Goal: Information Seeking & Learning: Check status

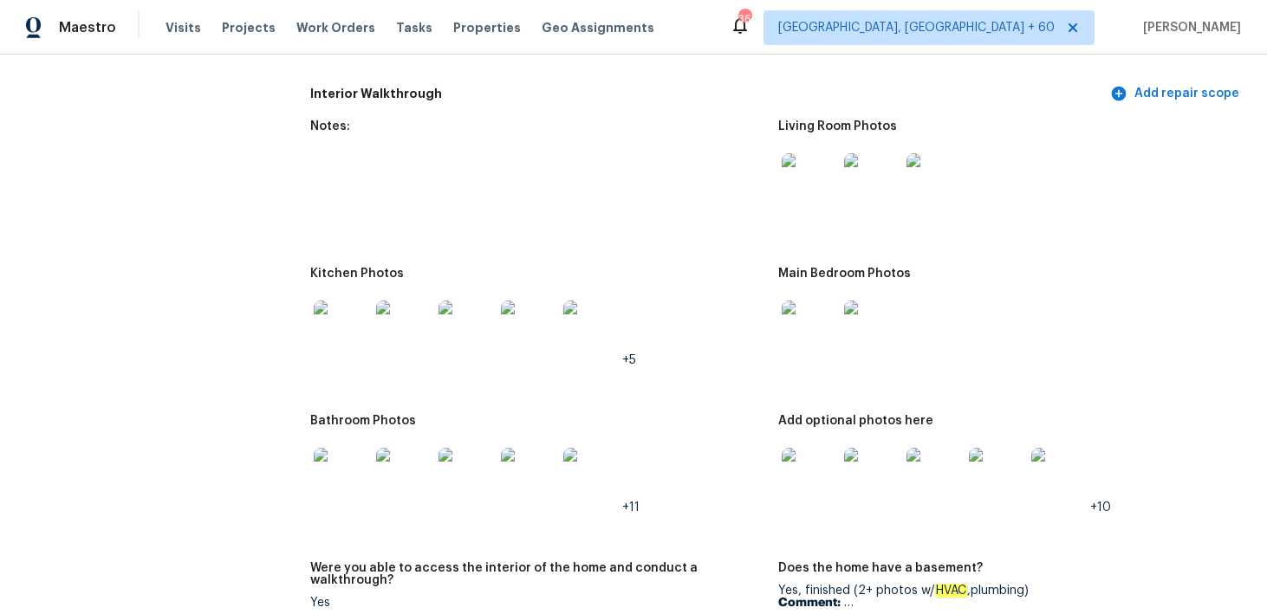
scroll to position [1857, 0]
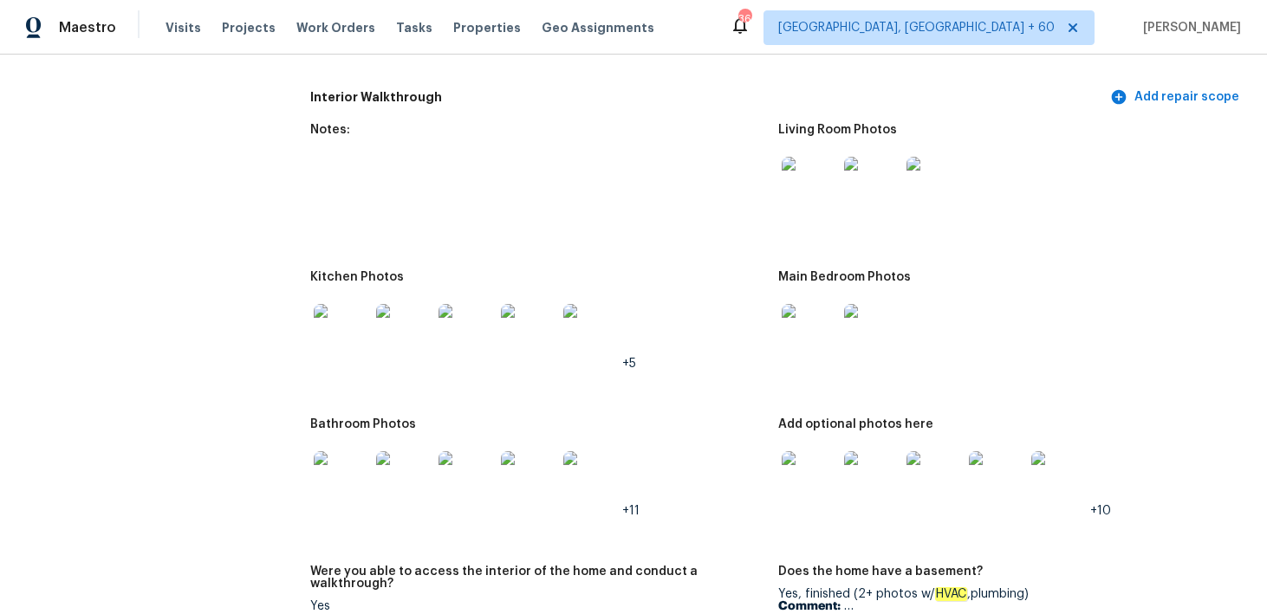
click at [1181, 211] on div at bounding box center [1005, 184] width 454 height 76
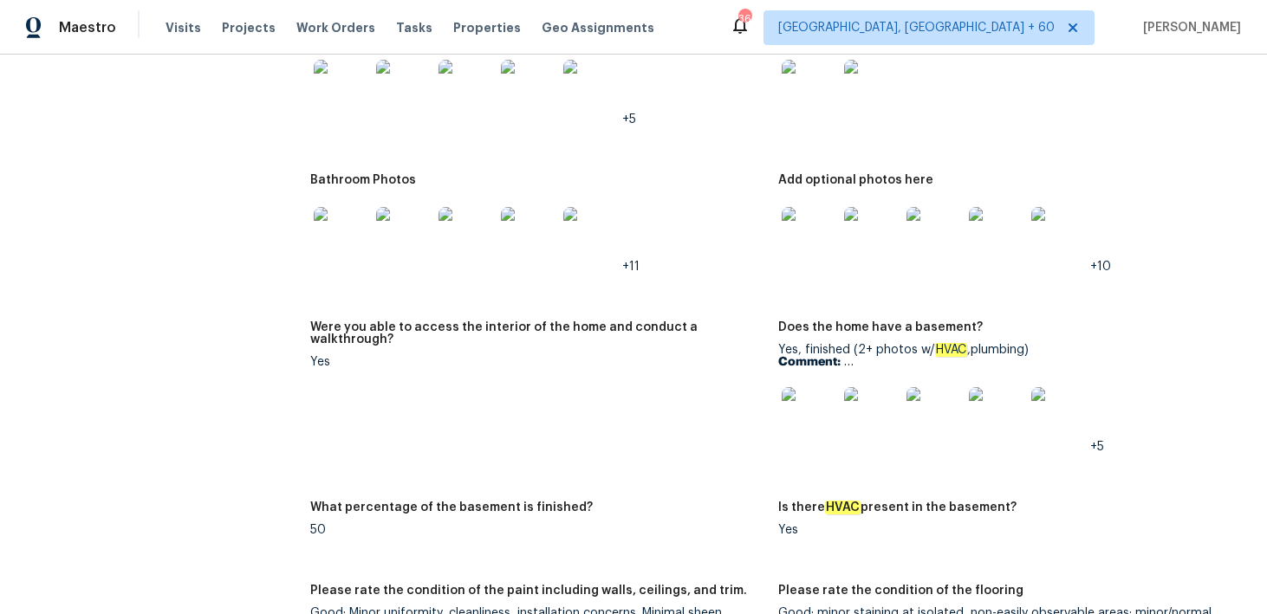
scroll to position [2092, 0]
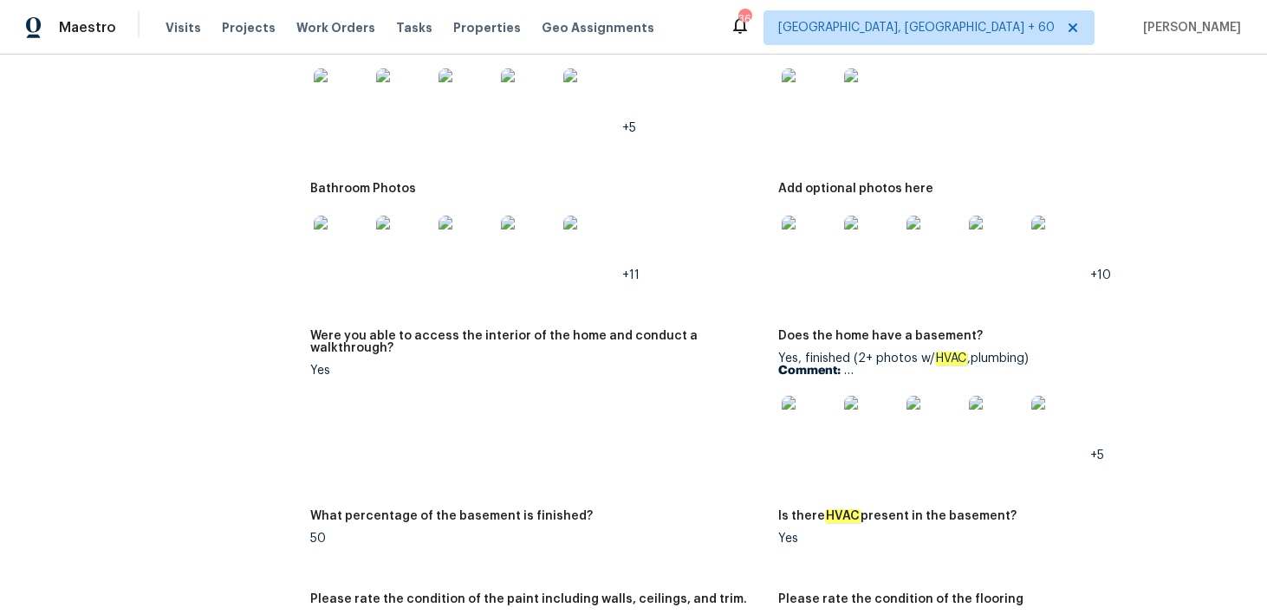
click at [347, 104] on img at bounding box center [341, 95] width 55 height 55
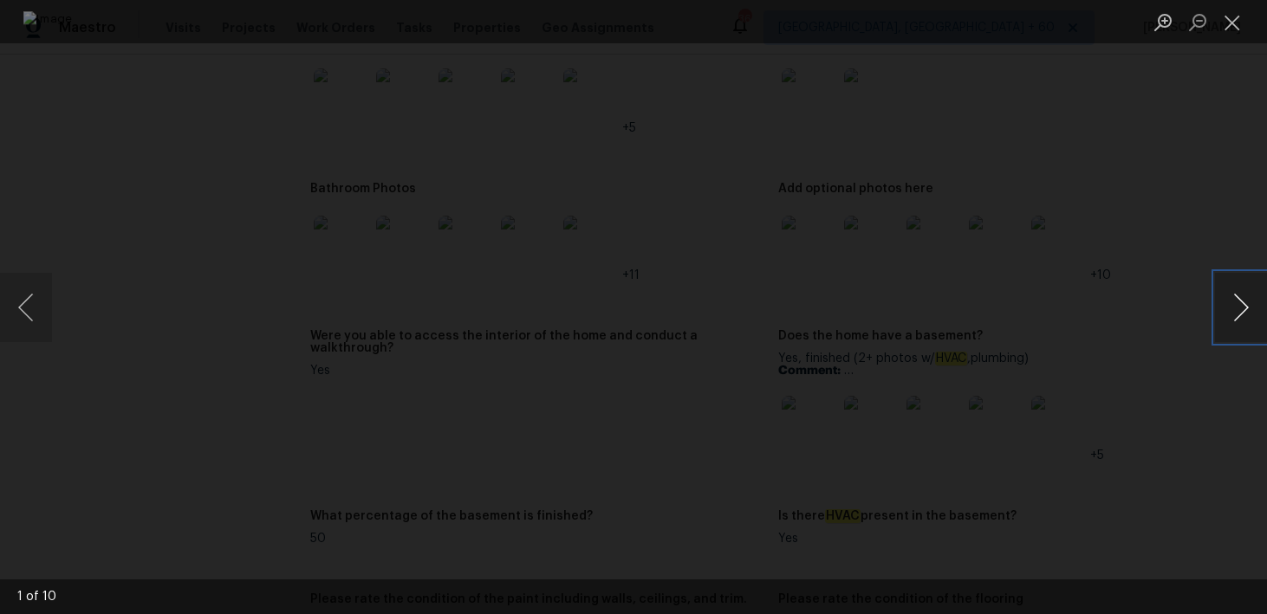
click at [1234, 308] on button "Next image" at bounding box center [1241, 307] width 52 height 69
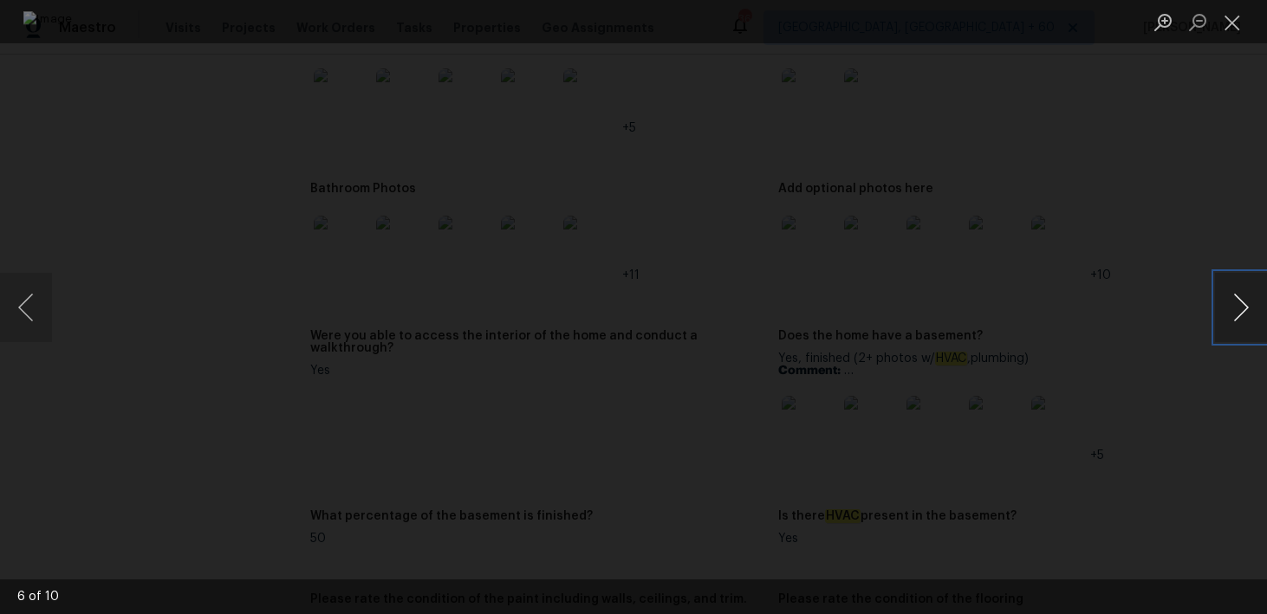
click at [1234, 308] on button "Next image" at bounding box center [1241, 307] width 52 height 69
click at [1232, 21] on button "Close lightbox" at bounding box center [1232, 22] width 35 height 30
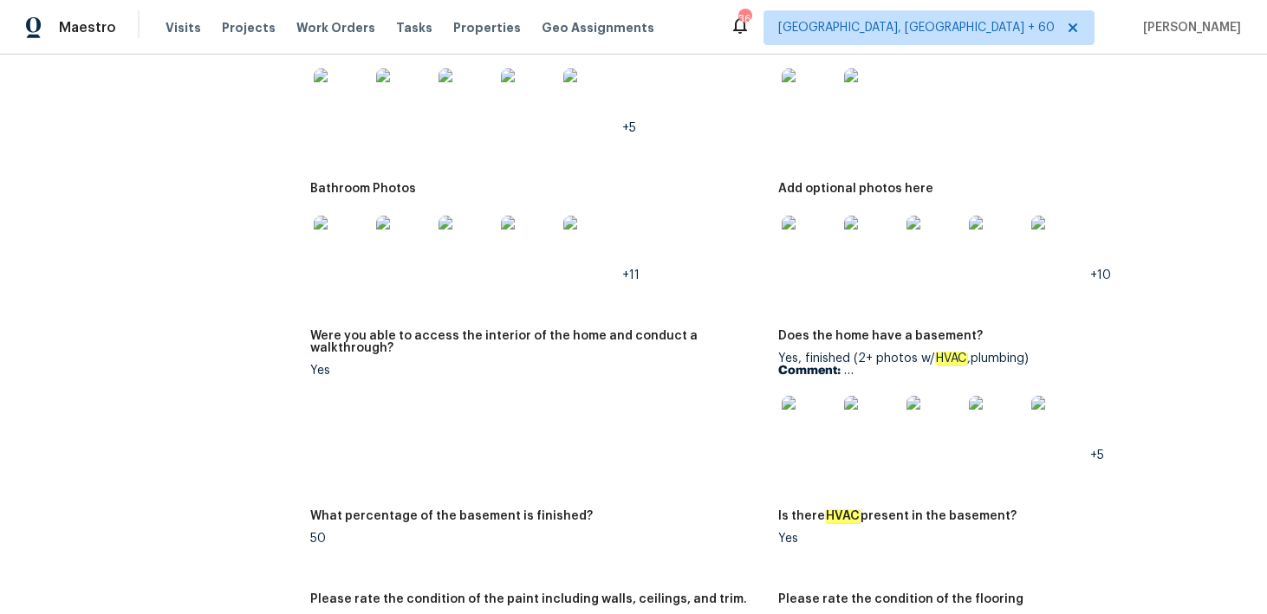
click at [336, 250] on img at bounding box center [341, 243] width 55 height 55
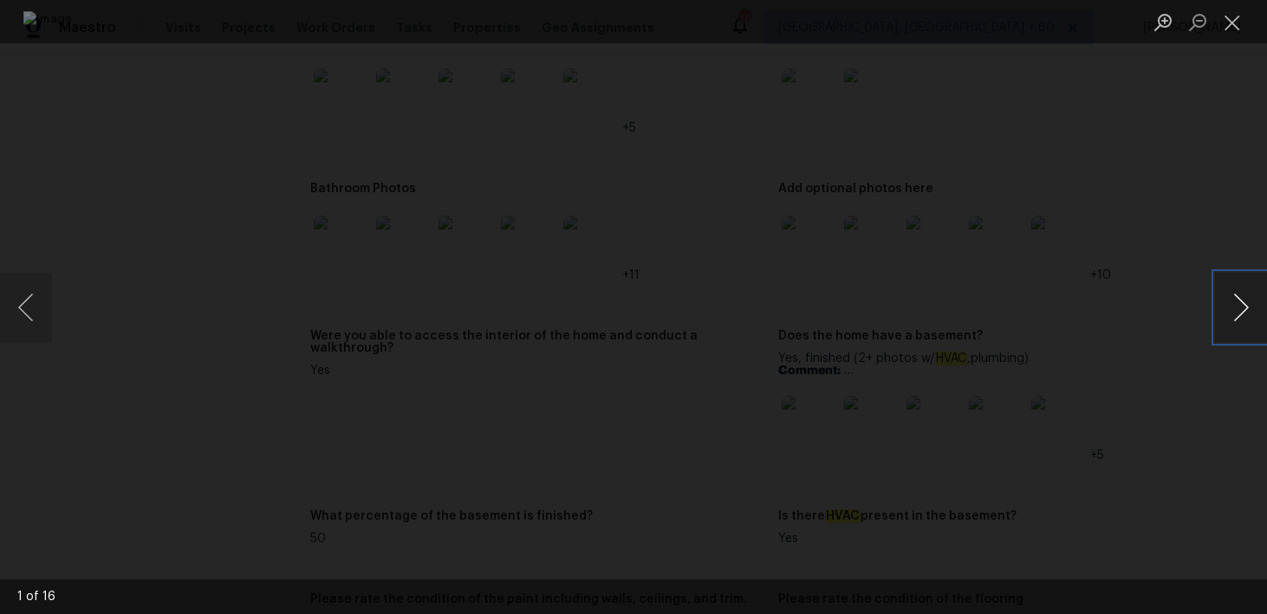
click at [1242, 308] on button "Next image" at bounding box center [1241, 307] width 52 height 69
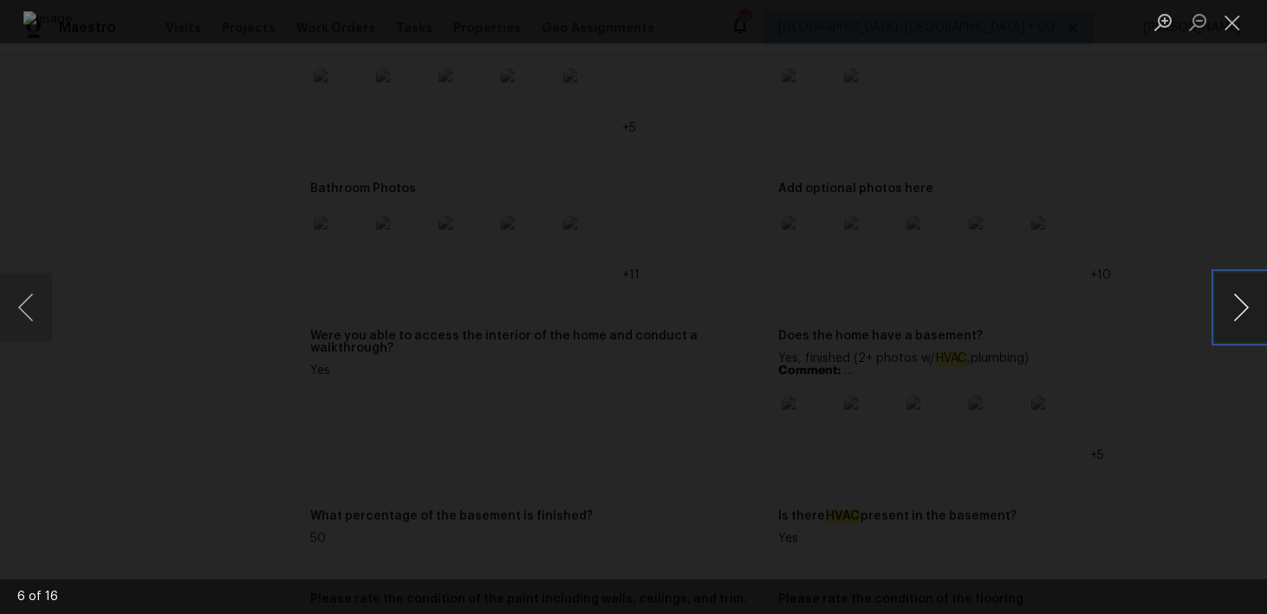
click at [1242, 308] on button "Next image" at bounding box center [1241, 307] width 52 height 69
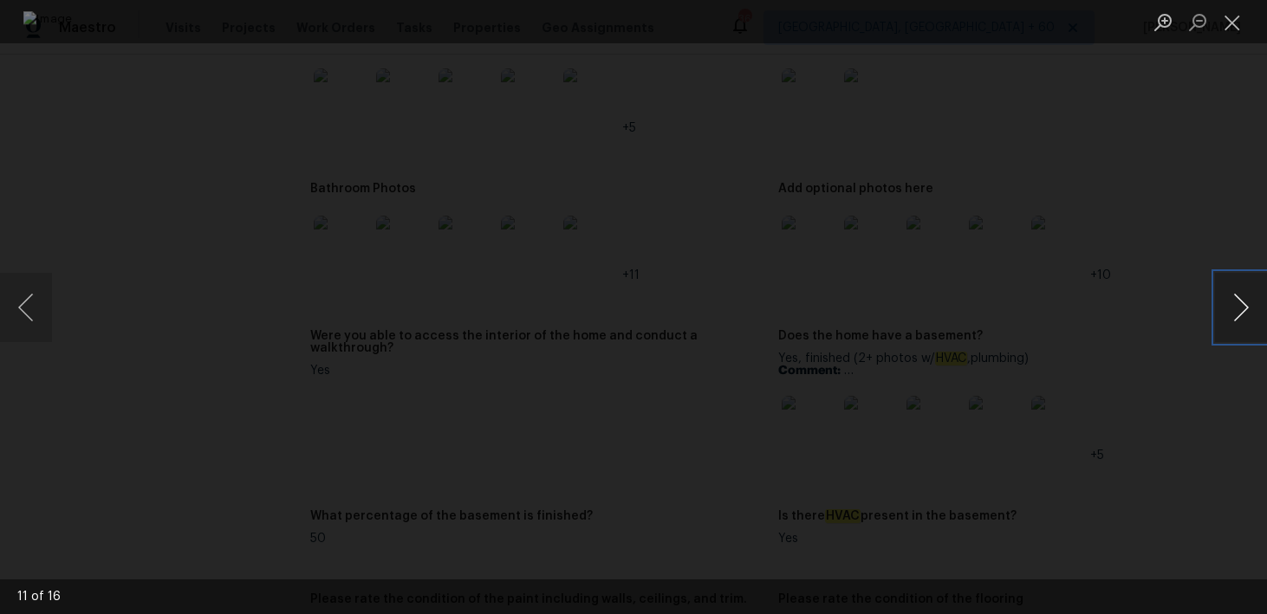
click at [1242, 308] on button "Next image" at bounding box center [1241, 307] width 52 height 69
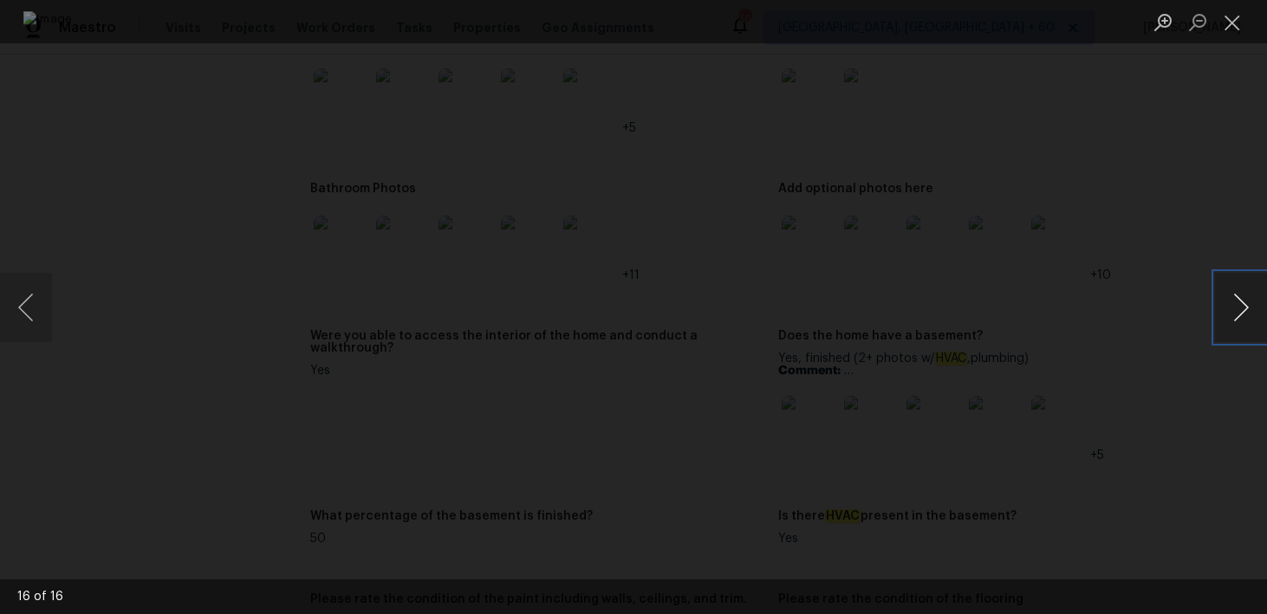
click at [1242, 308] on button "Next image" at bounding box center [1241, 307] width 52 height 69
click at [1225, 11] on button "Close lightbox" at bounding box center [1232, 22] width 35 height 30
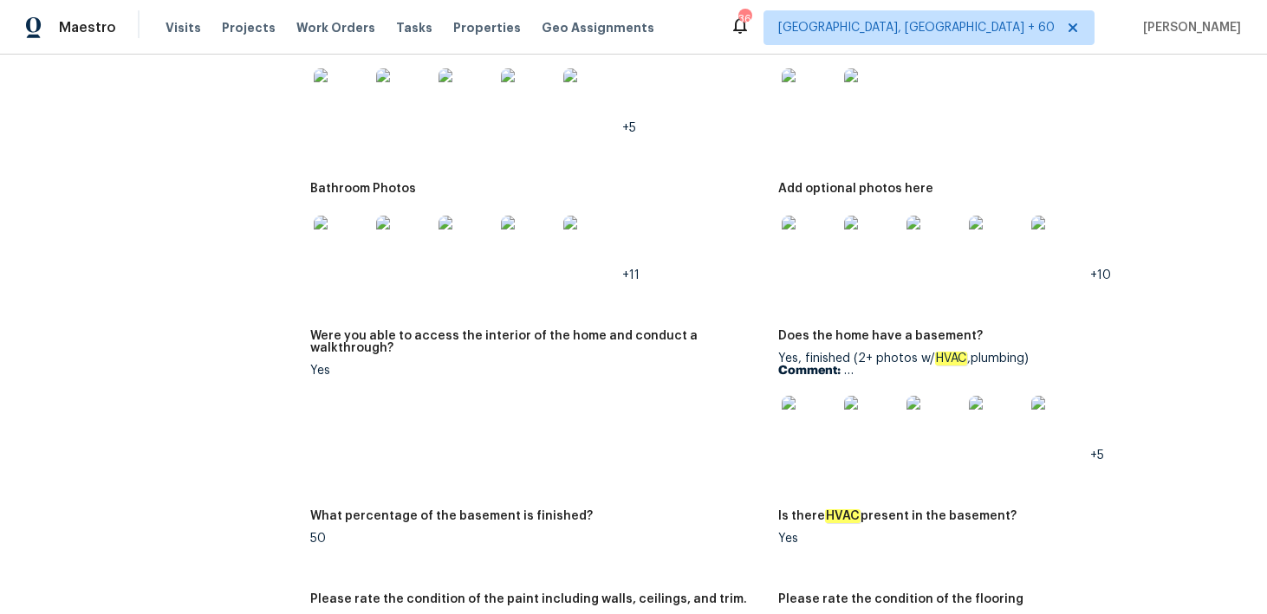
click at [809, 236] on img at bounding box center [808, 243] width 55 height 55
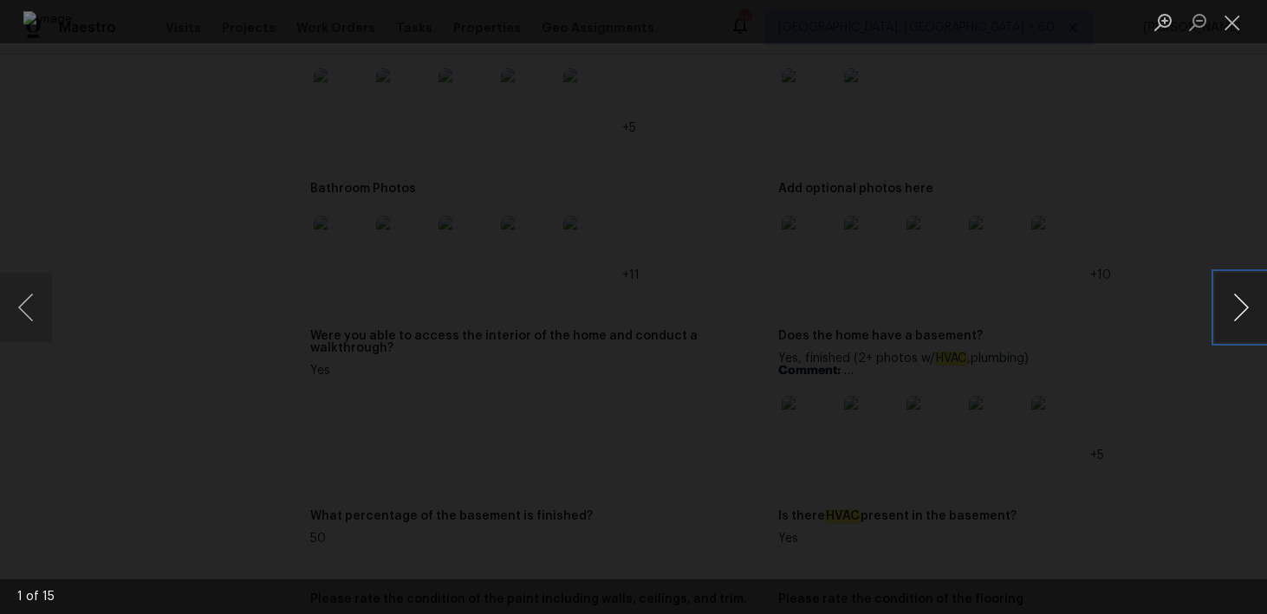
click at [1241, 309] on button "Next image" at bounding box center [1241, 307] width 52 height 69
click at [1242, 314] on button "Next image" at bounding box center [1241, 307] width 52 height 69
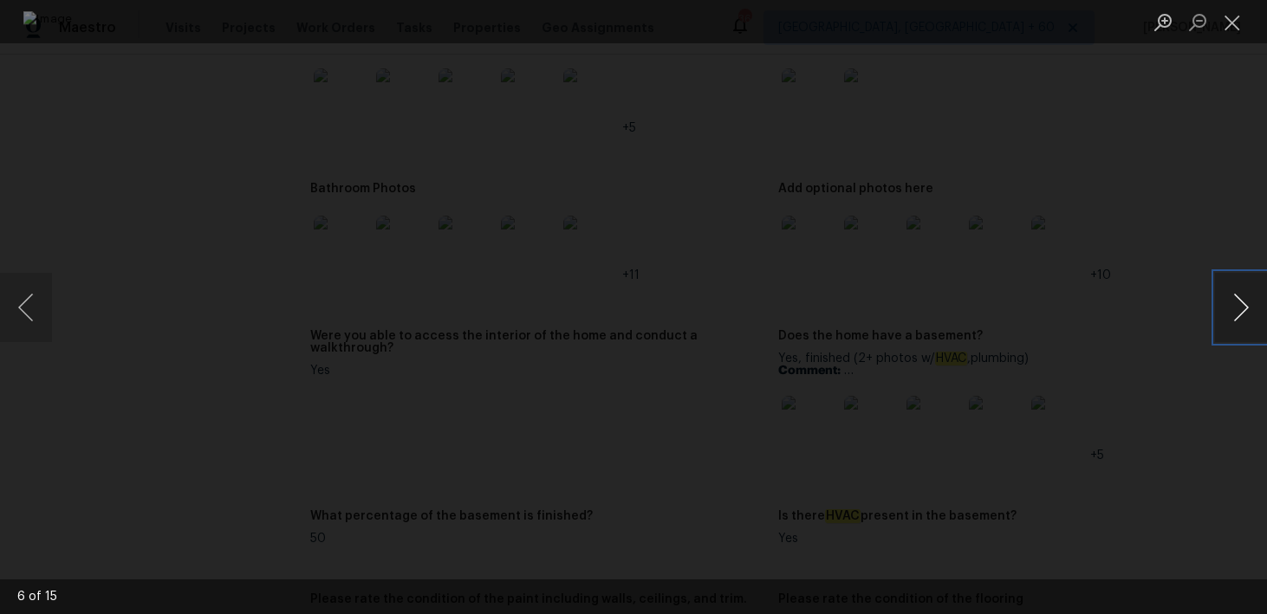
click at [1227, 301] on button "Next image" at bounding box center [1241, 307] width 52 height 69
click at [1248, 308] on button "Next image" at bounding box center [1241, 307] width 52 height 69
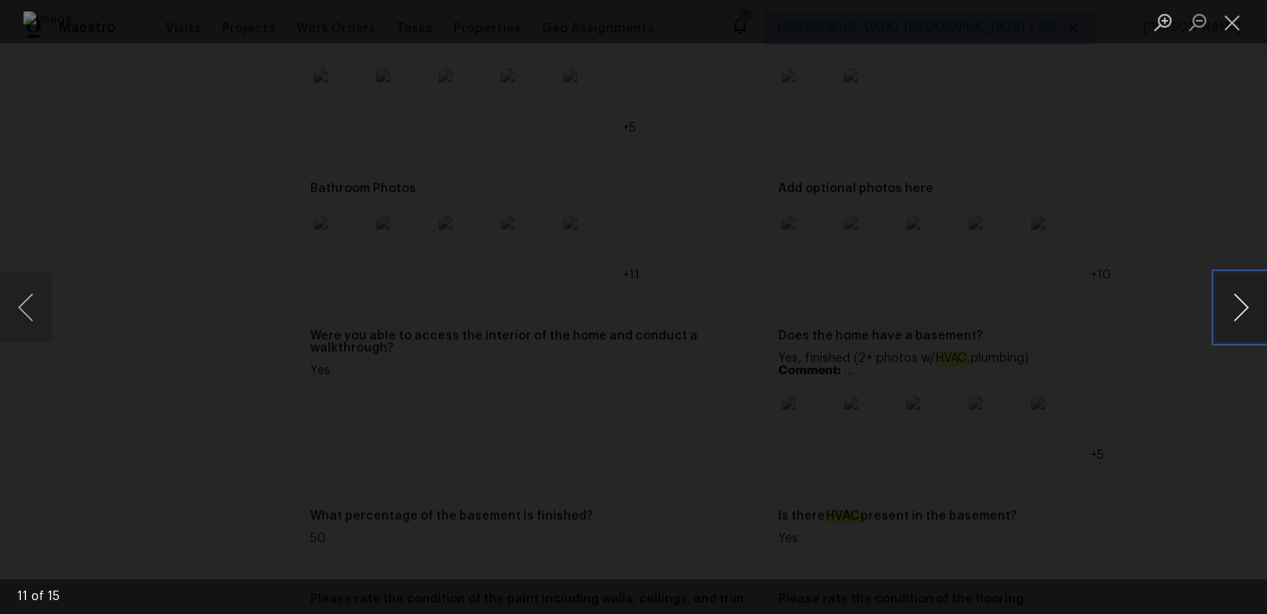
click at [1248, 308] on button "Next image" at bounding box center [1241, 307] width 52 height 69
click at [1250, 314] on button "Next image" at bounding box center [1241, 307] width 52 height 69
click at [1250, 313] on button "Next image" at bounding box center [1241, 307] width 52 height 69
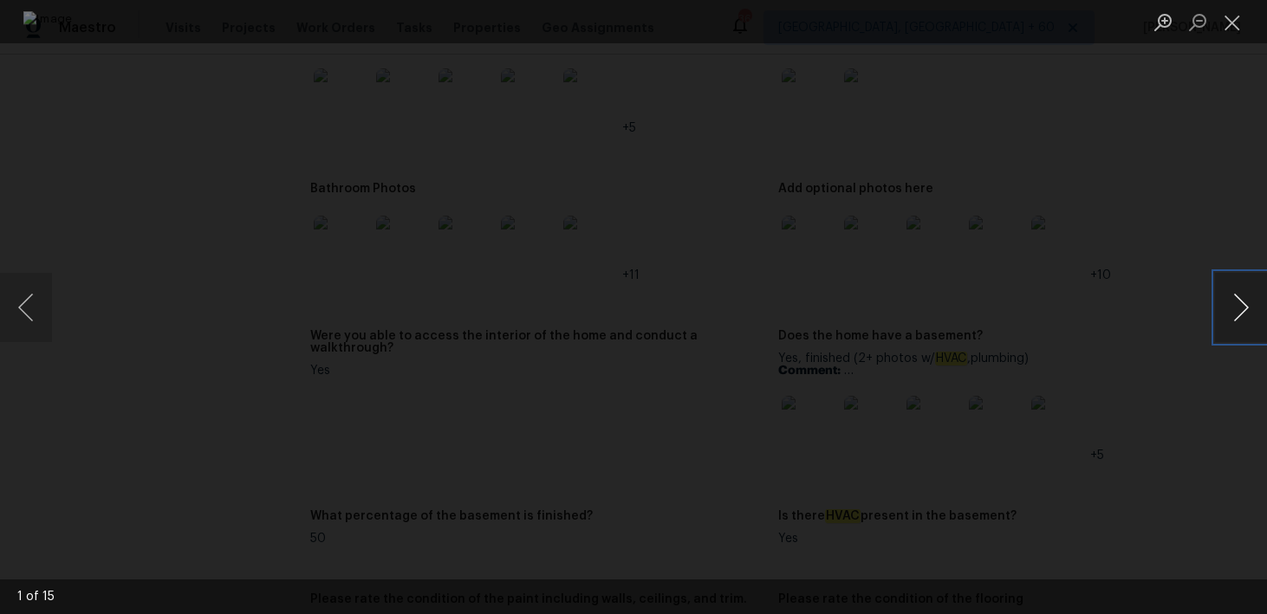
click at [1250, 313] on button "Next image" at bounding box center [1241, 307] width 52 height 69
click at [1236, 24] on button "Close lightbox" at bounding box center [1232, 22] width 35 height 30
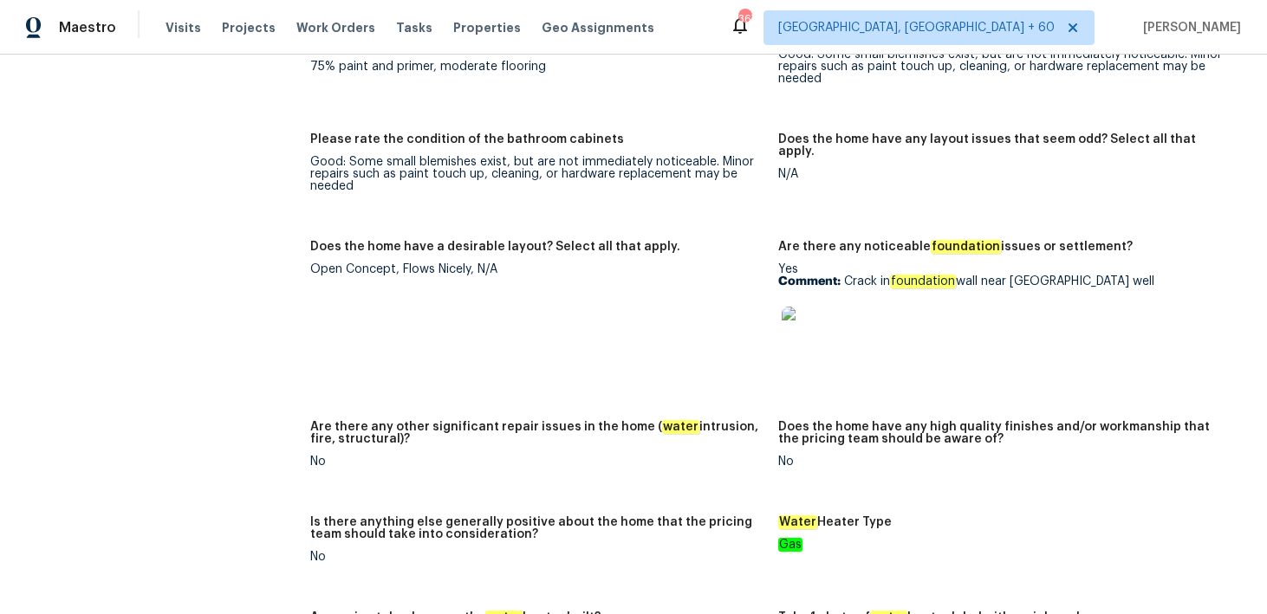
scroll to position [2761, 0]
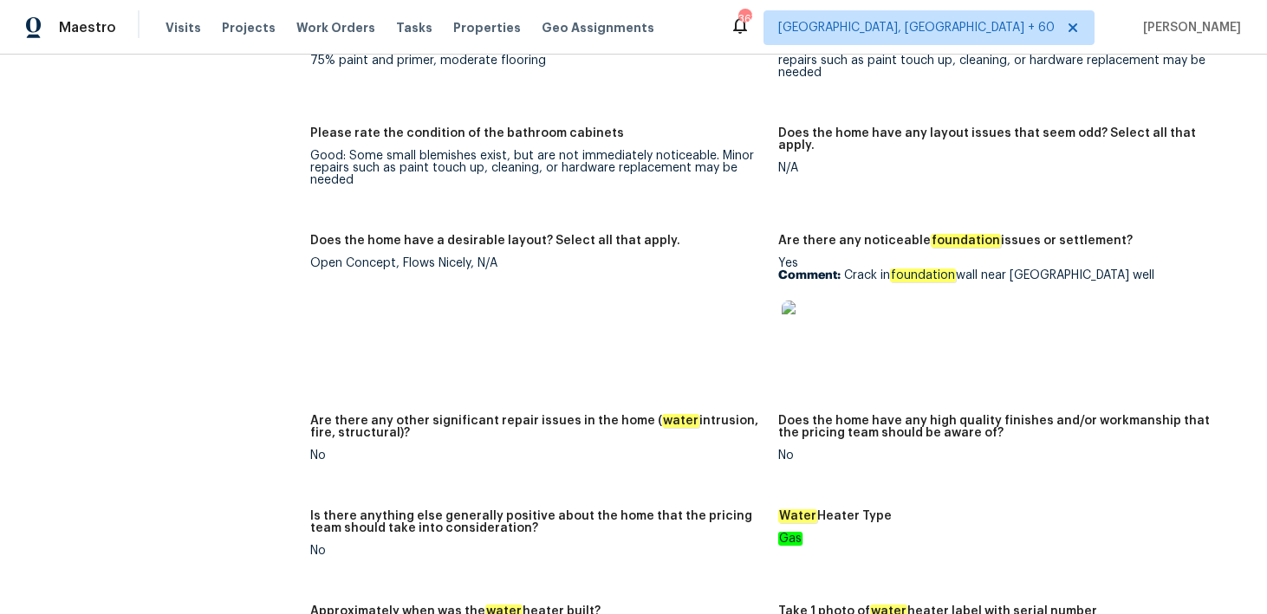
click at [943, 274] on em "foundation" at bounding box center [923, 276] width 66 height 14
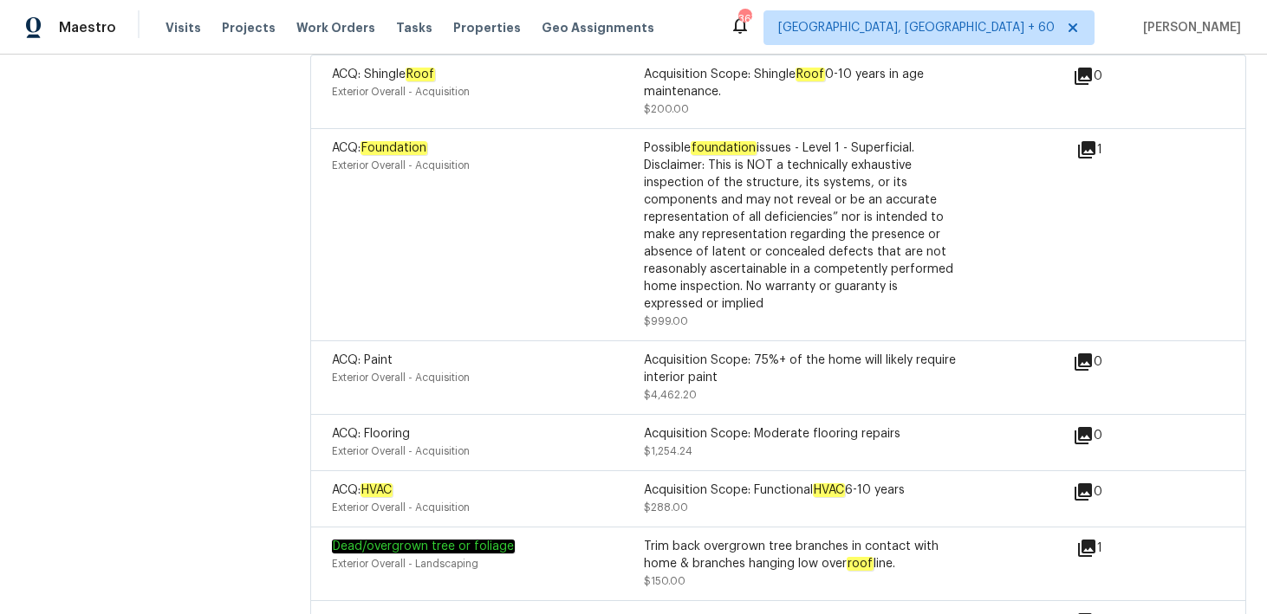
scroll to position [4410, 0]
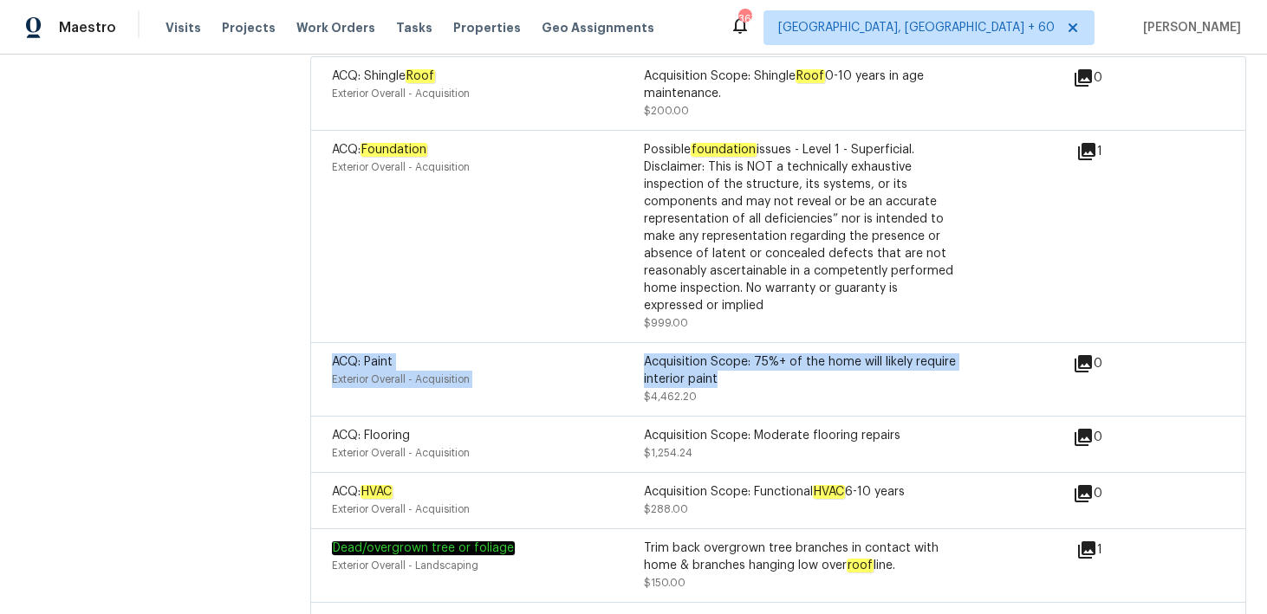
drag, startPoint x: 729, startPoint y: 362, endPoint x: 628, endPoint y: 334, distance: 105.1
click at [628, 342] on div "ACQ: Paint Exterior Overall - Acquisition Acquisition Scope: 75%+ of the home w…" at bounding box center [778, 379] width 936 height 74
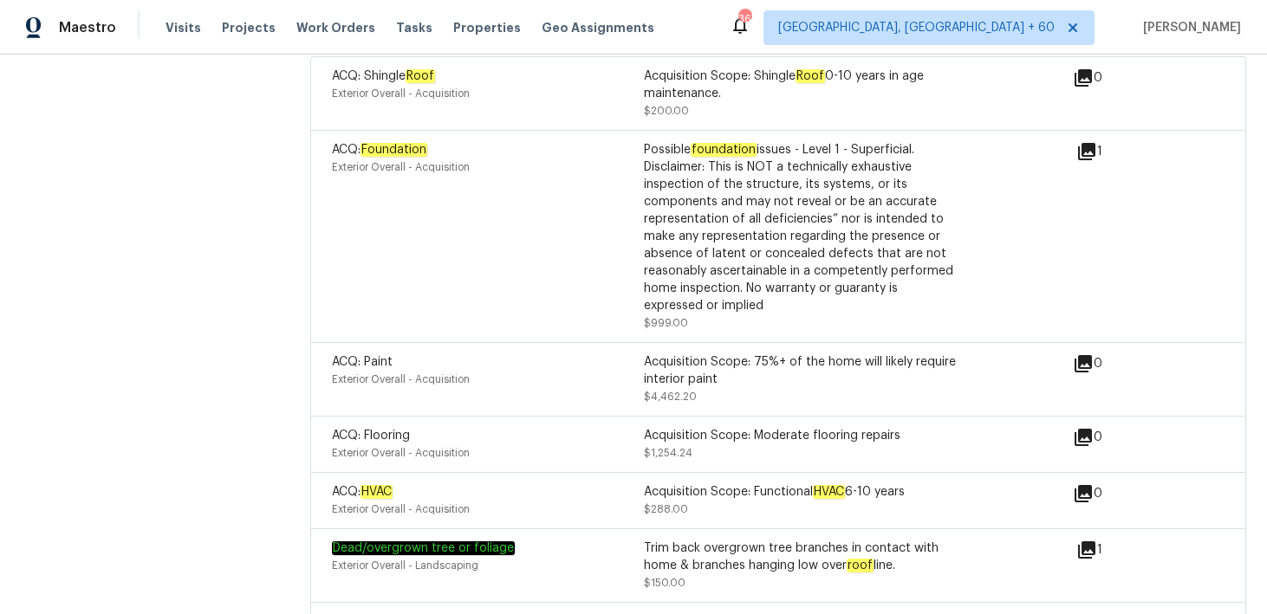
click at [752, 380] on div "Acquisition Scope: 75%+ of the home will likely require interior paint $4,462.20" at bounding box center [800, 379] width 312 height 52
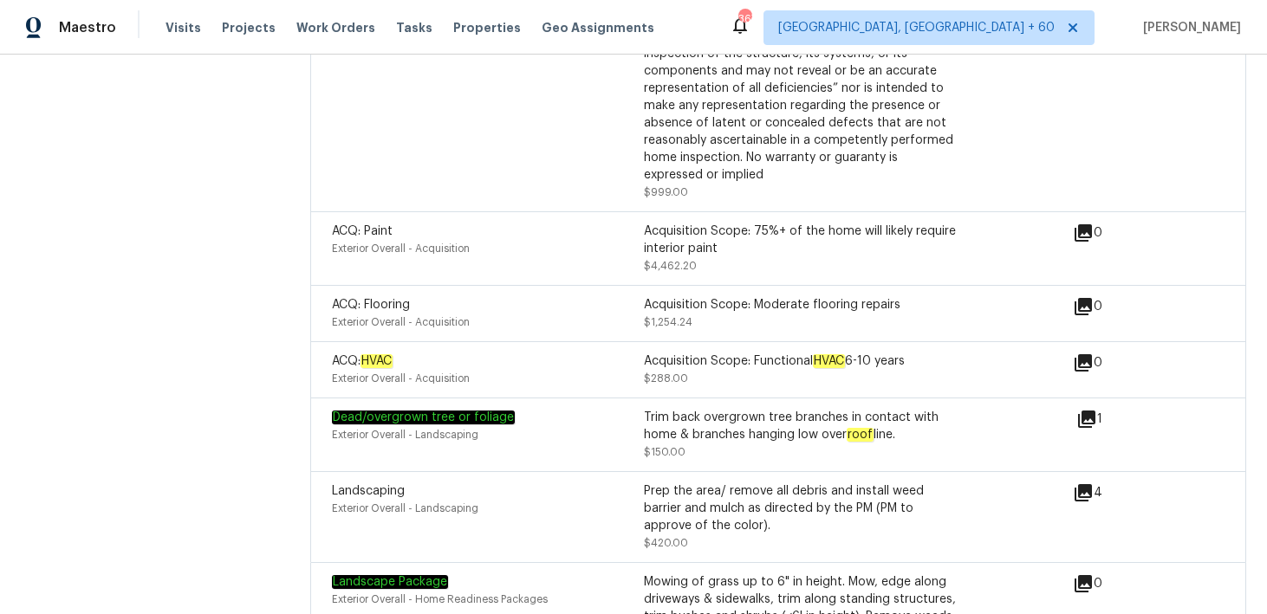
scroll to position [4540, 0]
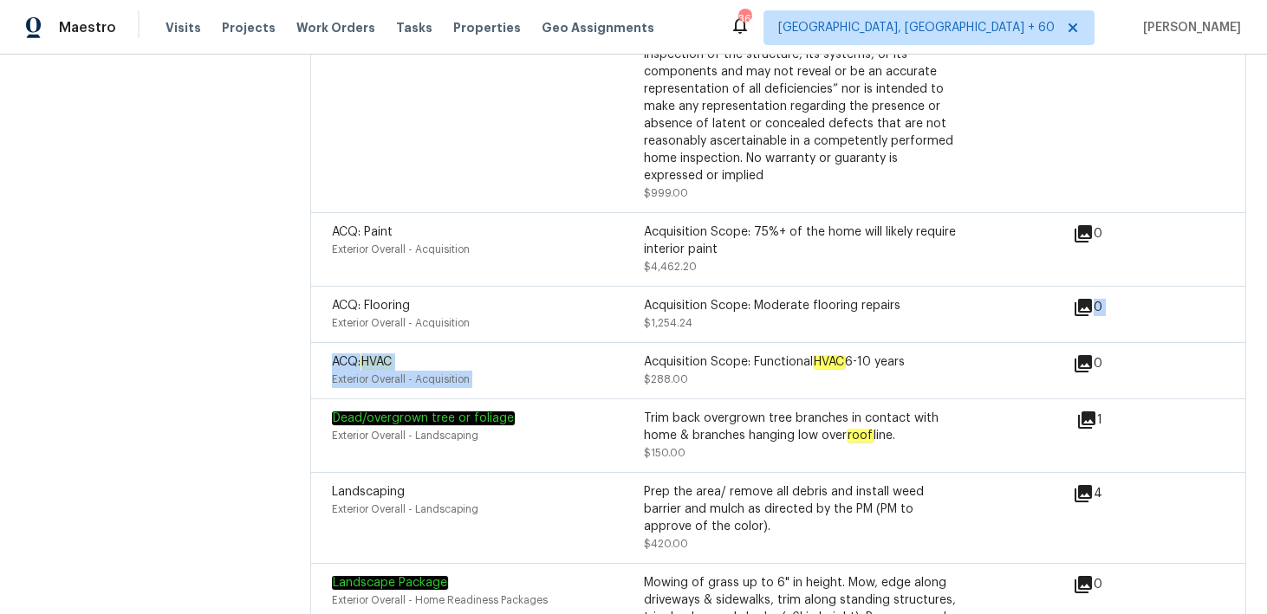
drag, startPoint x: 740, startPoint y: 303, endPoint x: 796, endPoint y: 342, distance: 68.5
click at [797, 342] on div "ACQ: Shingle Roof Exterior Overall - Acquisition Acquisition Scope: Shingle Roo…" at bounding box center [778, 325] width 936 height 798
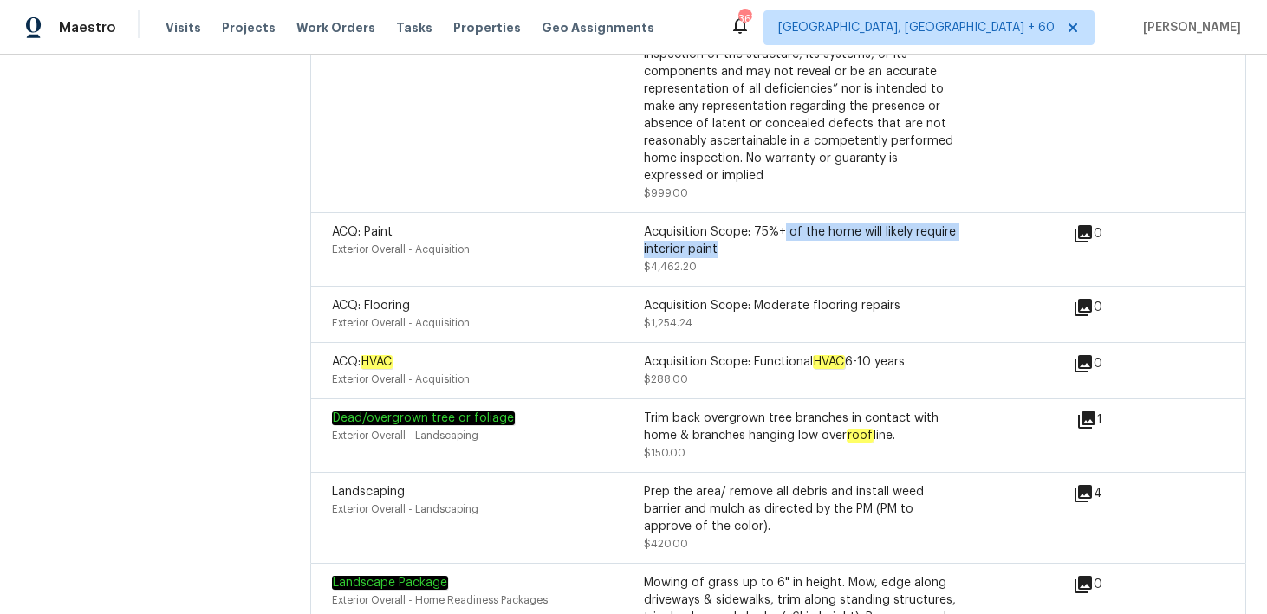
drag, startPoint x: 784, startPoint y: 225, endPoint x: 784, endPoint y: 238, distance: 13.0
click at [784, 238] on div "Acquisition Scope: 75%+ of the home will likely require interior paint" at bounding box center [800, 241] width 312 height 35
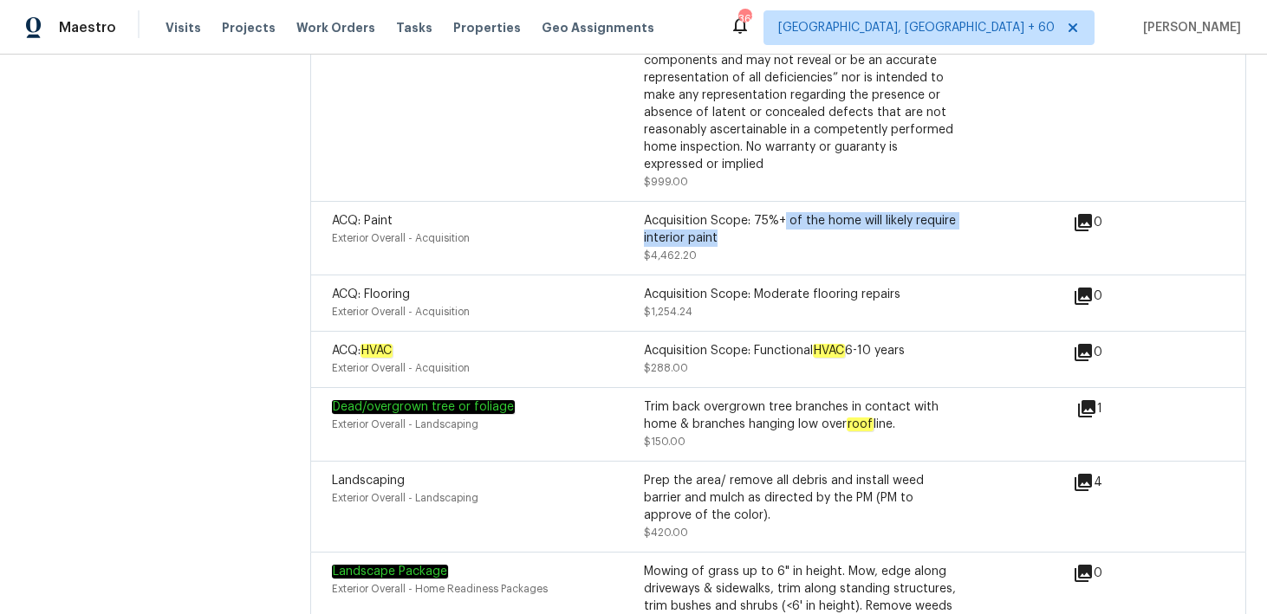
scroll to position [4554, 0]
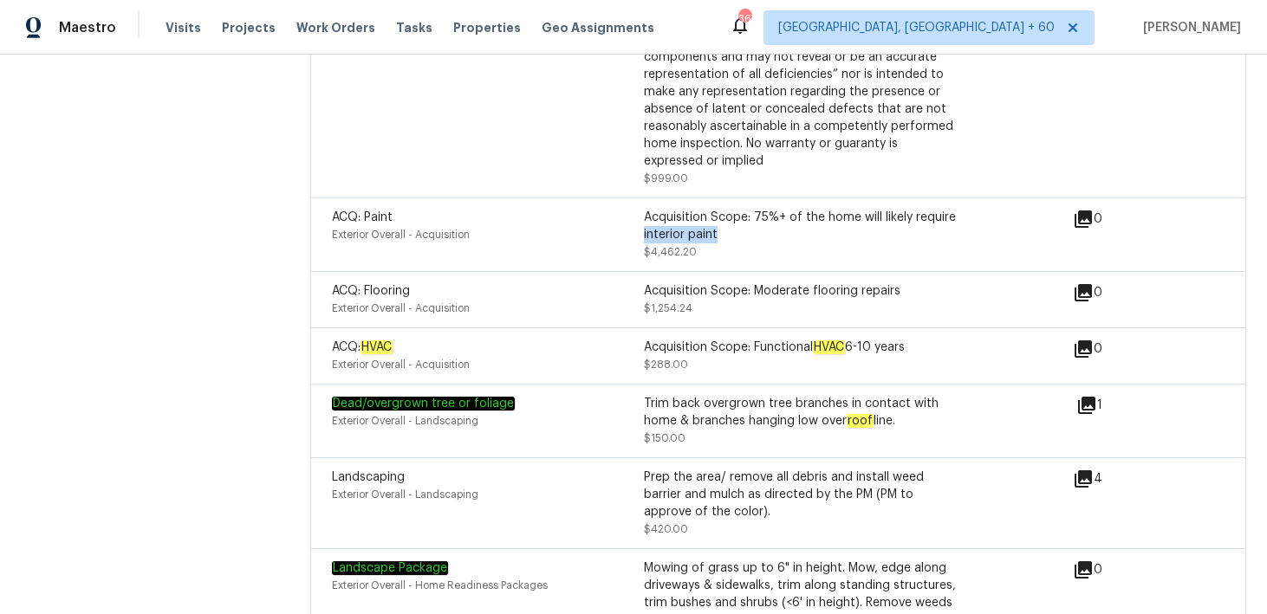
drag, startPoint x: 644, startPoint y: 217, endPoint x: 723, endPoint y: 230, distance: 79.9
click at [723, 230] on div "Acquisition Scope: 75%+ of the home will likely require interior paint" at bounding box center [800, 226] width 312 height 35
drag, startPoint x: 749, startPoint y: 281, endPoint x: 846, endPoint y: 313, distance: 103.0
click at [846, 313] on div "ACQ: Flooring Exterior Overall - Acquisition Acquisition Scope: Moderate floori…" at bounding box center [778, 299] width 936 height 56
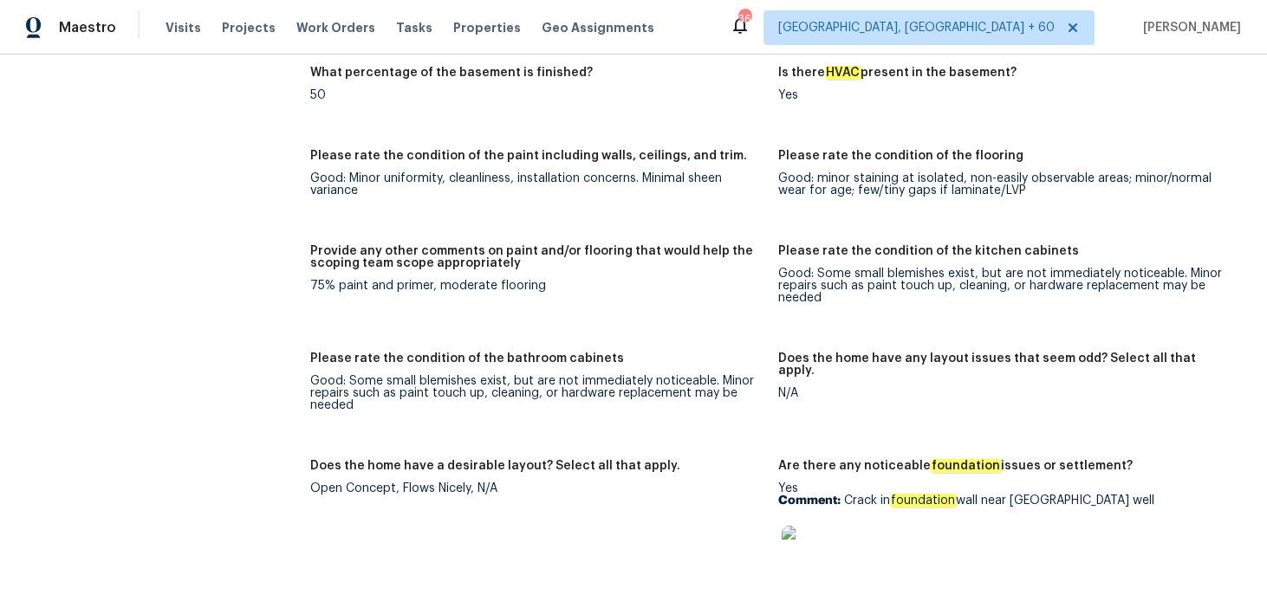
scroll to position [2596, 0]
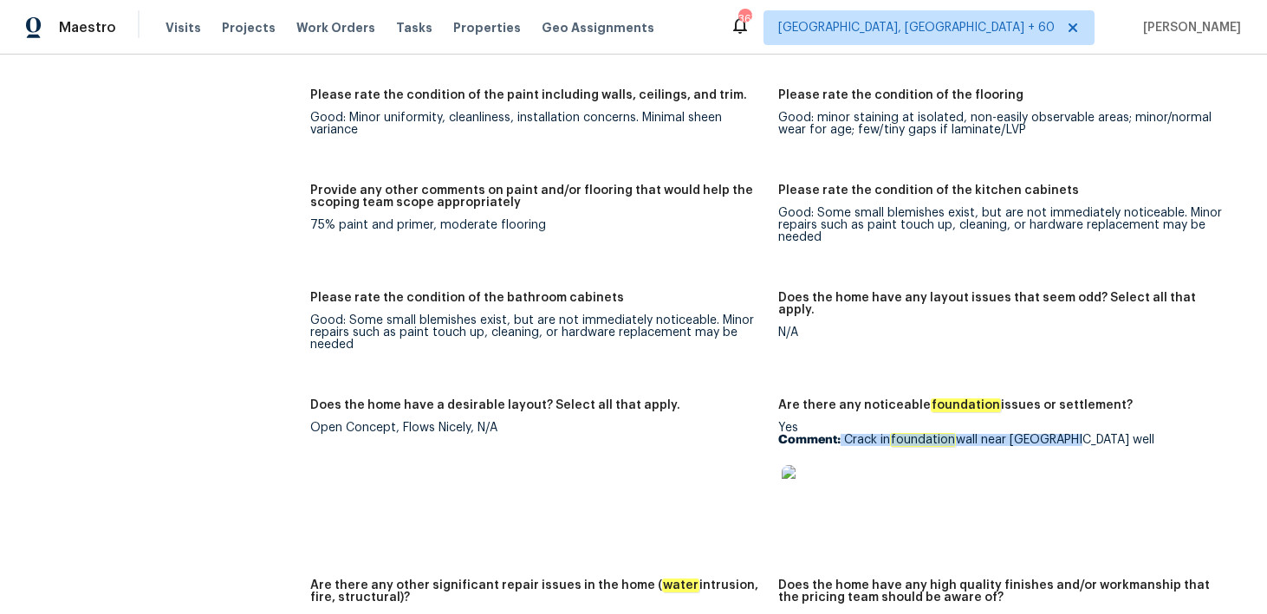
drag, startPoint x: 840, startPoint y: 438, endPoint x: 1098, endPoint y: 433, distance: 257.3
click at [1098, 434] on p "Comment: Crack in foundation wall near sump well" at bounding box center [1005, 440] width 454 height 12
copy div "Comment:"
drag, startPoint x: 843, startPoint y: 439, endPoint x: 1082, endPoint y: 431, distance: 239.2
click at [1082, 431] on div "Yes Comment: Crack in foundation wall near sump well" at bounding box center [1005, 476] width 454 height 109
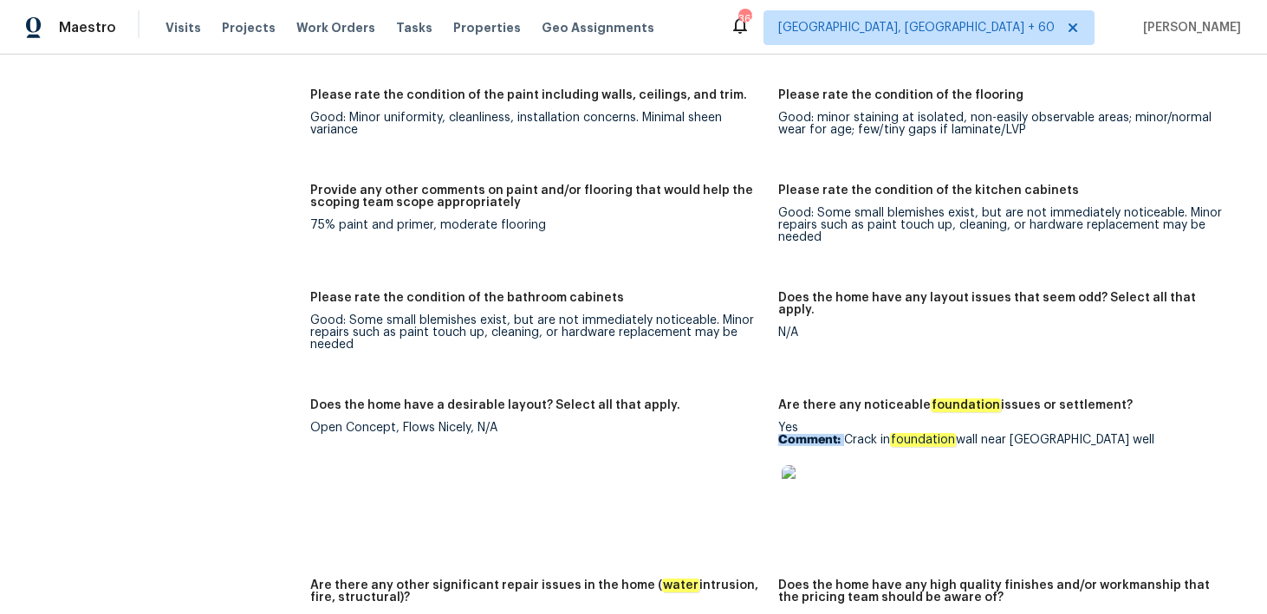
click at [1082, 431] on div "Yes Comment: Crack in foundation wall near sump well" at bounding box center [1005, 476] width 454 height 109
drag, startPoint x: 842, startPoint y: 443, endPoint x: 1075, endPoint y: 439, distance: 233.1
click at [1075, 439] on p "Comment: Crack in foundation wall near sump well" at bounding box center [1005, 440] width 454 height 12
copy p "Crack in foundation wall near sump well"
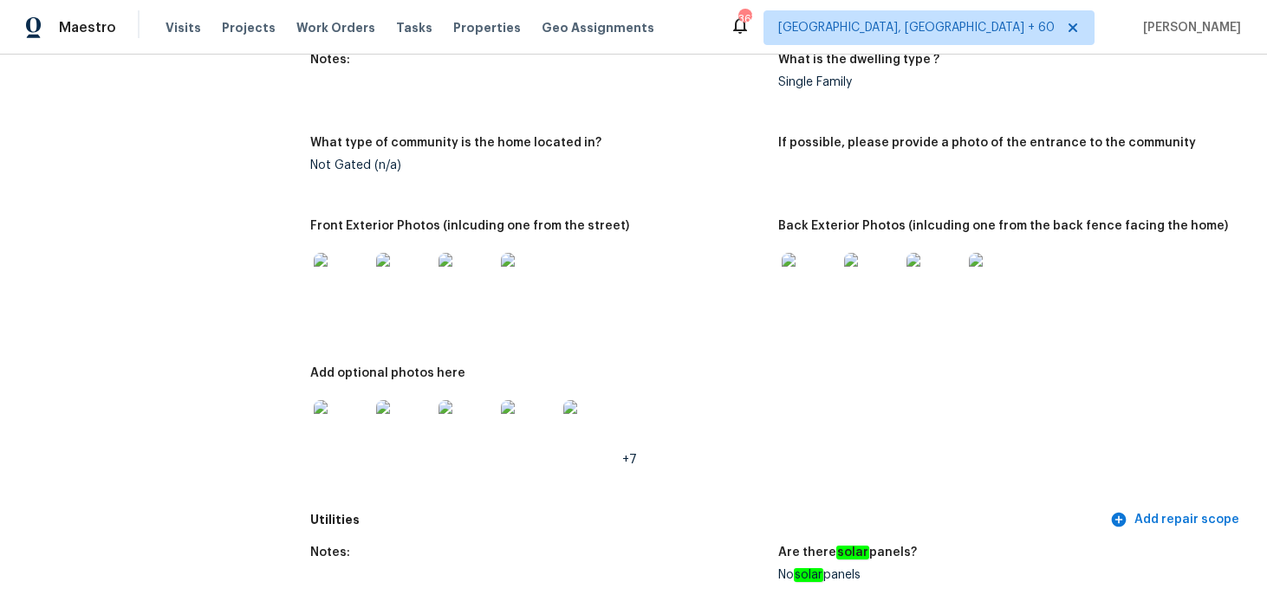
scroll to position [0, 0]
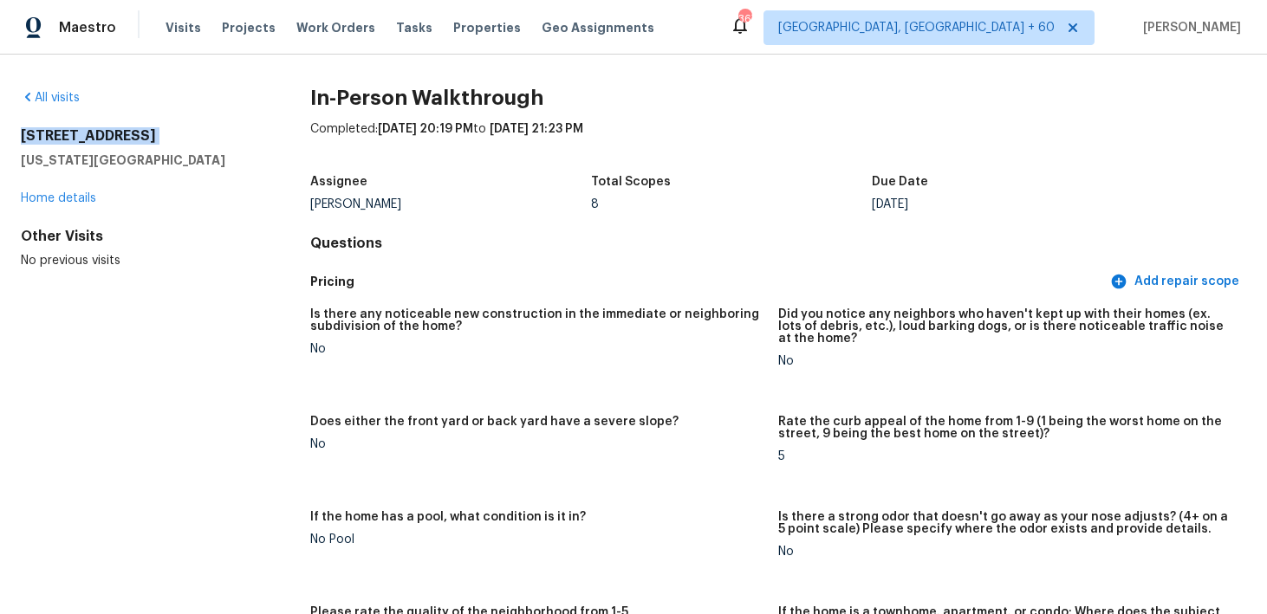
drag, startPoint x: 26, startPoint y: 139, endPoint x: 146, endPoint y: 145, distance: 120.6
click at [146, 146] on div "All visits 724 Canal St Delaware, OH 43015 Home details Other Visits No previou…" at bounding box center [633, 335] width 1267 height 560
drag, startPoint x: 12, startPoint y: 136, endPoint x: 151, endPoint y: 168, distance: 142.3
click at [151, 168] on div "All visits 724 Canal St Delaware, OH 43015 Home details Other Visits No previou…" at bounding box center [633, 335] width 1267 height 560
copy div "724 Canal St Delaware, OH 43015"
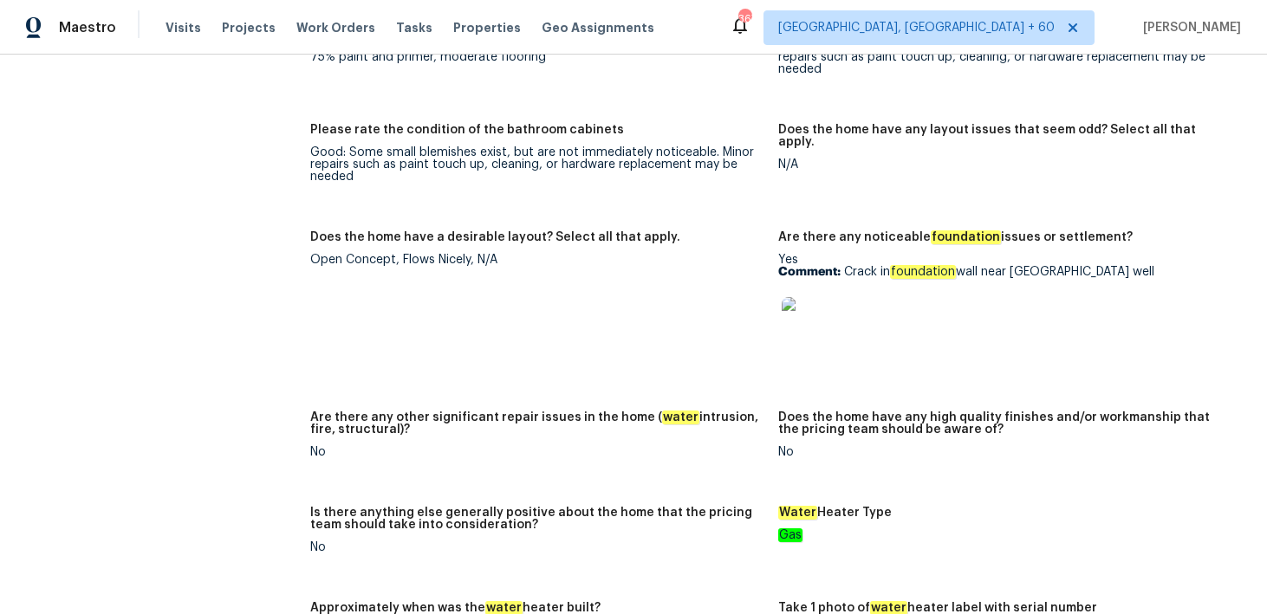
scroll to position [2800, 0]
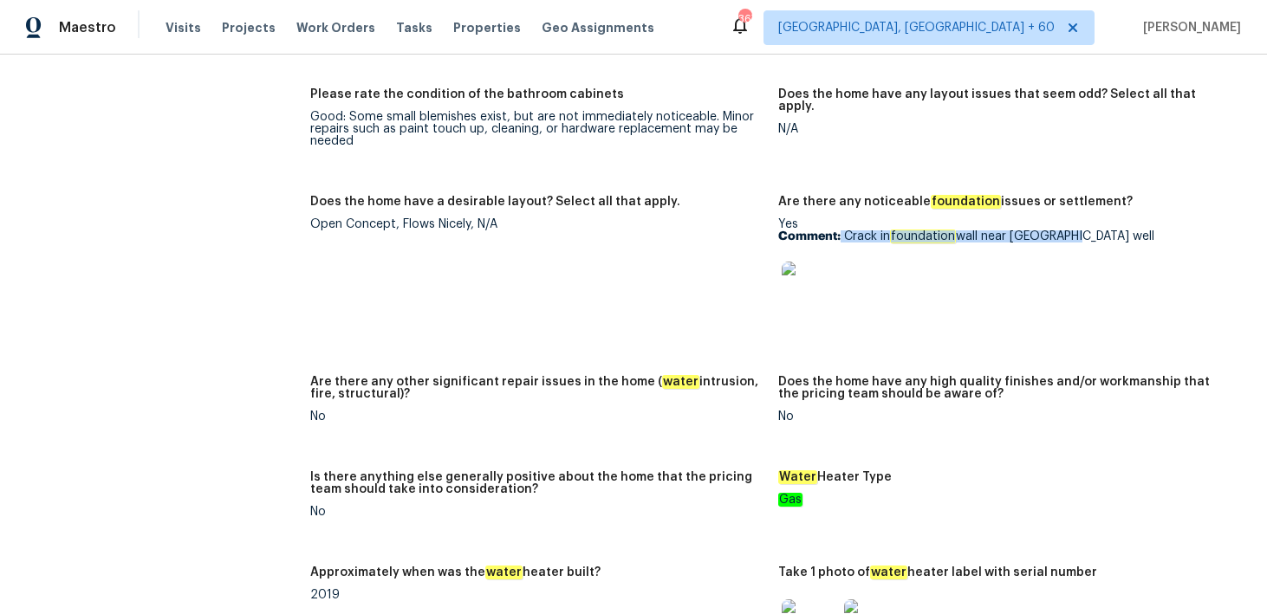
drag, startPoint x: 841, startPoint y: 239, endPoint x: 1073, endPoint y: 233, distance: 231.4
click at [1073, 233] on p "Comment: Crack in foundation wall near sump well" at bounding box center [1005, 236] width 454 height 12
copy p "Crack in foundation wall near sump well"
click at [179, 37] on div "Visits Projects Work Orders Tasks Properties Geo Assignments" at bounding box center [419, 27] width 509 height 35
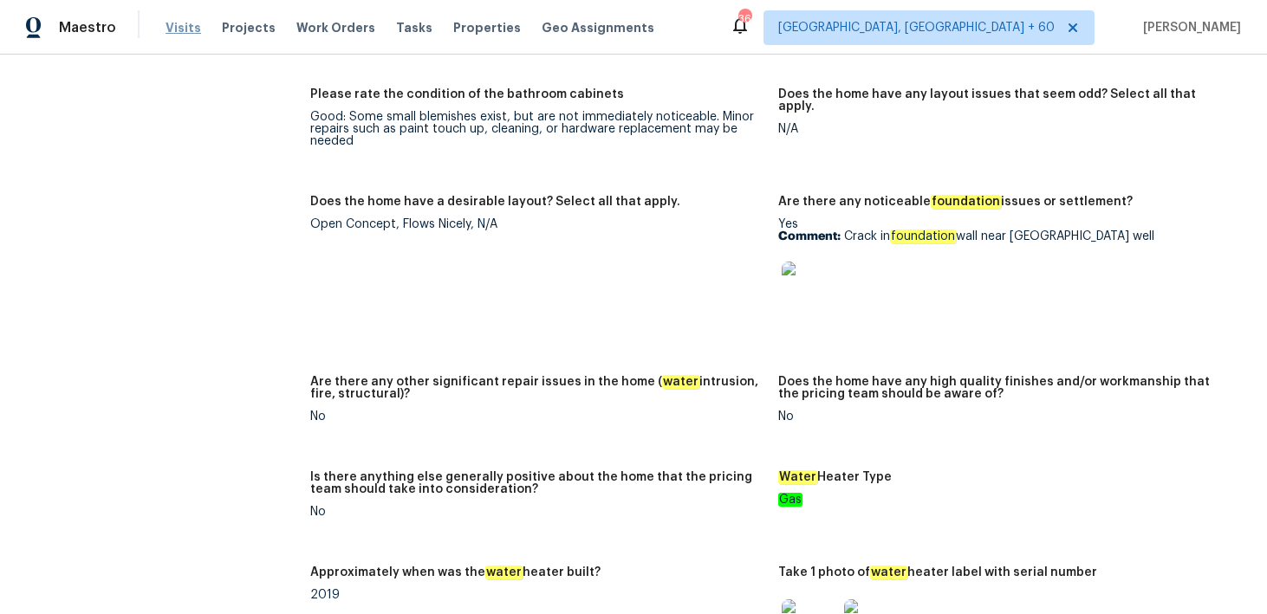
click at [180, 25] on span "Visits" at bounding box center [183, 27] width 36 height 17
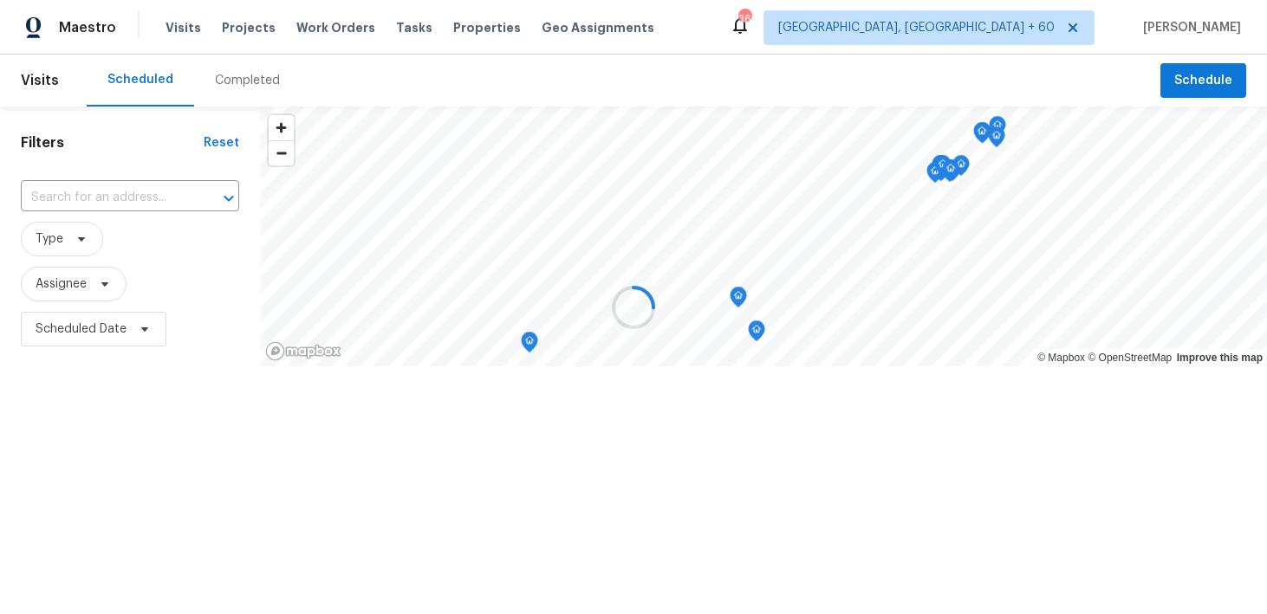
click at [224, 80] on div at bounding box center [633, 307] width 1267 height 614
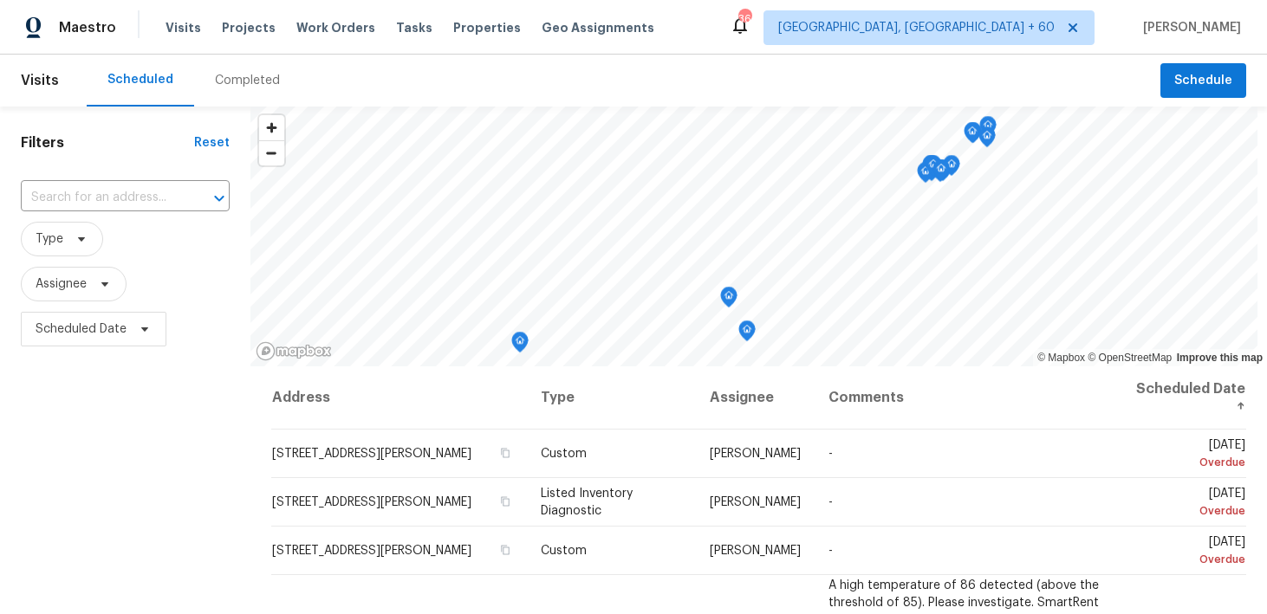
click at [238, 87] on div "Completed" at bounding box center [247, 80] width 65 height 17
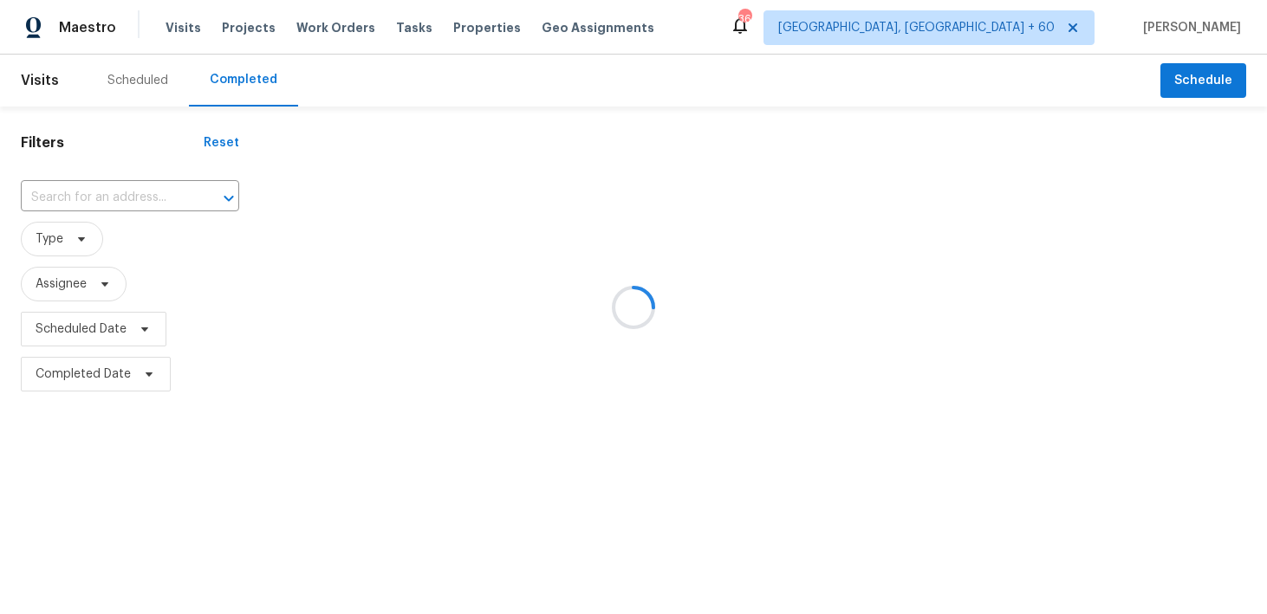
click at [105, 196] on div at bounding box center [633, 307] width 1267 height 614
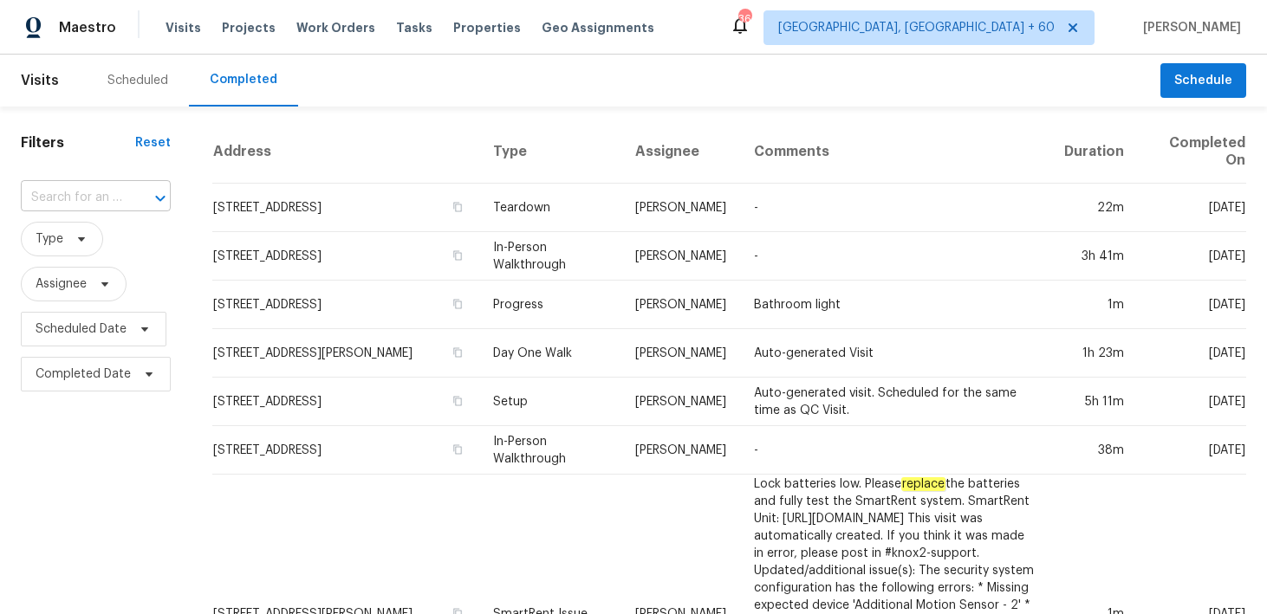
click at [83, 197] on input "text" at bounding box center [71, 198] width 101 height 27
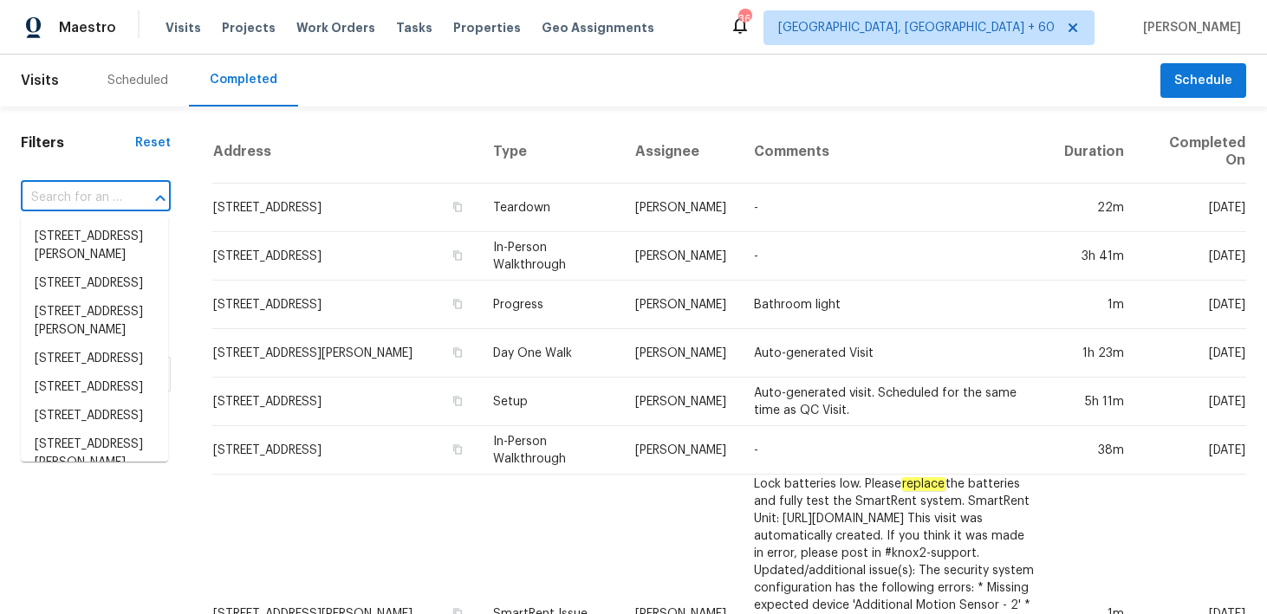
paste input "809 Willow Crest Dr Richardson, TX"
type input "809 Willow Crest Dr Richardson, TX"
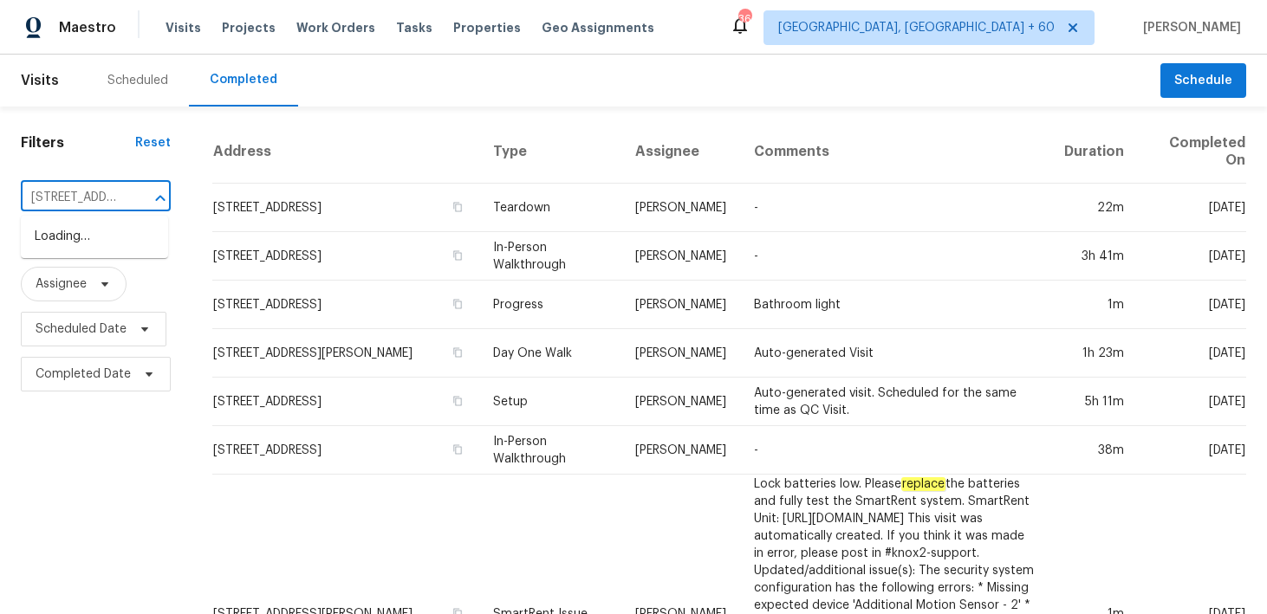
scroll to position [0, 113]
click at [60, 239] on li "809 Willow Crest Dr, Richardson, TX 75081" at bounding box center [94, 237] width 147 height 29
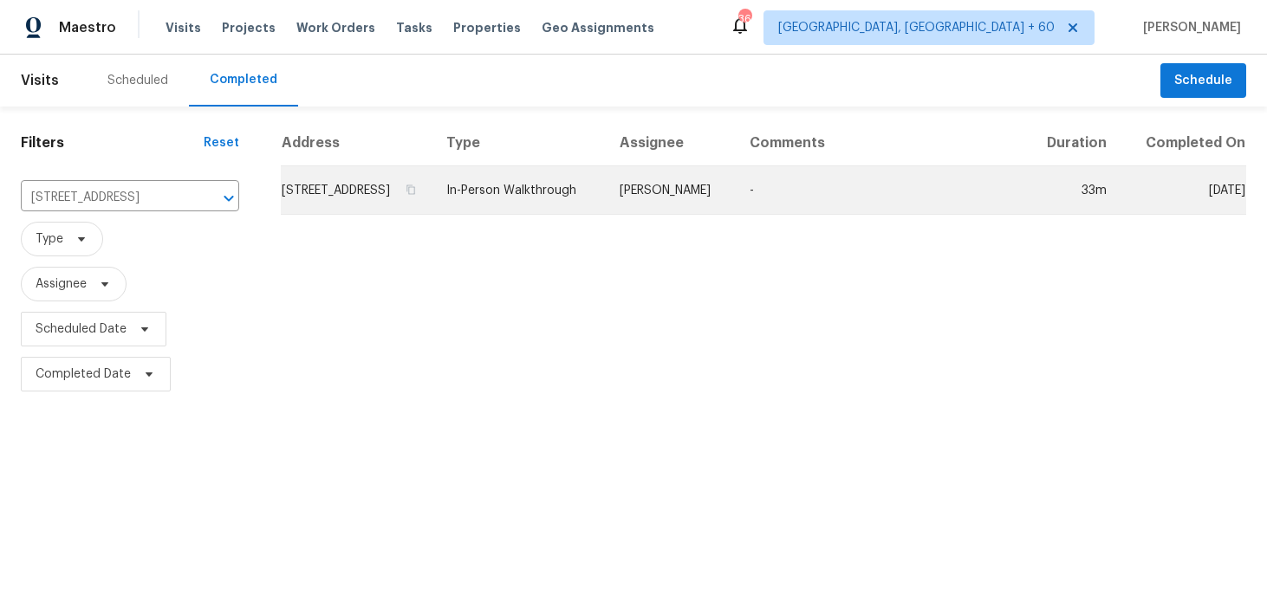
click at [539, 215] on td "In-Person Walkthrough" at bounding box center [518, 190] width 172 height 49
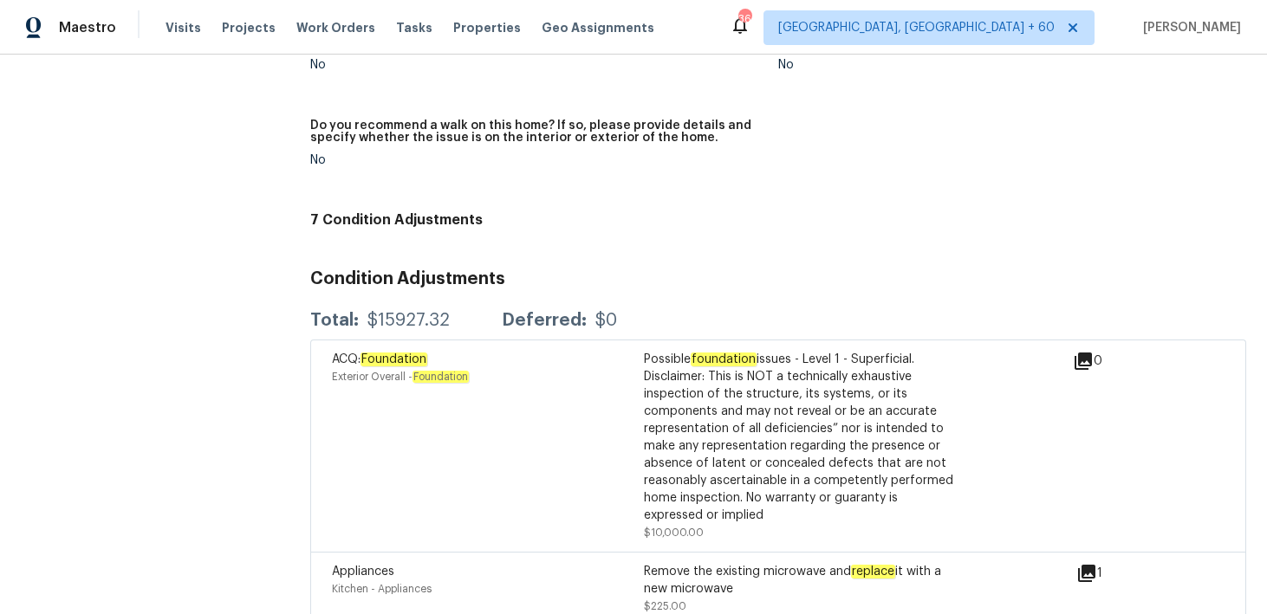
scroll to position [2417, 0]
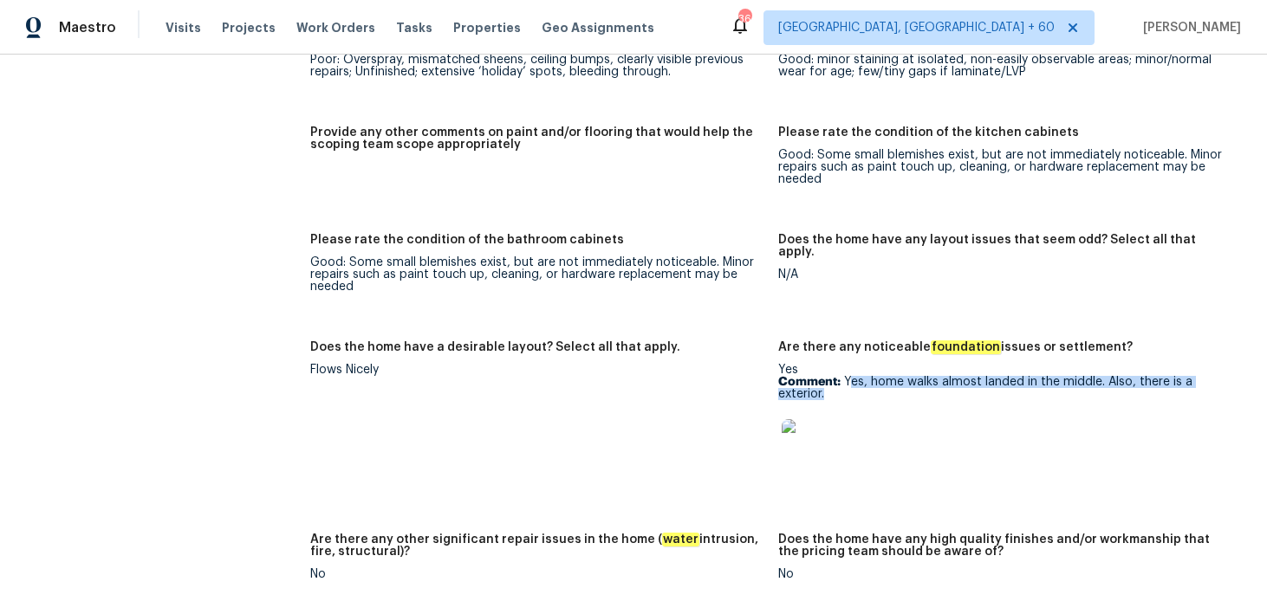
drag, startPoint x: 847, startPoint y: 371, endPoint x: 851, endPoint y: 380, distance: 10.1
click at [851, 380] on p "Comment: Yes, home walks almost landed in the middle. Also, there is a exterior." at bounding box center [1005, 388] width 454 height 24
copy p "es, home walks almost landed in the middle. Also, there is a exterior."
click at [184, 26] on span "Visits" at bounding box center [183, 27] width 36 height 17
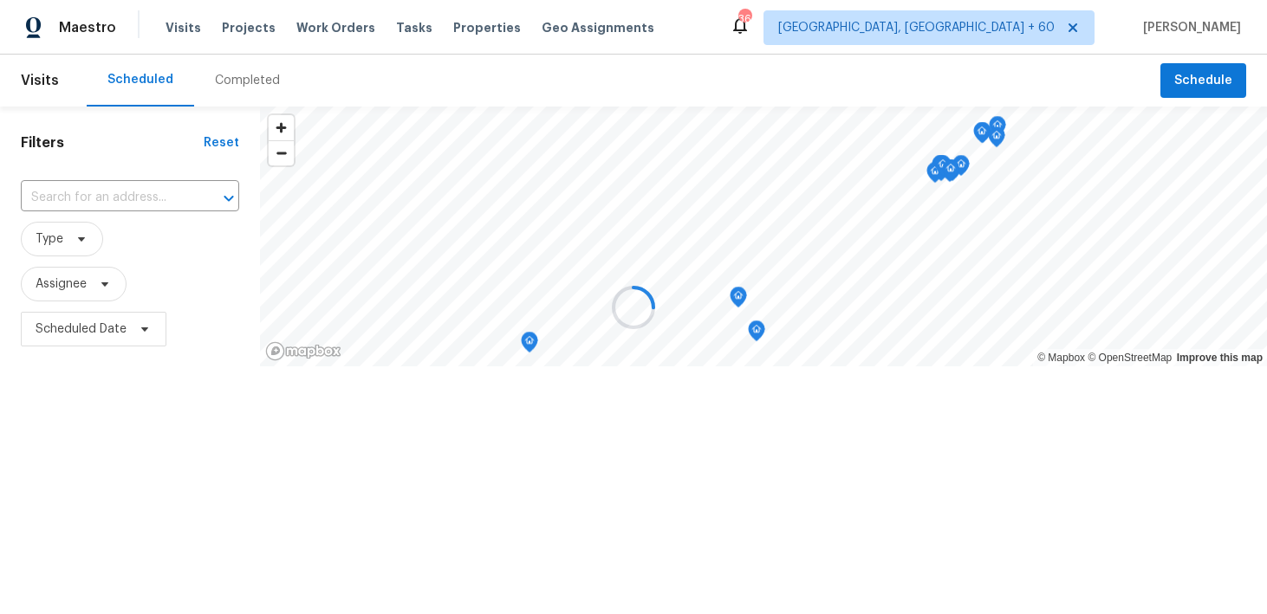
click at [225, 87] on div at bounding box center [633, 307] width 1267 height 614
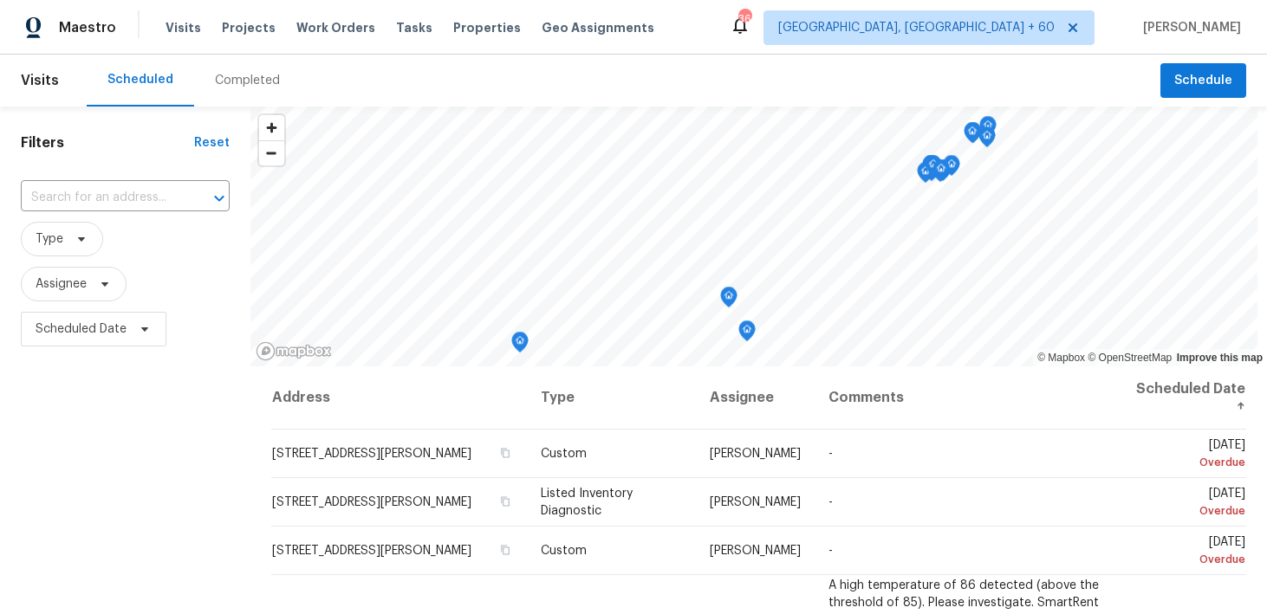
click at [237, 84] on div "Completed" at bounding box center [247, 80] width 65 height 17
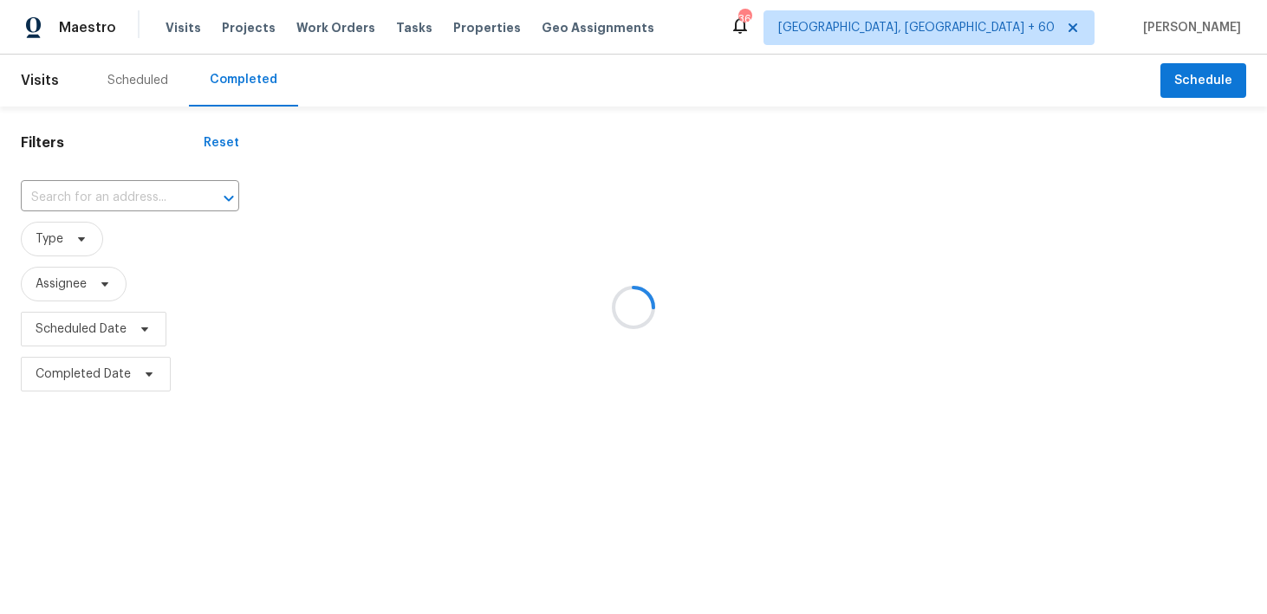
click at [96, 198] on div at bounding box center [633, 307] width 1267 height 614
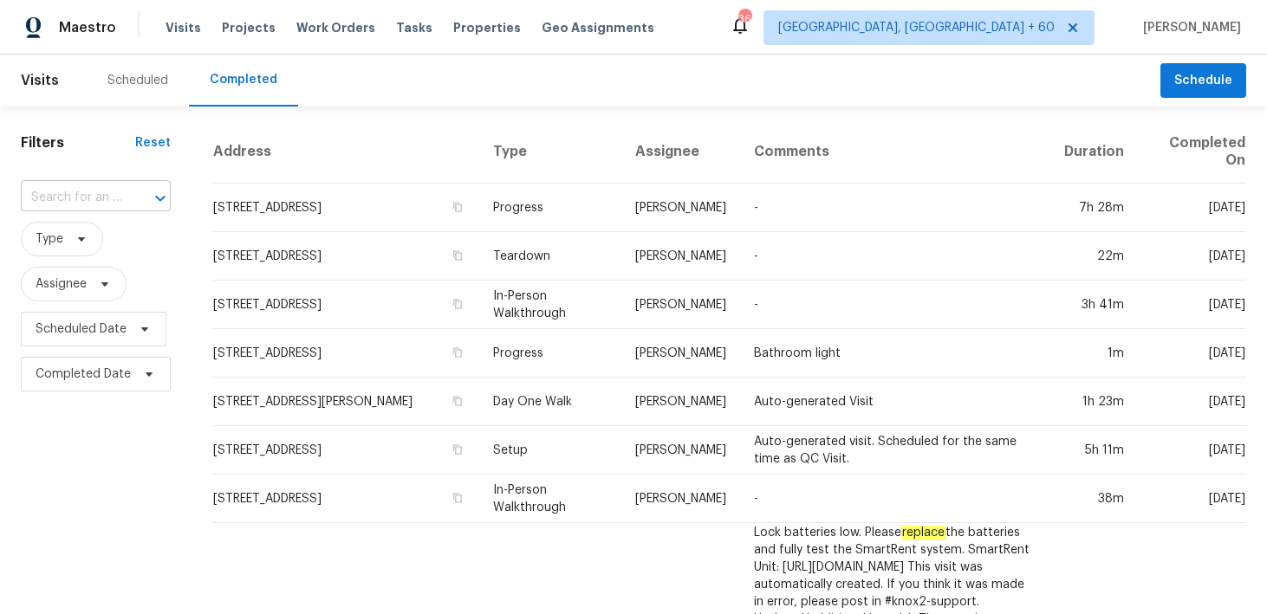
click at [75, 194] on input "text" at bounding box center [71, 198] width 101 height 27
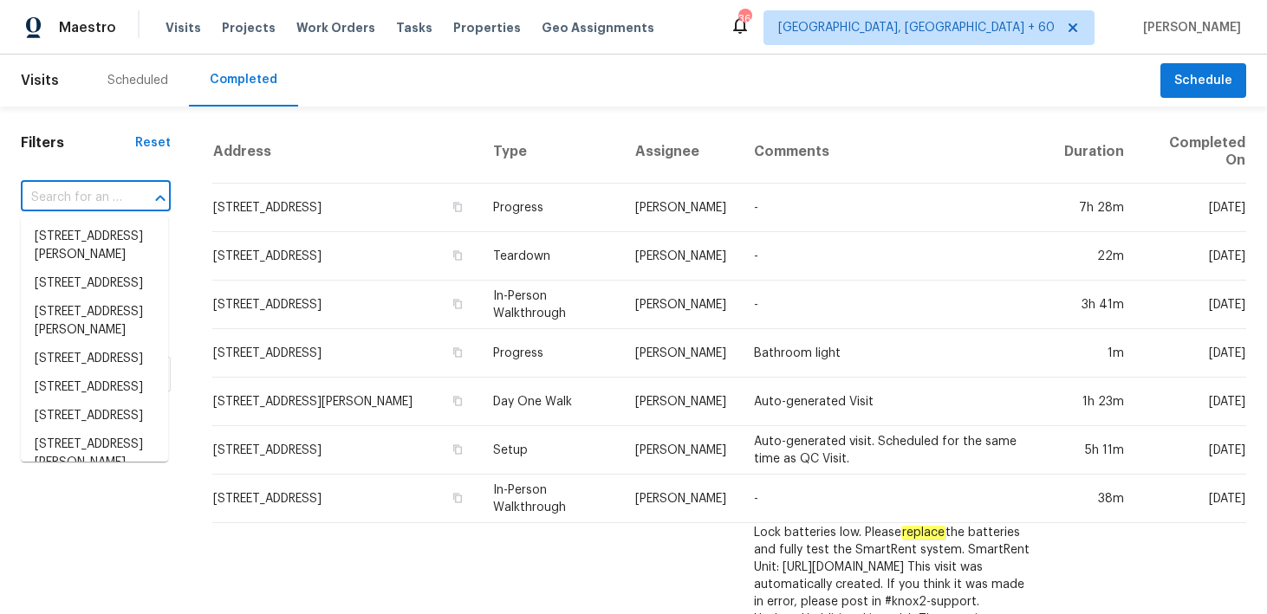
paste input "16227 Ike Ln Selma, TX, 78154"
type input "16227 Ike Ln Selma, TX, 78154"
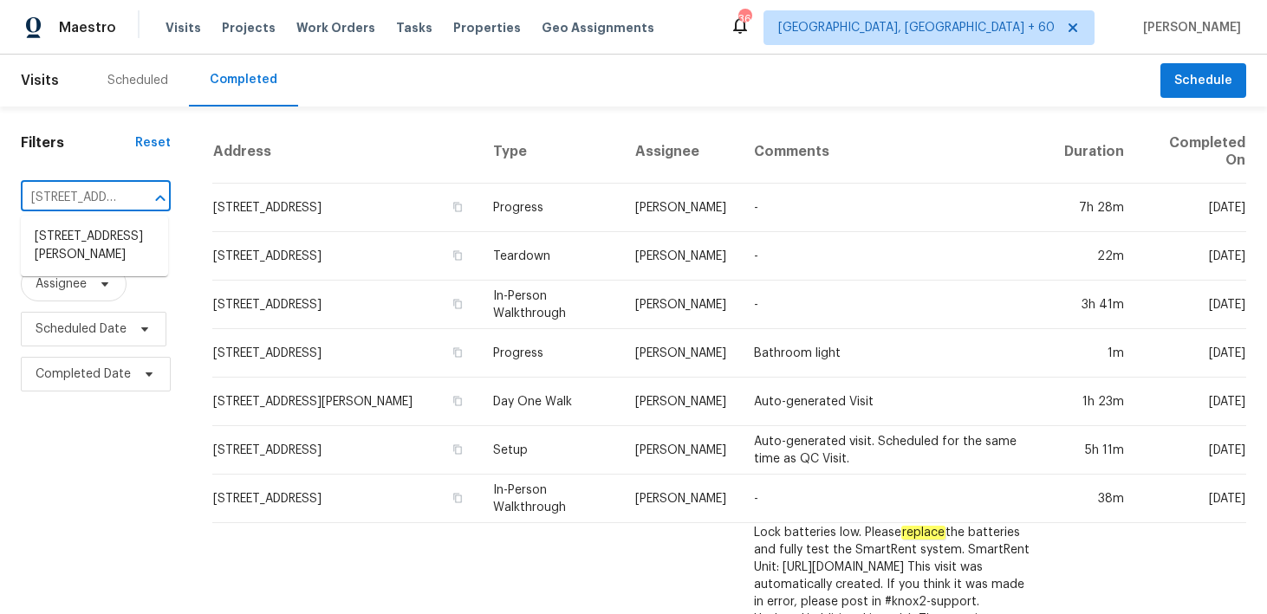
scroll to position [0, 78]
click at [72, 243] on li "16227 Ike Ln, Selma, TX 78154" at bounding box center [94, 246] width 147 height 47
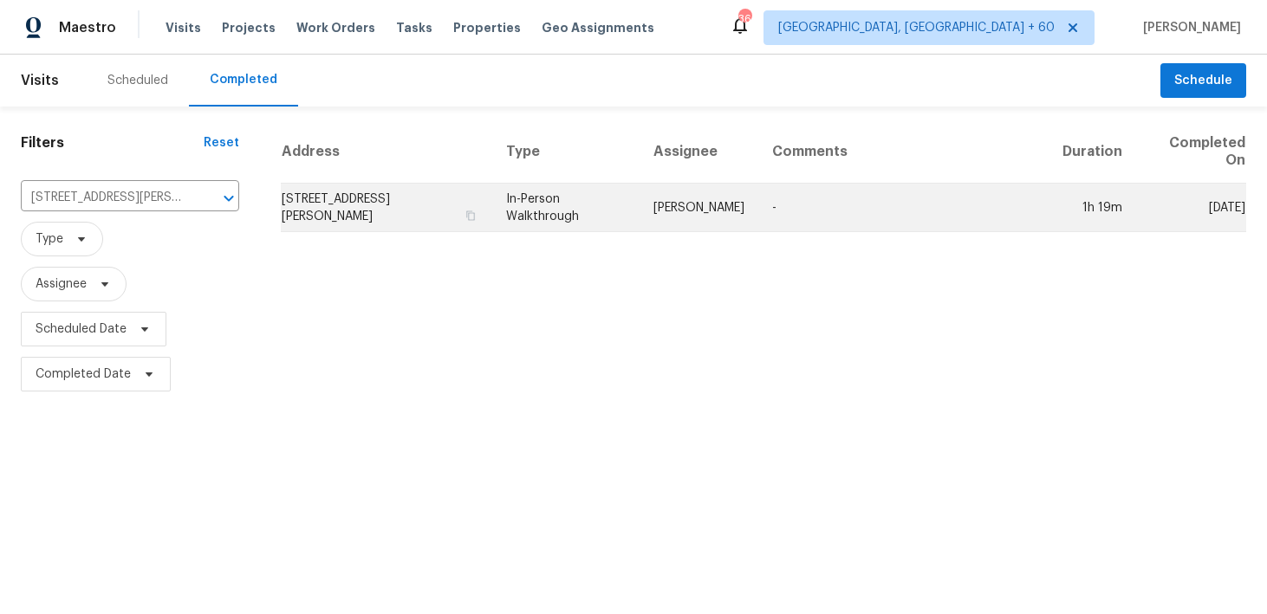
click at [542, 192] on td "In-Person Walkthrough" at bounding box center [566, 208] width 148 height 49
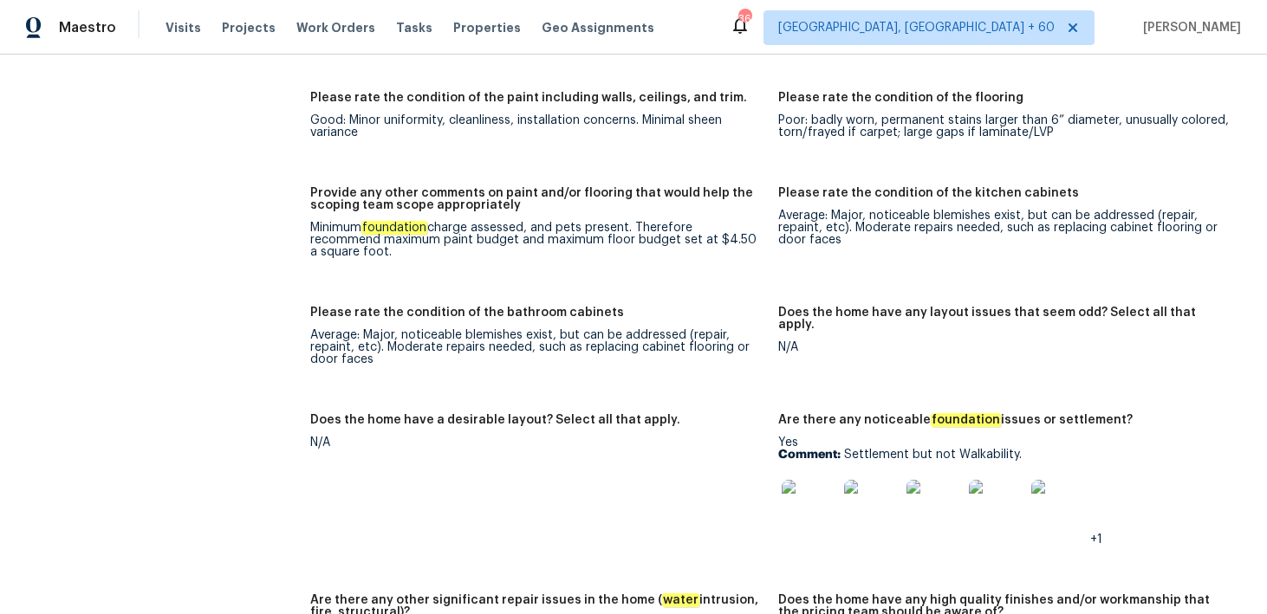
scroll to position [2567, 0]
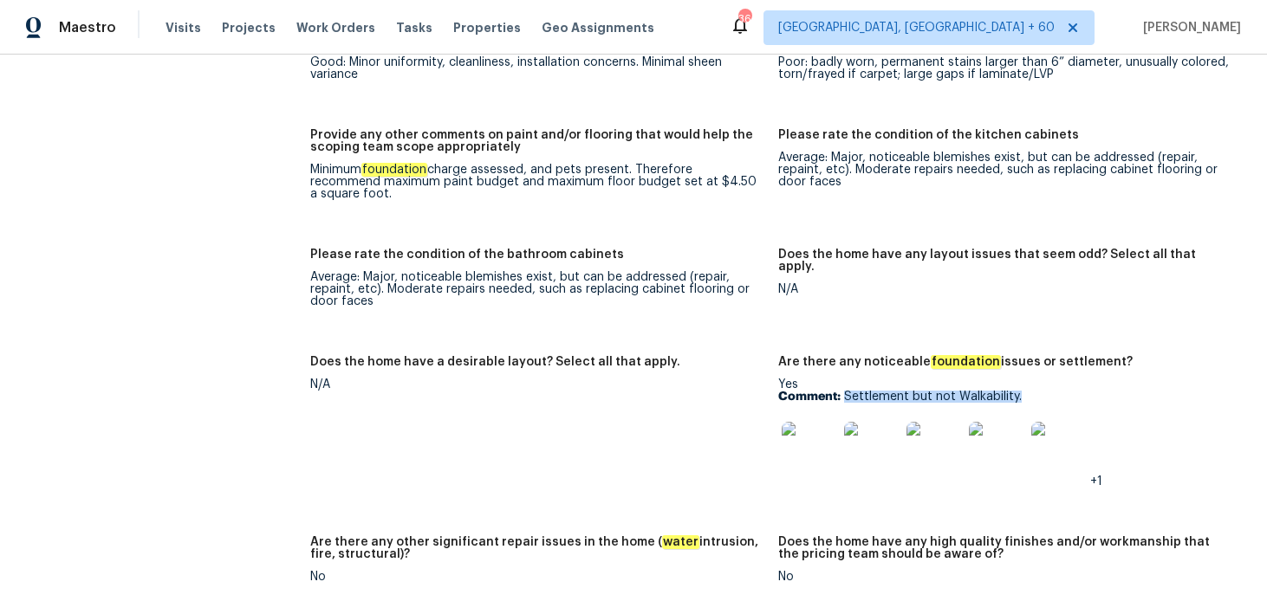
drag, startPoint x: 844, startPoint y: 369, endPoint x: 1092, endPoint y: 368, distance: 248.6
click at [1092, 391] on p "Comment: Settlement but not Walkability." at bounding box center [1005, 397] width 454 height 12
copy p "Settlement but not Walkability."
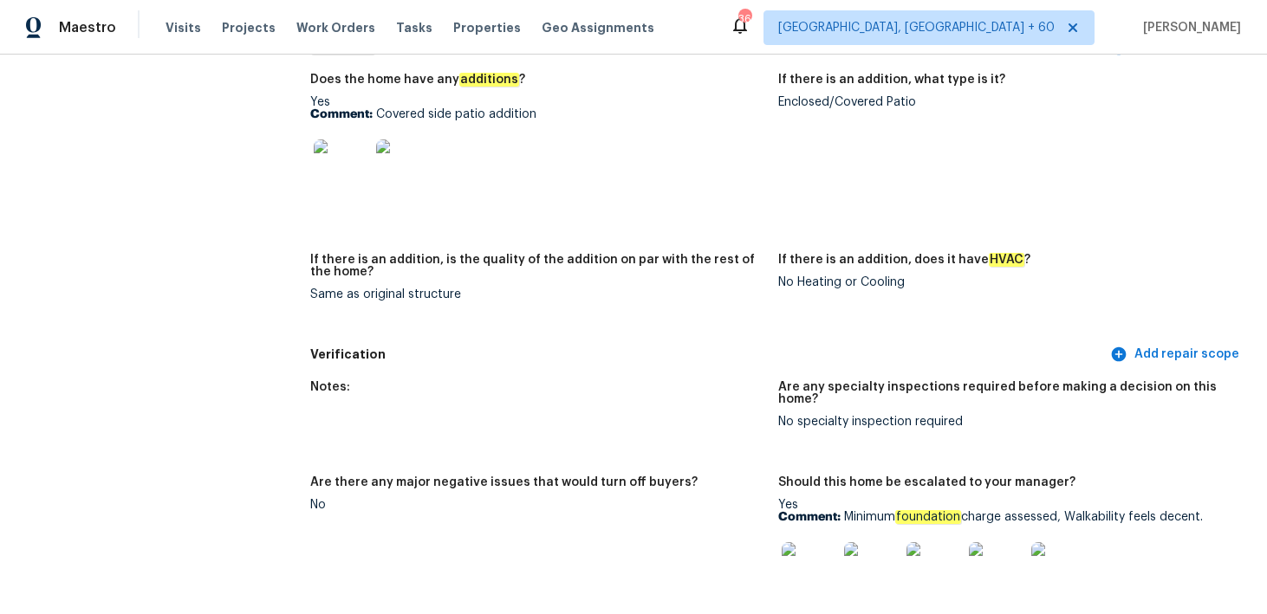
scroll to position [3647, 0]
drag, startPoint x: 839, startPoint y: 476, endPoint x: 1213, endPoint y: 480, distance: 373.4
click at [1213, 510] on p "Comment: Minimum foundation charge assessed, Walkability feels decent." at bounding box center [1005, 516] width 454 height 12
copy p "Minimum foundation charge assessed, Walkability feels decent."
click at [171, 20] on span "Visits" at bounding box center [183, 27] width 36 height 17
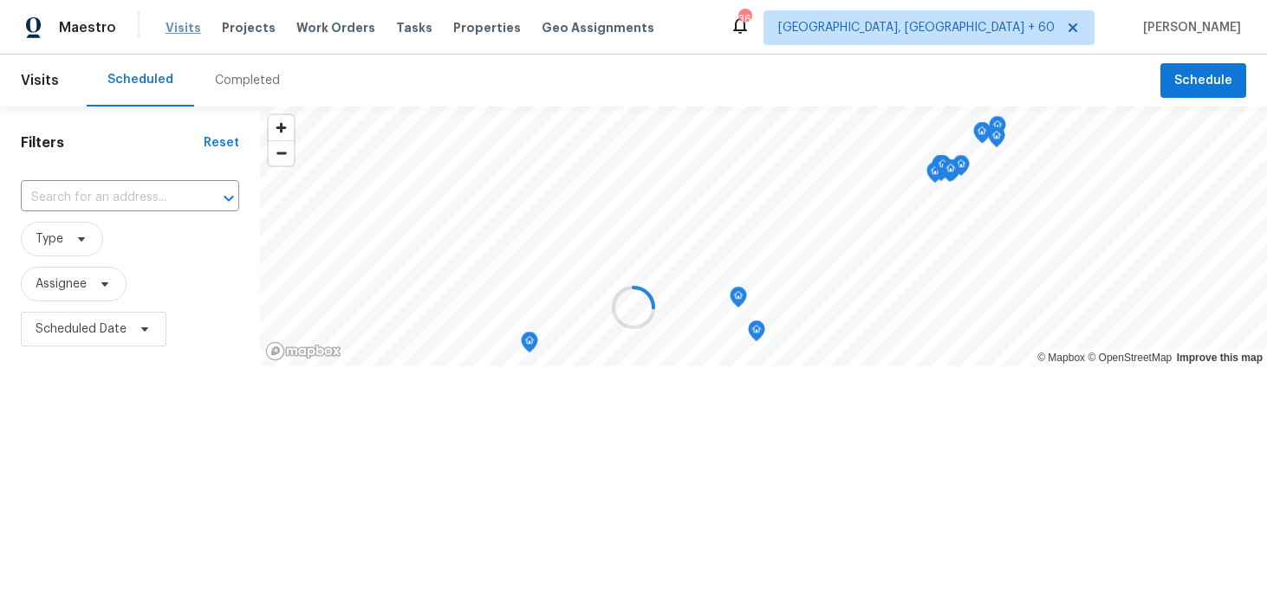
click at [171, 20] on div at bounding box center [633, 307] width 1267 height 614
click at [245, 74] on div at bounding box center [633, 307] width 1267 height 614
click at [226, 90] on div "Completed" at bounding box center [247, 81] width 107 height 52
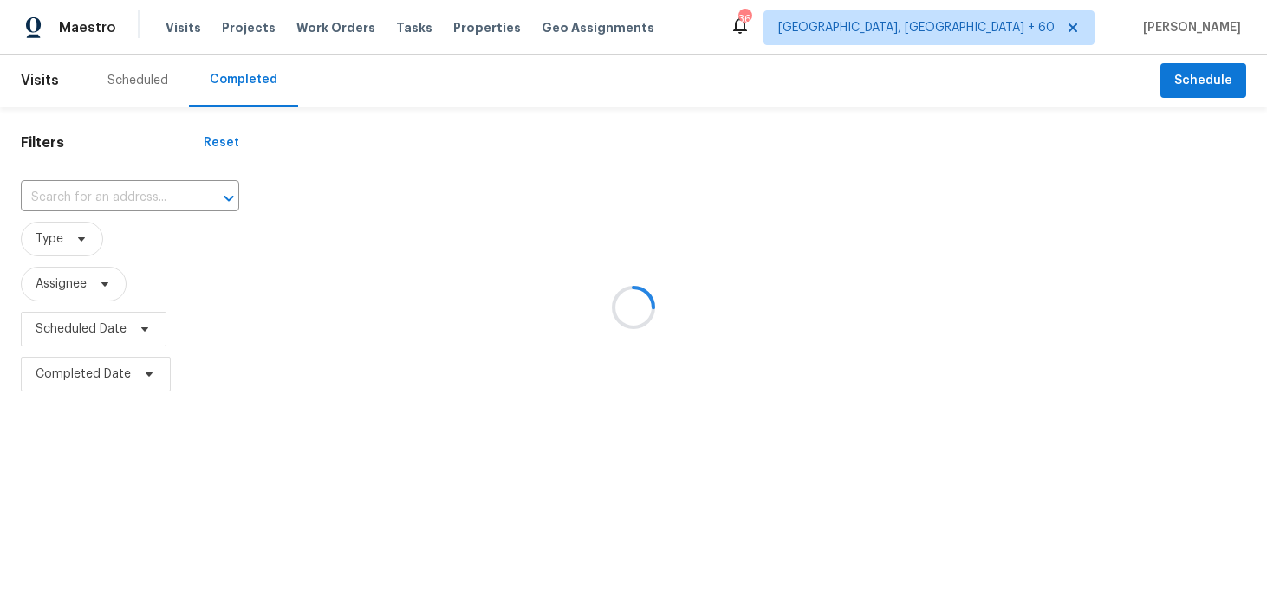
click at [107, 180] on div at bounding box center [633, 307] width 1267 height 614
click at [83, 197] on div at bounding box center [633, 307] width 1267 height 614
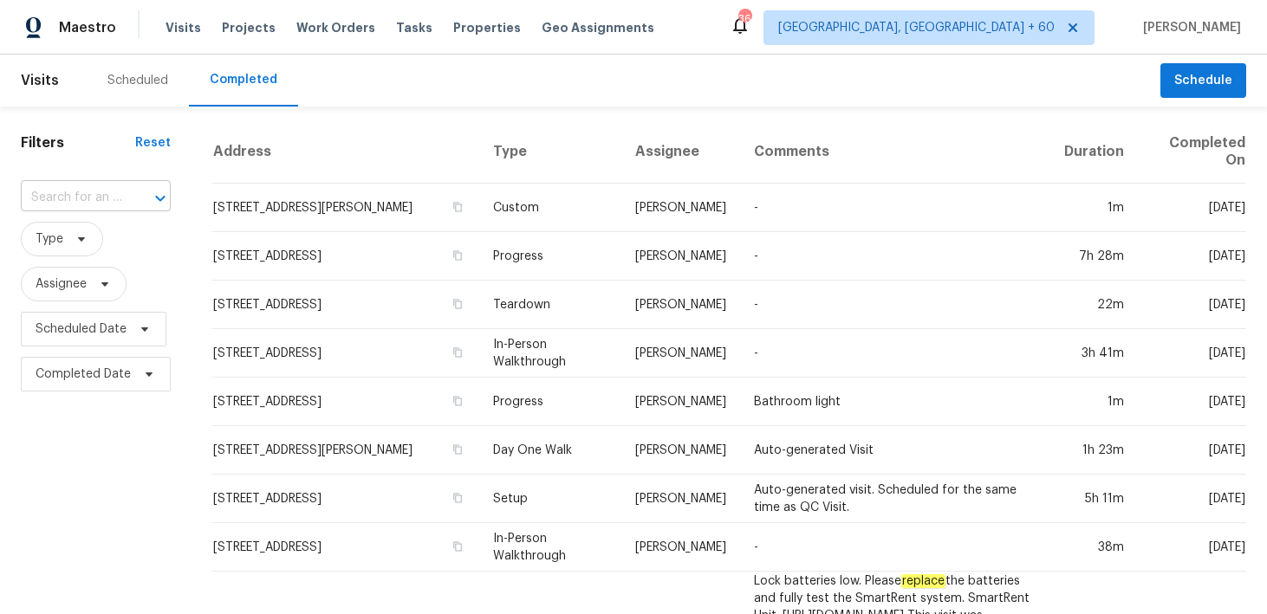
click at [53, 204] on input "text" at bounding box center [71, 198] width 101 height 27
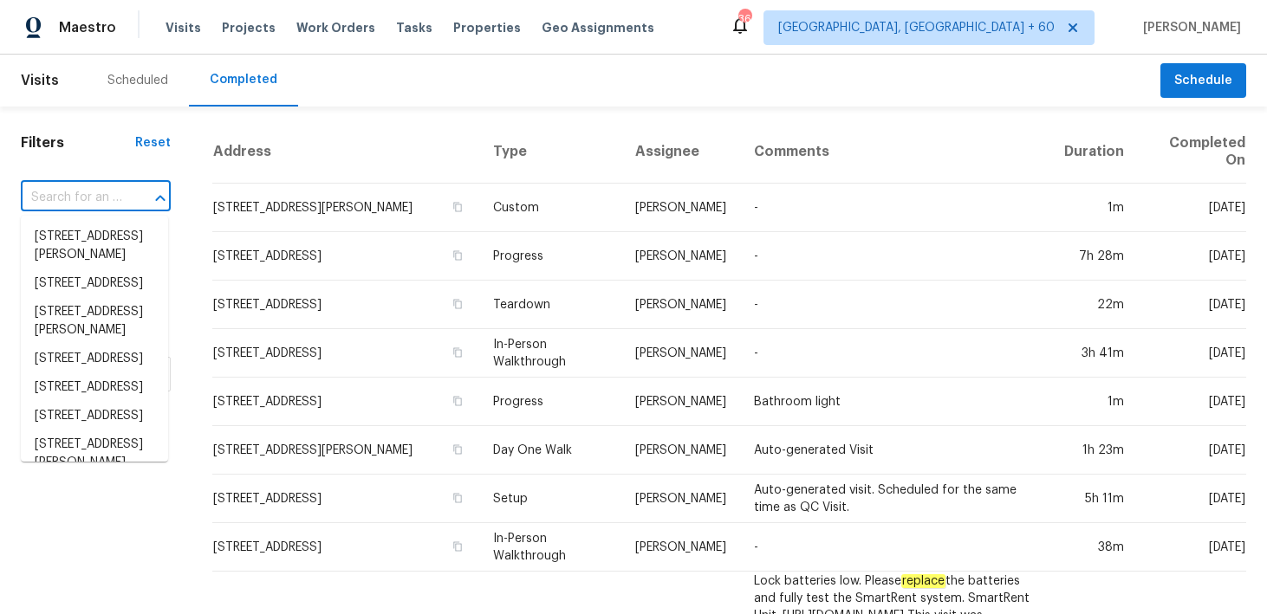
paste input "5070 Timber Falls Dr Fort Mill, SC, 29707"
type input "5070 Timber Falls Dr Fort Mill, SC, 29707"
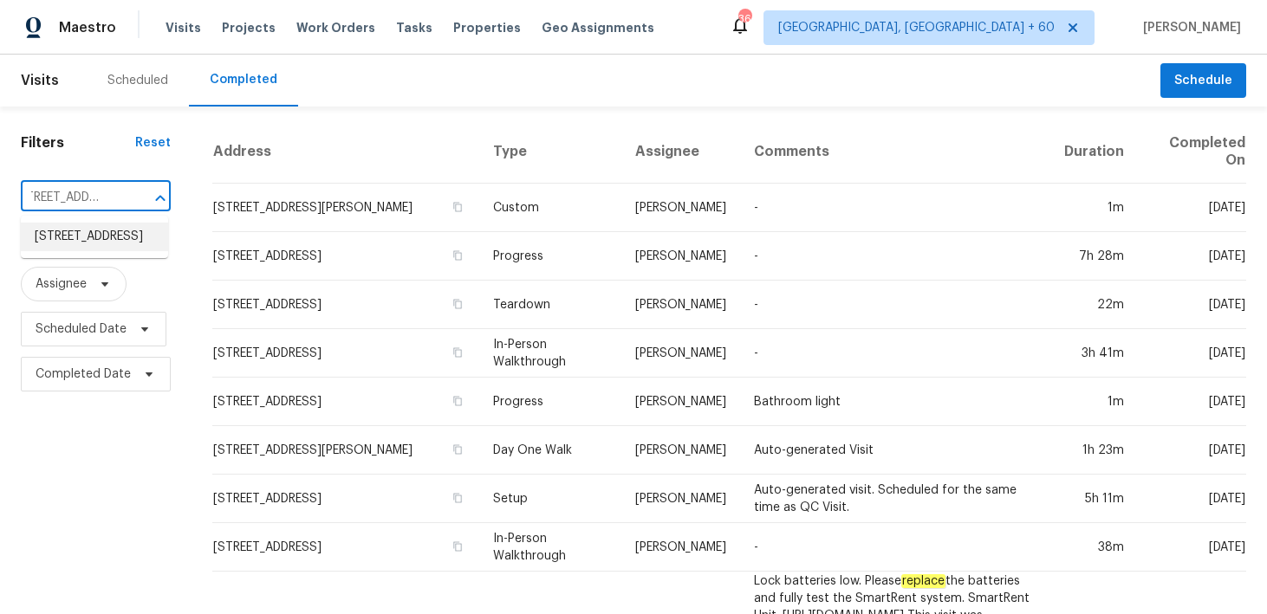
click at [71, 232] on li "5070 Timber Falls Dr, Fort Mill, SC 29707" at bounding box center [94, 237] width 147 height 29
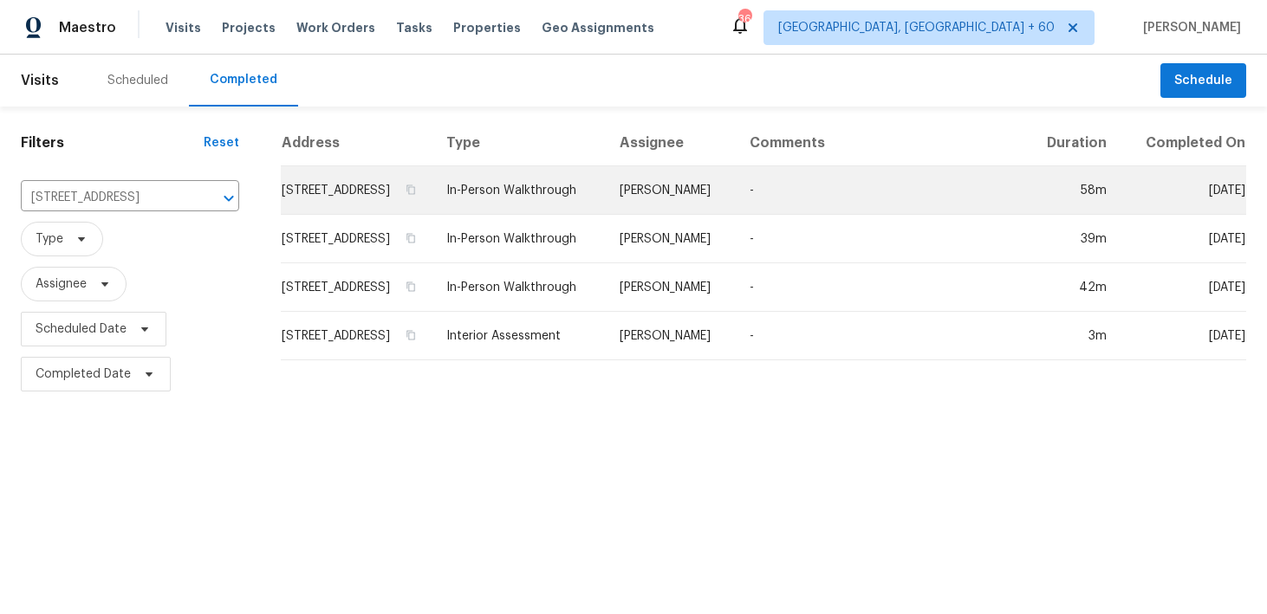
click at [526, 215] on td "In-Person Walkthrough" at bounding box center [518, 190] width 172 height 49
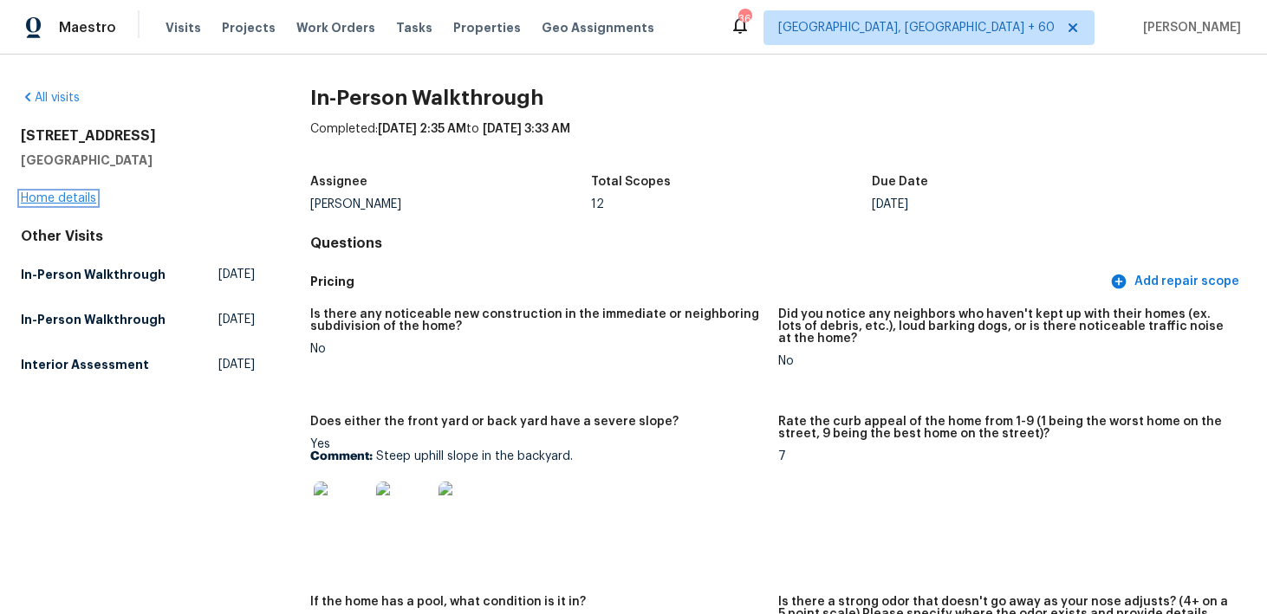
click at [73, 197] on link "Home details" at bounding box center [58, 198] width 75 height 12
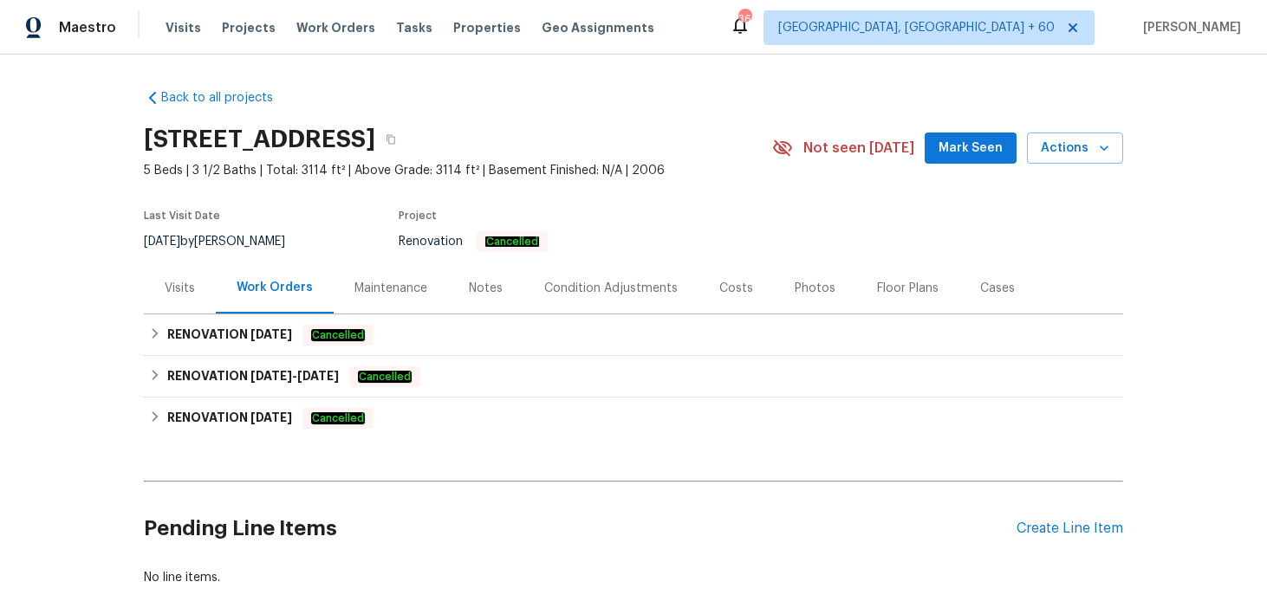
click at [186, 290] on div "Visits" at bounding box center [180, 288] width 30 height 17
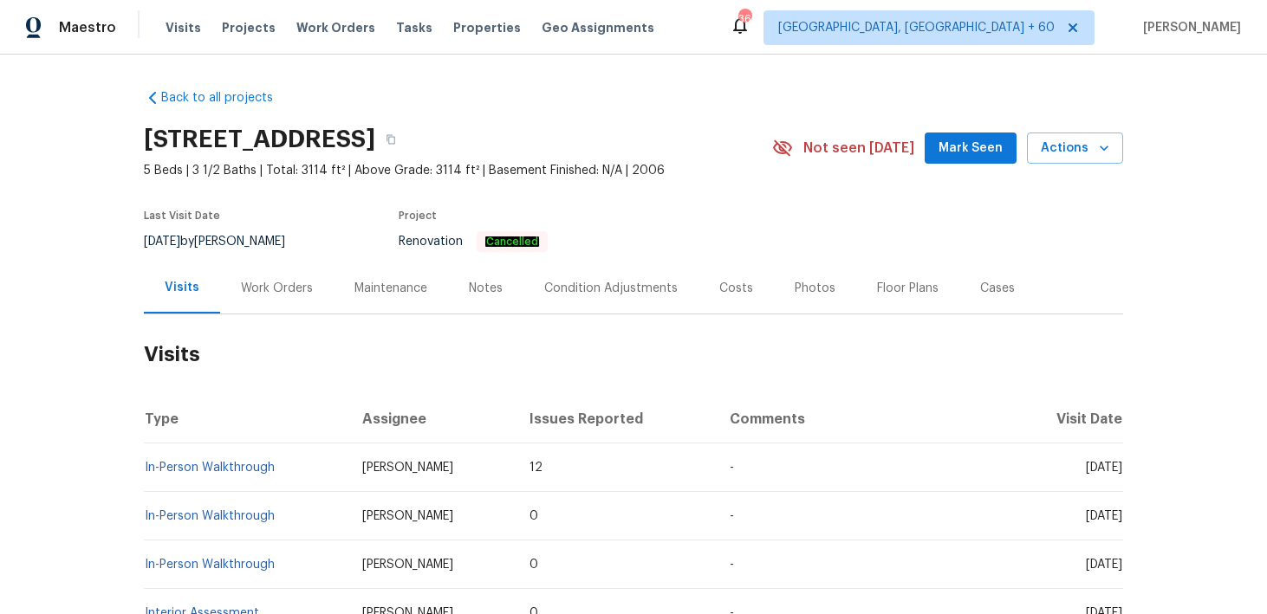
scroll to position [141, 0]
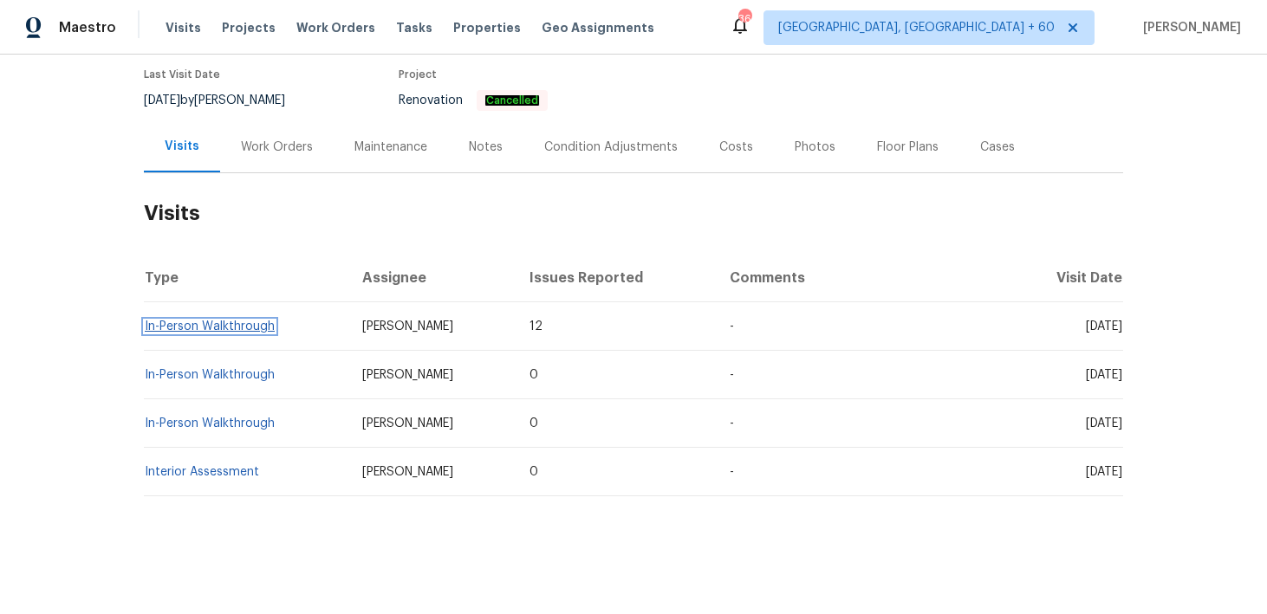
click at [251, 325] on link "In-Person Walkthrough" at bounding box center [210, 327] width 130 height 12
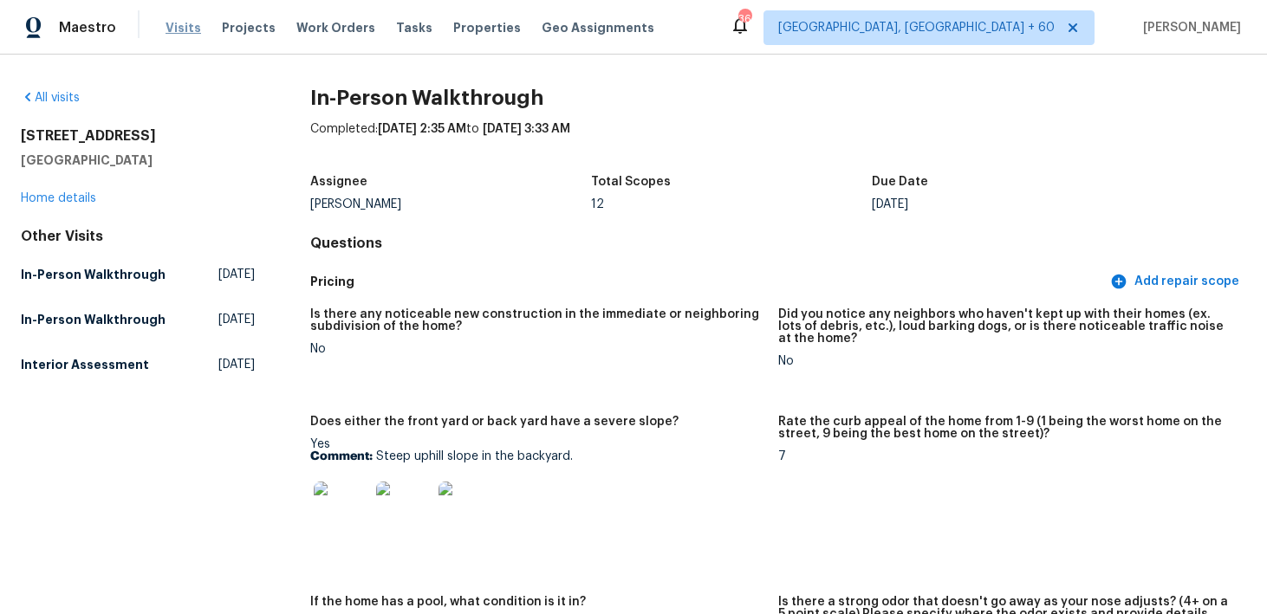
click at [183, 31] on span "Visits" at bounding box center [183, 27] width 36 height 17
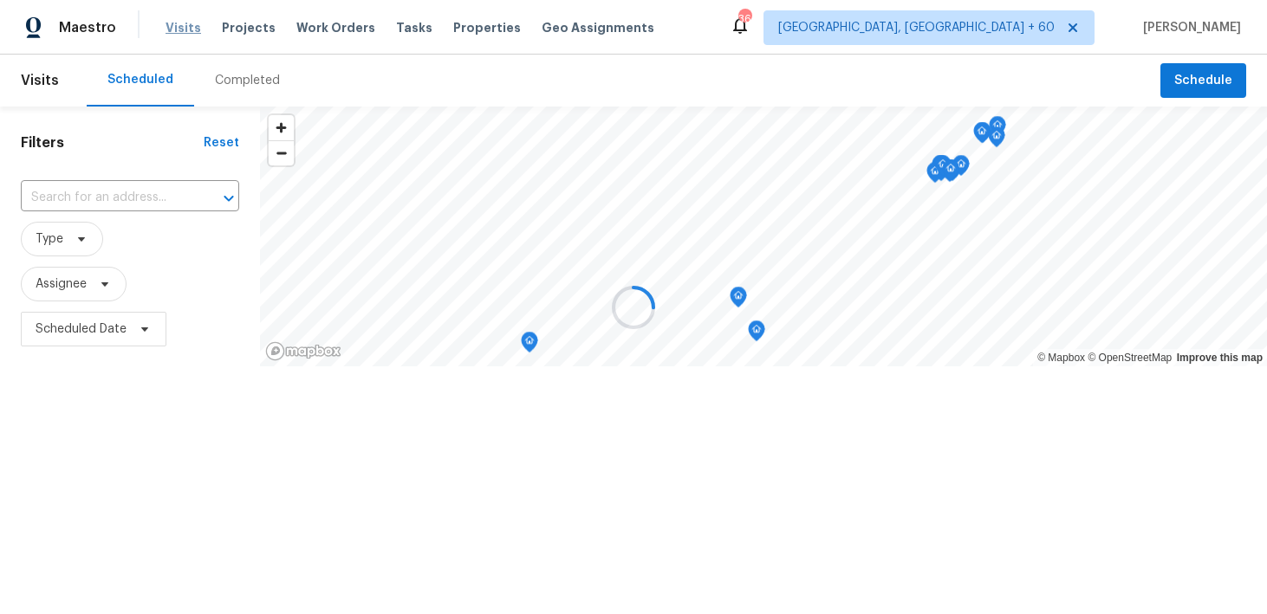
click at [183, 31] on div at bounding box center [633, 307] width 1267 height 614
click at [230, 94] on div at bounding box center [633, 307] width 1267 height 614
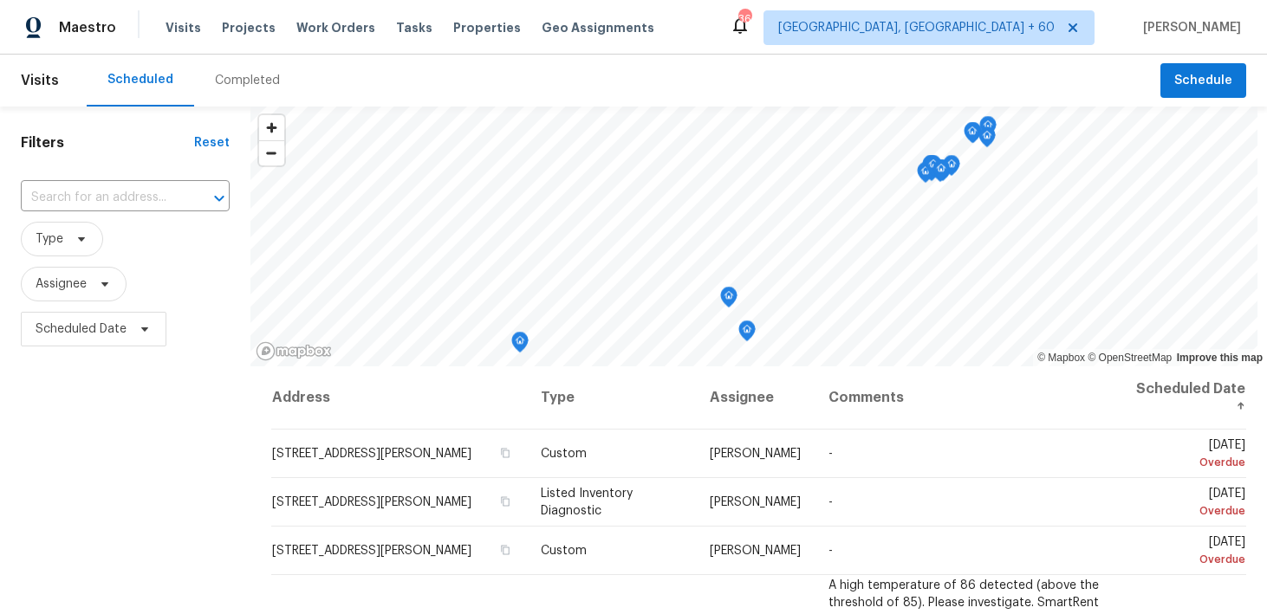
click at [237, 82] on div "Completed" at bounding box center [247, 80] width 65 height 17
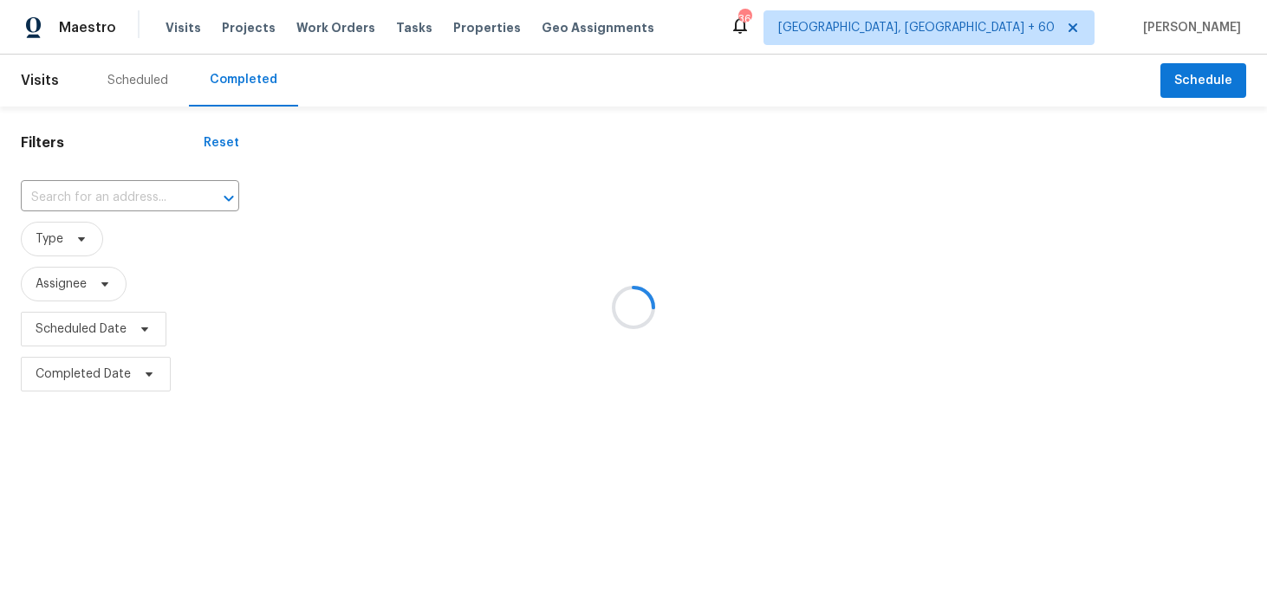
click at [75, 198] on div at bounding box center [633, 307] width 1267 height 614
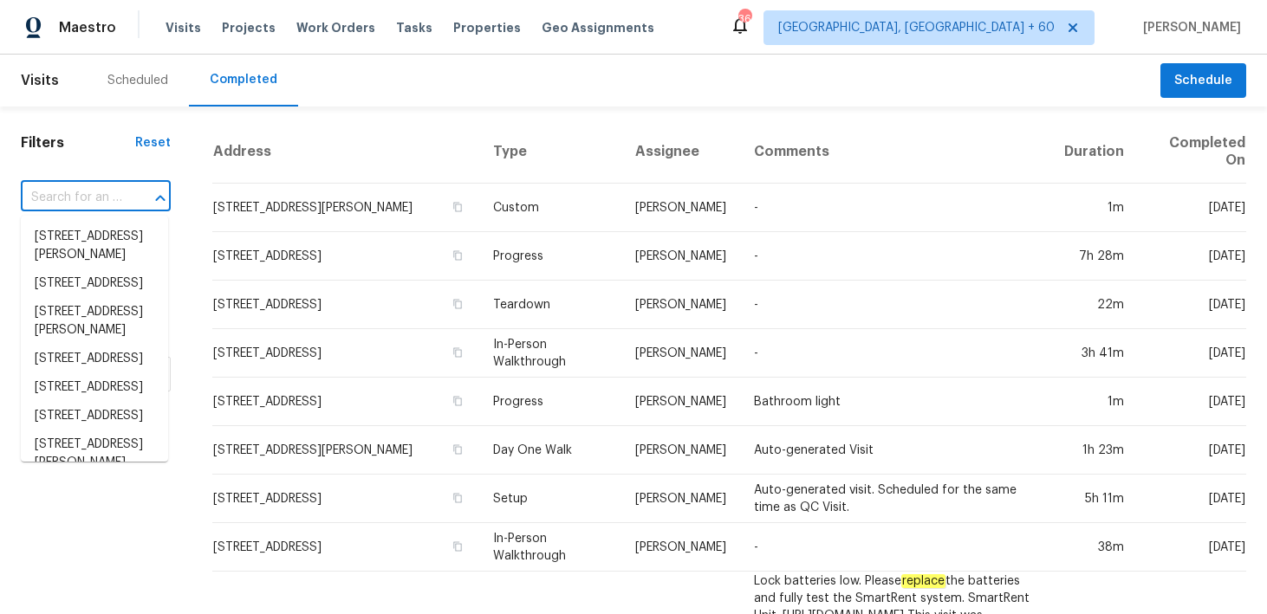
click at [75, 198] on input "text" at bounding box center [71, 198] width 101 height 27
type input "v"
paste input "5070 Timber Falls Dr Fort Mill, SC, 29707"
type input "5070 Timber Falls Dr Fort Mill, SC, 29707"
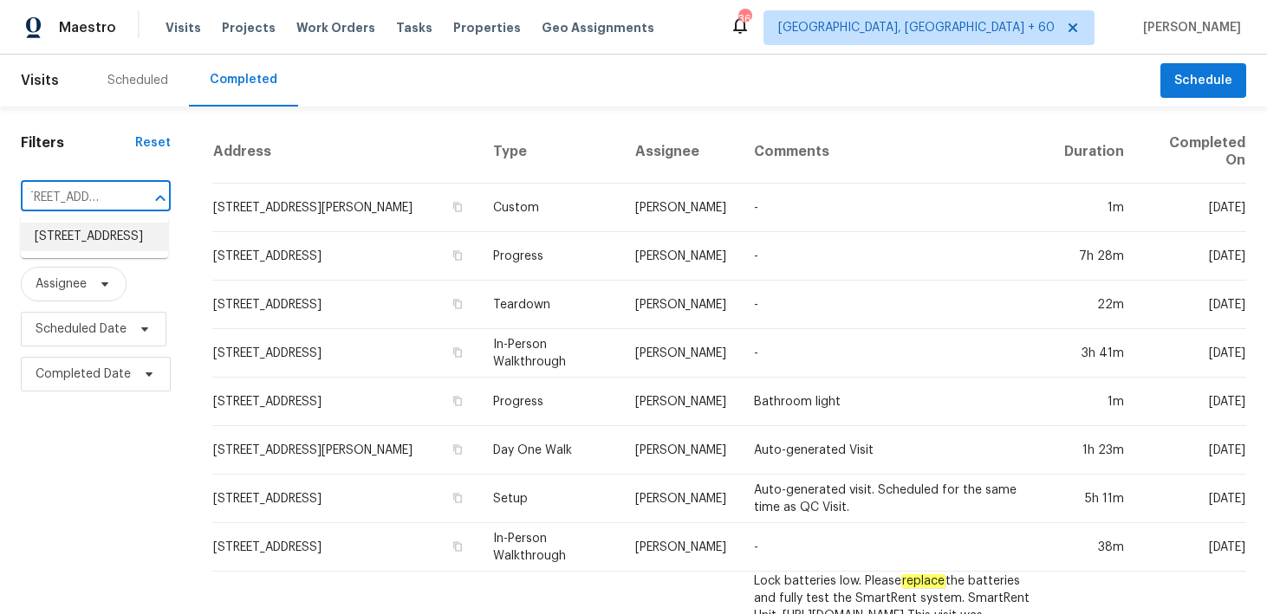
click at [53, 238] on li "5070 Timber Falls Dr, Fort Mill, SC 29707" at bounding box center [94, 237] width 147 height 29
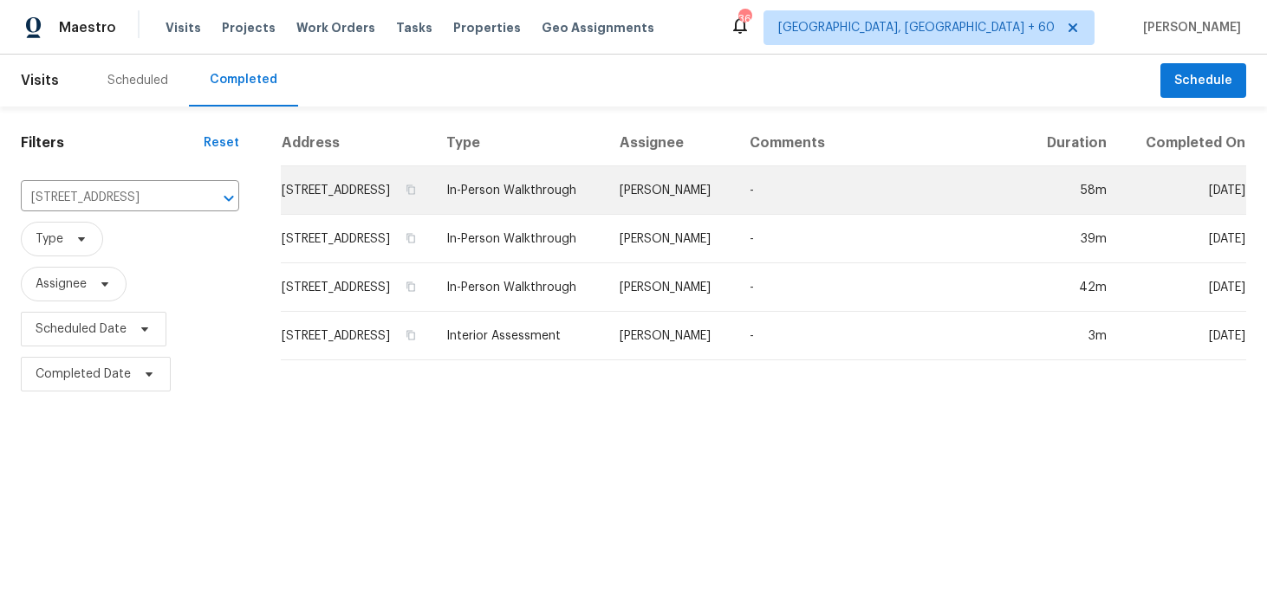
click at [432, 196] on td "5070 Timber Falls Dr, Fort Mill, SC 29707" at bounding box center [357, 190] width 152 height 49
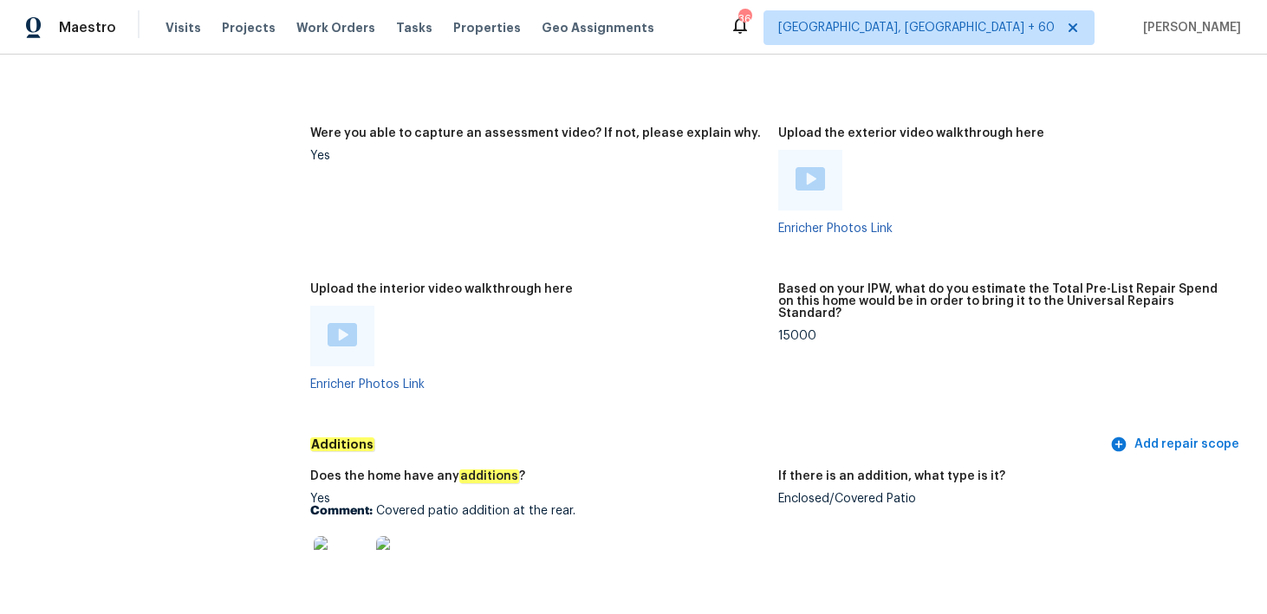
scroll to position [3872, 0]
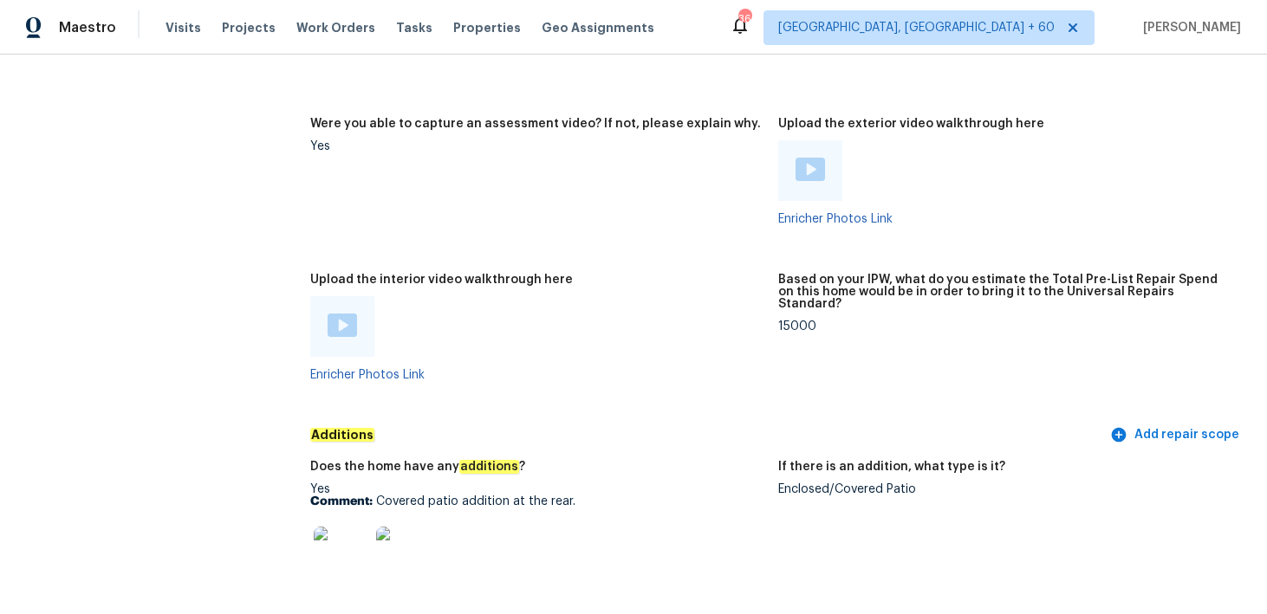
click at [330, 325] on div at bounding box center [341, 327] width 29 height 26
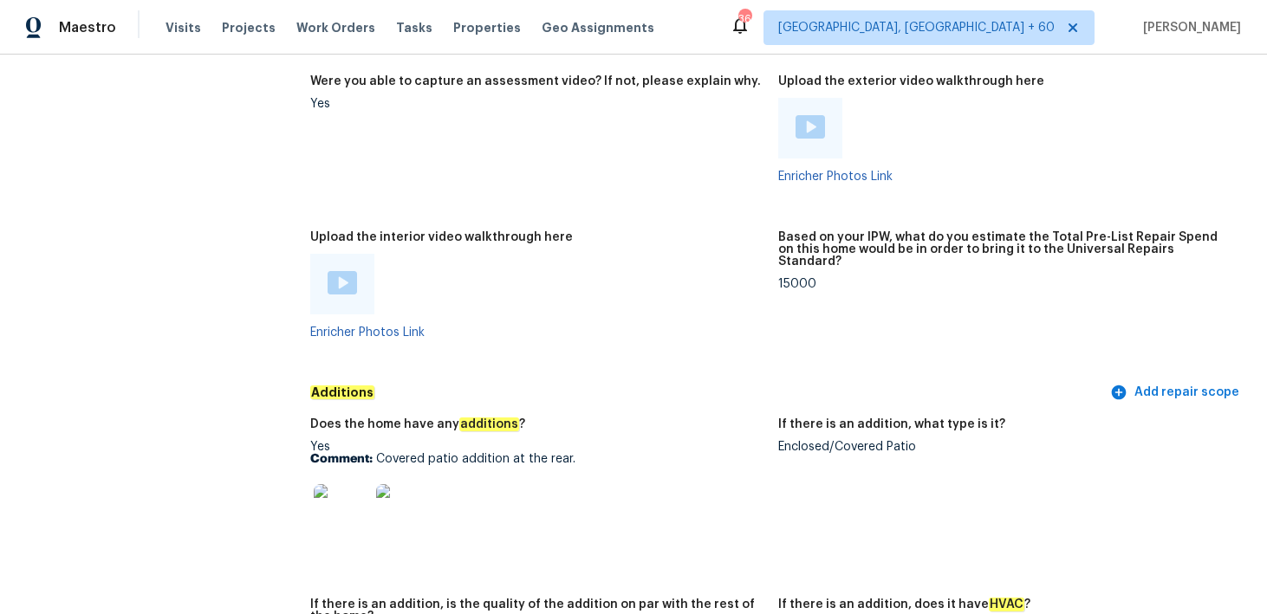
scroll to position [3919, 0]
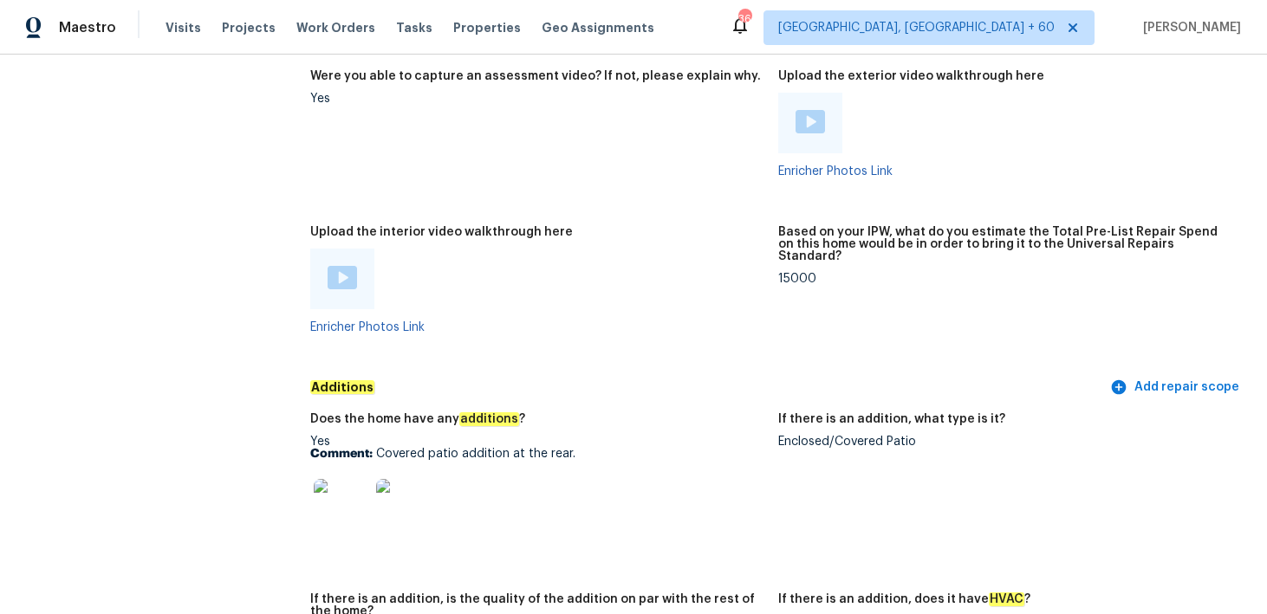
click at [340, 275] on img at bounding box center [341, 277] width 29 height 23
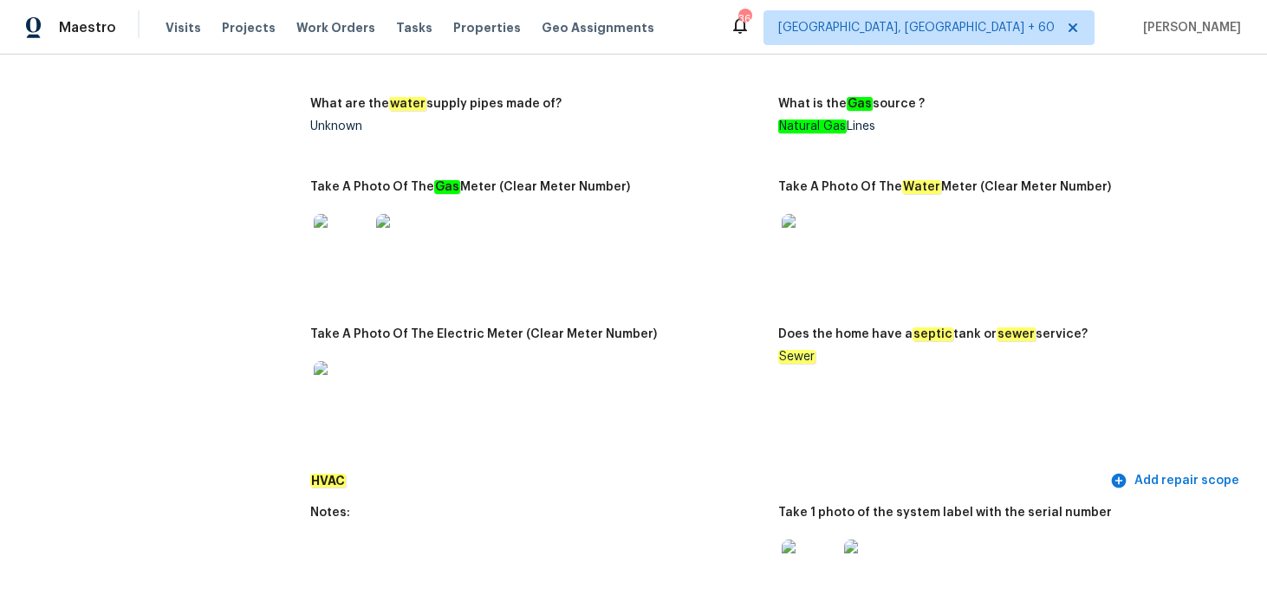
scroll to position [3959, 0]
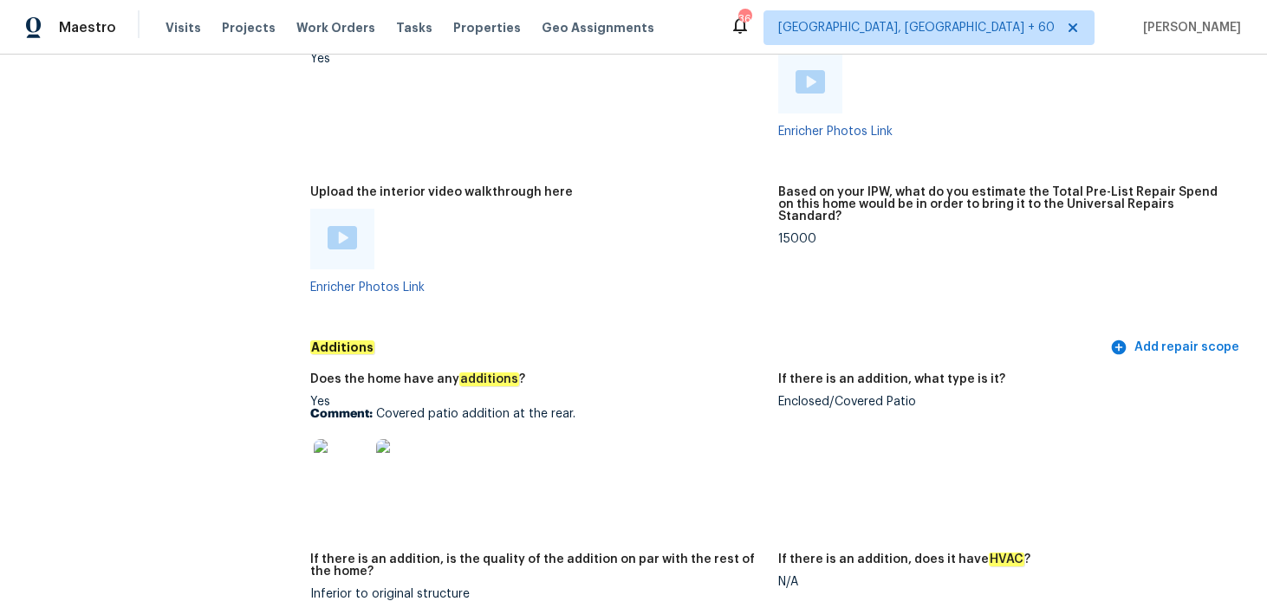
click at [454, 396] on div "Yes Comment: Covered patio addition at the rear." at bounding box center [537, 450] width 454 height 109
drag, startPoint x: 377, startPoint y: 403, endPoint x: 584, endPoint y: 404, distance: 207.1
click at [584, 408] on p "Comment: Covered patio addition at the rear." at bounding box center [537, 414] width 454 height 12
copy p "Covered patio addition at the rear."
click at [344, 448] on img at bounding box center [341, 466] width 55 height 55
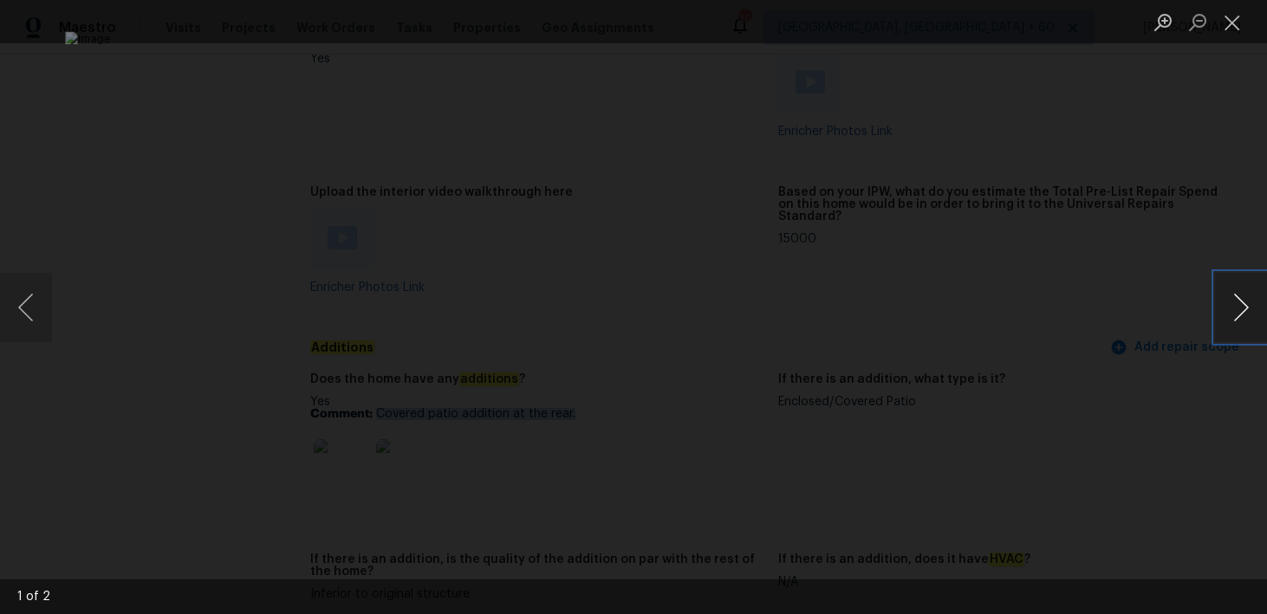
click at [1241, 311] on button "Next image" at bounding box center [1241, 307] width 52 height 69
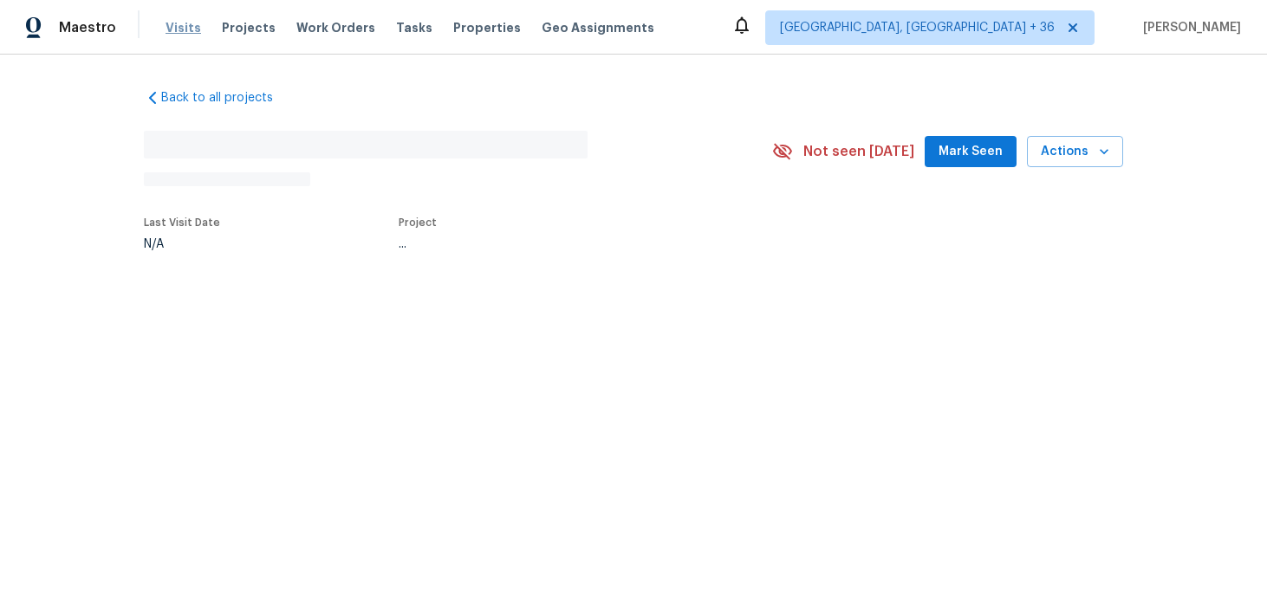
click at [186, 27] on span "Visits" at bounding box center [183, 27] width 36 height 17
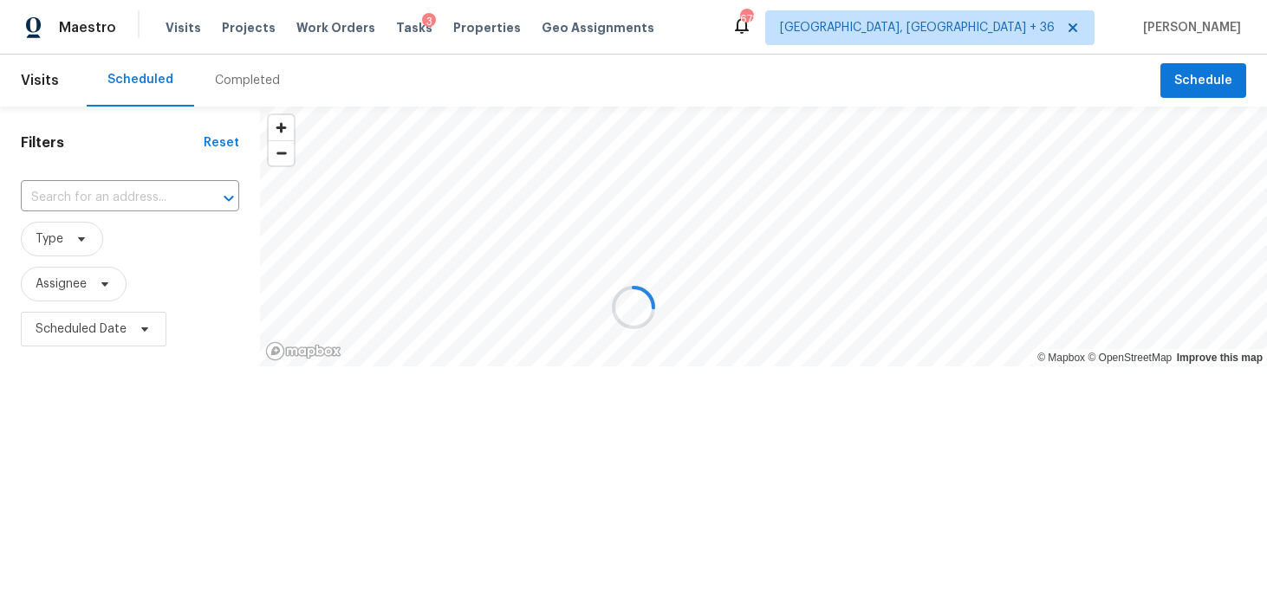
click at [207, 92] on div at bounding box center [633, 307] width 1267 height 614
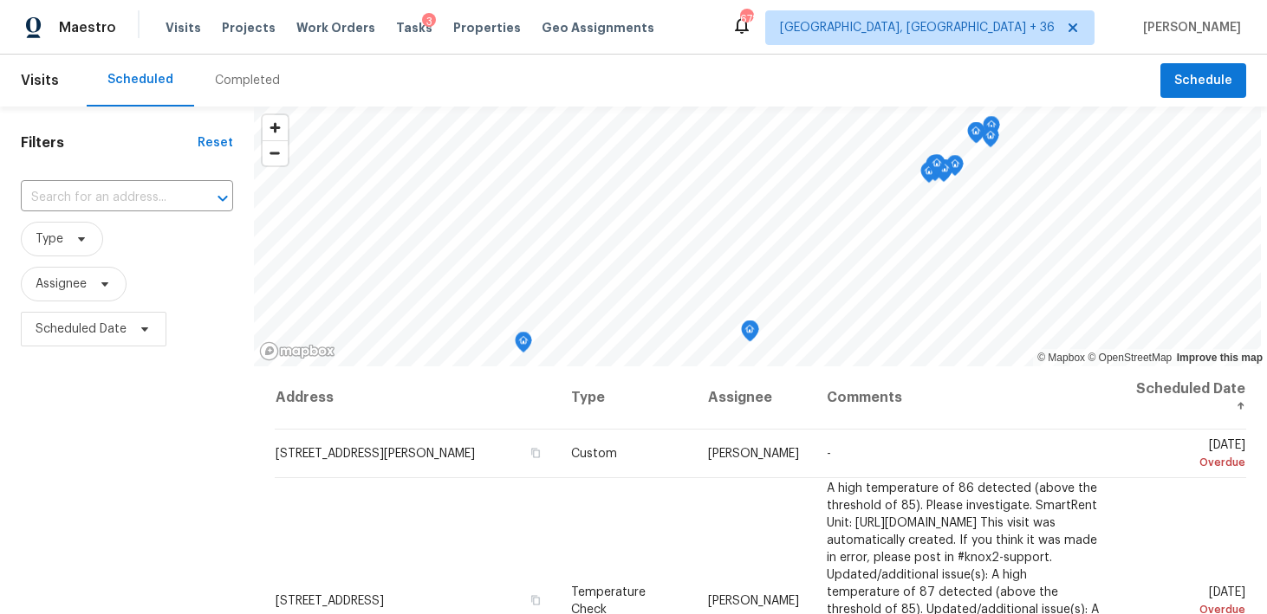
click at [235, 81] on div "Completed" at bounding box center [247, 80] width 65 height 17
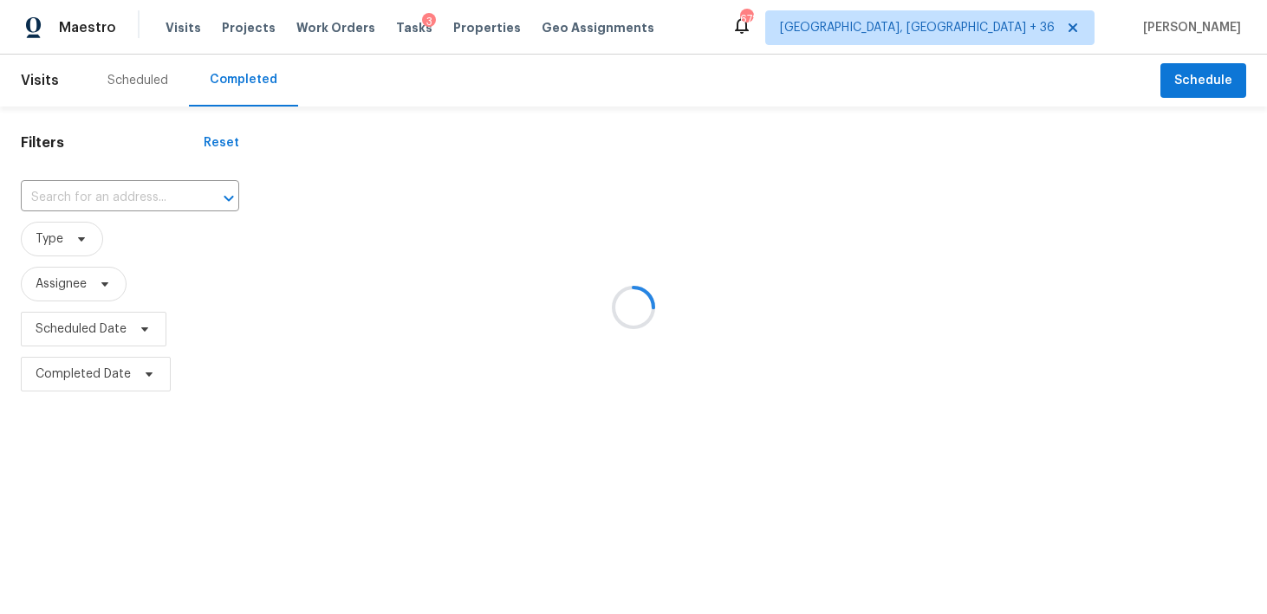
click at [113, 194] on div at bounding box center [633, 307] width 1267 height 614
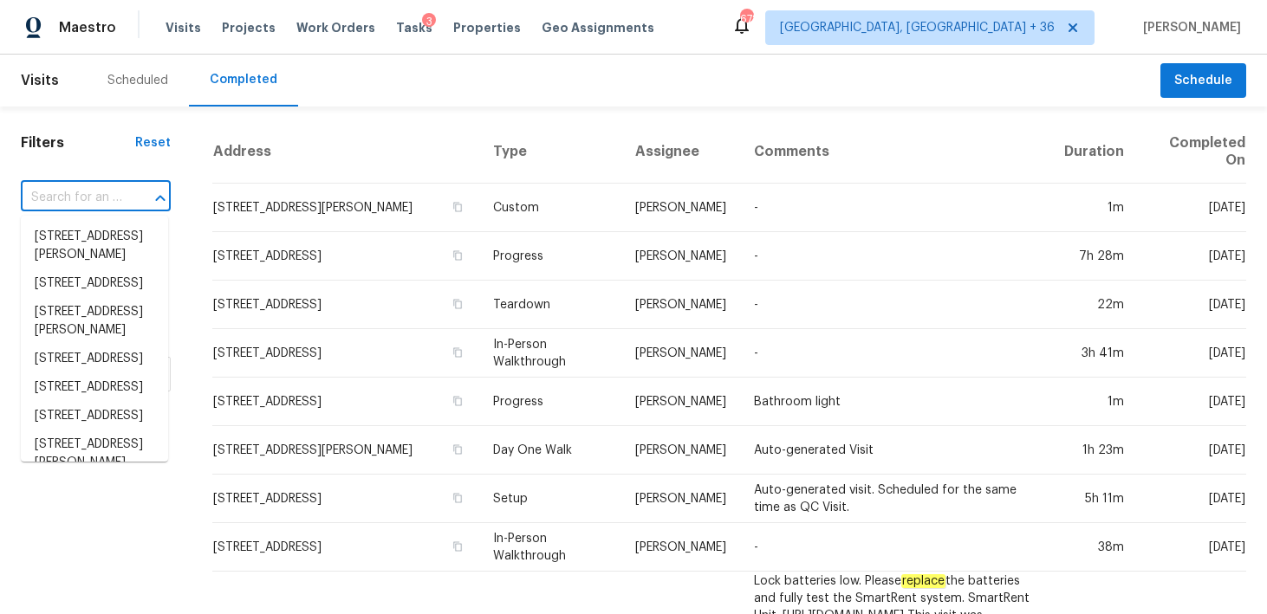
click at [80, 204] on input "text" at bounding box center [71, 198] width 101 height 27
paste input "204 Bridle Bnd Cibolo, TX 78108"
type input "204 Bridle Bnd Cibolo, TX 78108"
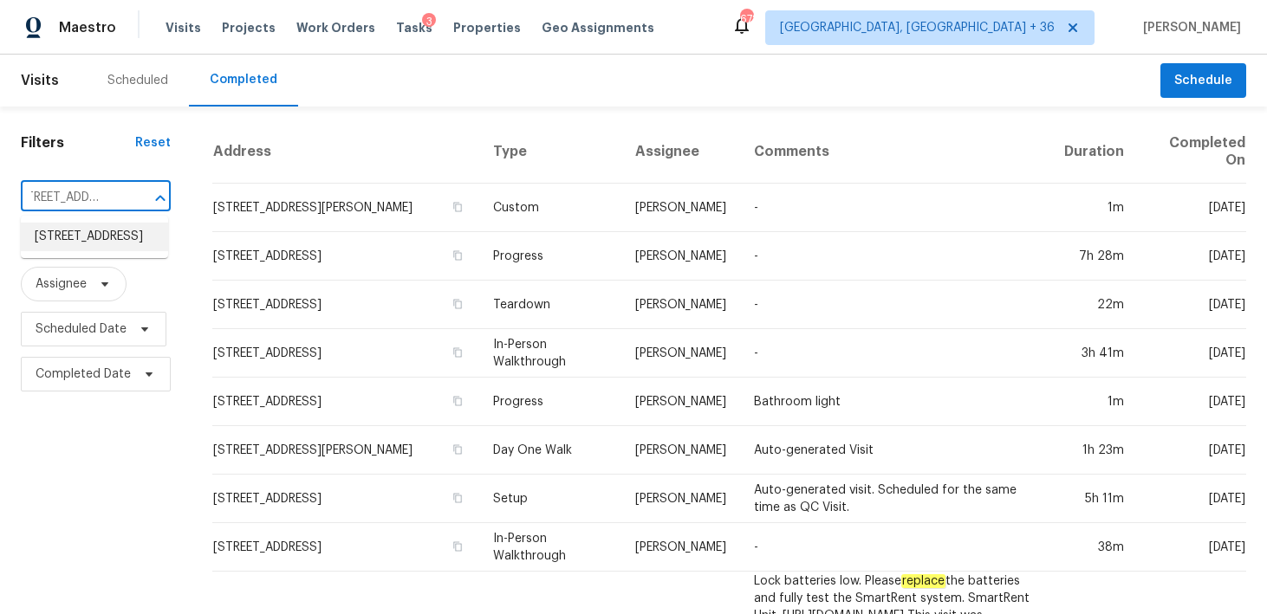
click at [66, 239] on li "204 Bridle Bnd, Cibolo, TX 78108" at bounding box center [94, 237] width 147 height 29
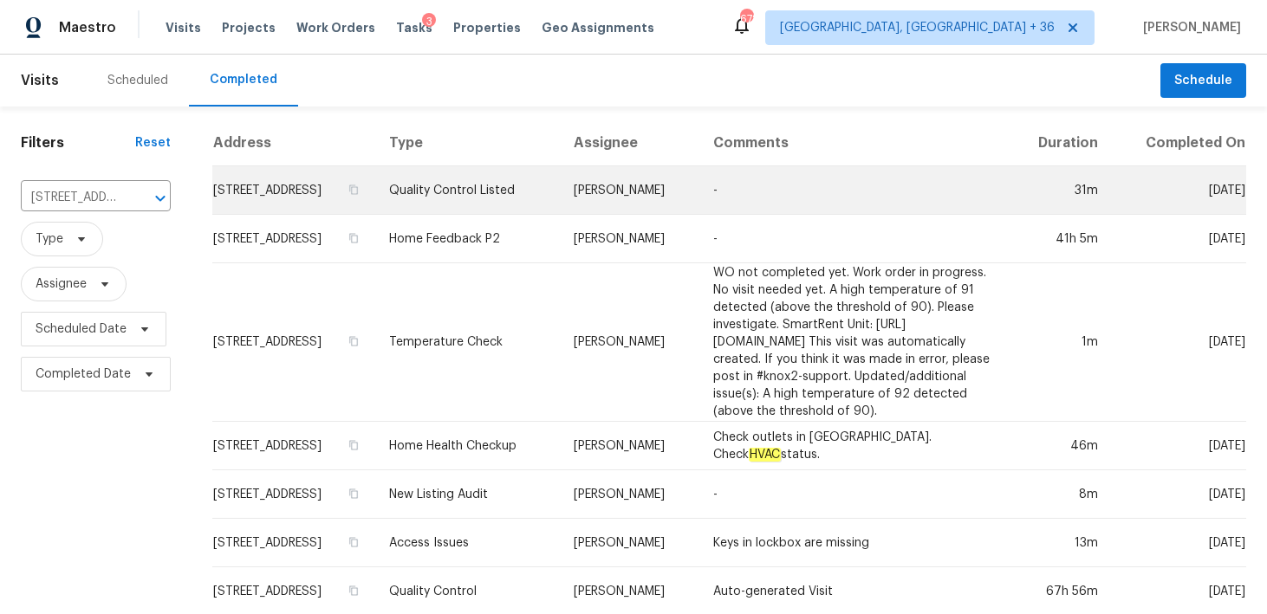
click at [476, 191] on td "Quality Control Listed" at bounding box center [467, 190] width 185 height 49
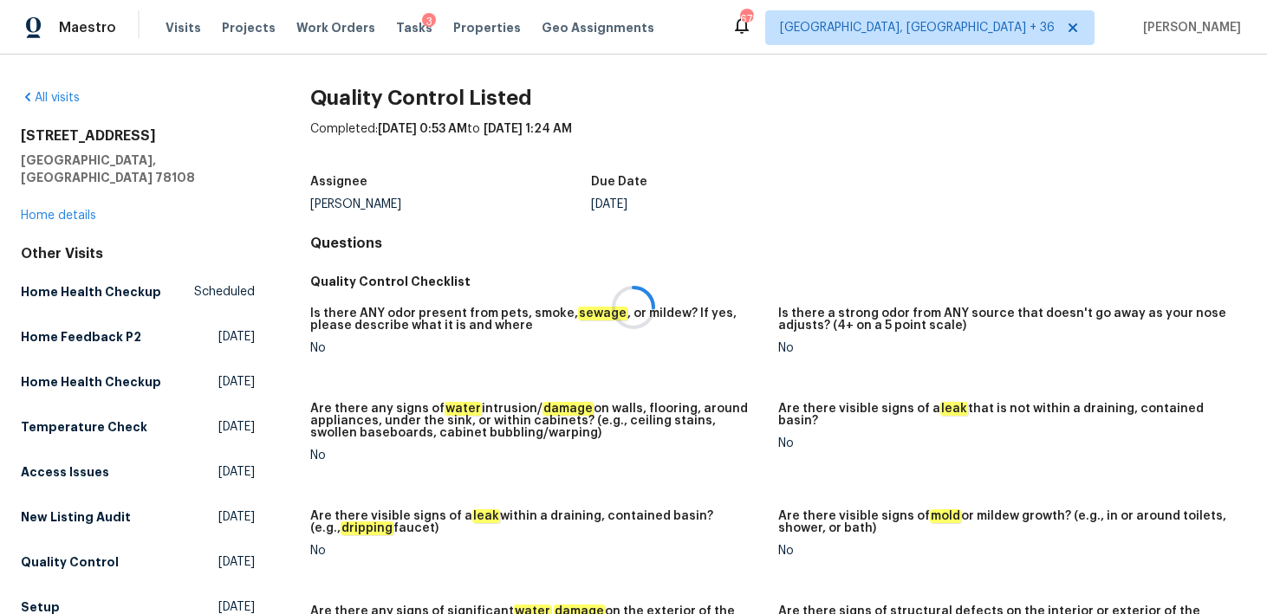
click at [61, 200] on div at bounding box center [633, 307] width 1267 height 614
click at [44, 200] on div at bounding box center [633, 307] width 1267 height 614
click at [43, 210] on link "Home details" at bounding box center [58, 216] width 75 height 12
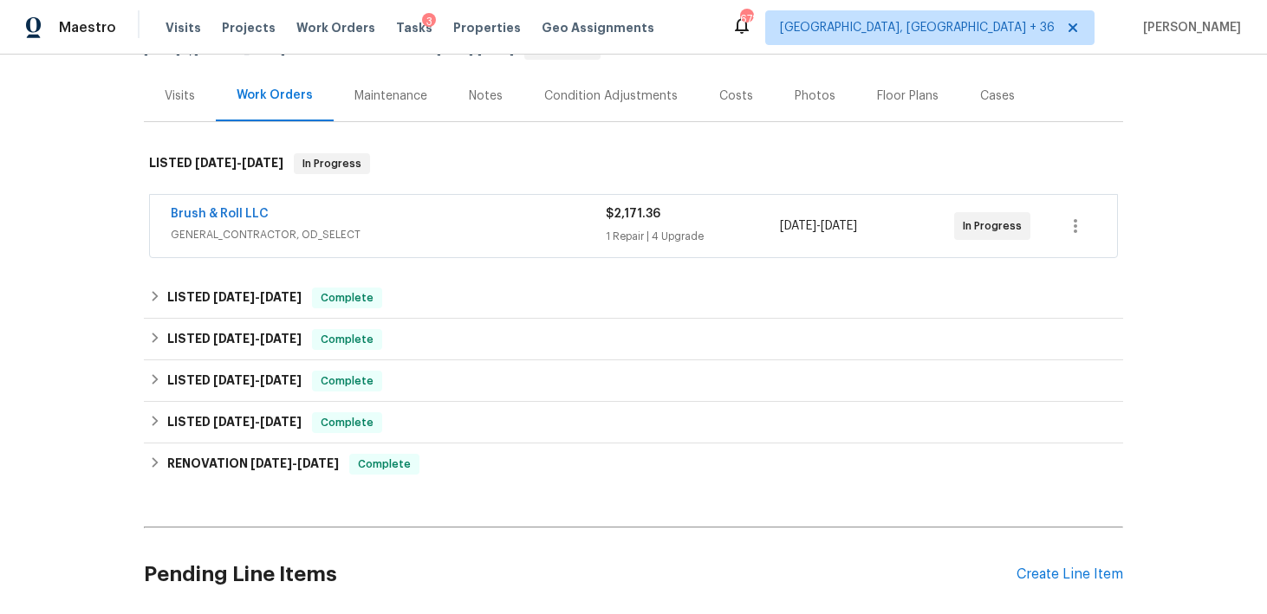
scroll to position [243, 0]
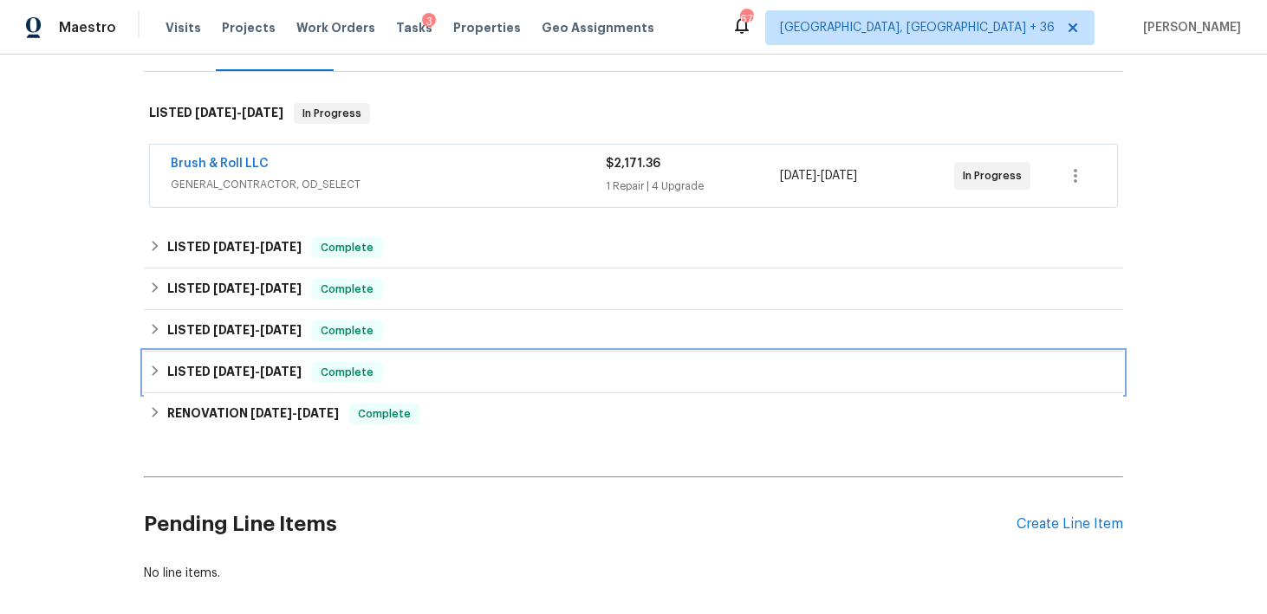
click at [454, 373] on div "LISTED 6/5/25 - 6/7/25 Complete" at bounding box center [633, 372] width 969 height 21
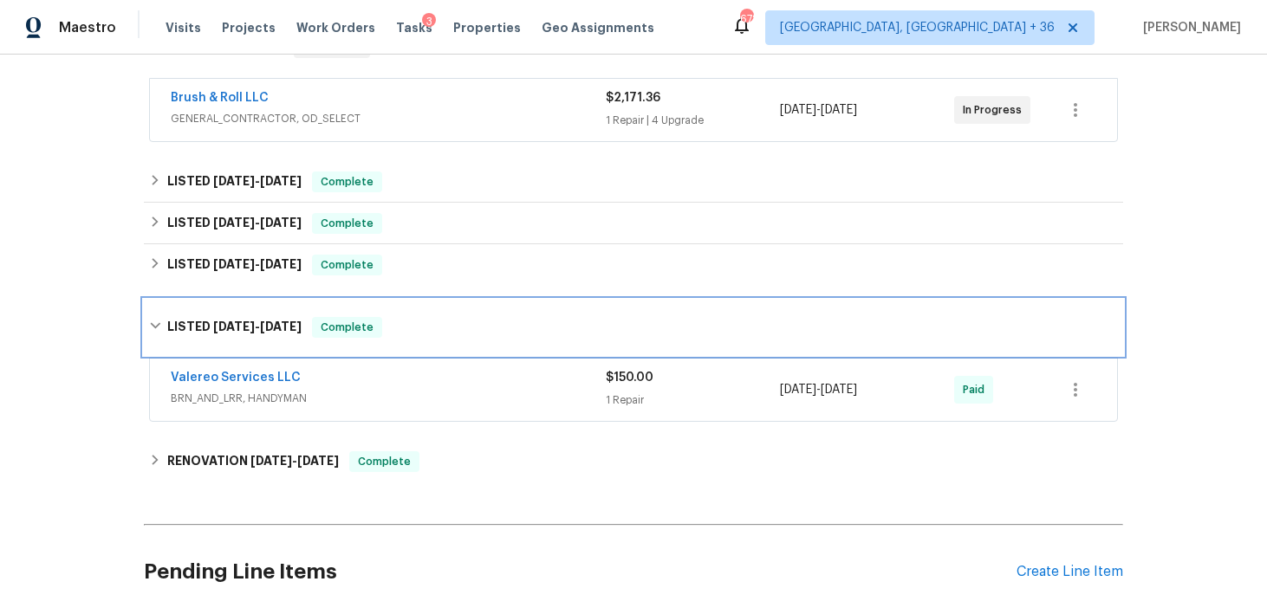
scroll to position [390, 0]
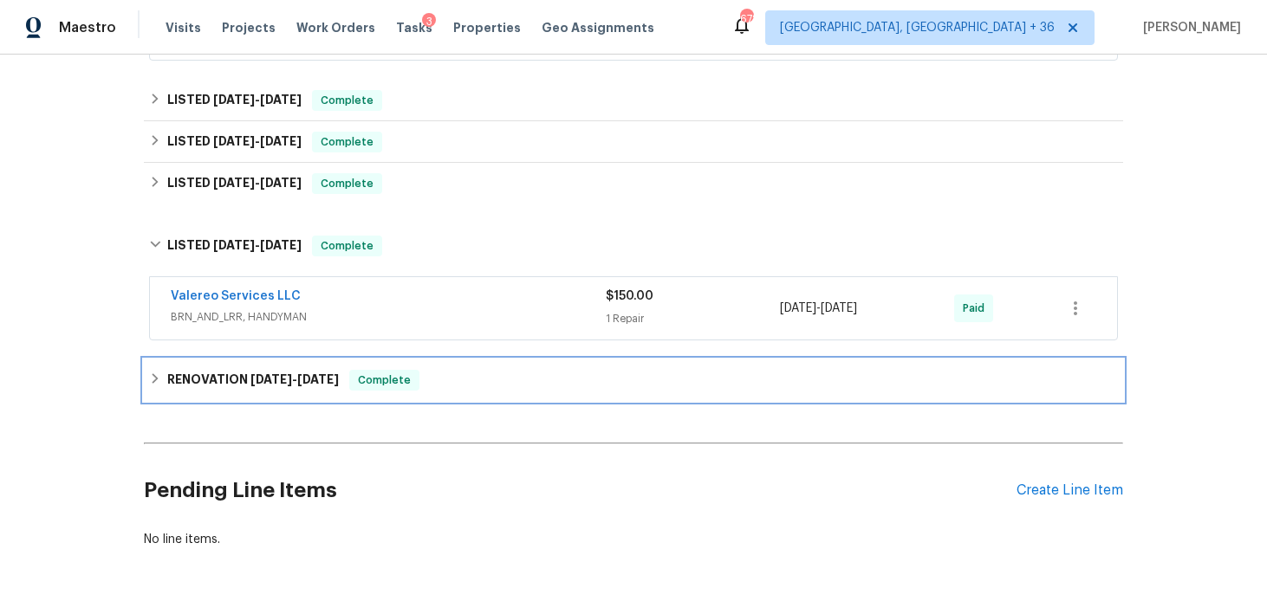
click at [573, 373] on div "RENOVATION 4/30/25 - 6/9/25 Complete" at bounding box center [633, 380] width 969 height 21
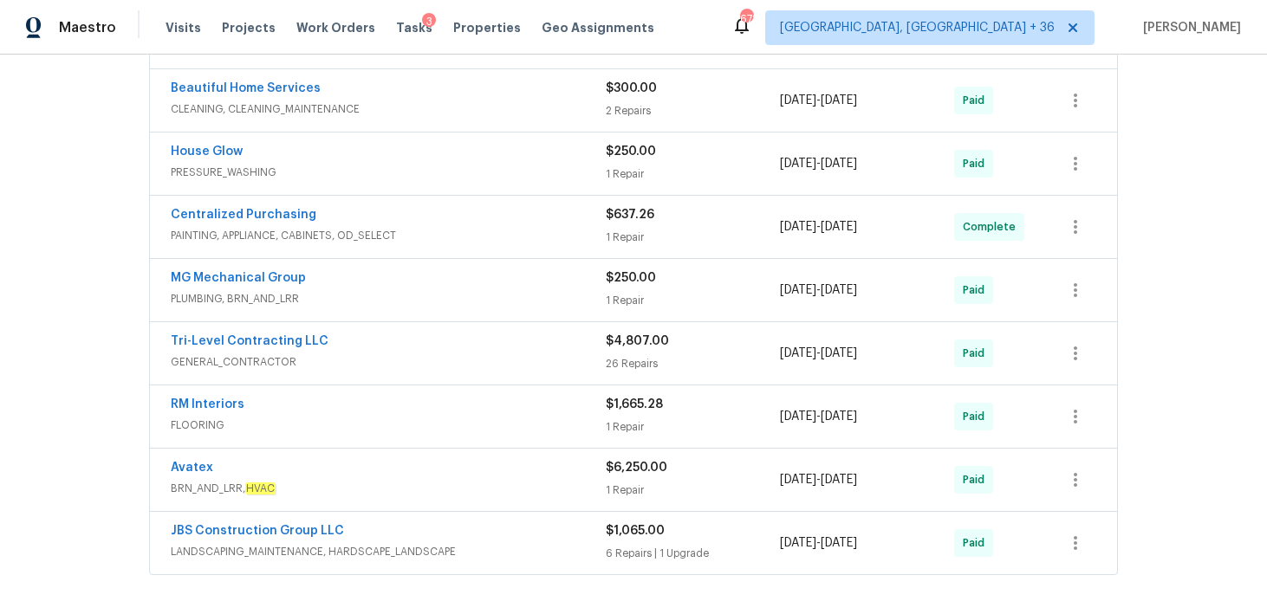
scroll to position [804, 0]
click at [641, 295] on div "1 Repair" at bounding box center [693, 298] width 174 height 17
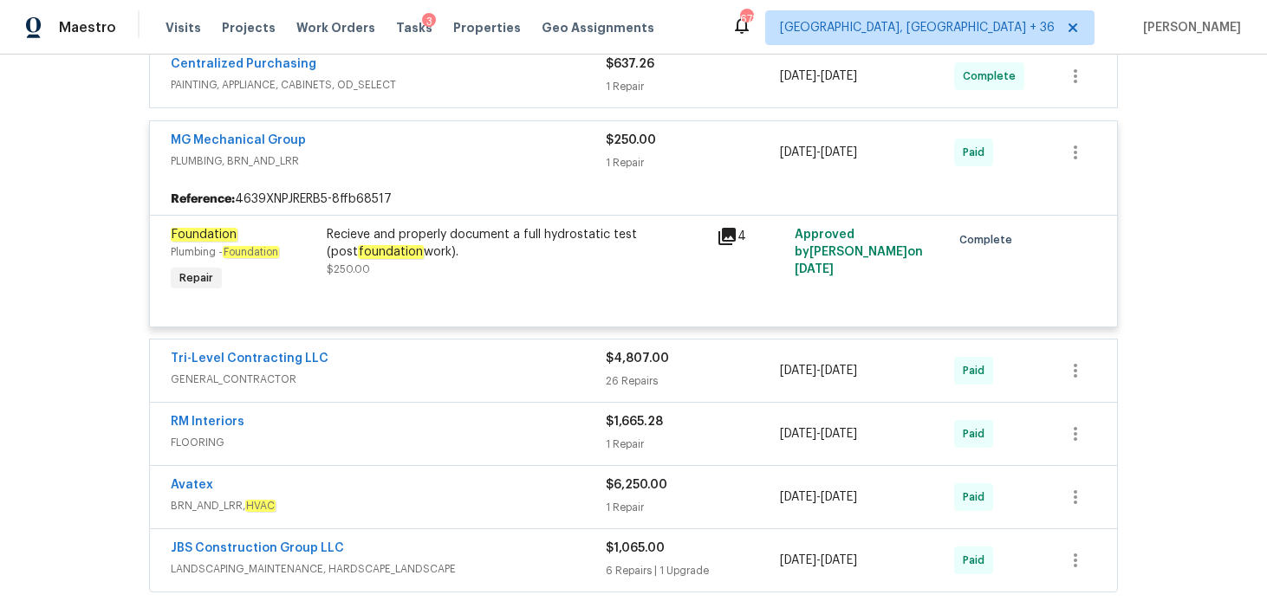
scroll to position [972, 0]
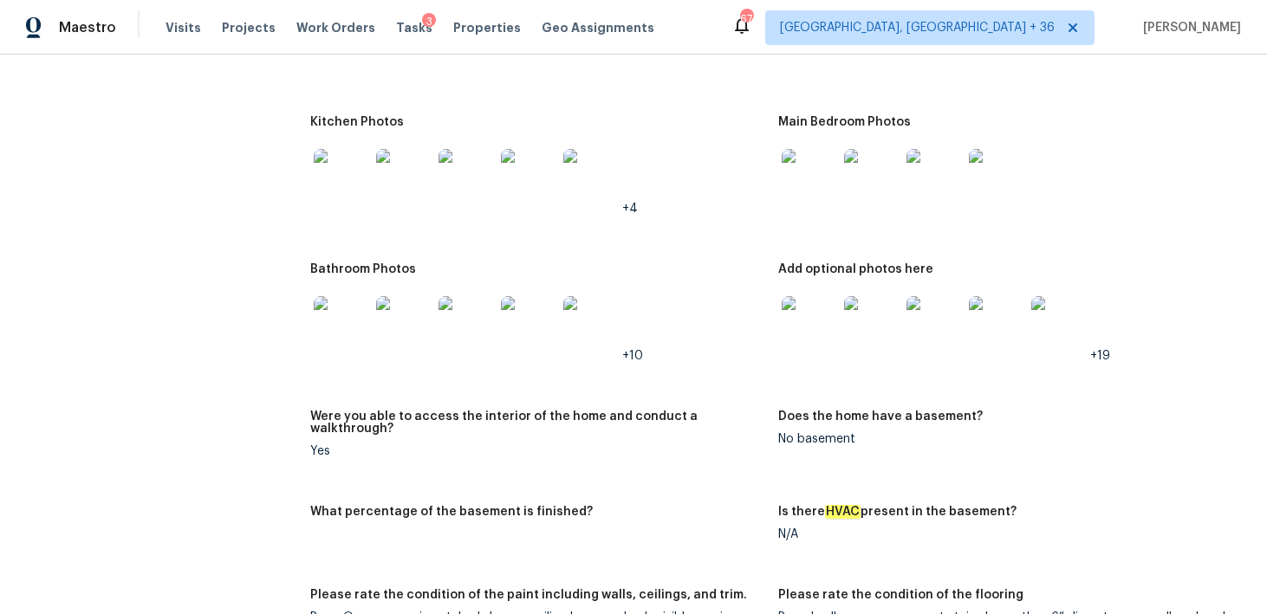
scroll to position [2667, 0]
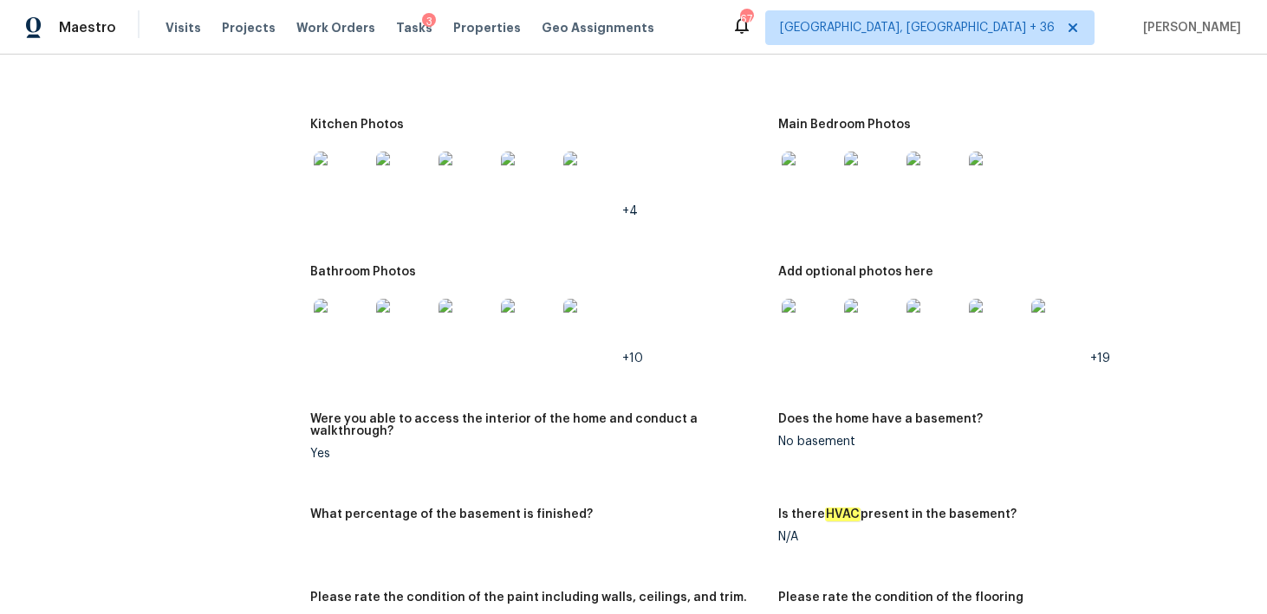
click at [343, 191] on img at bounding box center [341, 179] width 55 height 55
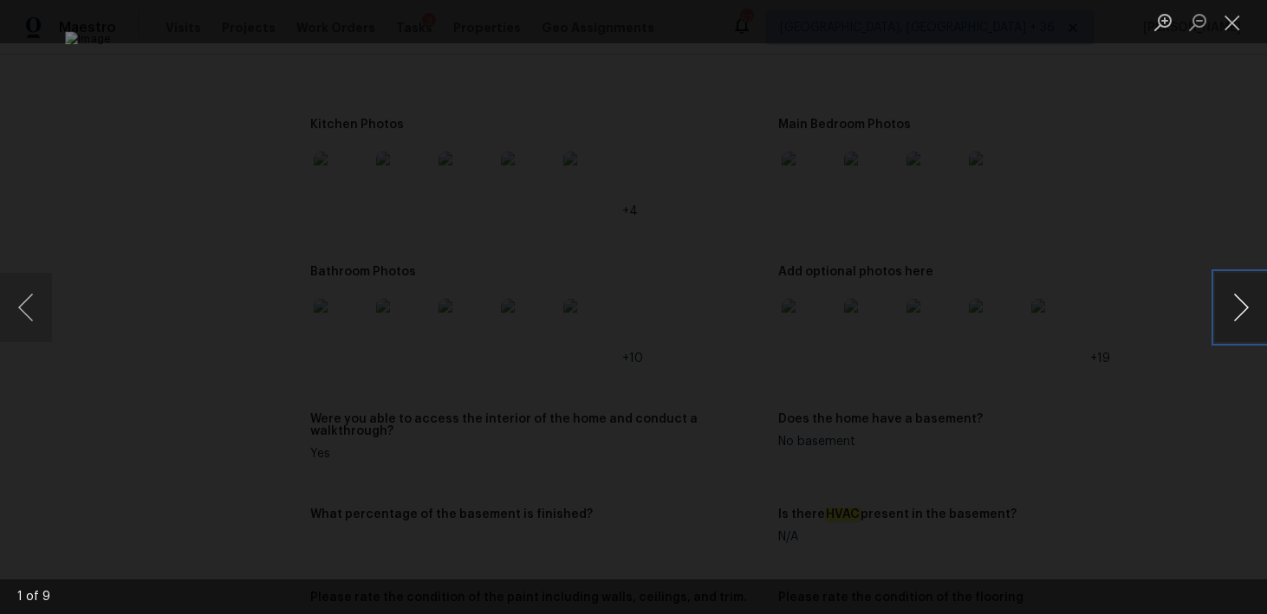
click at [1241, 308] on button "Next image" at bounding box center [1241, 307] width 52 height 69
click at [1235, 33] on button "Close lightbox" at bounding box center [1232, 22] width 35 height 30
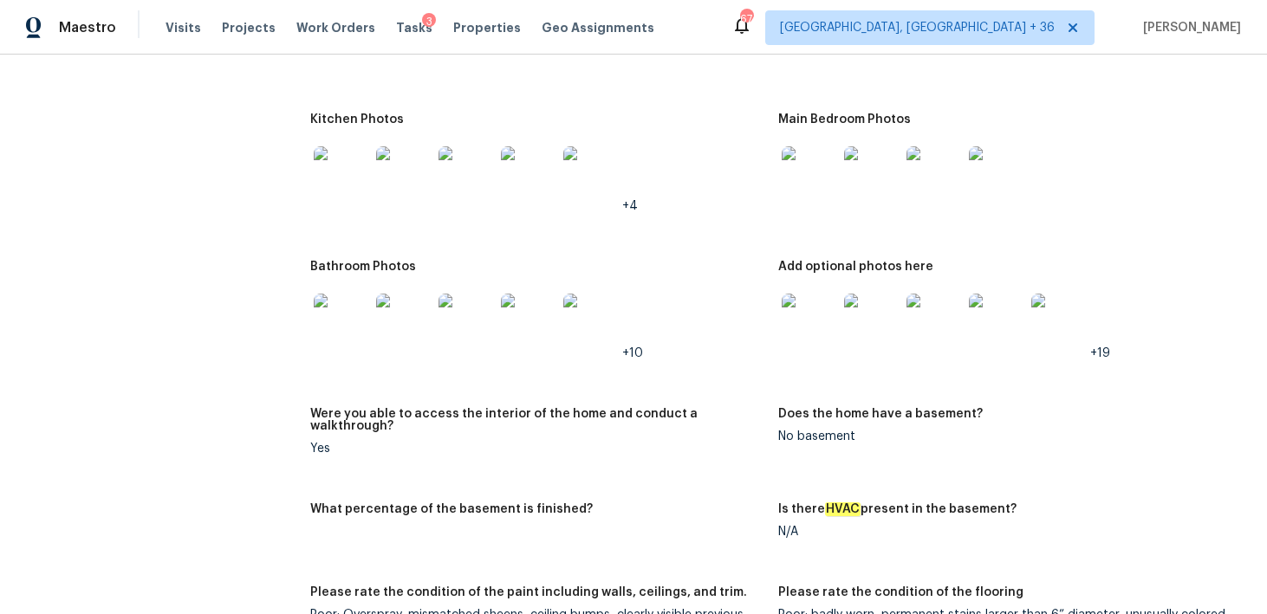
scroll to position [2629, 0]
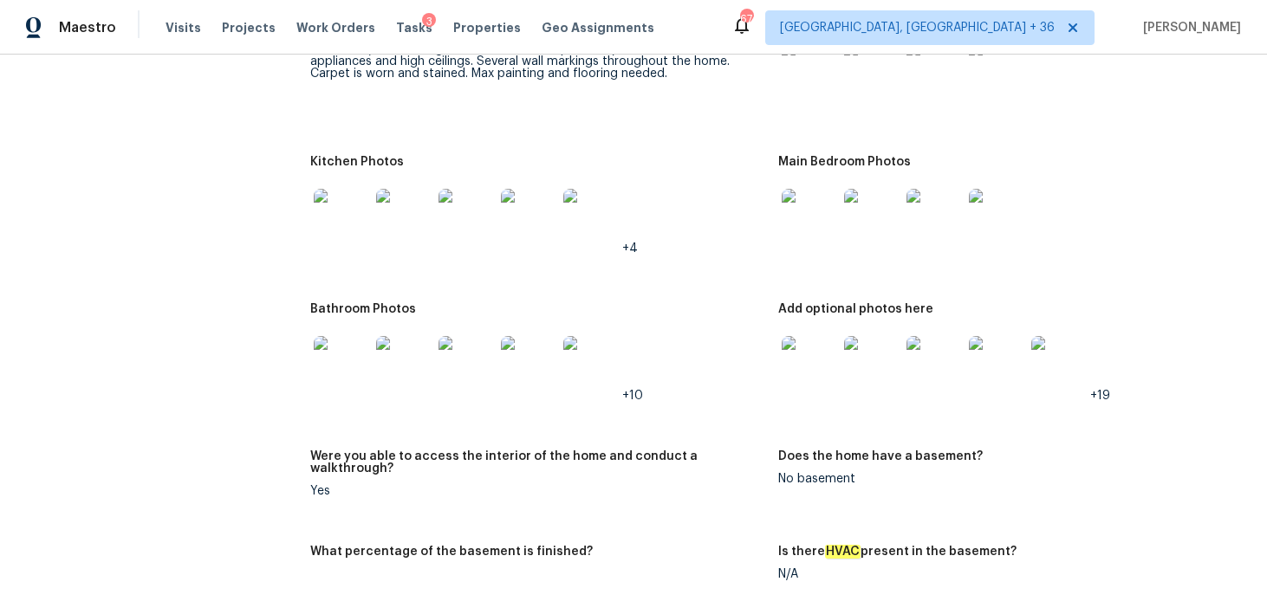
click at [351, 229] on img at bounding box center [341, 216] width 55 height 55
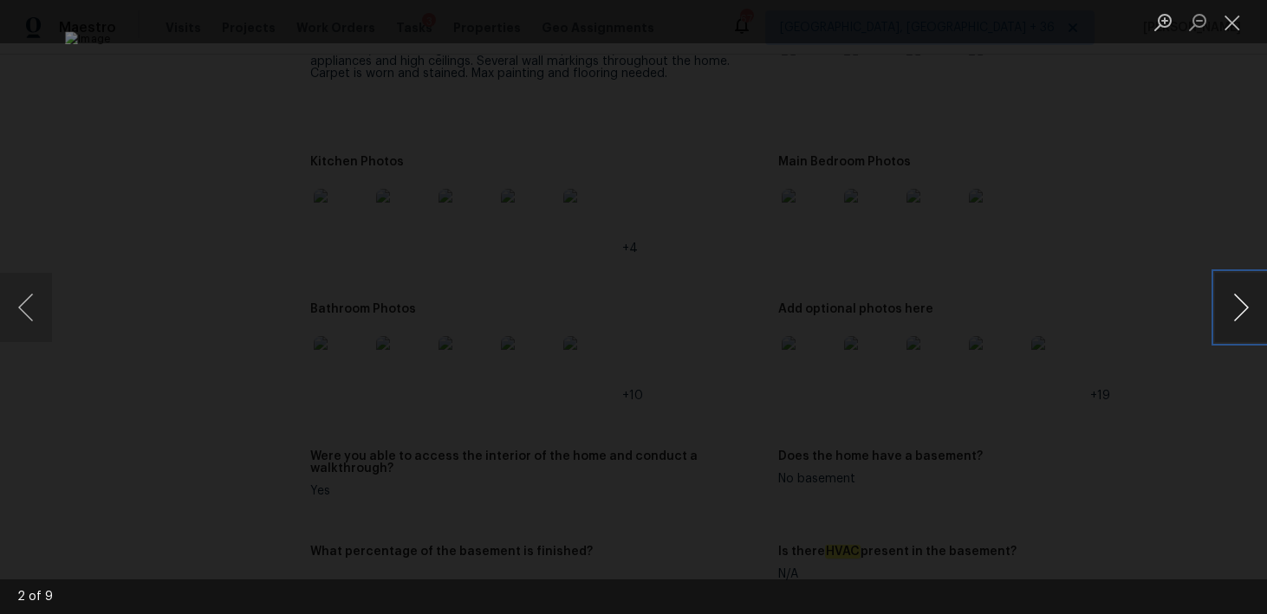
click at [1244, 313] on button "Next image" at bounding box center [1241, 307] width 52 height 69
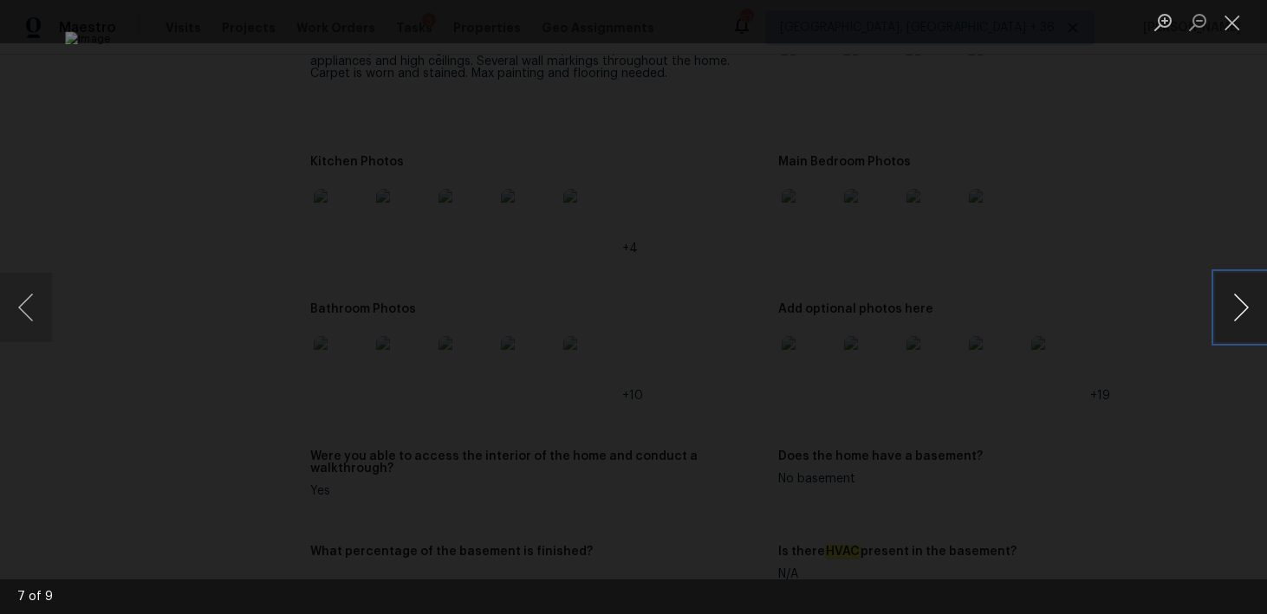
click at [1244, 313] on button "Next image" at bounding box center [1241, 307] width 52 height 69
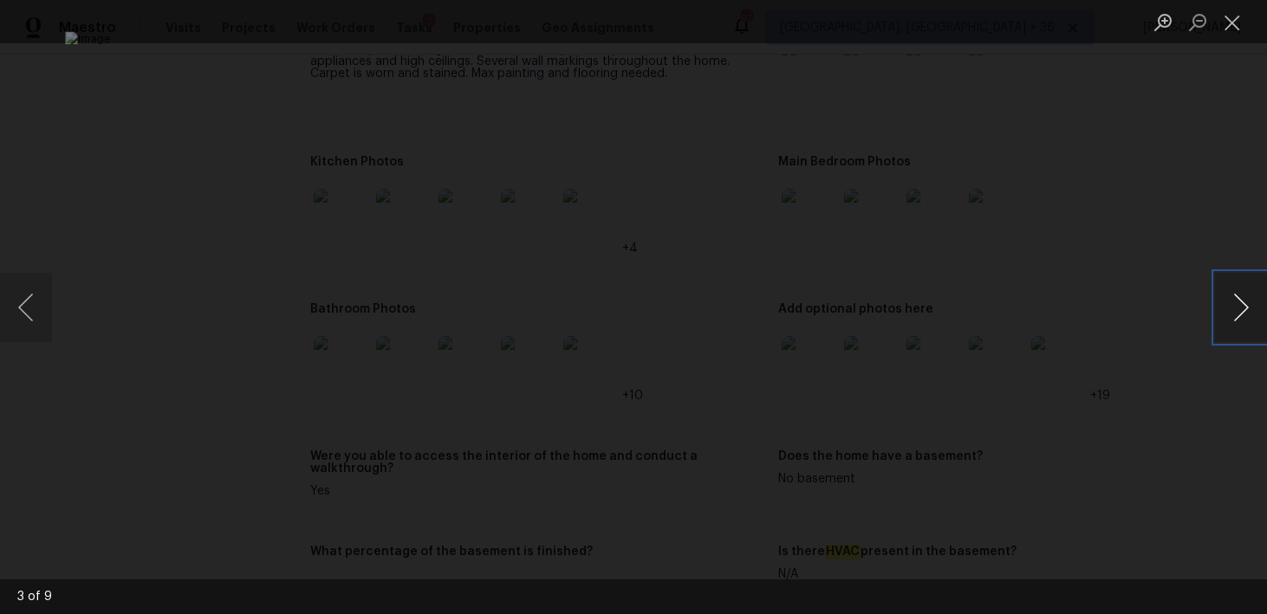
click at [1244, 313] on button "Next image" at bounding box center [1241, 307] width 52 height 69
click at [1225, 15] on button "Close lightbox" at bounding box center [1232, 22] width 35 height 30
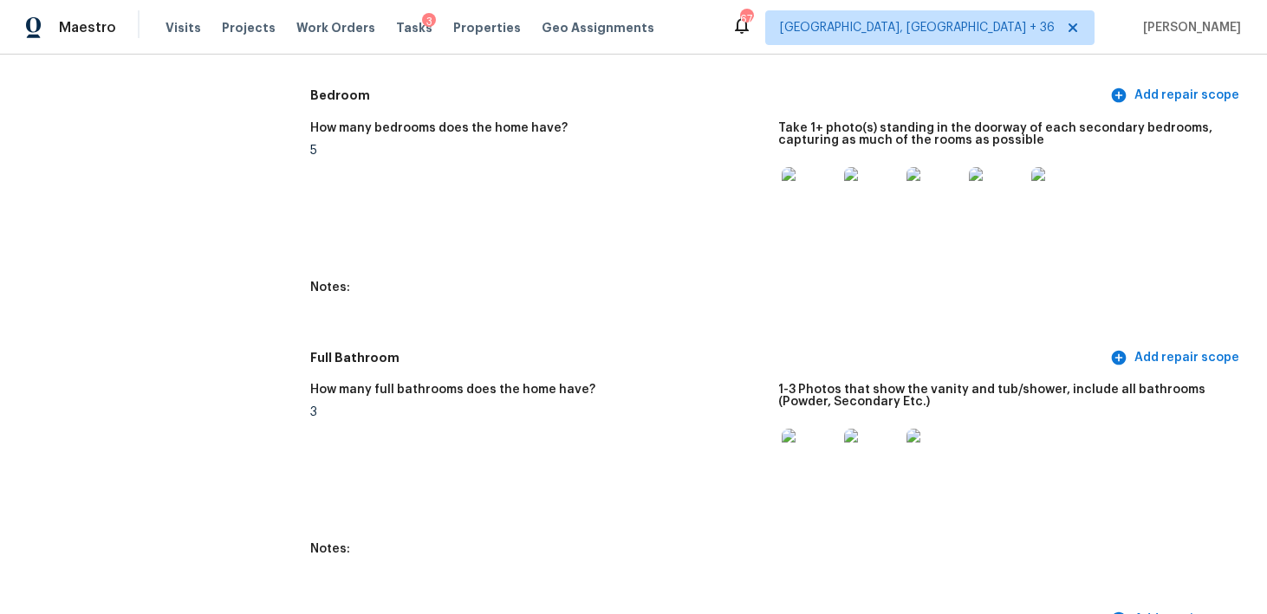
scroll to position [2015, 0]
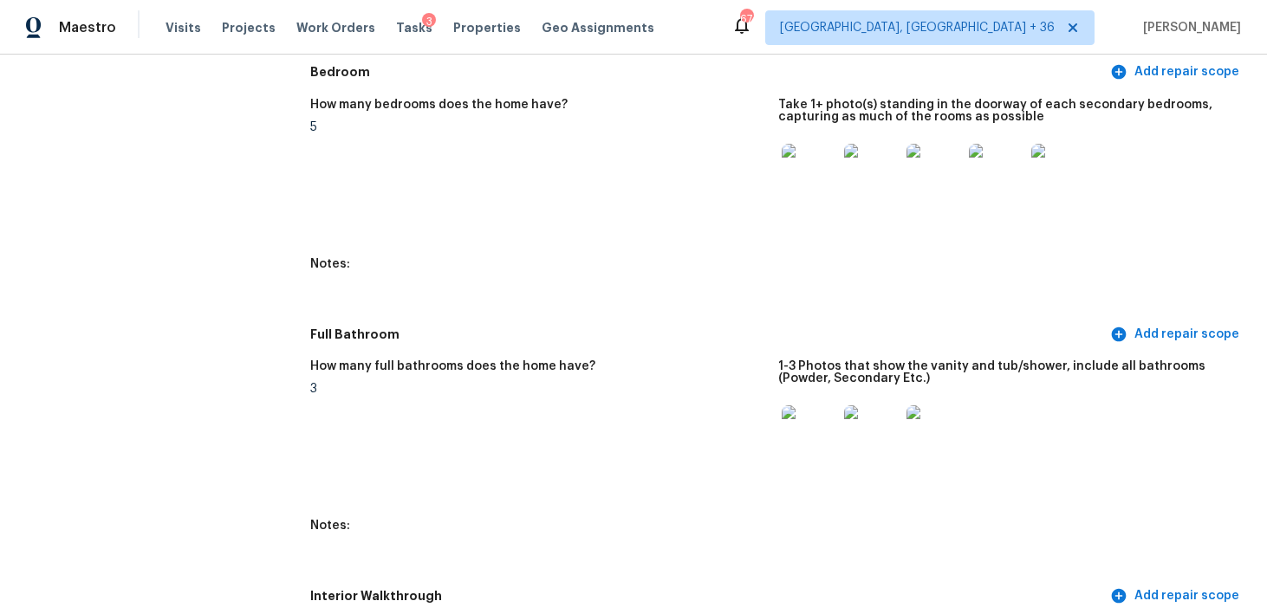
click at [816, 186] on img at bounding box center [808, 171] width 55 height 55
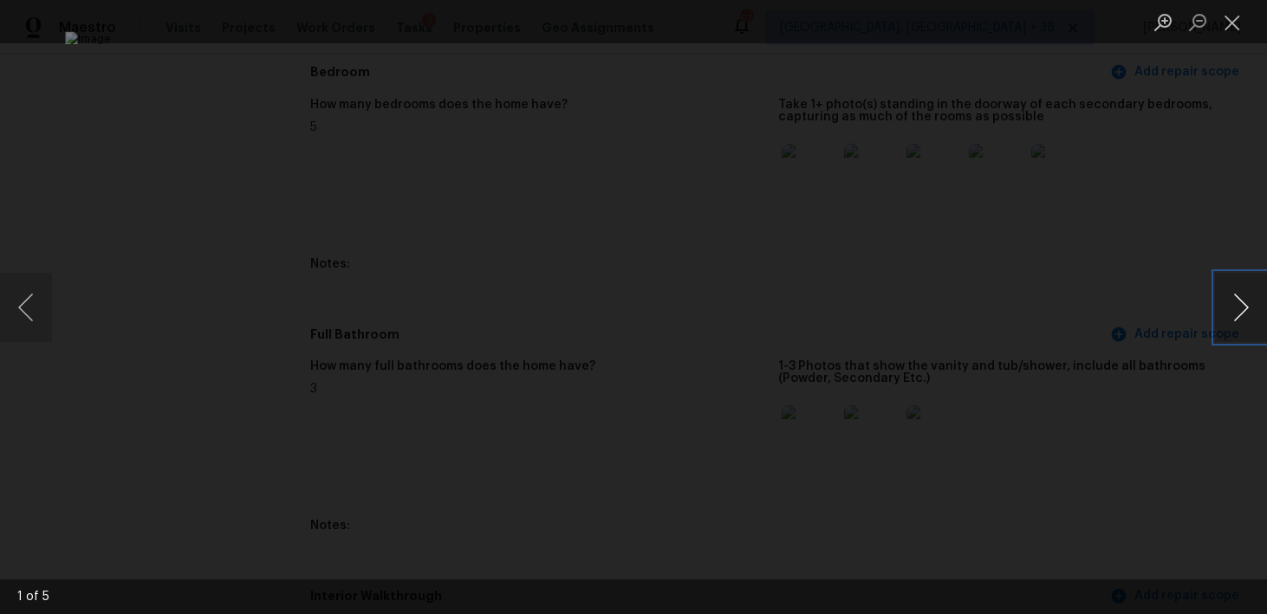
click at [1262, 327] on button "Next image" at bounding box center [1241, 307] width 52 height 69
click at [1257, 320] on button "Next image" at bounding box center [1241, 307] width 52 height 69
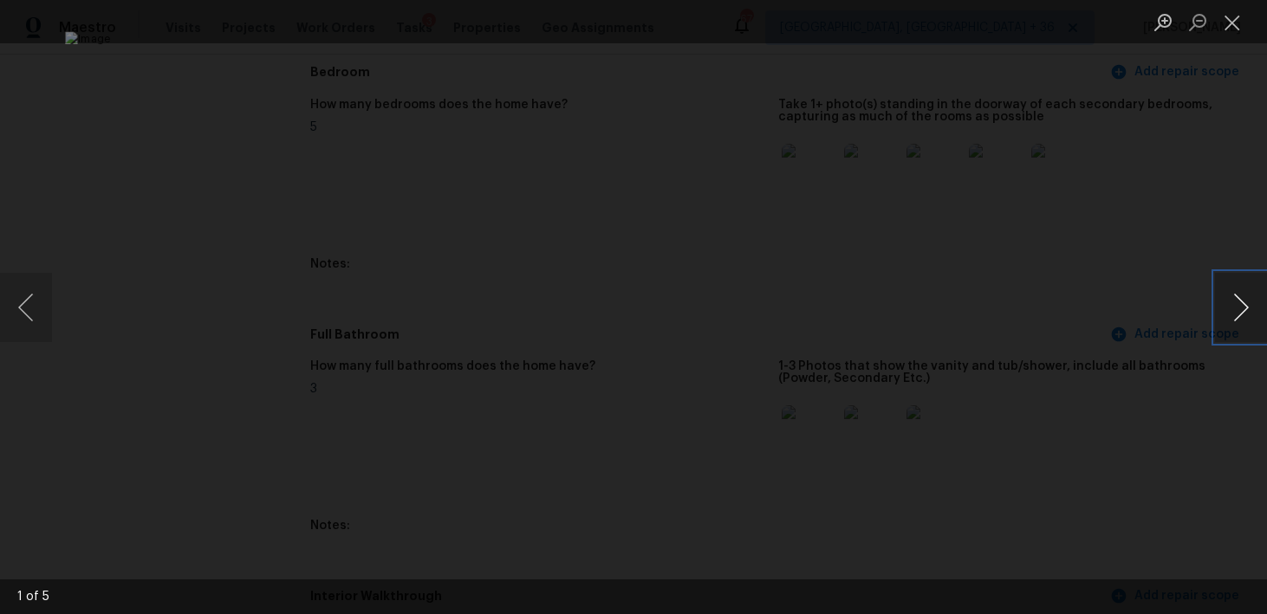
click at [1257, 320] on button "Next image" at bounding box center [1241, 307] width 52 height 69
click at [1229, 22] on button "Close lightbox" at bounding box center [1232, 22] width 35 height 30
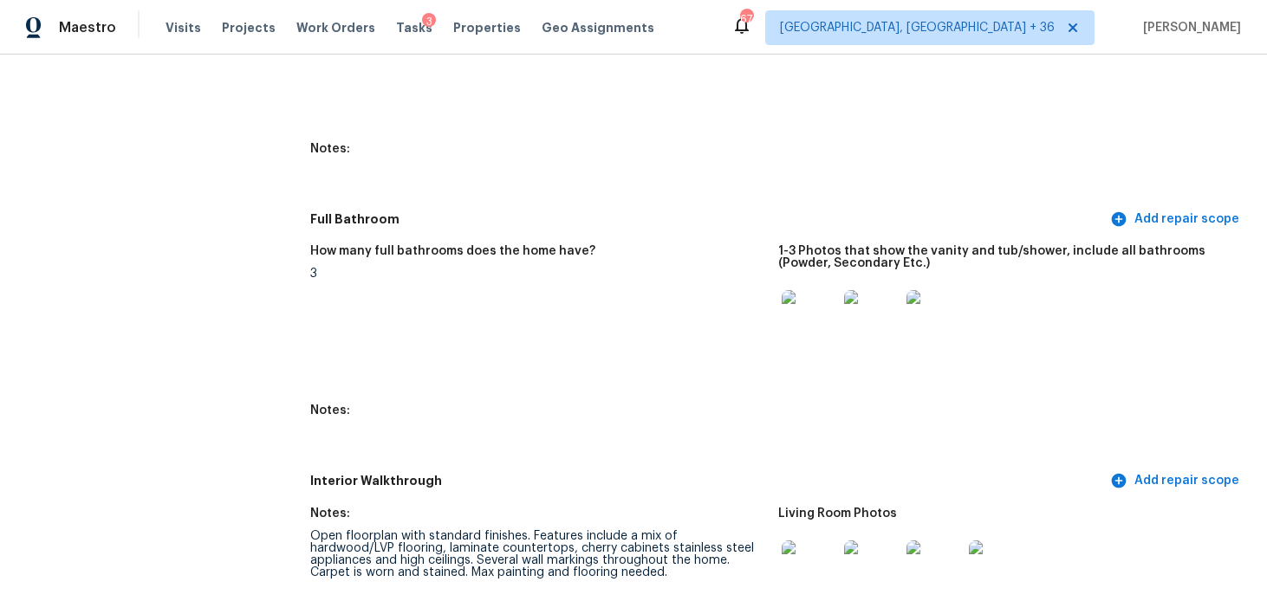
scroll to position [2137, 0]
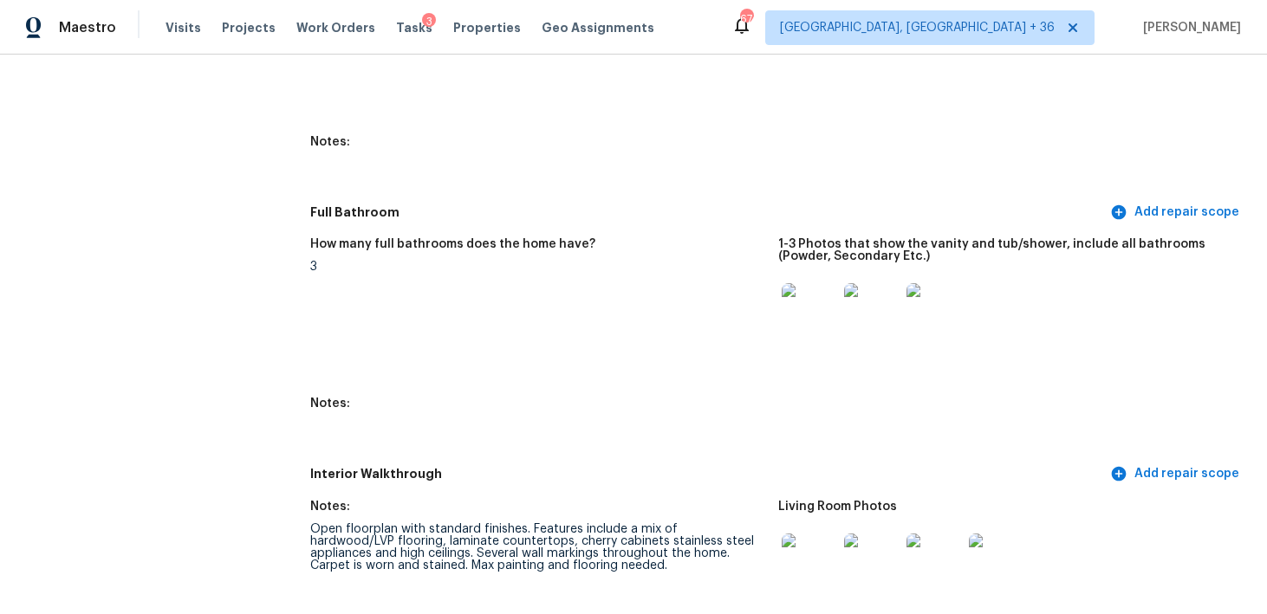
click at [816, 291] on img at bounding box center [808, 310] width 55 height 55
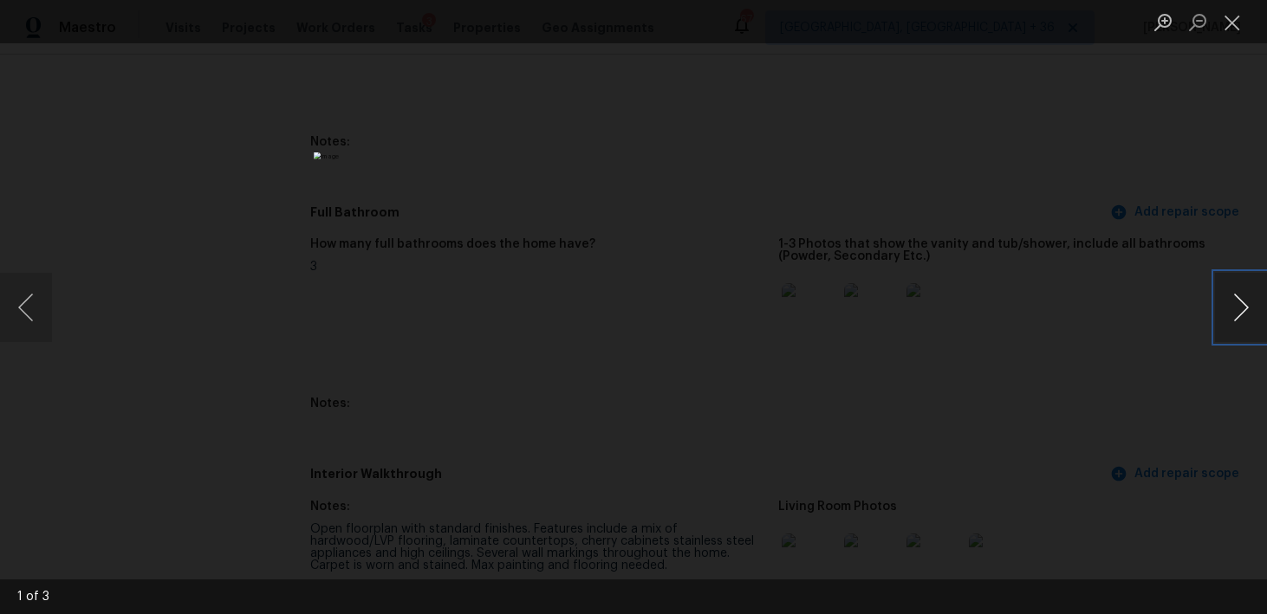
click at [1233, 307] on button "Next image" at bounding box center [1241, 307] width 52 height 69
click at [1228, 18] on button "Close lightbox" at bounding box center [1232, 22] width 35 height 30
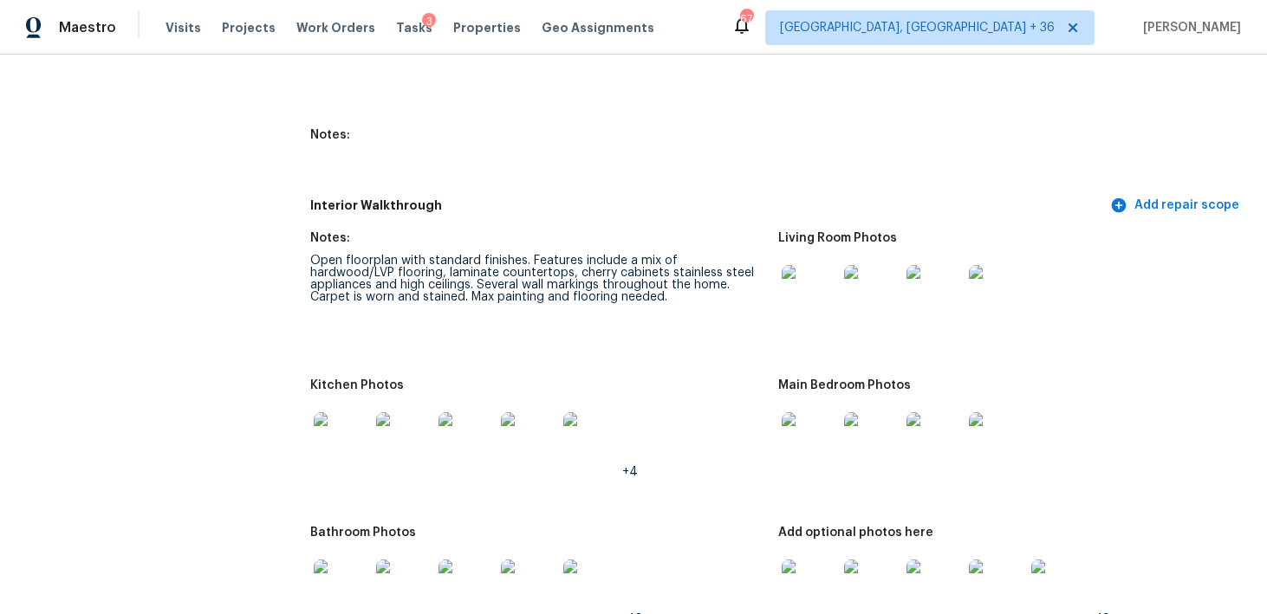
scroll to position [2474, 0]
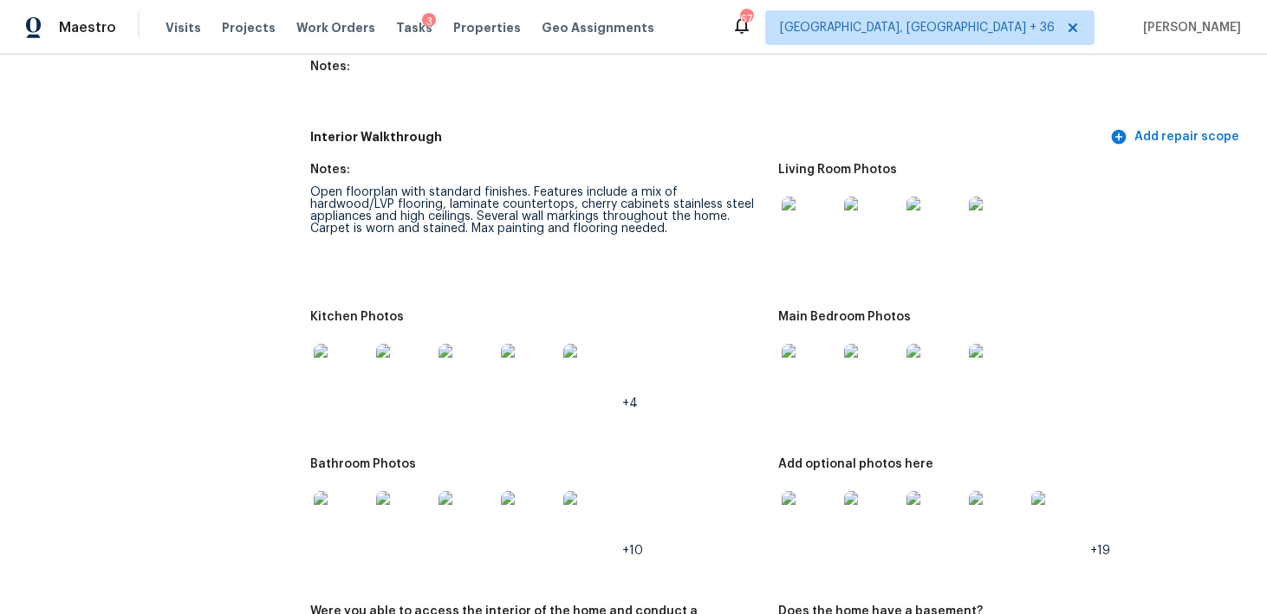
click at [803, 245] on img at bounding box center [808, 224] width 55 height 55
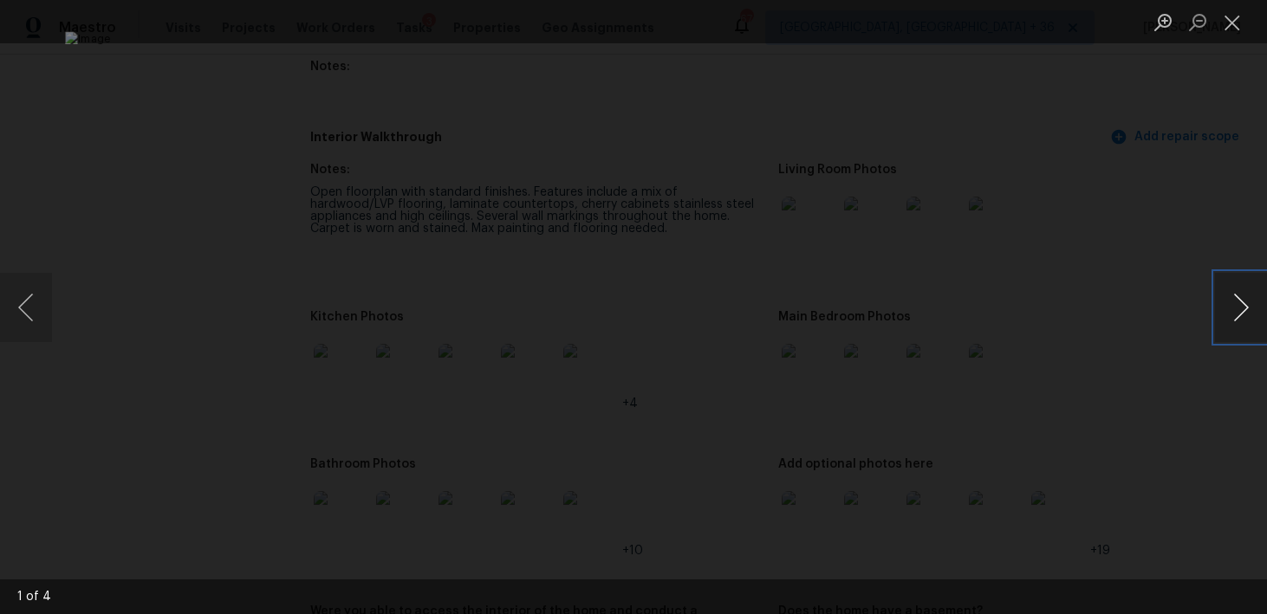
click at [1245, 314] on button "Next image" at bounding box center [1241, 307] width 52 height 69
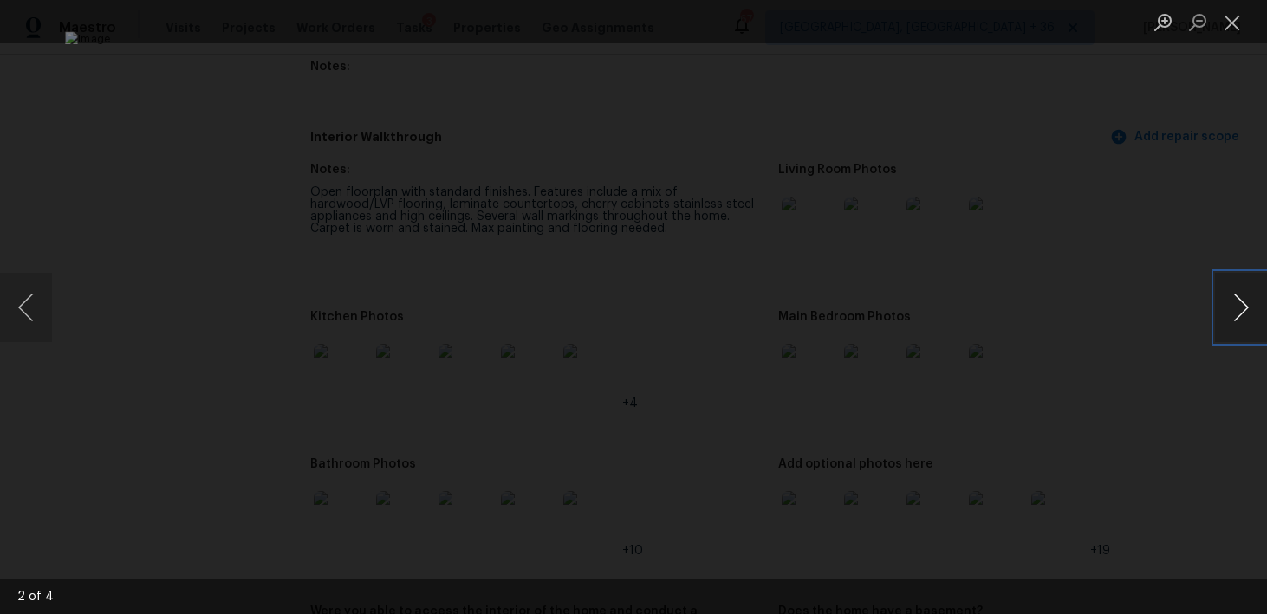
click at [1245, 314] on button "Next image" at bounding box center [1241, 307] width 52 height 69
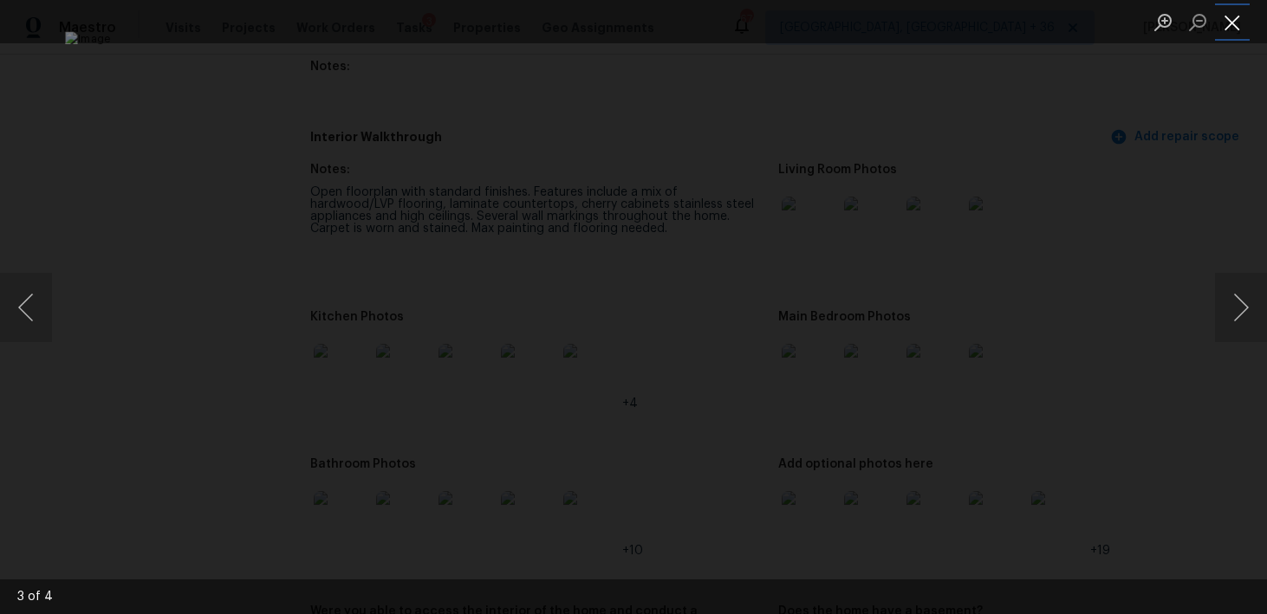
click at [1230, 28] on button "Close lightbox" at bounding box center [1232, 22] width 35 height 30
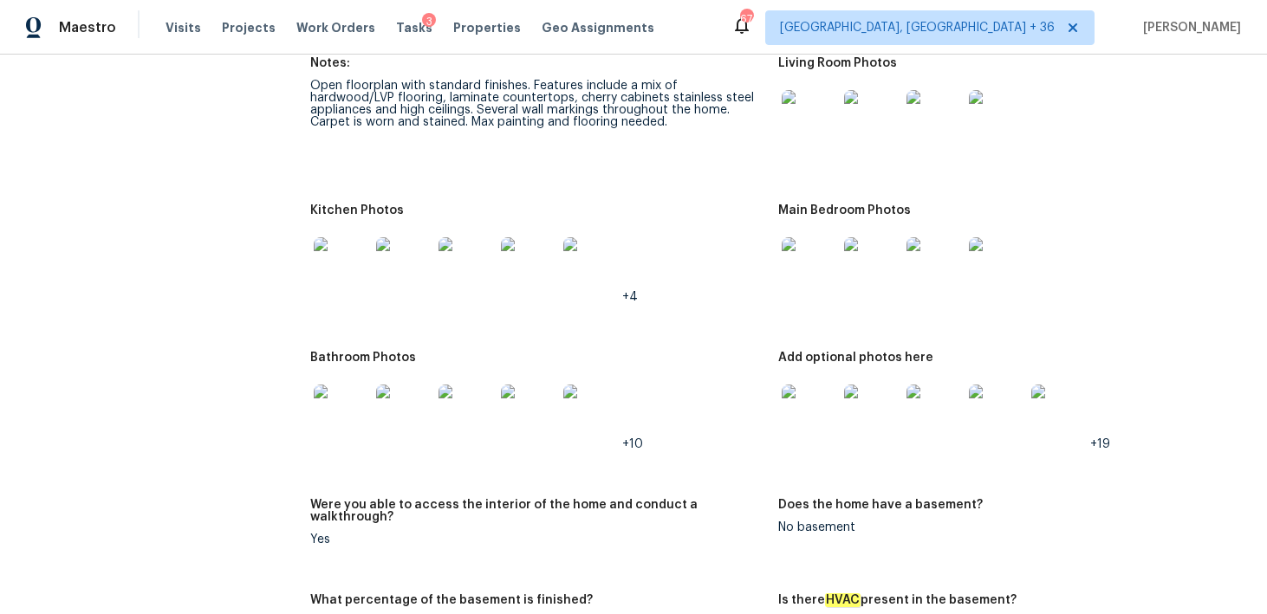
scroll to position [2614, 0]
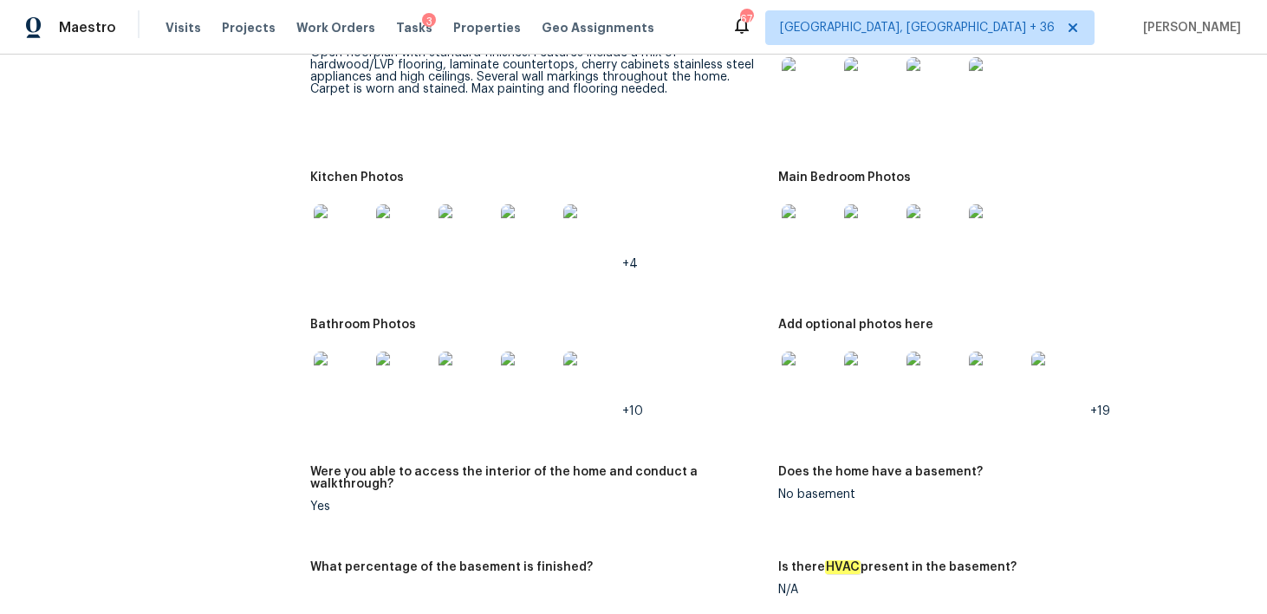
click at [342, 242] on img at bounding box center [341, 231] width 55 height 55
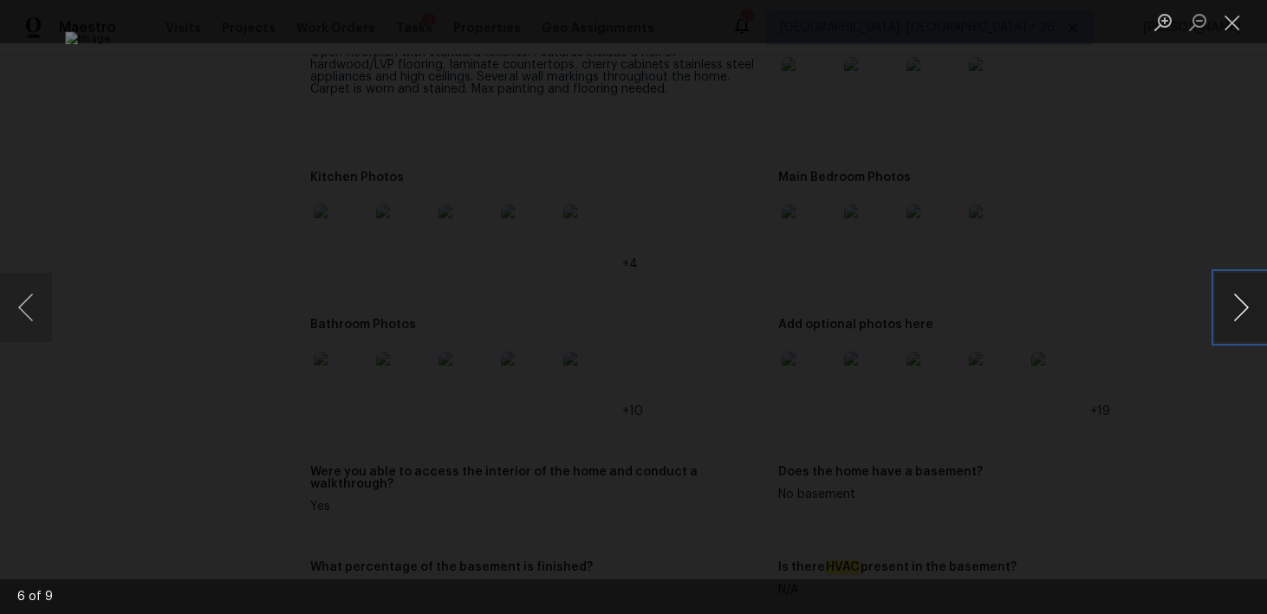
click at [1248, 312] on button "Next image" at bounding box center [1241, 307] width 52 height 69
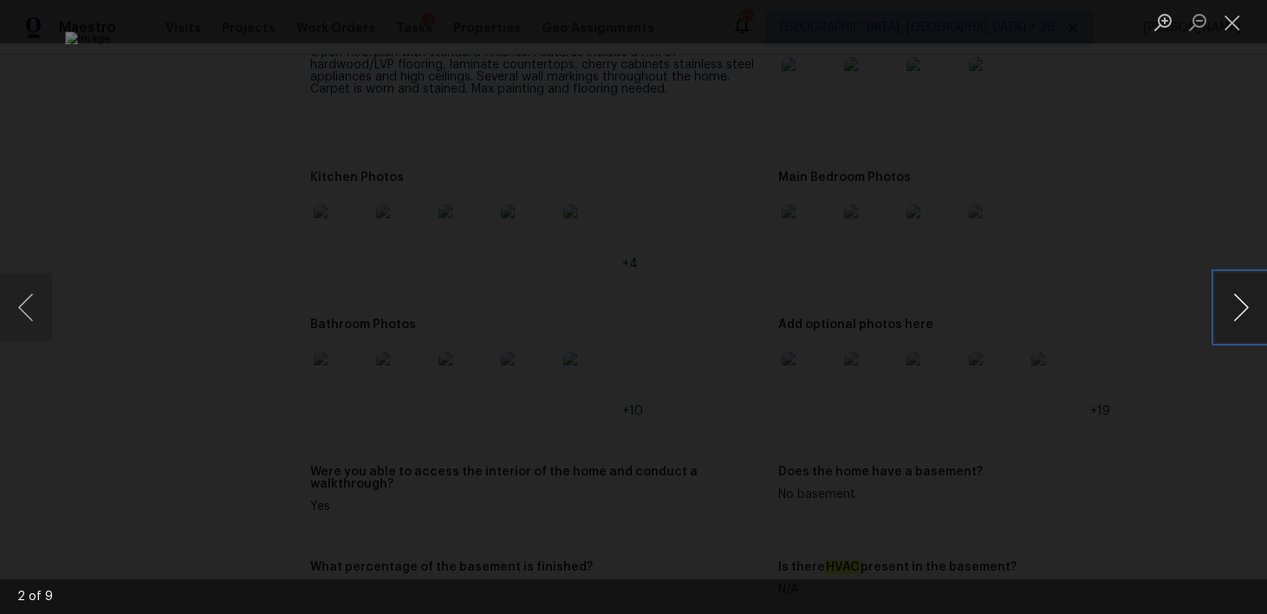
click at [1248, 313] on button "Next image" at bounding box center [1241, 307] width 52 height 69
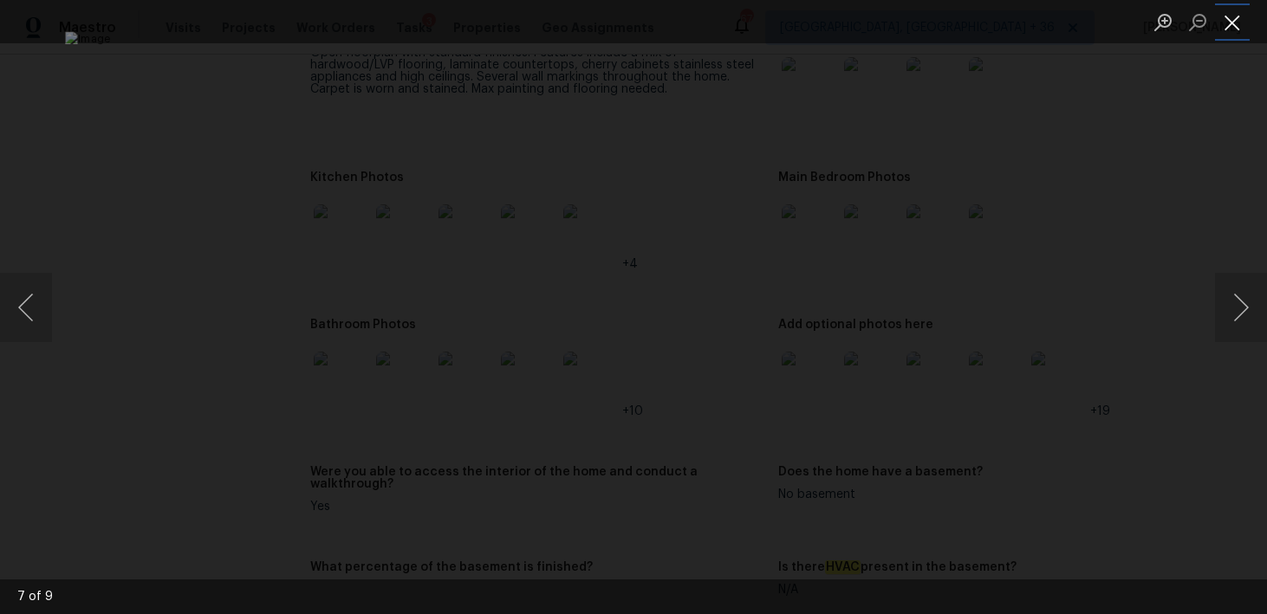
click at [1233, 31] on button "Close lightbox" at bounding box center [1232, 22] width 35 height 30
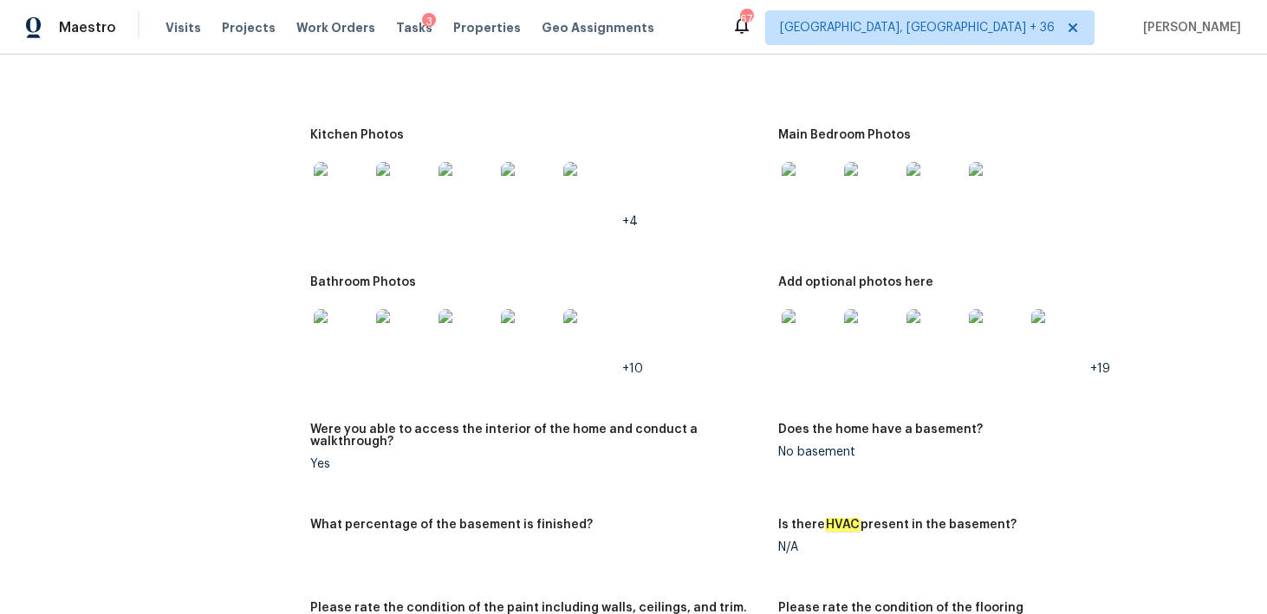
scroll to position [2703, 0]
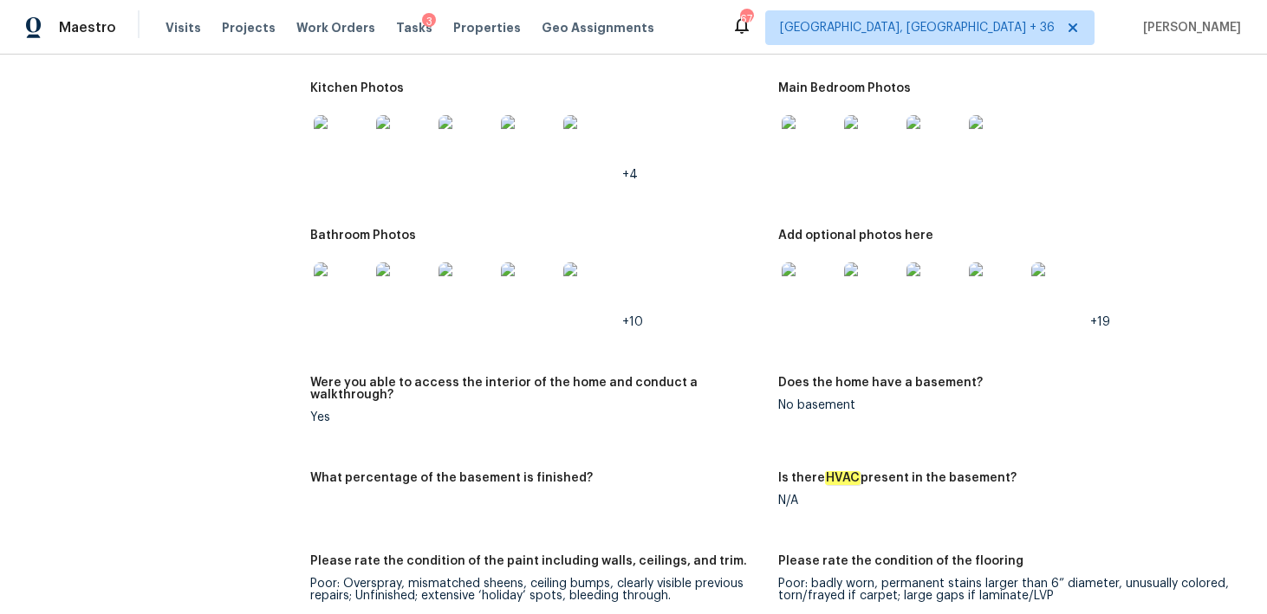
click at [813, 296] on img at bounding box center [808, 290] width 55 height 55
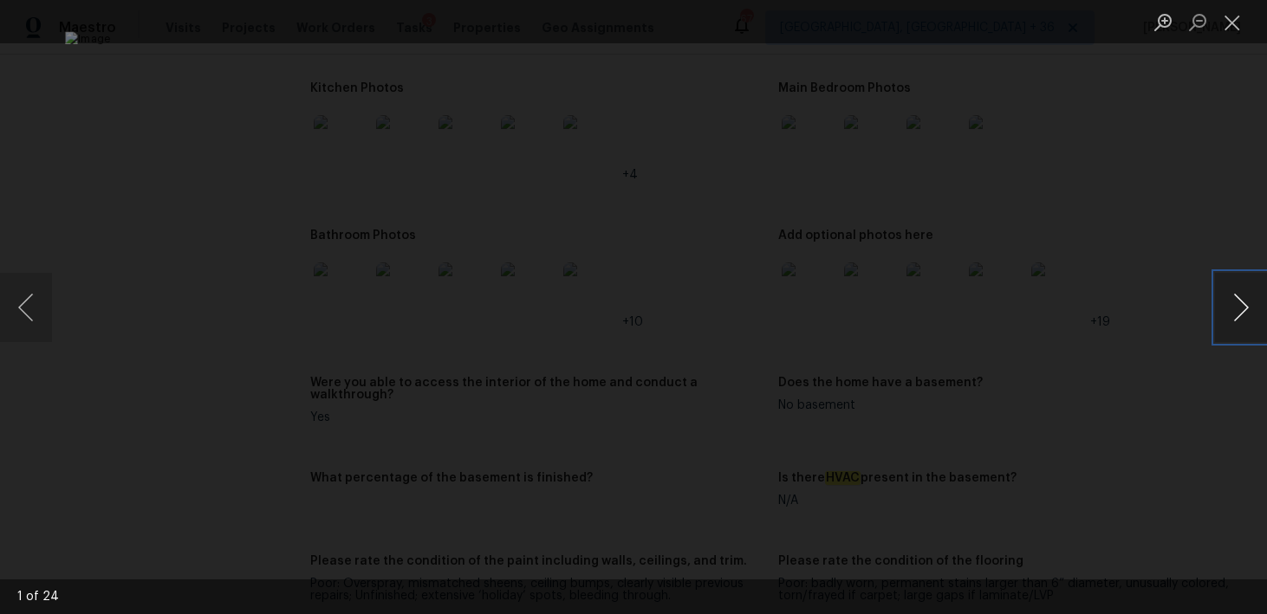
click at [1239, 316] on button "Next image" at bounding box center [1241, 307] width 52 height 69
click at [55, 304] on div "Lightbox" at bounding box center [633, 307] width 1267 height 614
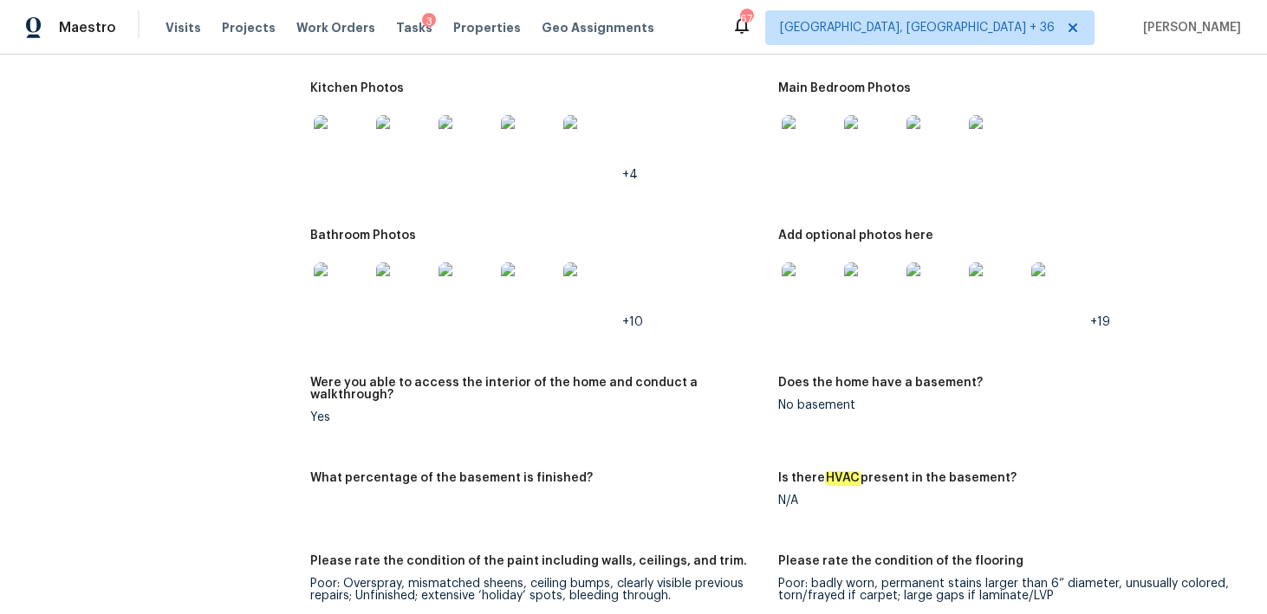
click at [808, 297] on img at bounding box center [808, 290] width 55 height 55
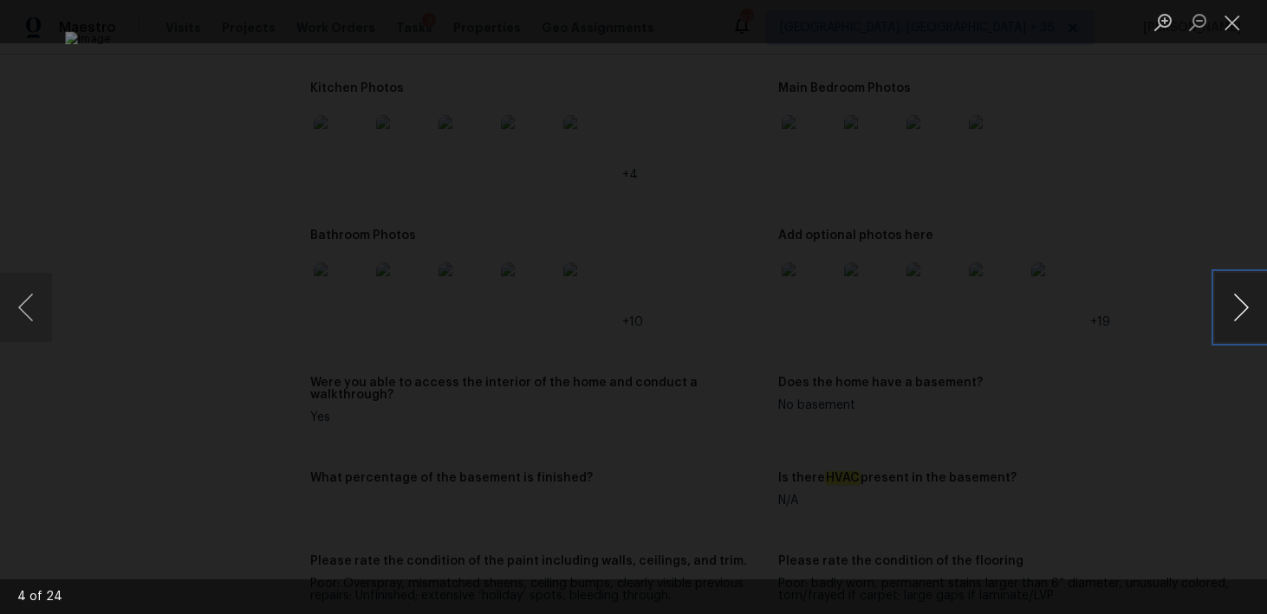
click at [1239, 317] on button "Next image" at bounding box center [1241, 307] width 52 height 69
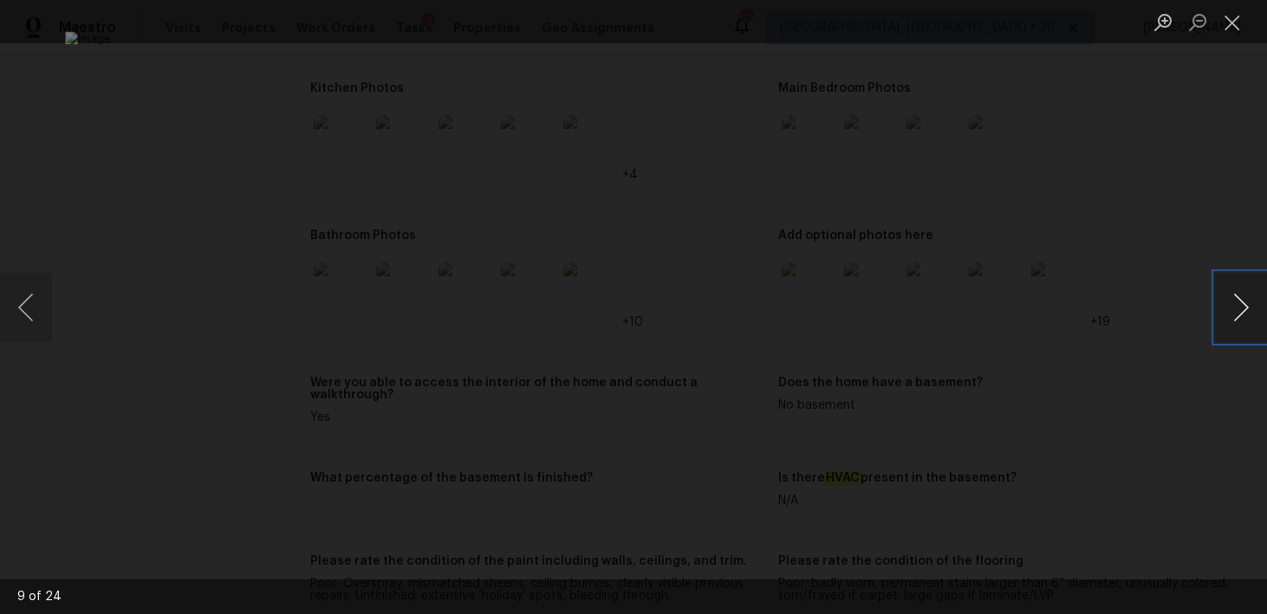
click at [1239, 317] on button "Next image" at bounding box center [1241, 307] width 52 height 69
click at [1238, 27] on button "Close lightbox" at bounding box center [1232, 22] width 35 height 30
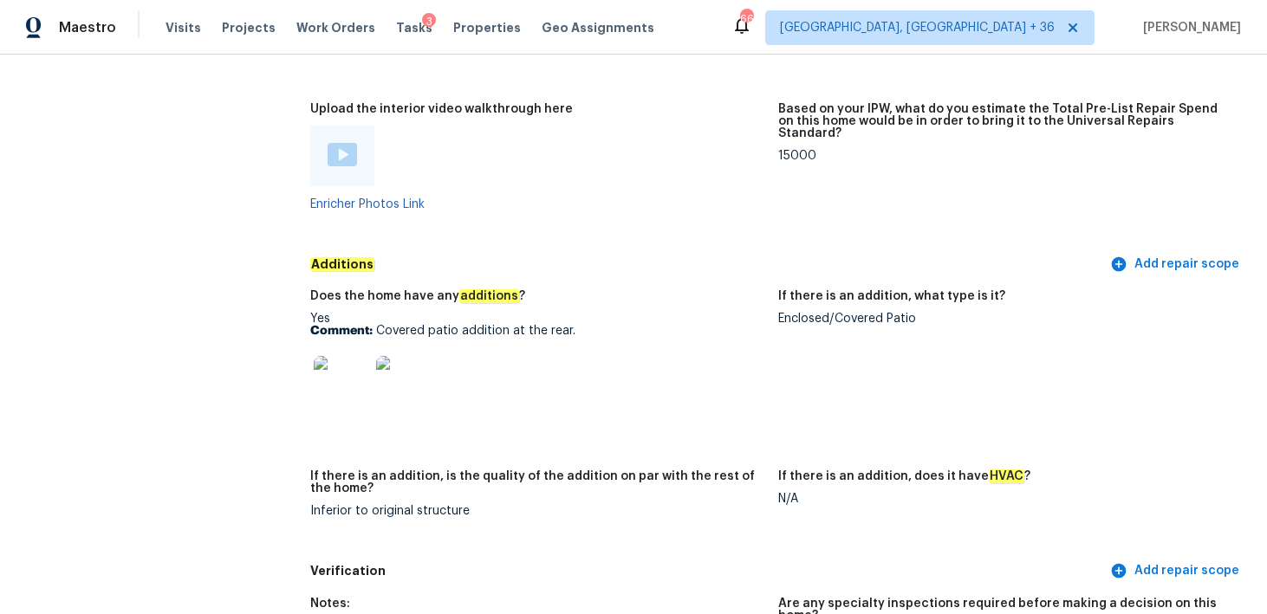
scroll to position [4048, 0]
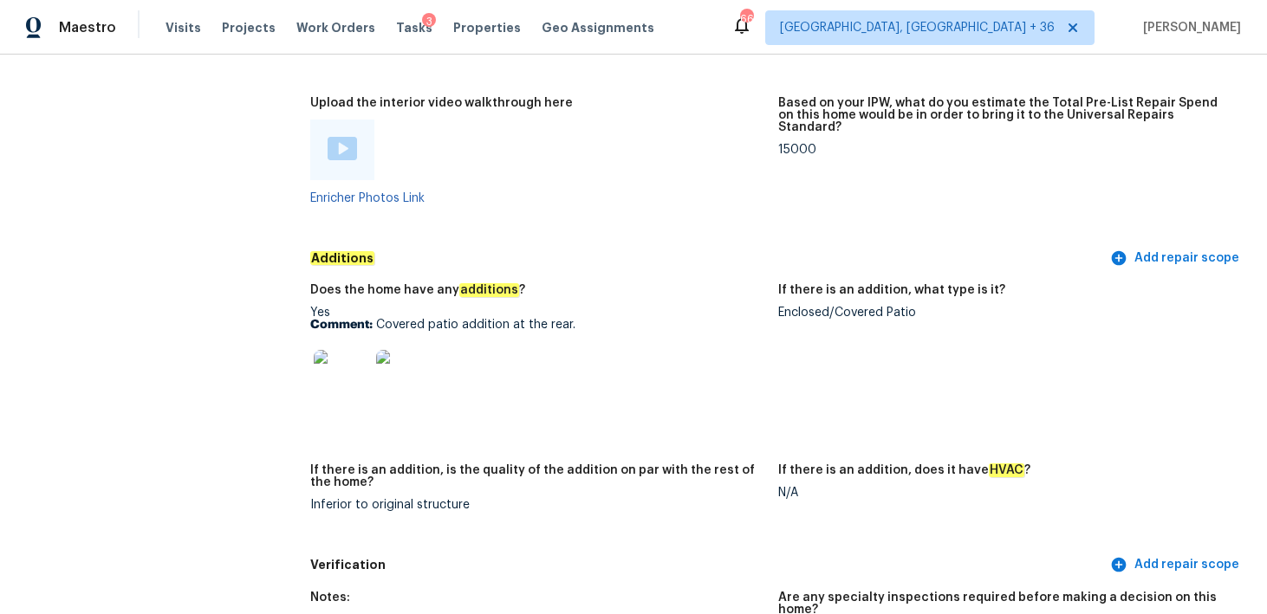
click at [447, 319] on p "Comment: Covered patio addition at the rear." at bounding box center [537, 325] width 454 height 12
drag, startPoint x: 379, startPoint y: 311, endPoint x: 576, endPoint y: 312, distance: 196.7
click at [576, 319] on p "Comment: Covered patio addition at the rear." at bounding box center [537, 325] width 454 height 12
drag, startPoint x: 396, startPoint y: 274, endPoint x: 525, endPoint y: 280, distance: 129.2
click at [525, 284] on div "Does the home have any additions ?" at bounding box center [537, 295] width 454 height 23
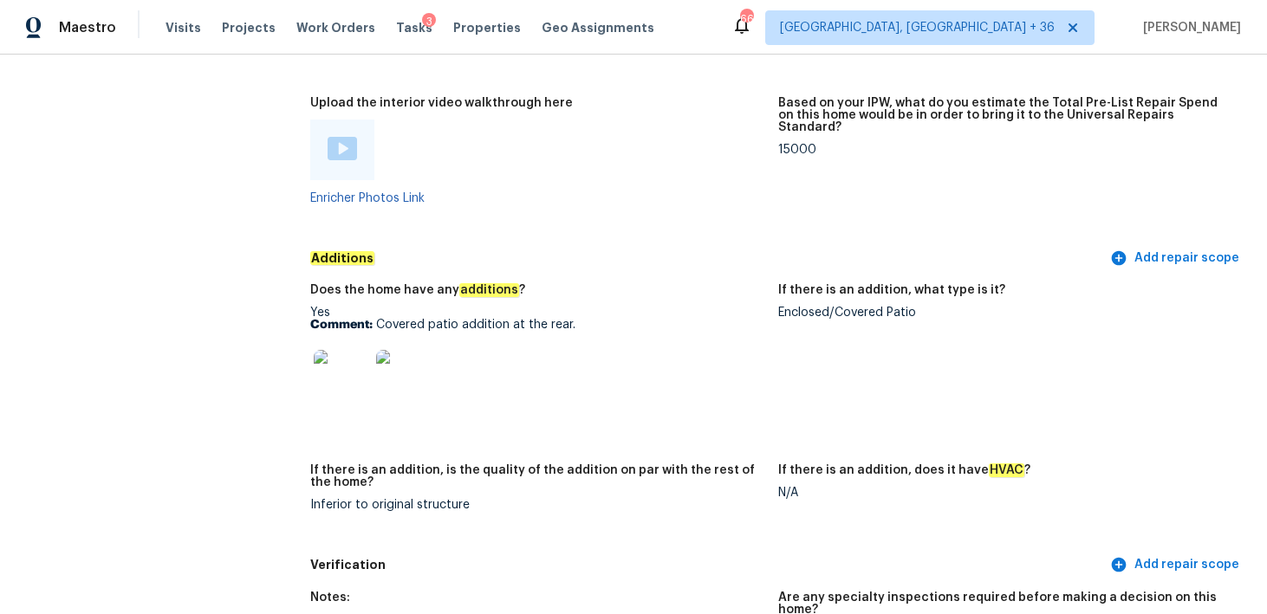
click at [530, 319] on p "Comment: Covered patio addition at the rear." at bounding box center [537, 325] width 454 height 12
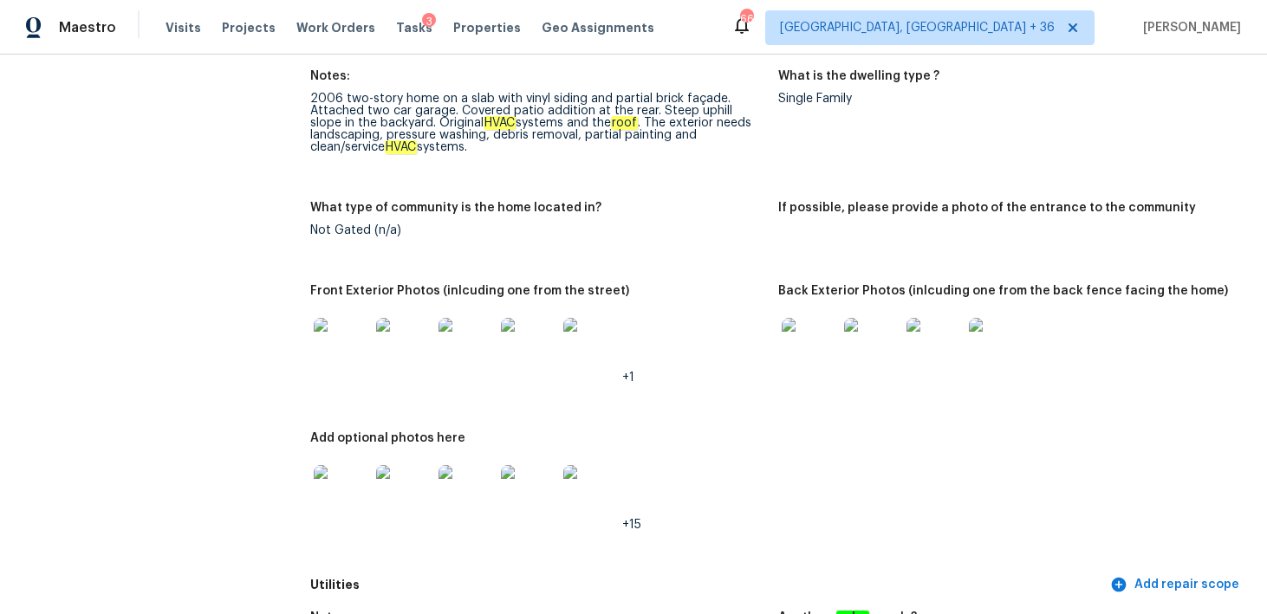
scroll to position [813, 0]
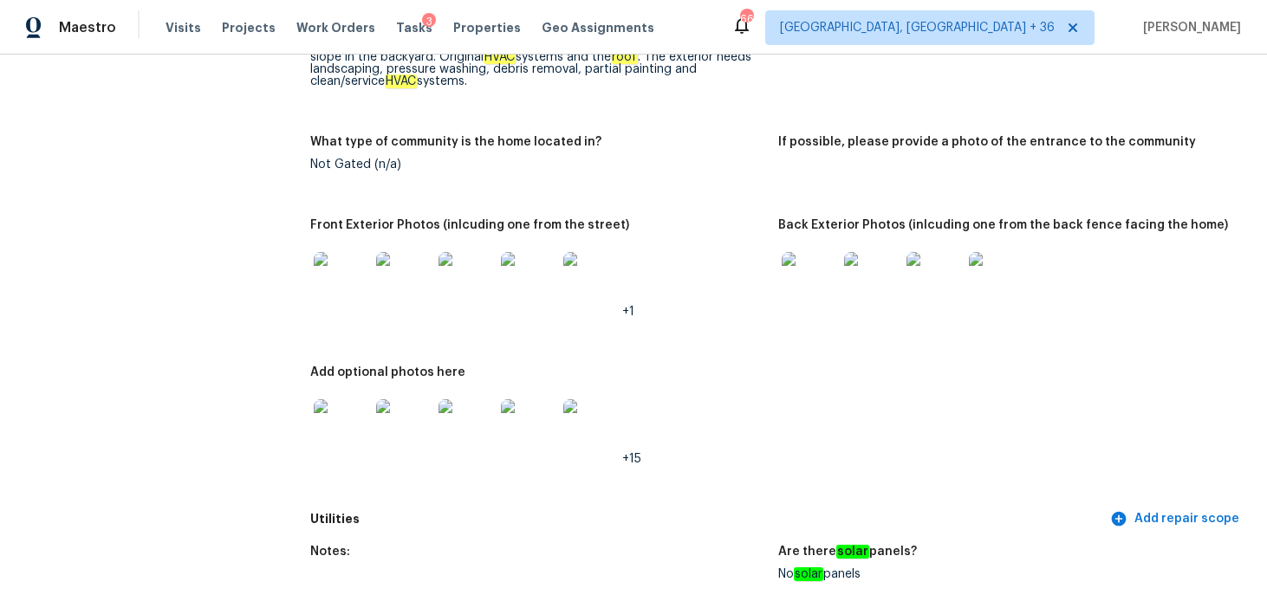
click at [339, 428] on img at bounding box center [341, 426] width 55 height 55
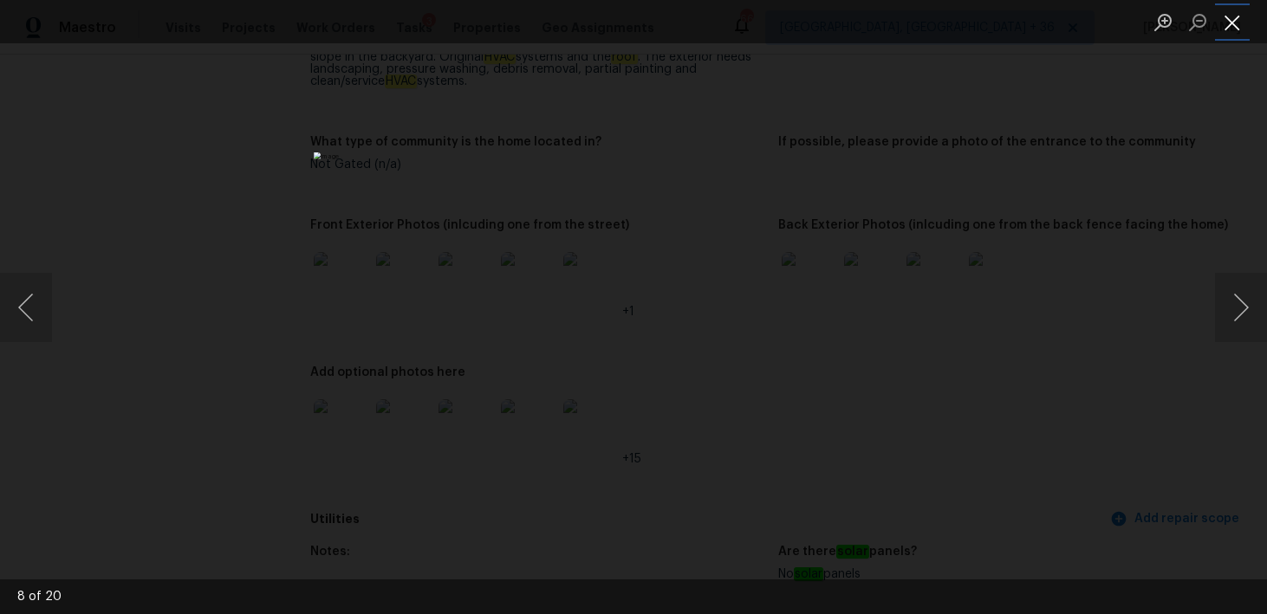
click at [1231, 15] on button "Close lightbox" at bounding box center [1232, 22] width 35 height 30
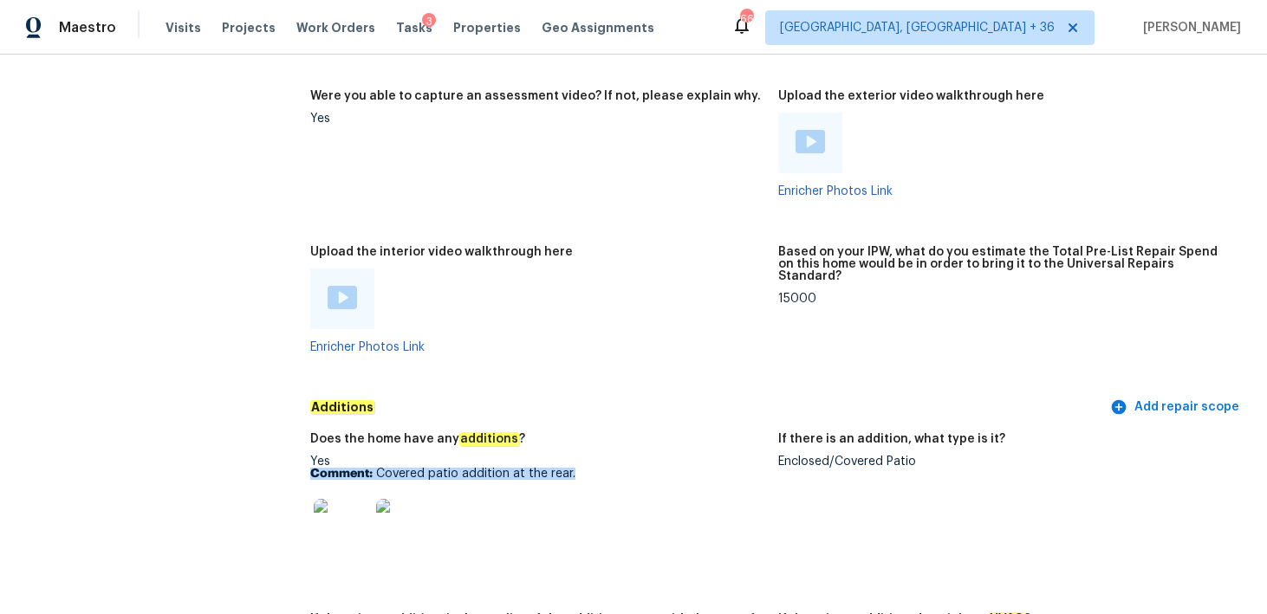
scroll to position [3857, 0]
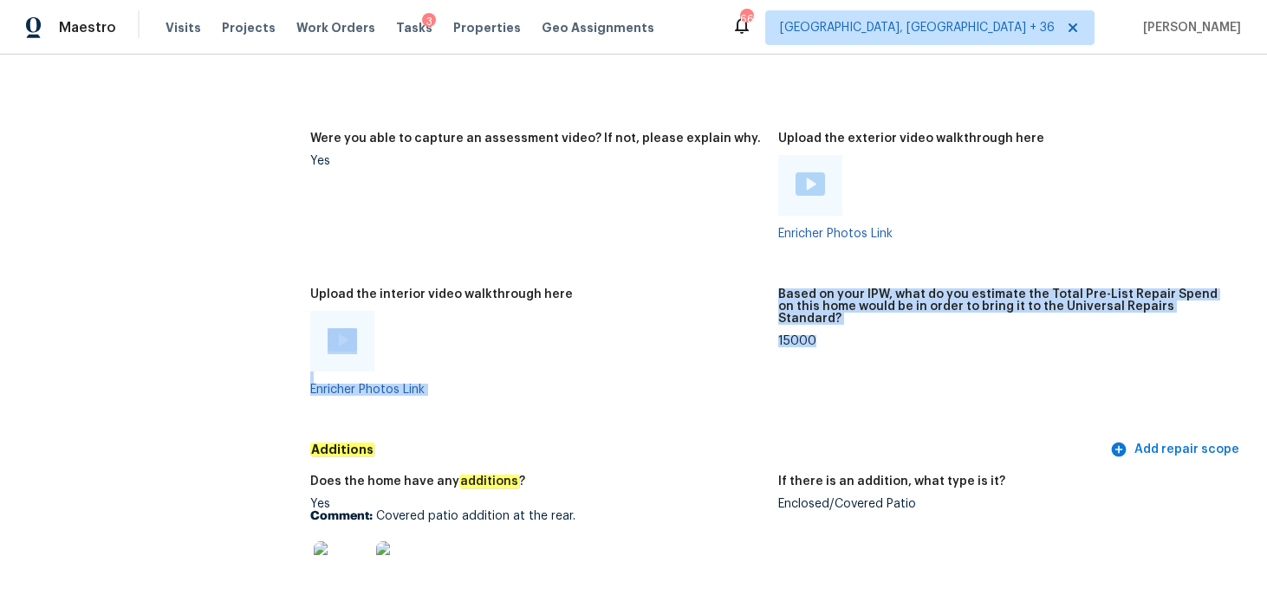
drag, startPoint x: 762, startPoint y: 319, endPoint x: 826, endPoint y: 317, distance: 65.0
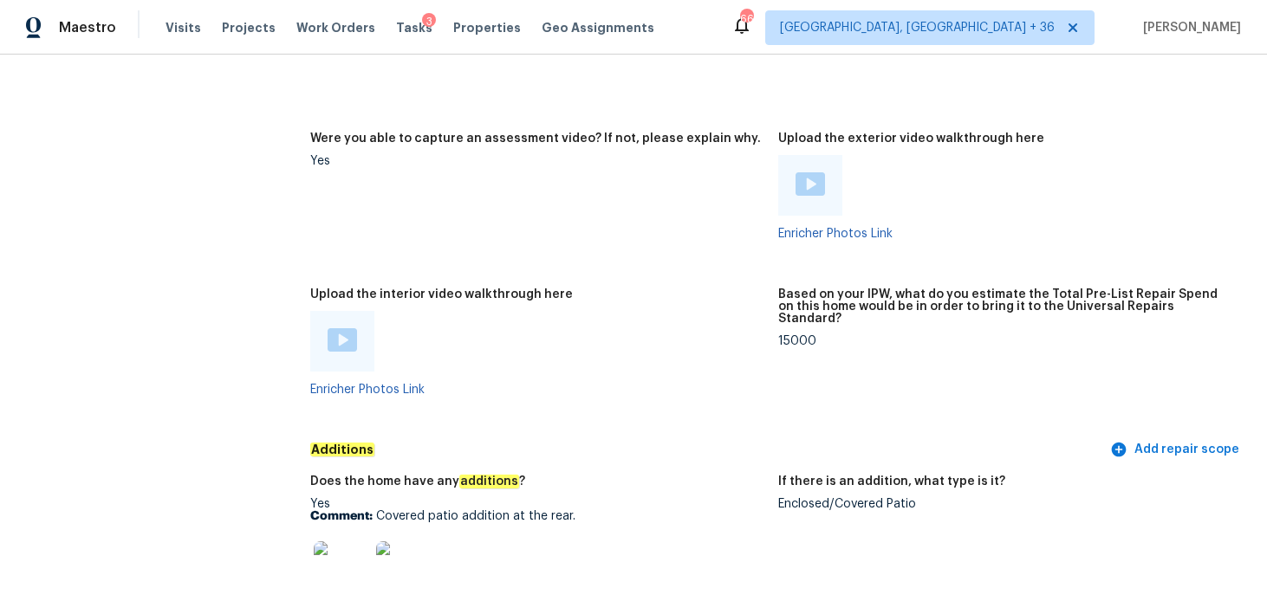
click at [806, 335] on div "15000" at bounding box center [1005, 341] width 454 height 12
copy div "15000"
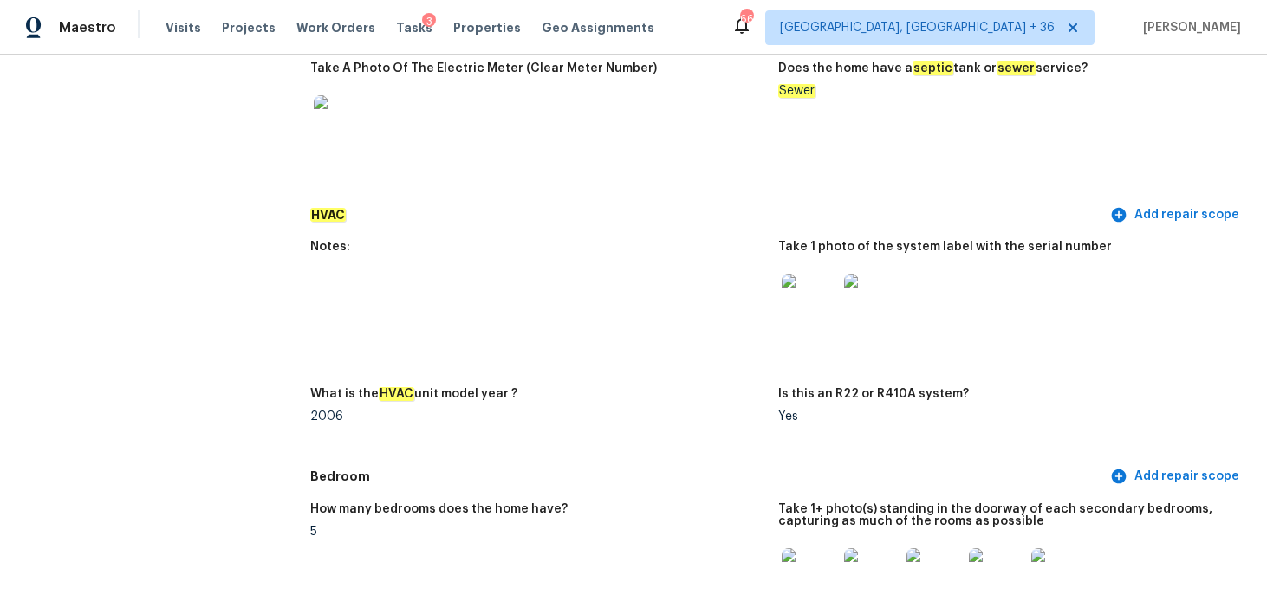
scroll to position [0, 0]
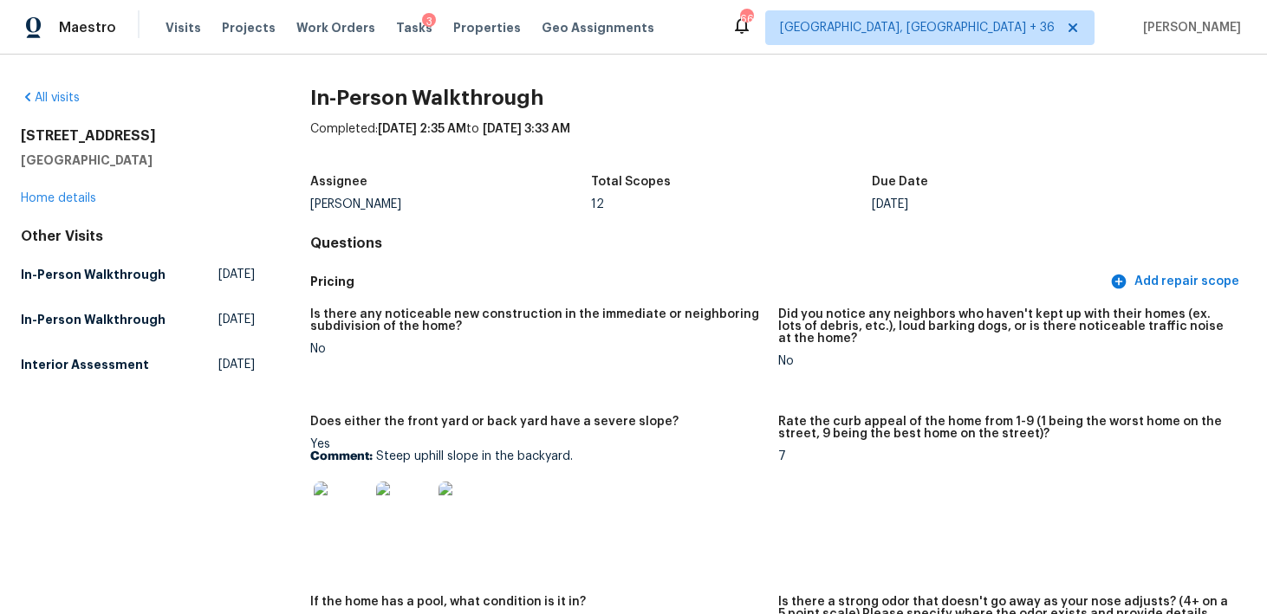
drag, startPoint x: 9, startPoint y: 133, endPoint x: 230, endPoint y: 155, distance: 222.9
click at [230, 155] on div "All visits 5070 Timber Falls Dr Fort Mill, SC 29707 Home details Other Visits I…" at bounding box center [633, 335] width 1267 height 560
copy div "5070 Timber Falls Dr Fort Mill, SC 29707"
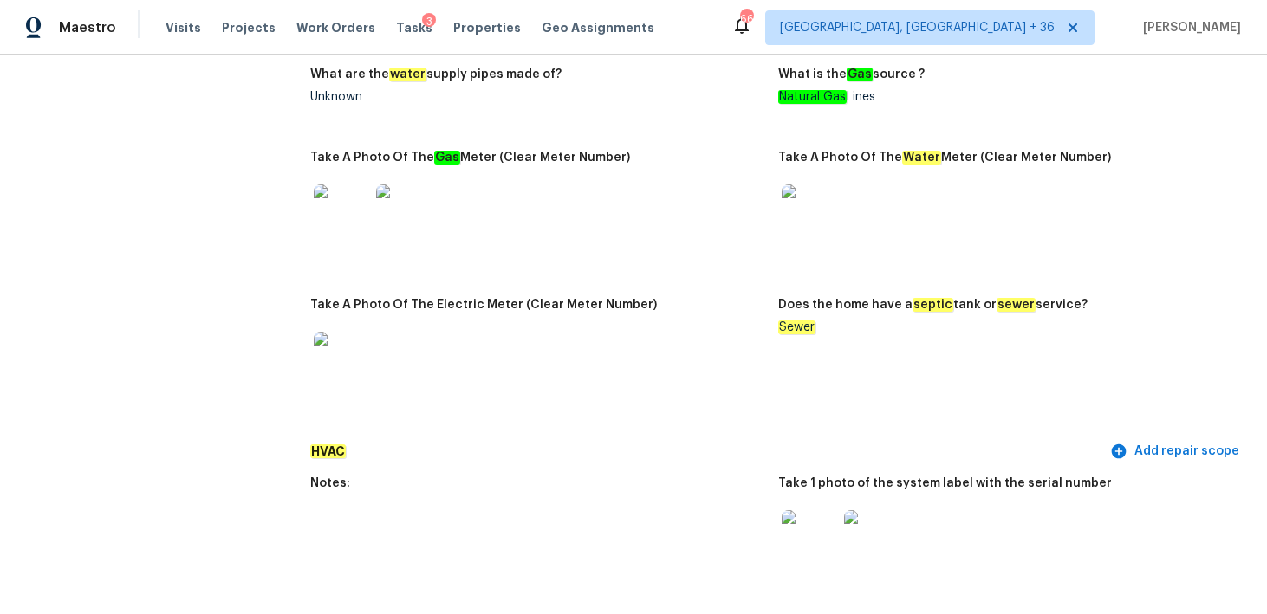
scroll to position [1380, 0]
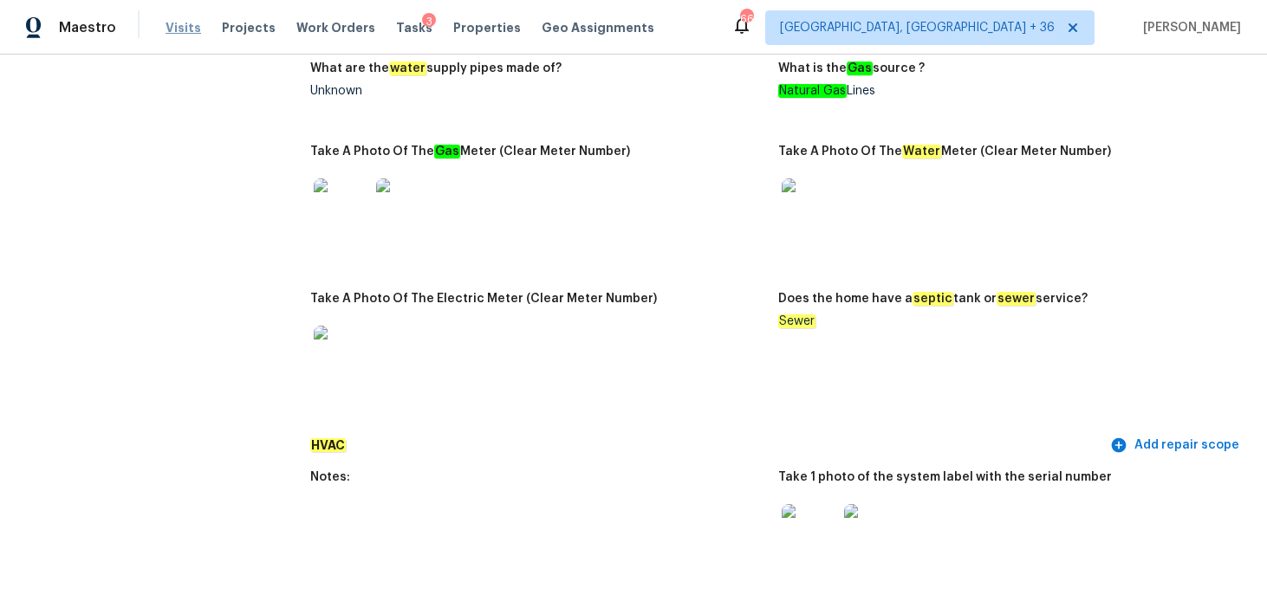
click at [171, 29] on span "Visits" at bounding box center [183, 27] width 36 height 17
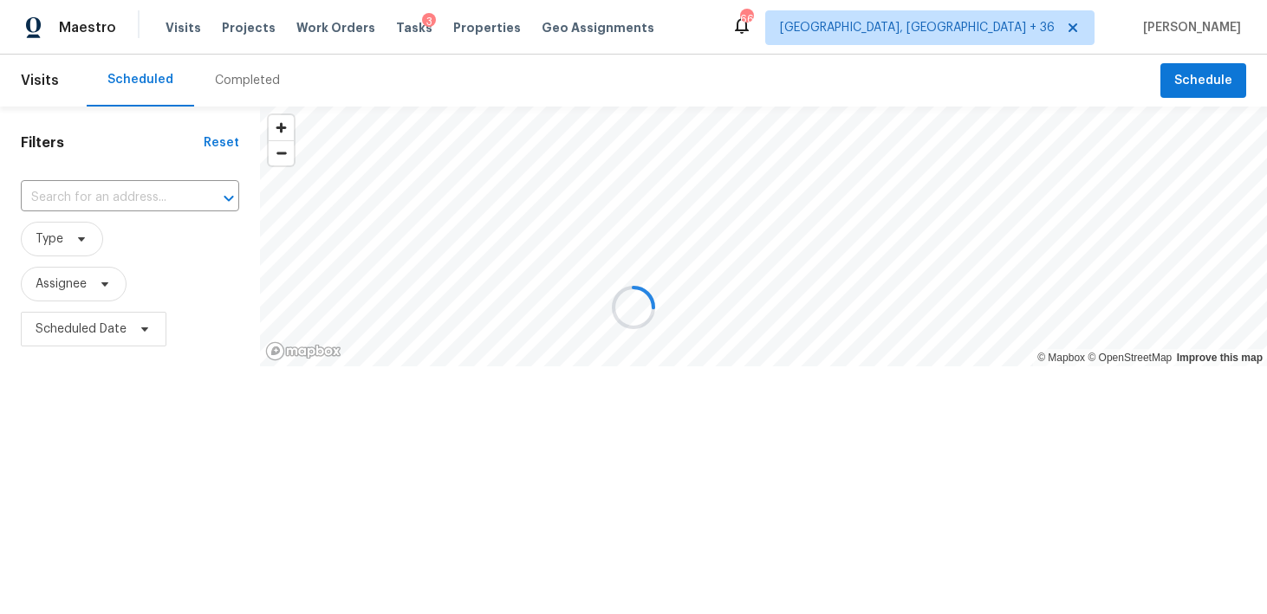
click at [231, 80] on div at bounding box center [633, 307] width 1267 height 614
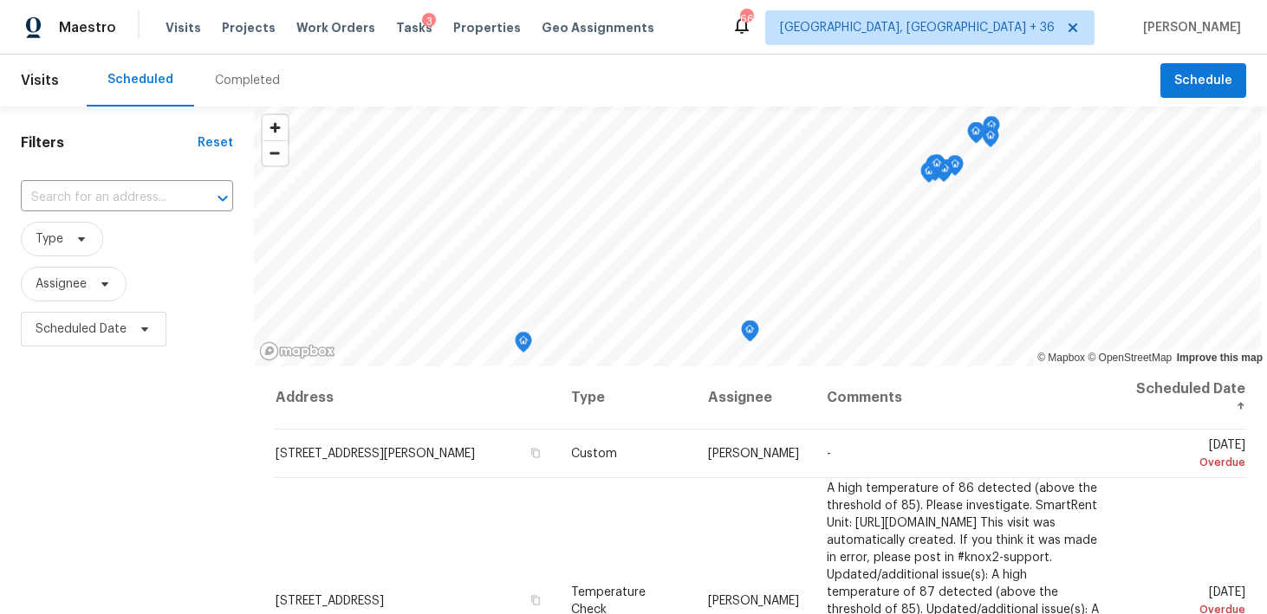
click at [215, 74] on div "Completed" at bounding box center [247, 80] width 65 height 17
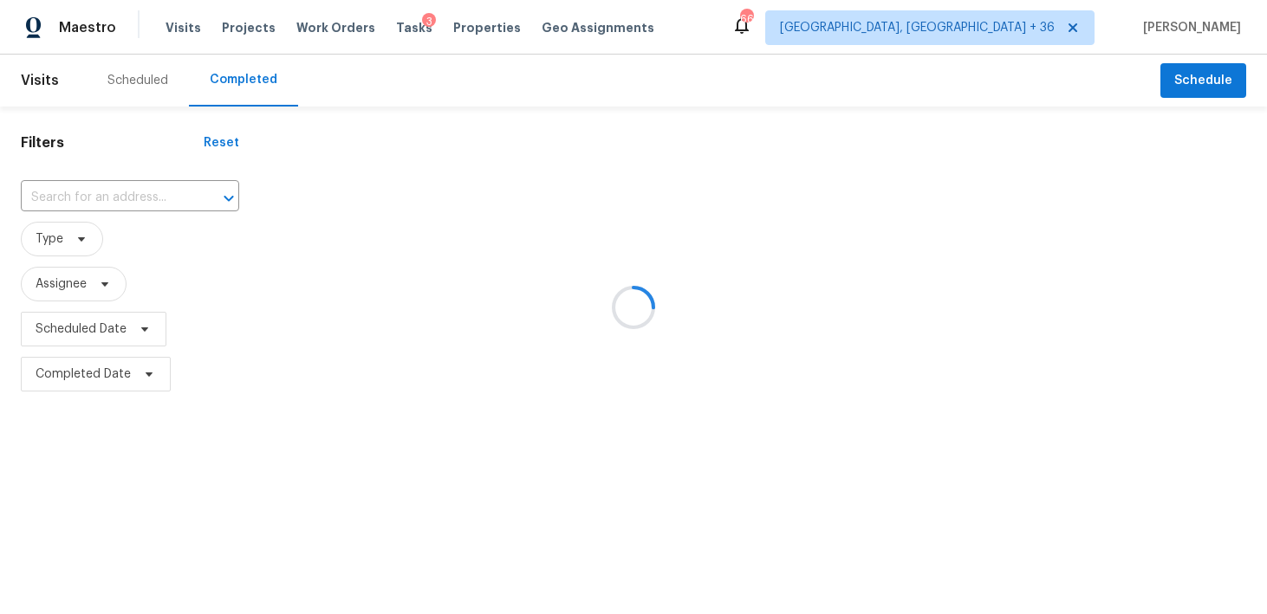
click at [91, 192] on div at bounding box center [633, 307] width 1267 height 614
click at [81, 199] on div at bounding box center [633, 307] width 1267 height 614
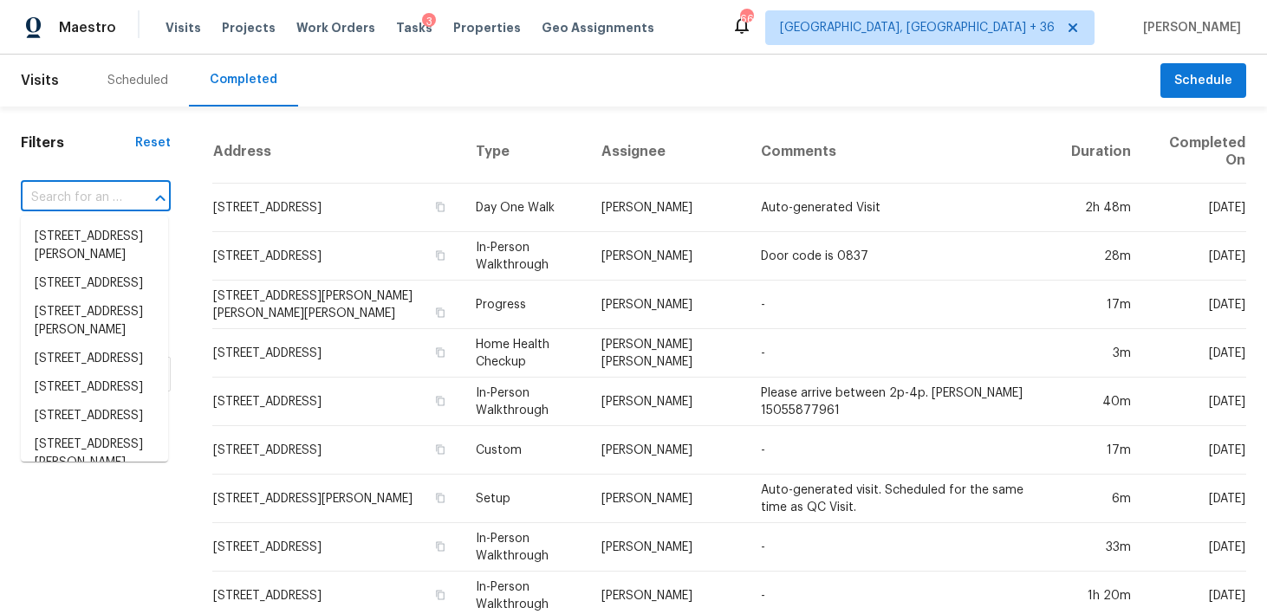
click at [57, 198] on input "text" at bounding box center [71, 198] width 101 height 27
paste input "9530 Louis Phillip St Magnolia, TX, 77354"
type input "9530 Louis Phillip St Magnolia, TX, 77354"
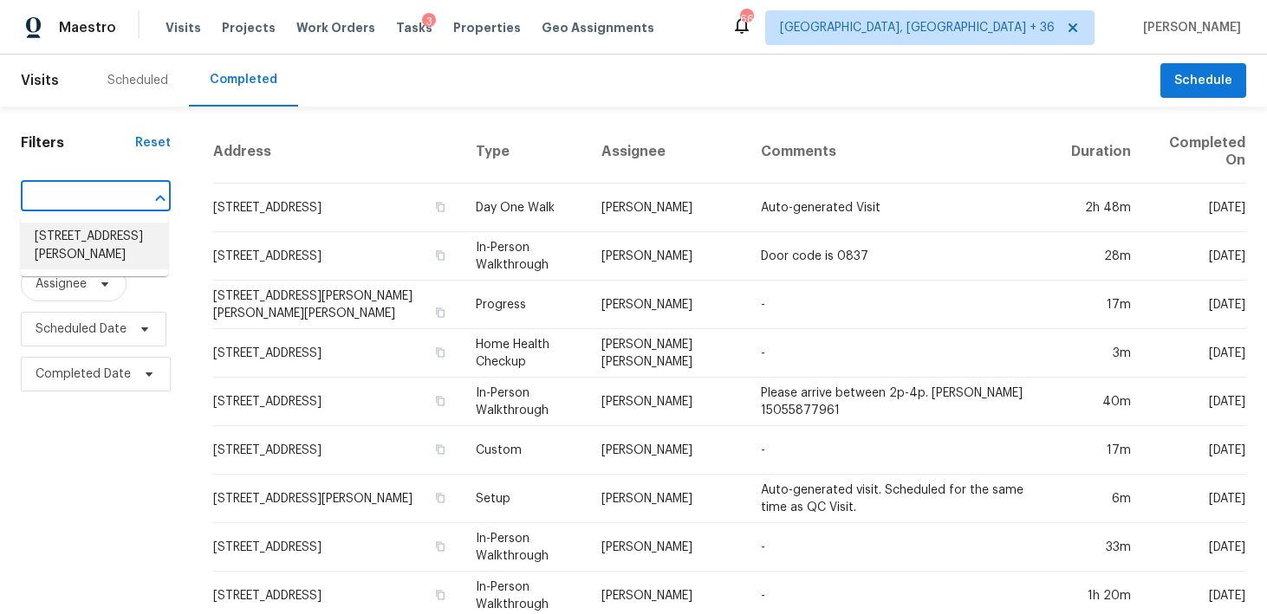
click at [60, 235] on li "9530 Louis Phillip St, Magnolia, TX 77354" at bounding box center [94, 246] width 147 height 47
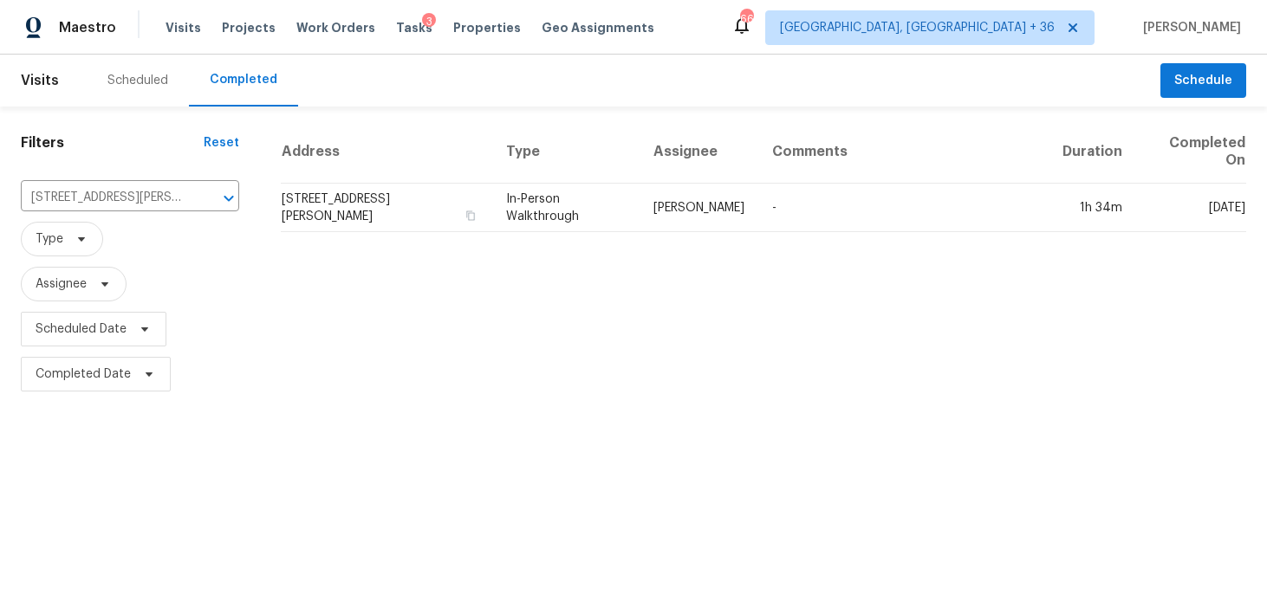
click at [553, 219] on td "In-Person Walkthrough" at bounding box center [566, 208] width 148 height 49
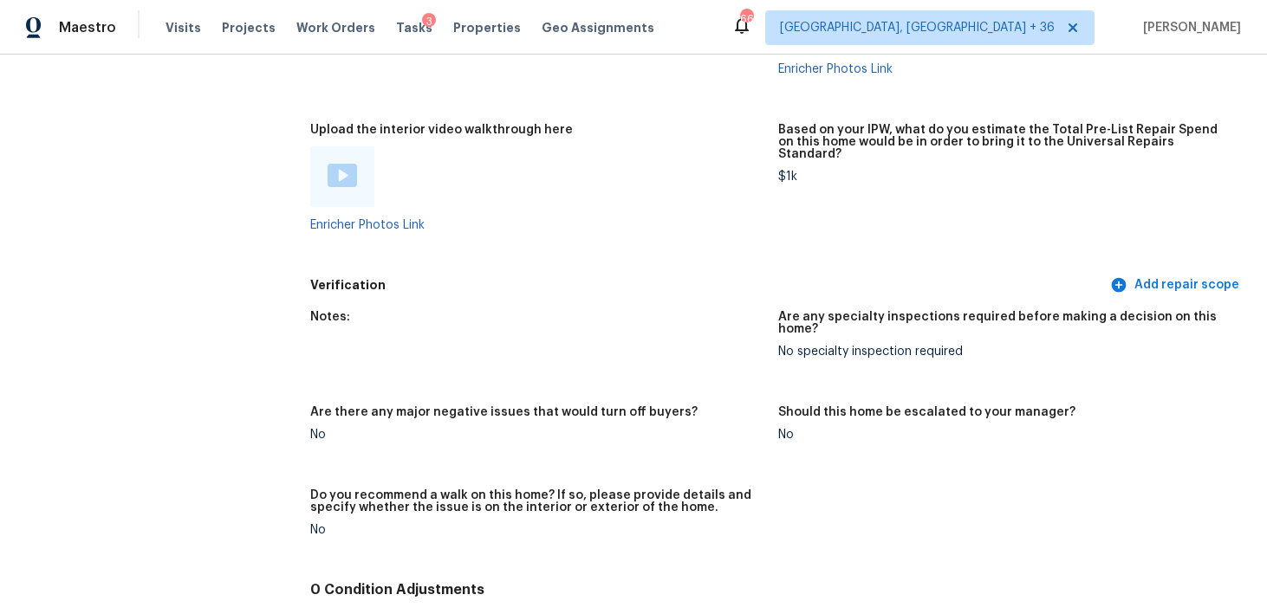
scroll to position [3170, 0]
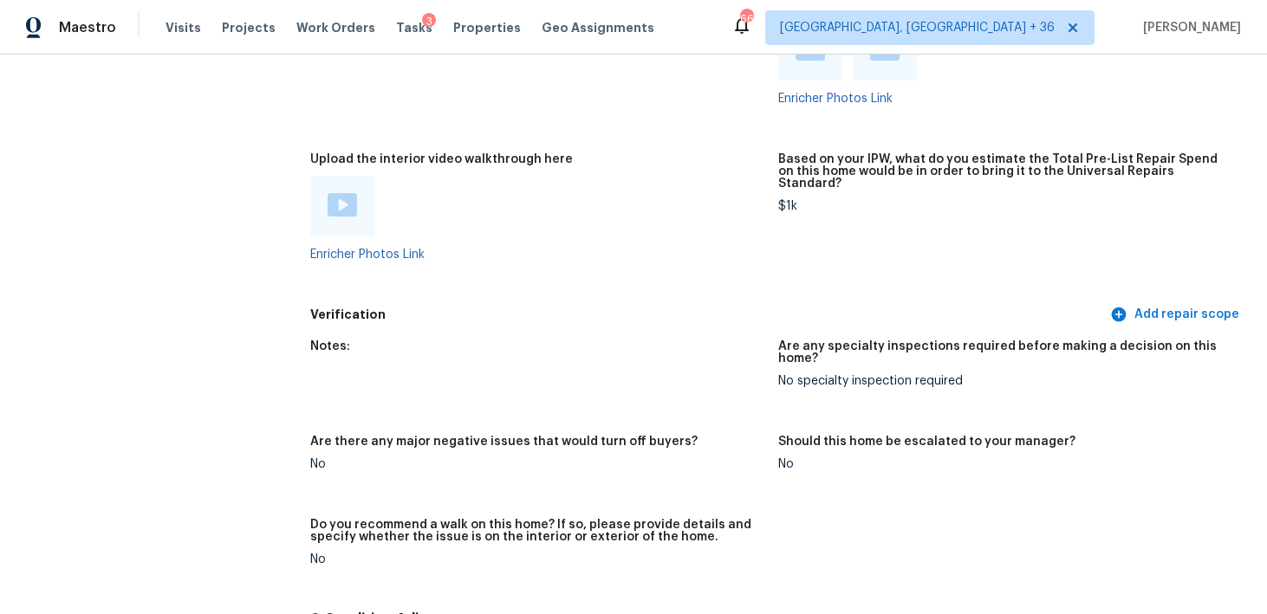
click at [344, 206] on div at bounding box center [342, 206] width 64 height 61
click at [342, 197] on img at bounding box center [341, 204] width 29 height 23
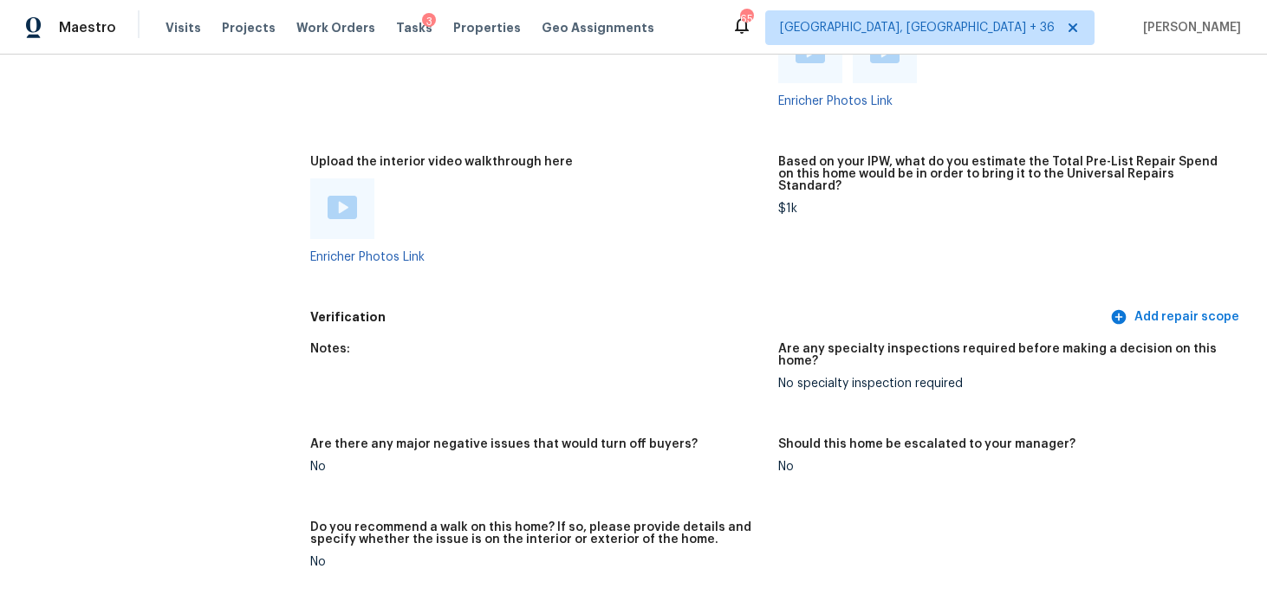
scroll to position [3313, 0]
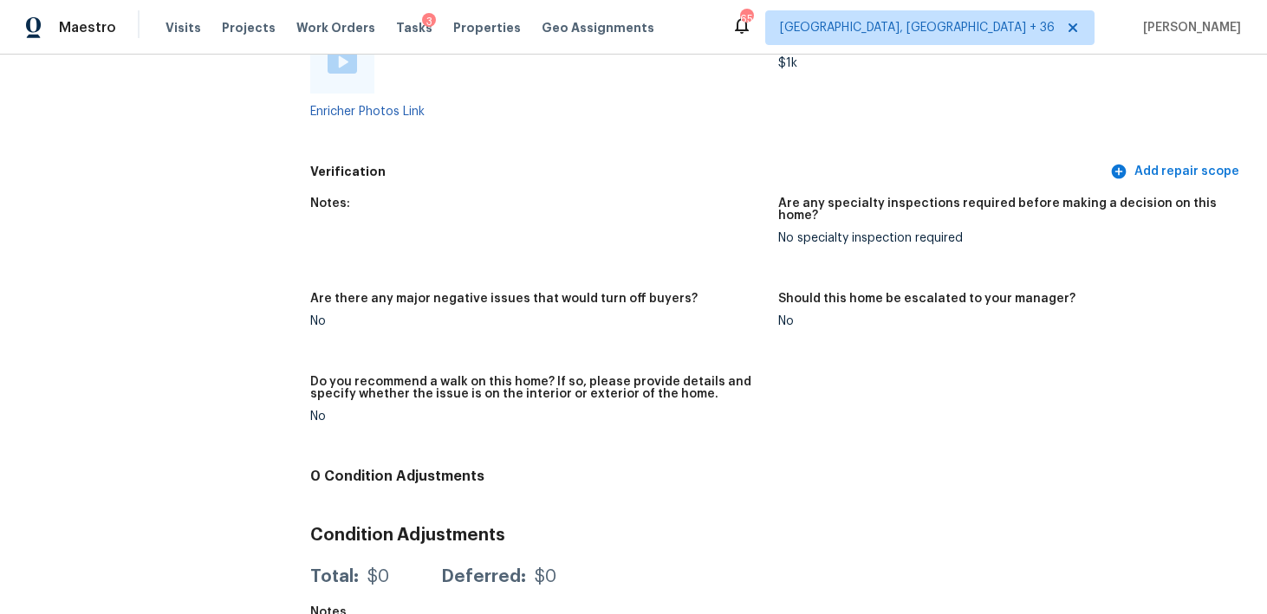
click at [1176, 95] on figure "Based on your IPW, what do you estimate the Total Pre-List Repair Spend on this…" at bounding box center [1012, 77] width 468 height 135
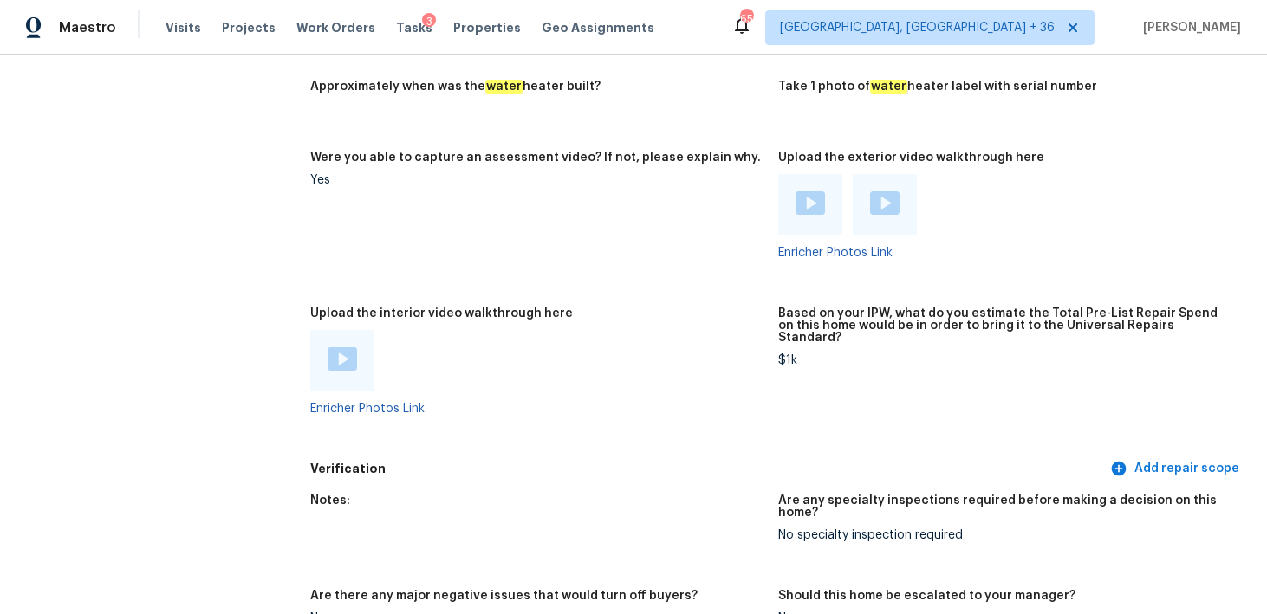
scroll to position [3014, 0]
click at [804, 193] on img at bounding box center [809, 204] width 29 height 23
click at [873, 193] on img at bounding box center [884, 204] width 29 height 23
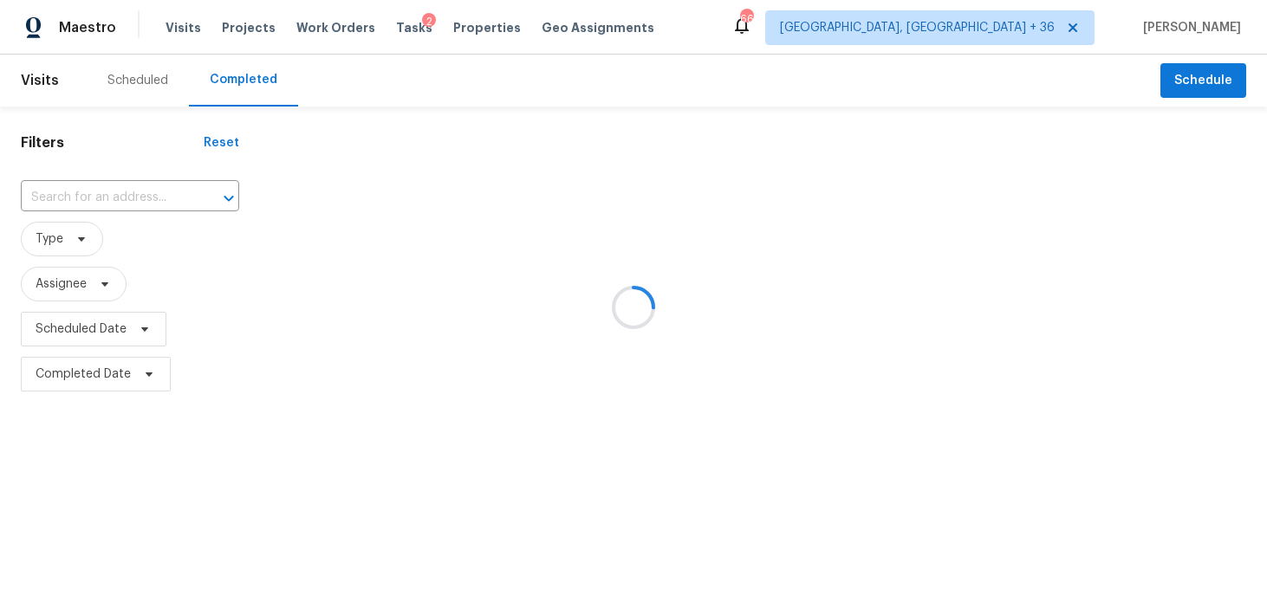
click at [75, 198] on div at bounding box center [633, 307] width 1267 height 614
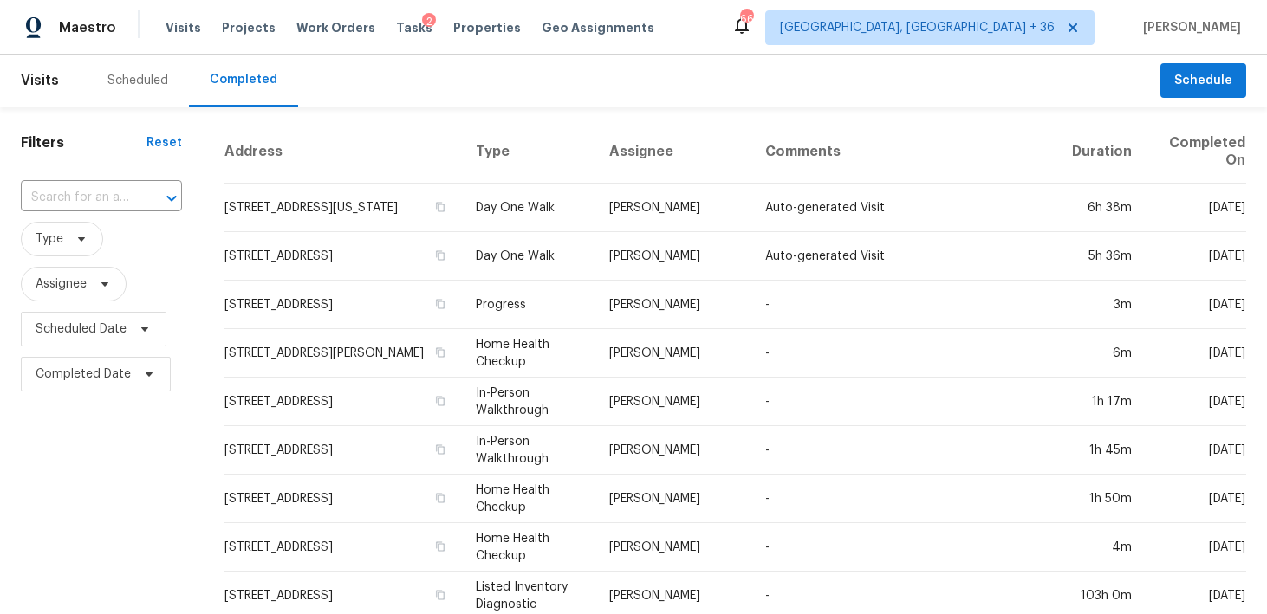
click at [147, 181] on div "​" at bounding box center [101, 197] width 161 height 37
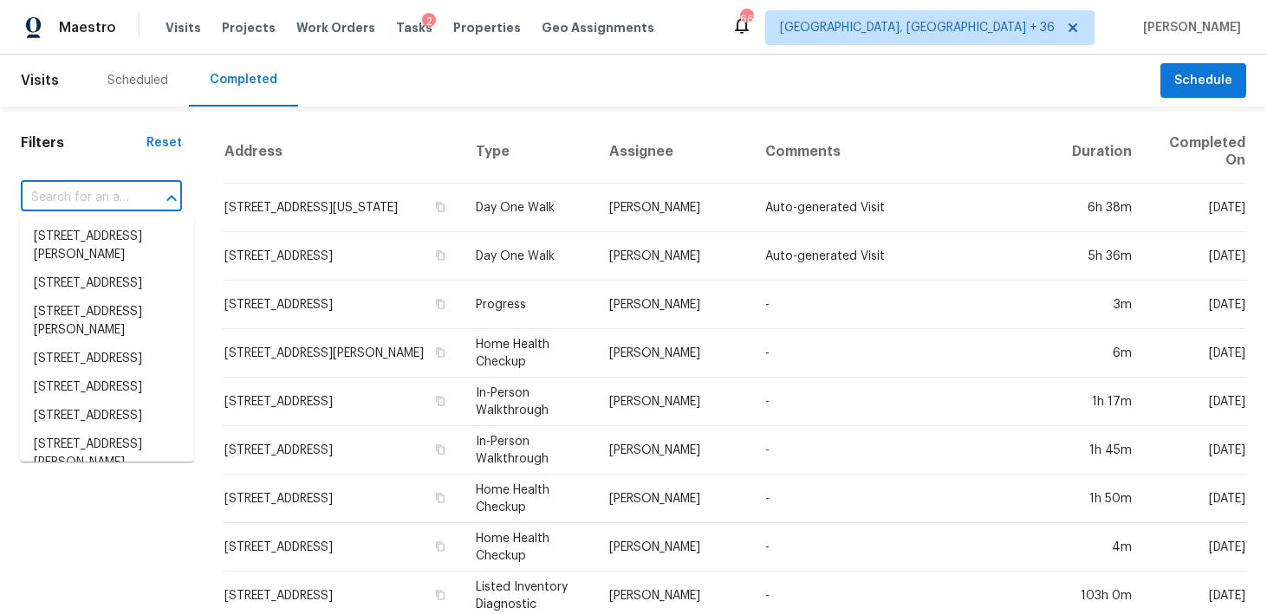
paste input "[STREET_ADDRESS][PERSON_NAME]"
type input "[STREET_ADDRESS][PERSON_NAME]"
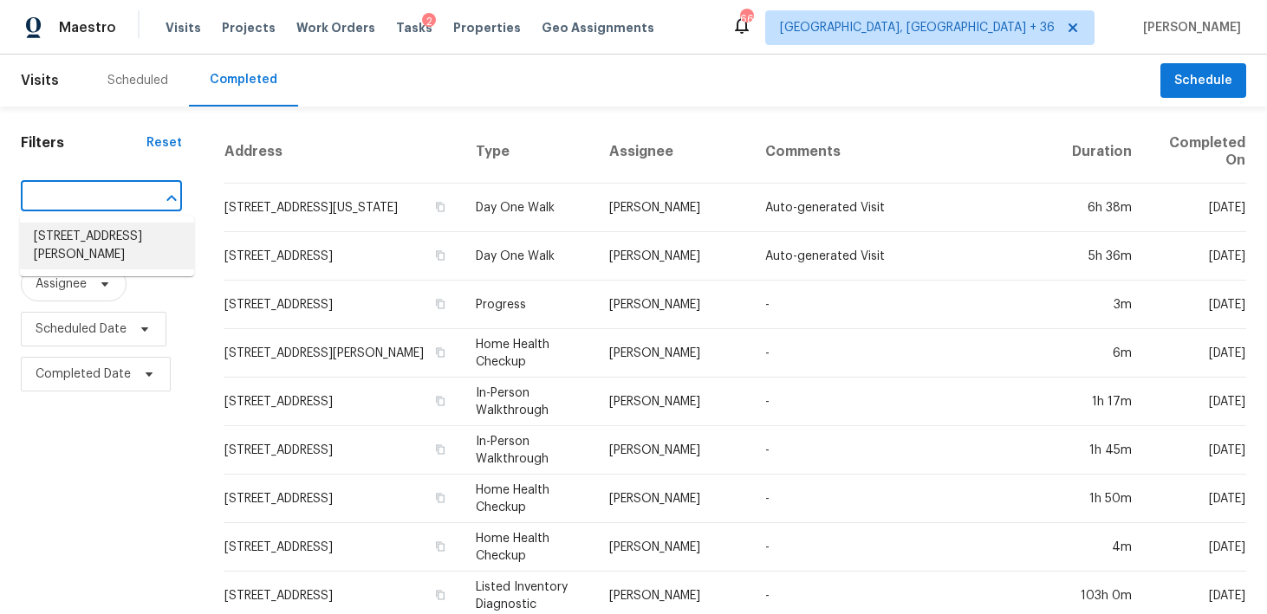
click at [62, 241] on li "[STREET_ADDRESS][PERSON_NAME]" at bounding box center [107, 246] width 174 height 47
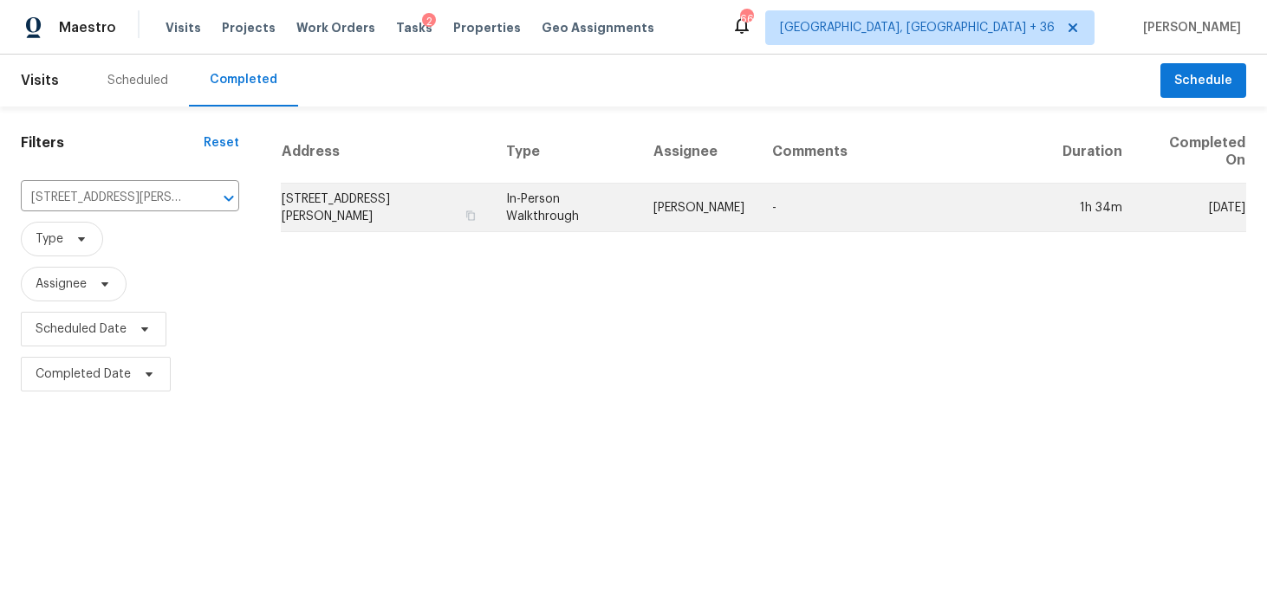
click at [552, 211] on td "In-Person Walkthrough" at bounding box center [566, 208] width 148 height 49
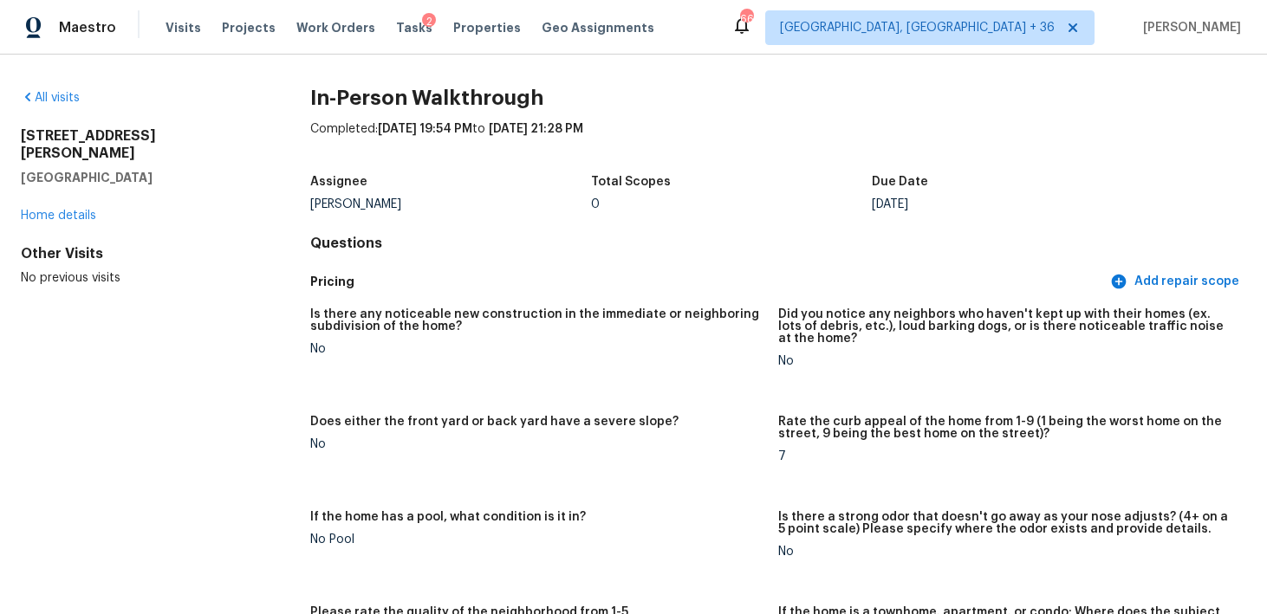
drag, startPoint x: 18, startPoint y: 131, endPoint x: 152, endPoint y: 160, distance: 137.5
click at [152, 160] on div "All visits 9530 Louis Phillip St Magnolia, TX 77354 Home details Other Visits N…" at bounding box center [633, 335] width 1267 height 560
copy div "9530 Louis Phillip St Magnolia, TX 77354"
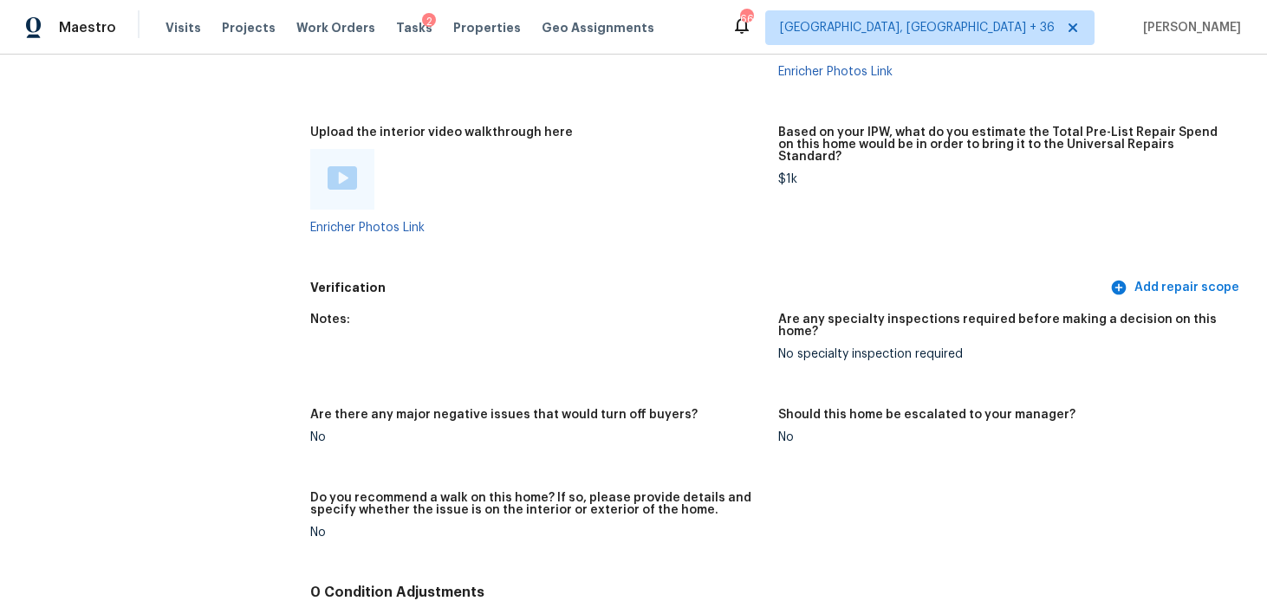
scroll to position [3184, 0]
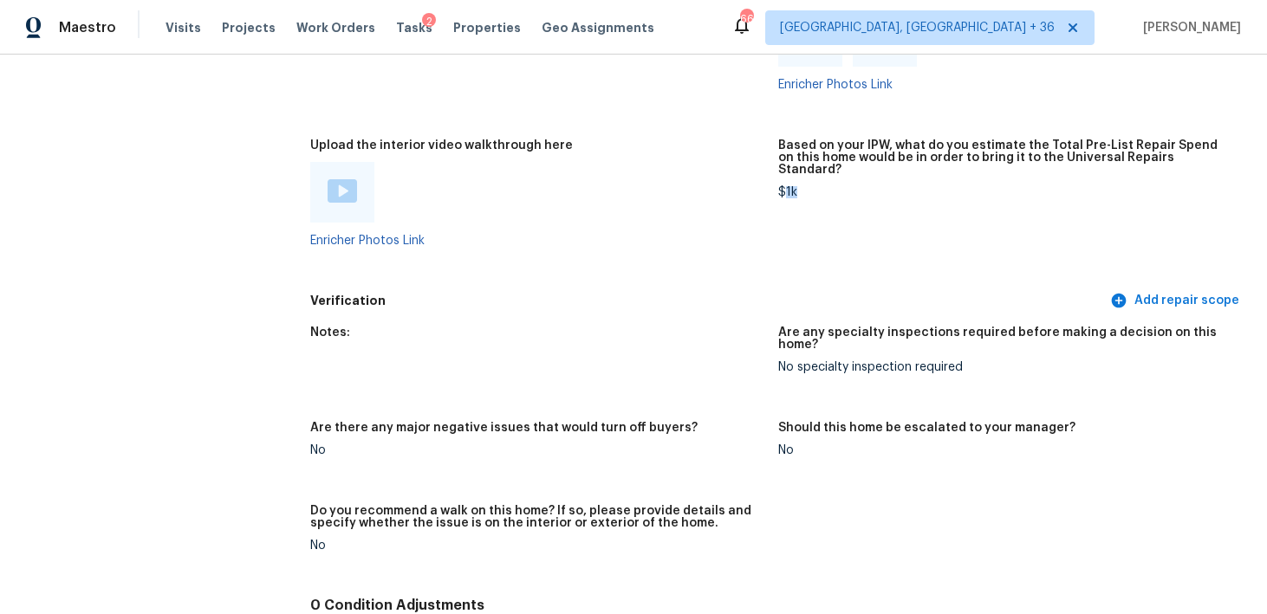
drag, startPoint x: 784, startPoint y: 168, endPoint x: 811, endPoint y: 167, distance: 26.9
click at [811, 186] on div "$1k" at bounding box center [1005, 192] width 454 height 12
copy div "1k"
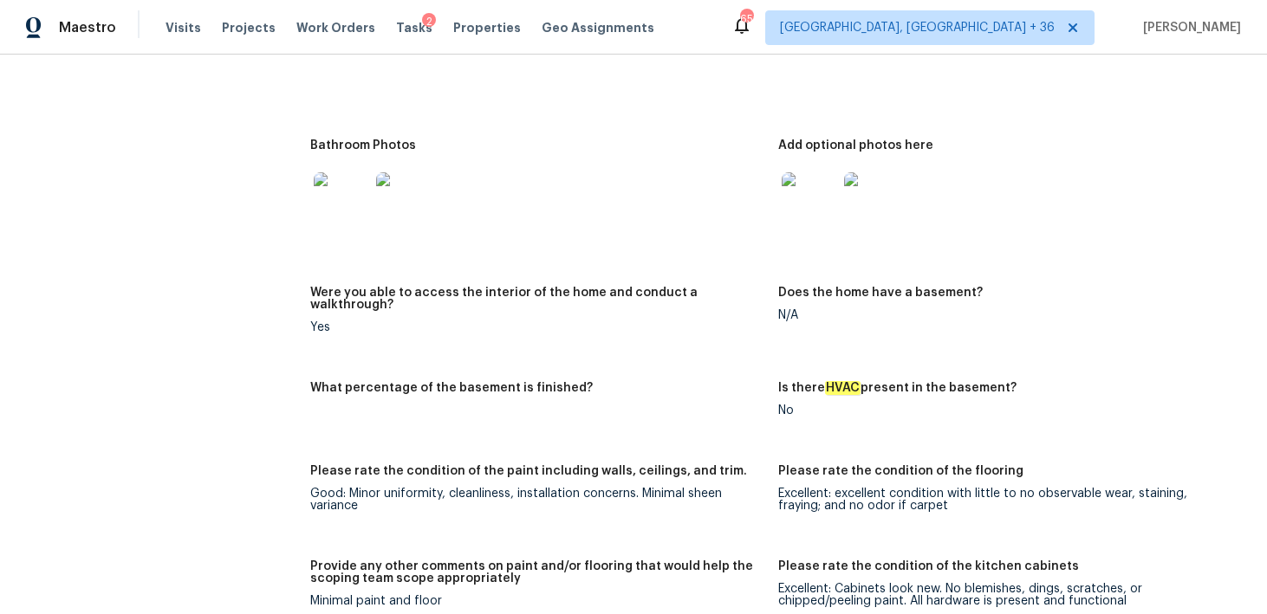
scroll to position [2045, 0]
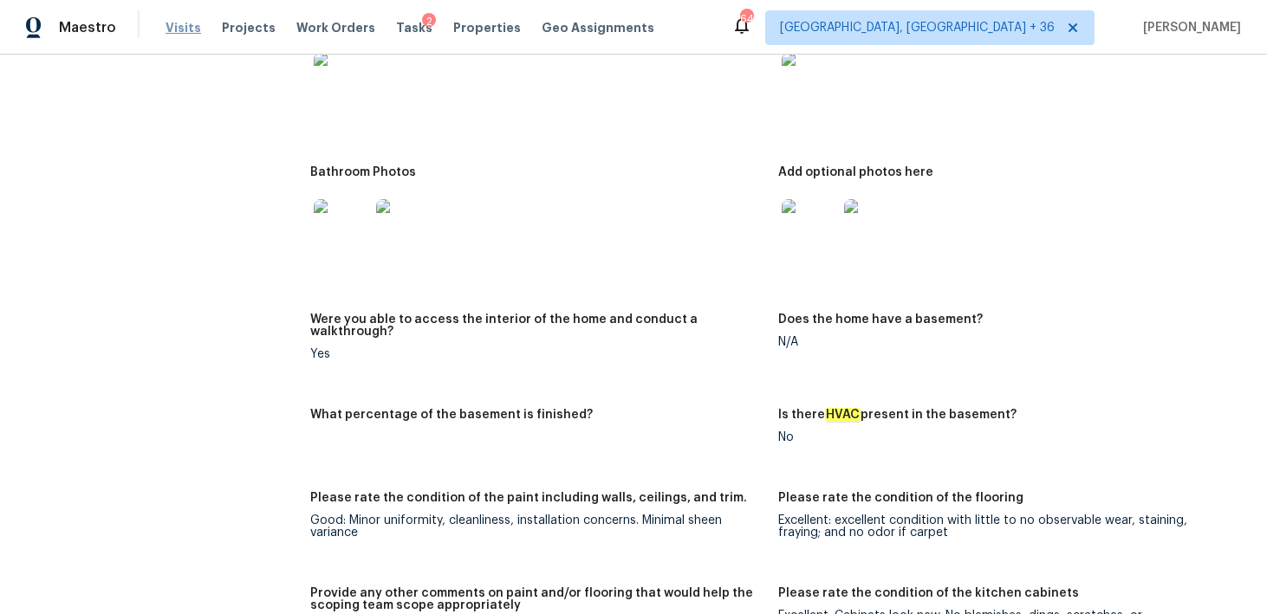
click at [165, 23] on span "Visits" at bounding box center [183, 27] width 36 height 17
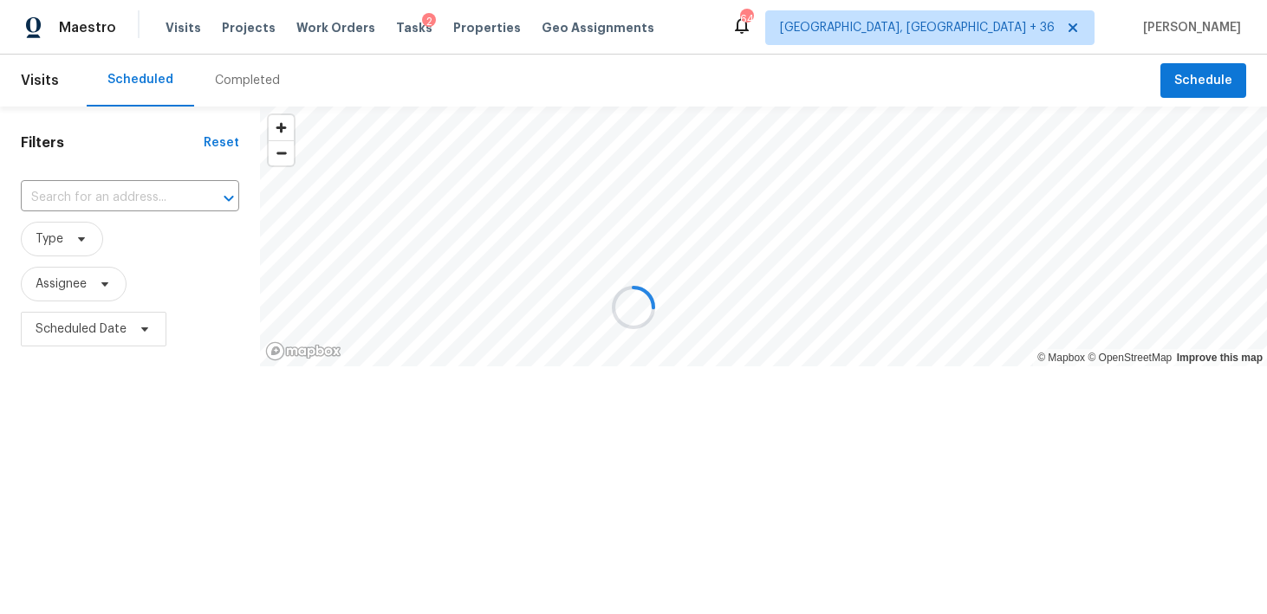
click at [224, 81] on div at bounding box center [633, 307] width 1267 height 614
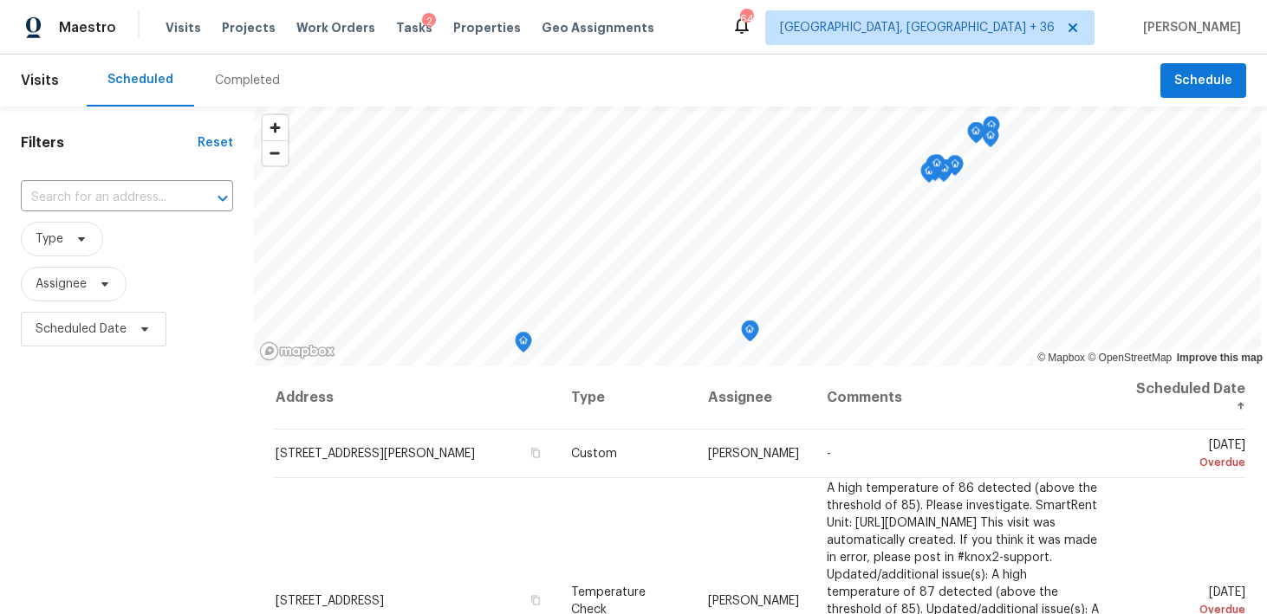
click at [240, 81] on div "Completed" at bounding box center [247, 80] width 65 height 17
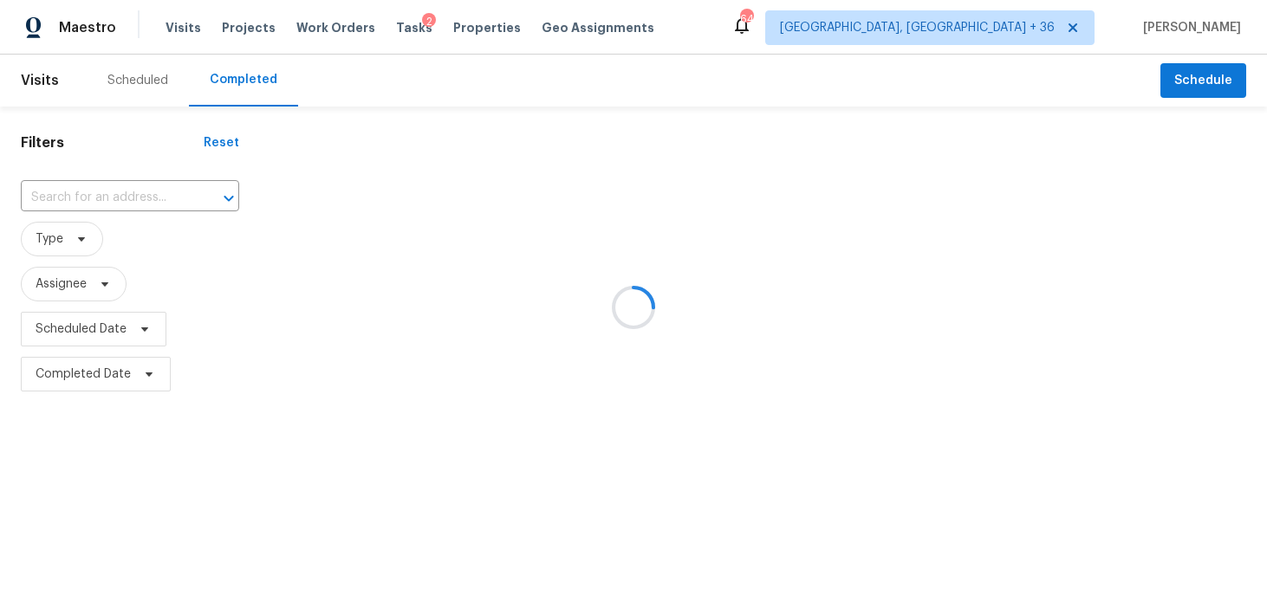
click at [117, 190] on div at bounding box center [633, 307] width 1267 height 614
click at [105, 204] on div at bounding box center [633, 307] width 1267 height 614
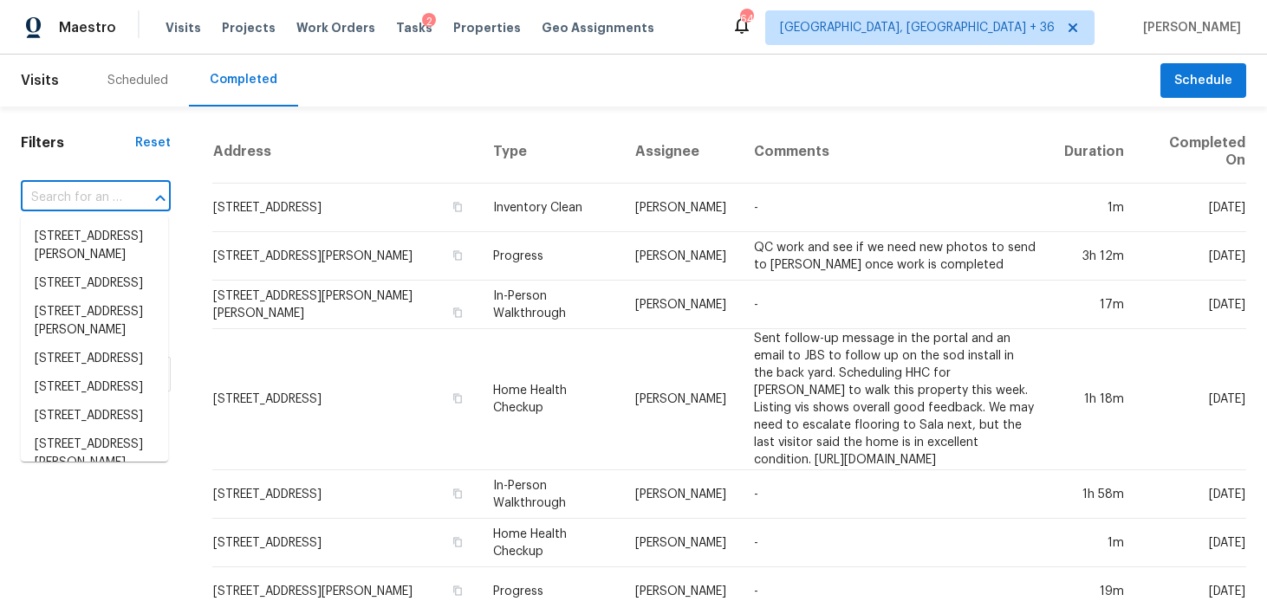
click at [58, 198] on input "text" at bounding box center [71, 198] width 101 height 27
paste input "[STREET_ADDRESS]"
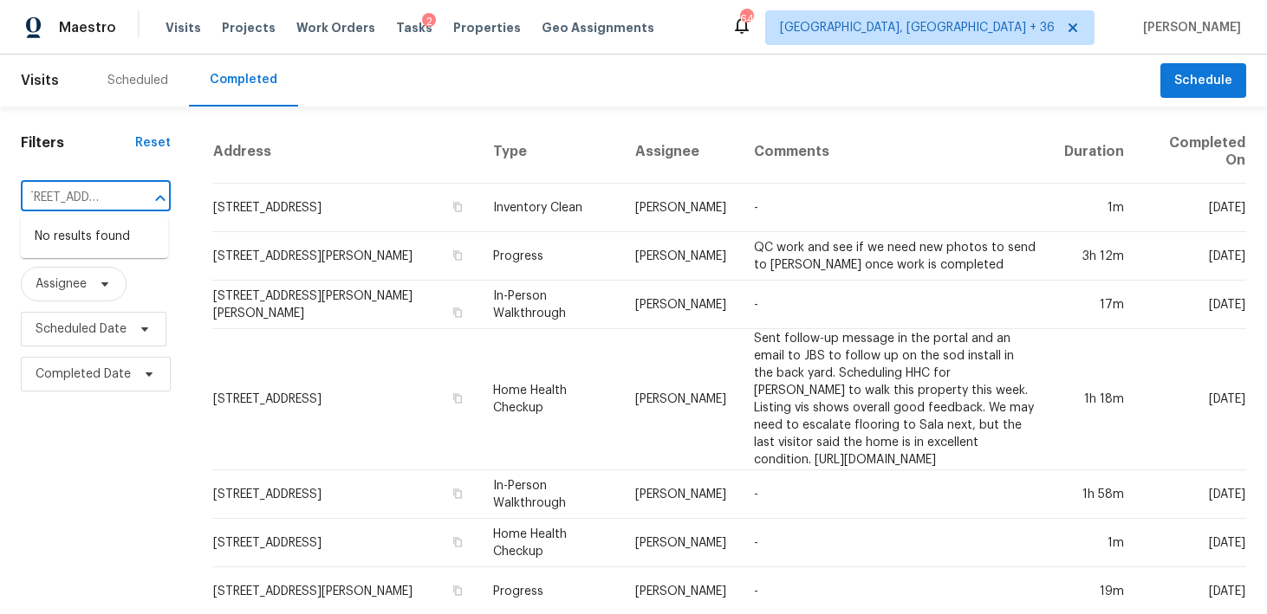
type input "[STREET_ADDRESS]"
click at [90, 199] on input "text" at bounding box center [71, 198] width 101 height 27
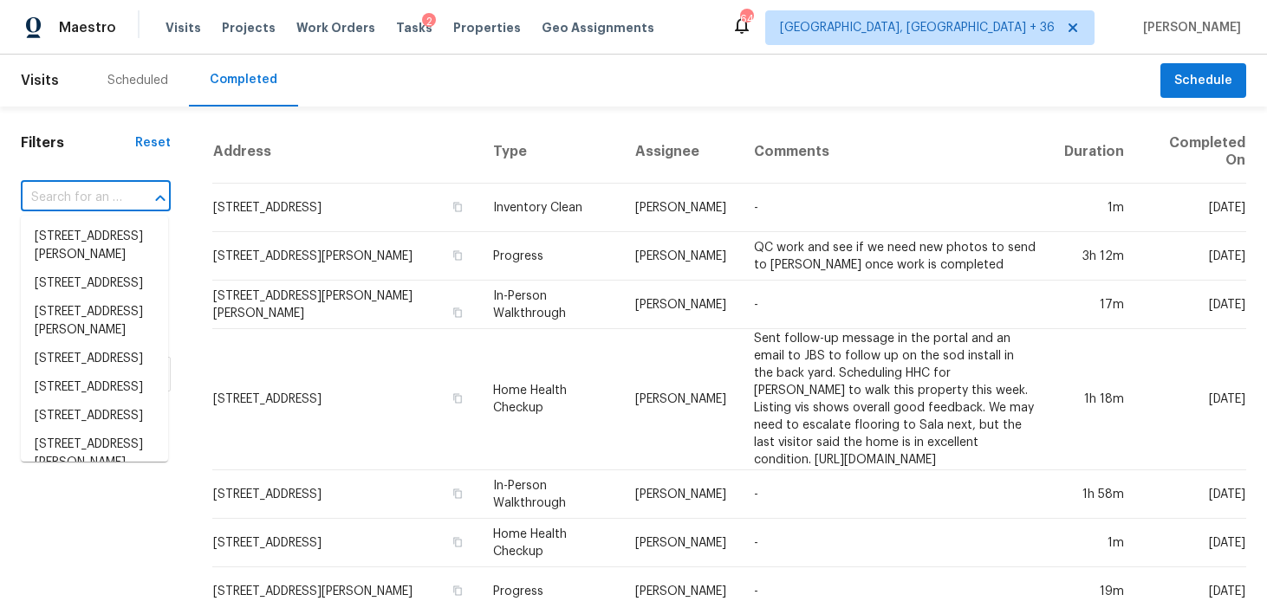
paste input "[STREET_ADDRESS]"
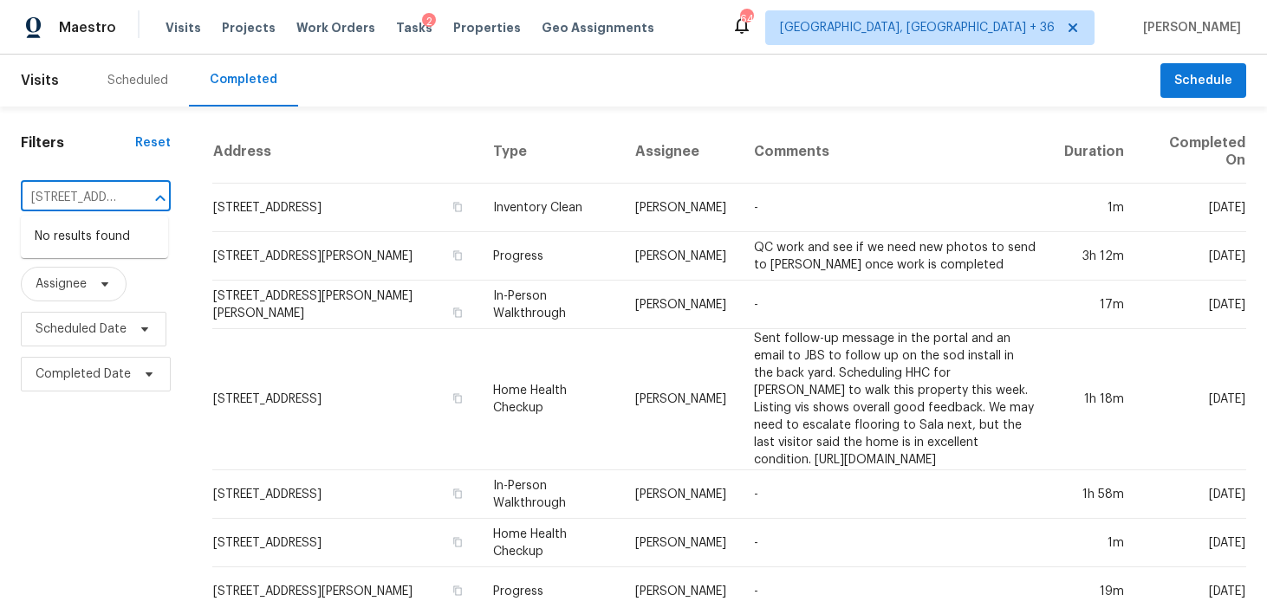
scroll to position [0, 136]
type input "[STREET_ADDRESS]"
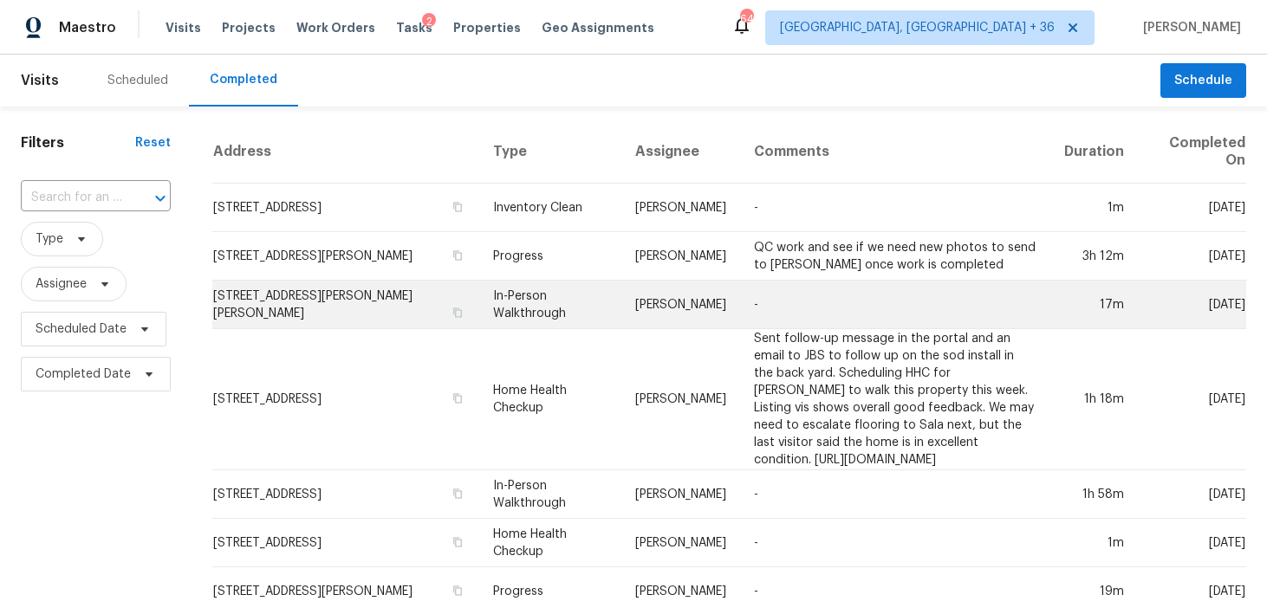
scroll to position [138, 0]
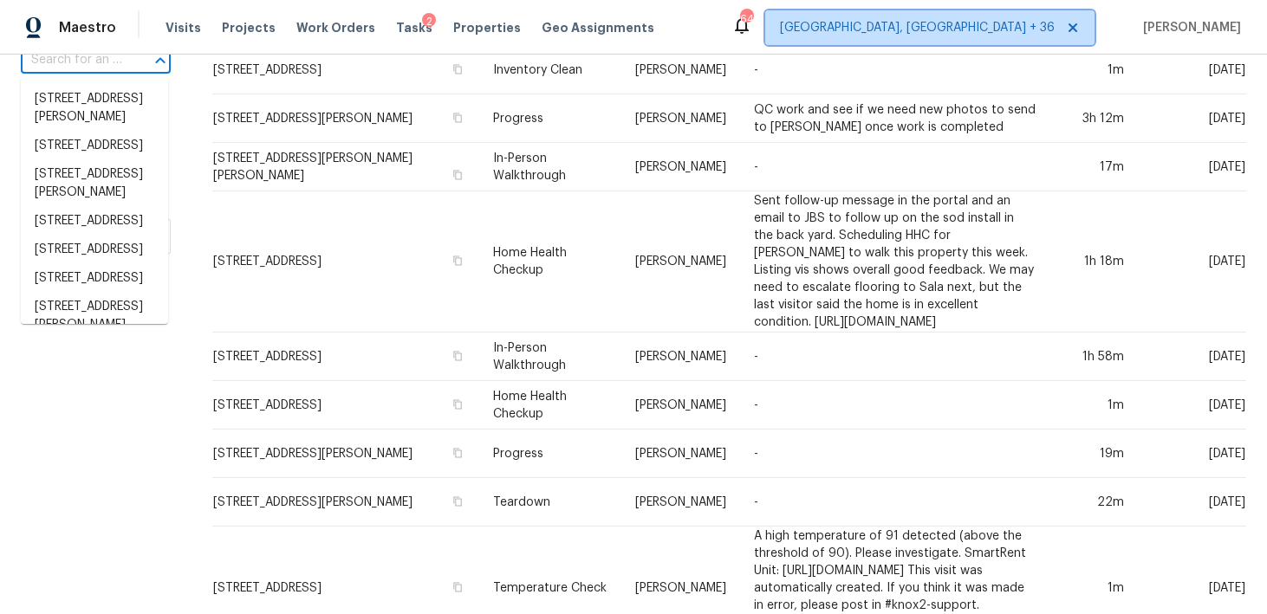
click at [963, 33] on span "[GEOGRAPHIC_DATA], [GEOGRAPHIC_DATA] + 36" at bounding box center [917, 27] width 275 height 17
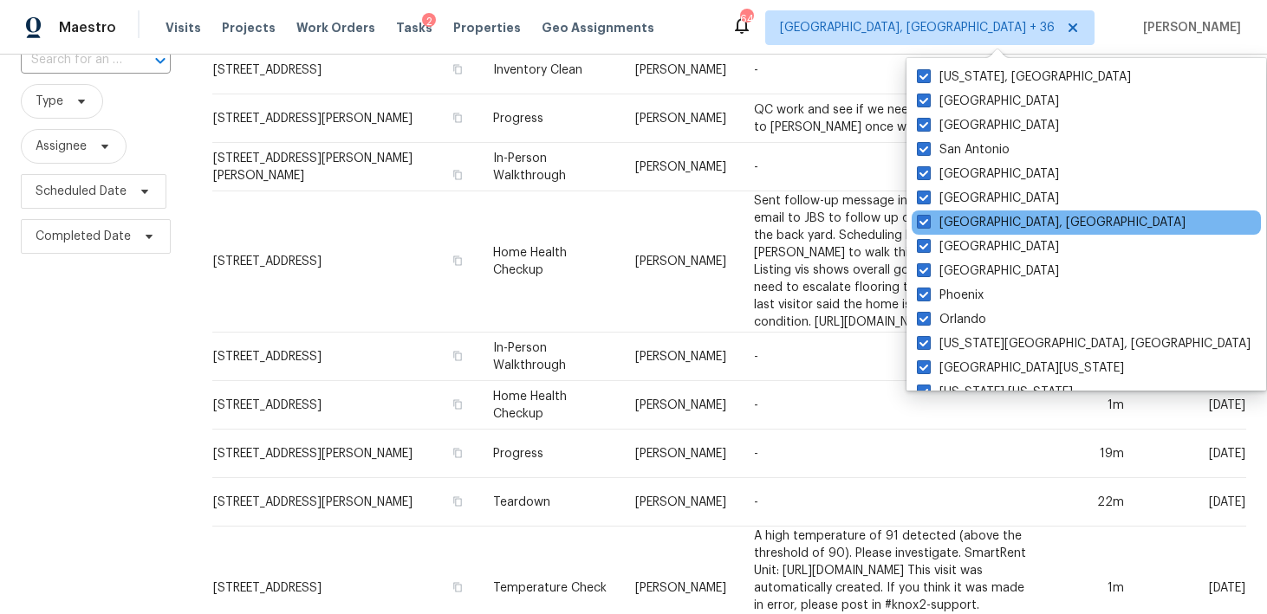
scroll to position [1161, 0]
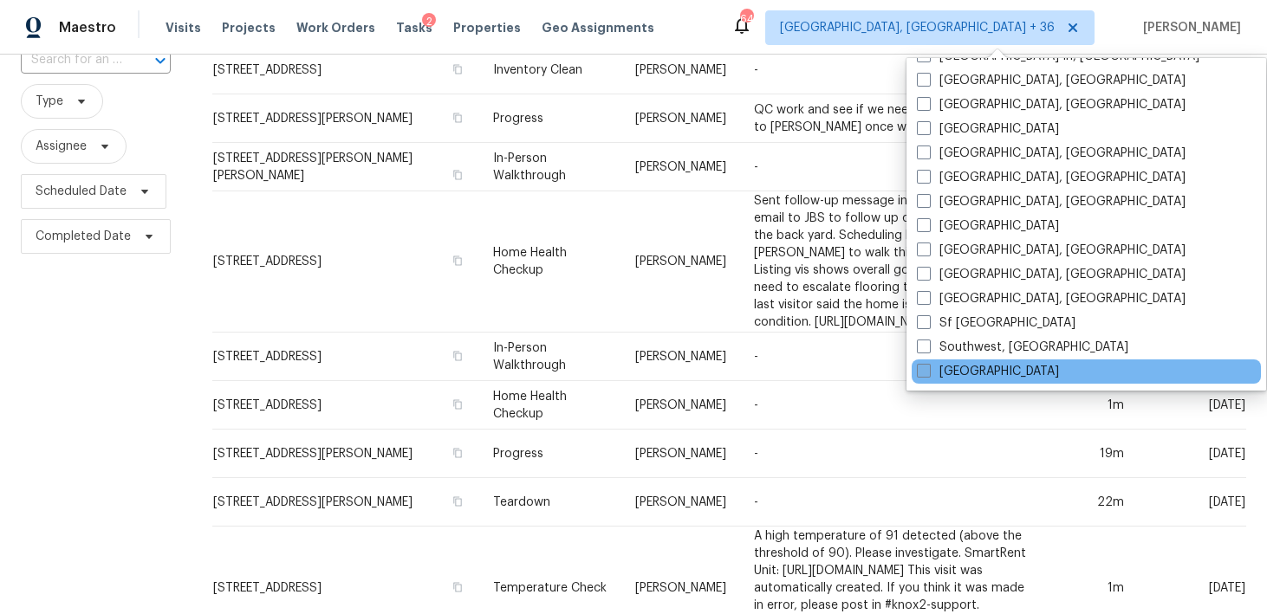
click at [928, 369] on span at bounding box center [924, 371] width 14 height 14
click at [928, 369] on input "[GEOGRAPHIC_DATA]" at bounding box center [922, 368] width 11 height 11
checkbox input "true"
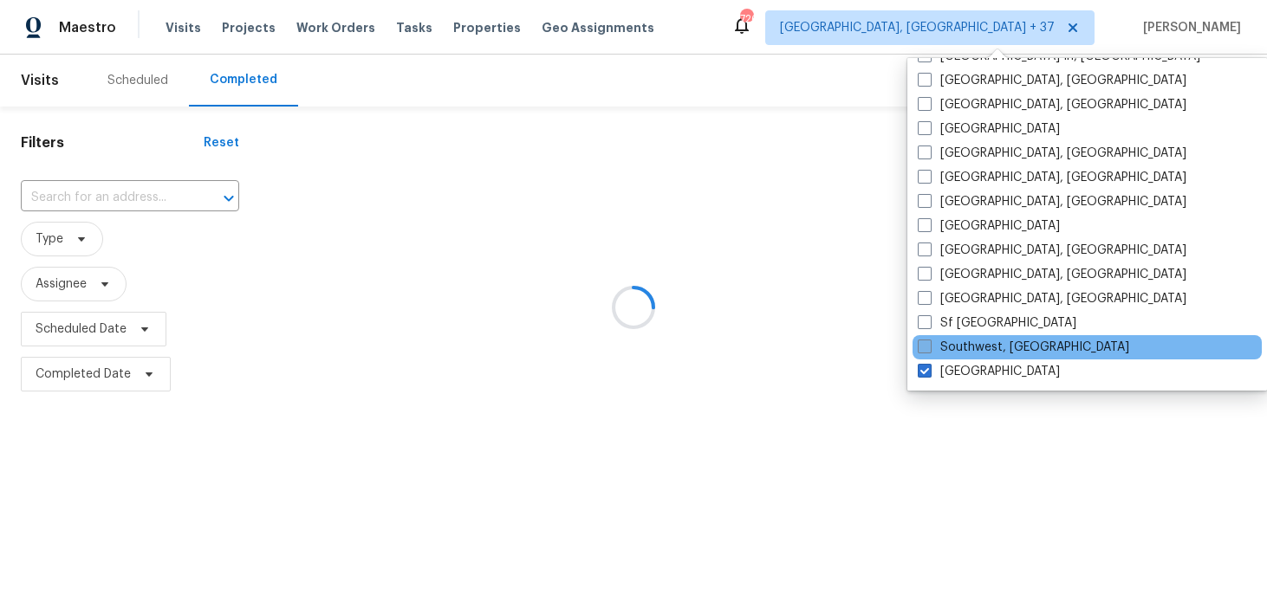
click at [927, 342] on span at bounding box center [924, 347] width 14 height 14
click at [927, 342] on input "Southwest, [GEOGRAPHIC_DATA]" at bounding box center [922, 344] width 11 height 11
checkbox input "true"
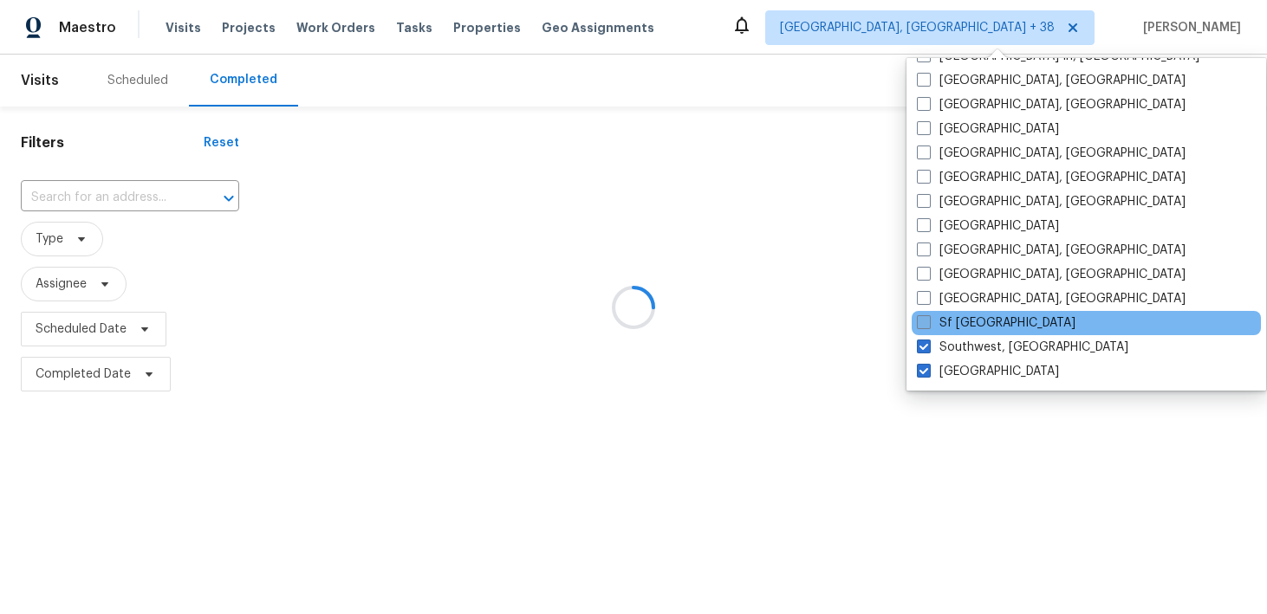
click at [927, 327] on span at bounding box center [924, 322] width 14 height 14
click at [927, 326] on input "Sf [GEOGRAPHIC_DATA]" at bounding box center [922, 319] width 11 height 11
checkbox input "true"
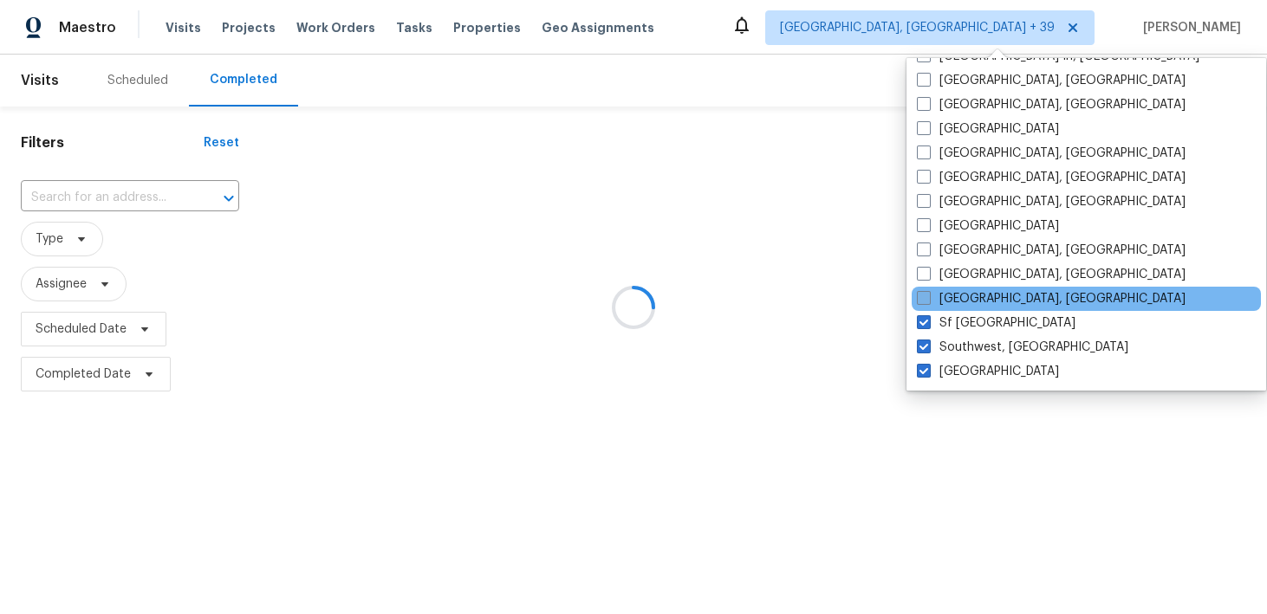
click at [927, 301] on span at bounding box center [924, 298] width 14 height 14
click at [927, 301] on input "[GEOGRAPHIC_DATA], [GEOGRAPHIC_DATA]" at bounding box center [922, 295] width 11 height 11
checkbox input "true"
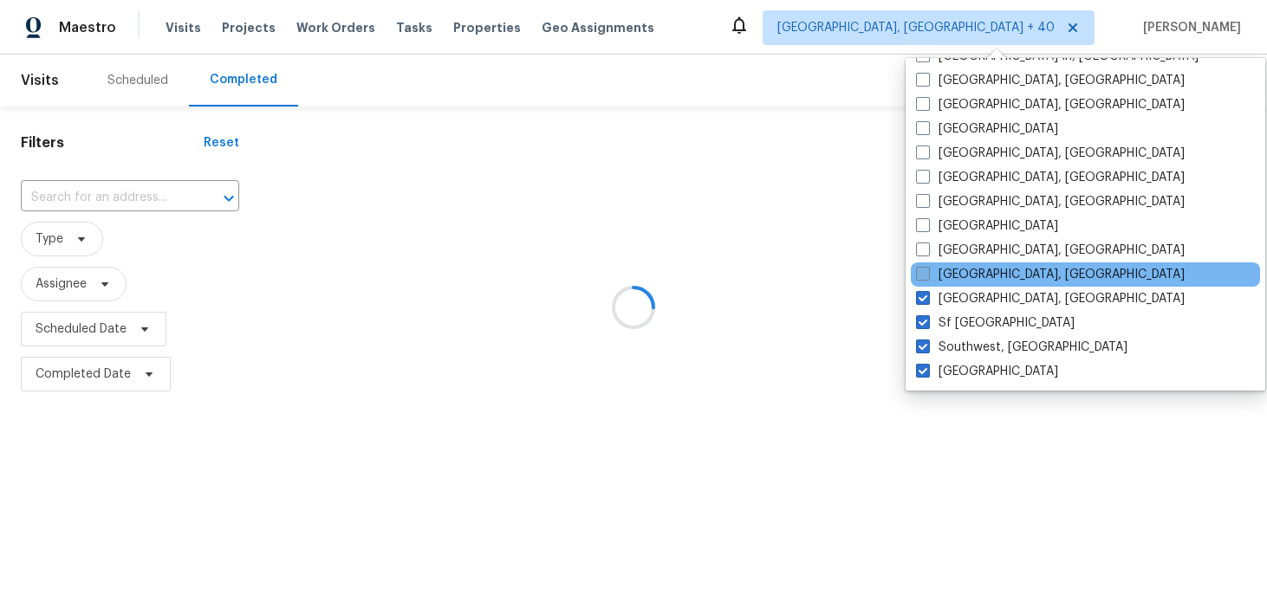
click at [927, 273] on span at bounding box center [923, 274] width 14 height 14
click at [927, 273] on input "[GEOGRAPHIC_DATA], [GEOGRAPHIC_DATA]" at bounding box center [921, 271] width 11 height 11
checkbox input "true"
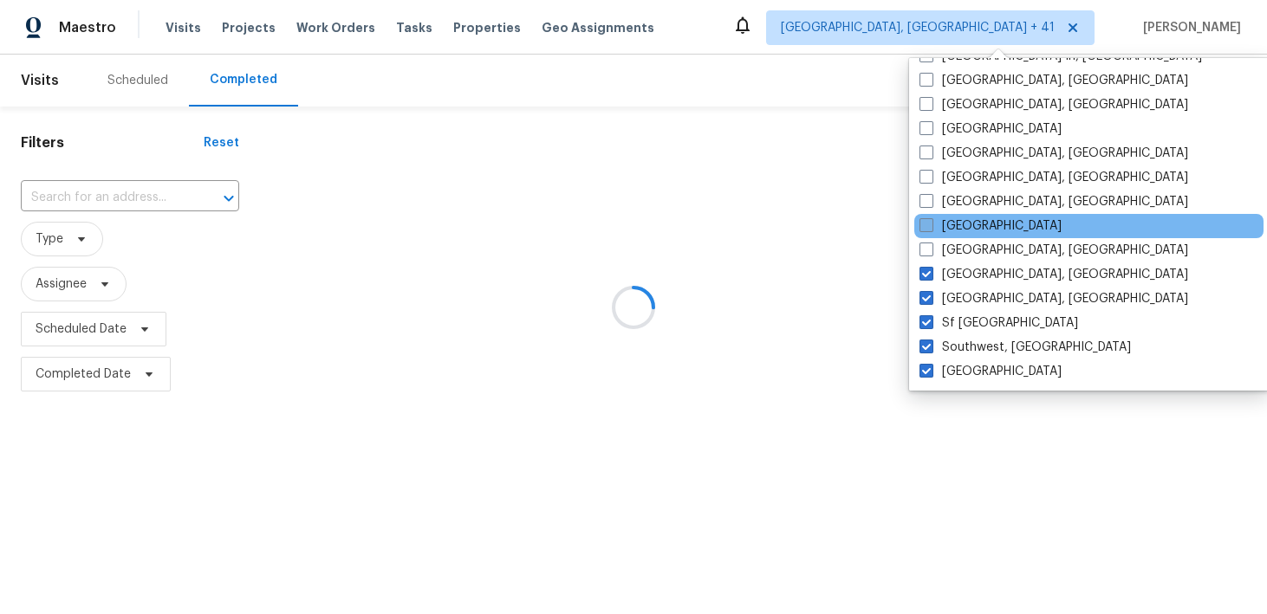
click at [927, 234] on label "[GEOGRAPHIC_DATA]" at bounding box center [990, 225] width 142 height 17
click at [927, 229] on input "[GEOGRAPHIC_DATA]" at bounding box center [924, 222] width 11 height 11
checkbox input "true"
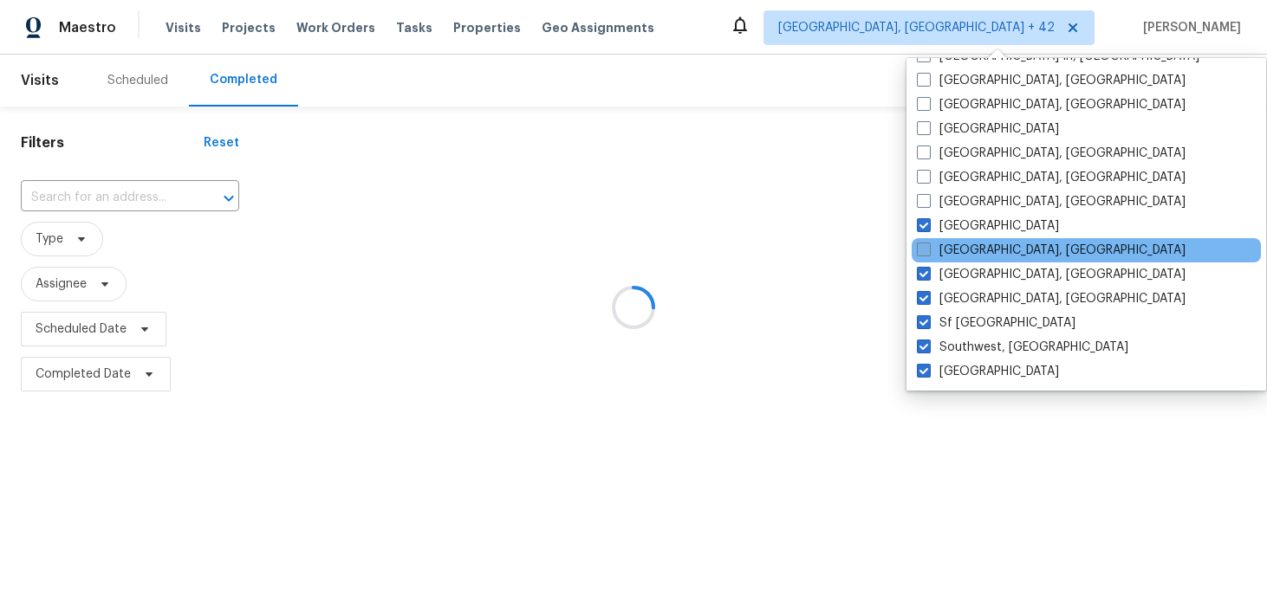
click at [926, 256] on span at bounding box center [924, 250] width 14 height 14
click at [926, 253] on input "[GEOGRAPHIC_DATA], [GEOGRAPHIC_DATA]" at bounding box center [922, 247] width 11 height 11
checkbox input "true"
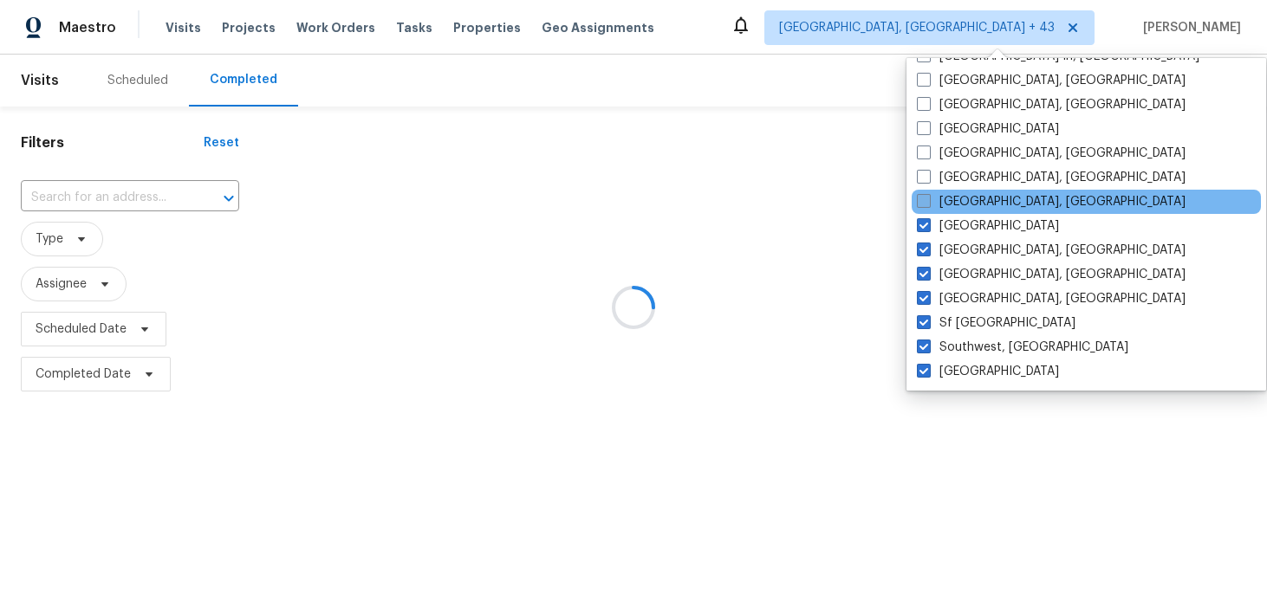
click at [931, 201] on label "[GEOGRAPHIC_DATA], [GEOGRAPHIC_DATA]" at bounding box center [1051, 201] width 269 height 17
click at [928, 201] on input "[GEOGRAPHIC_DATA], [GEOGRAPHIC_DATA]" at bounding box center [922, 198] width 11 height 11
checkbox input "true"
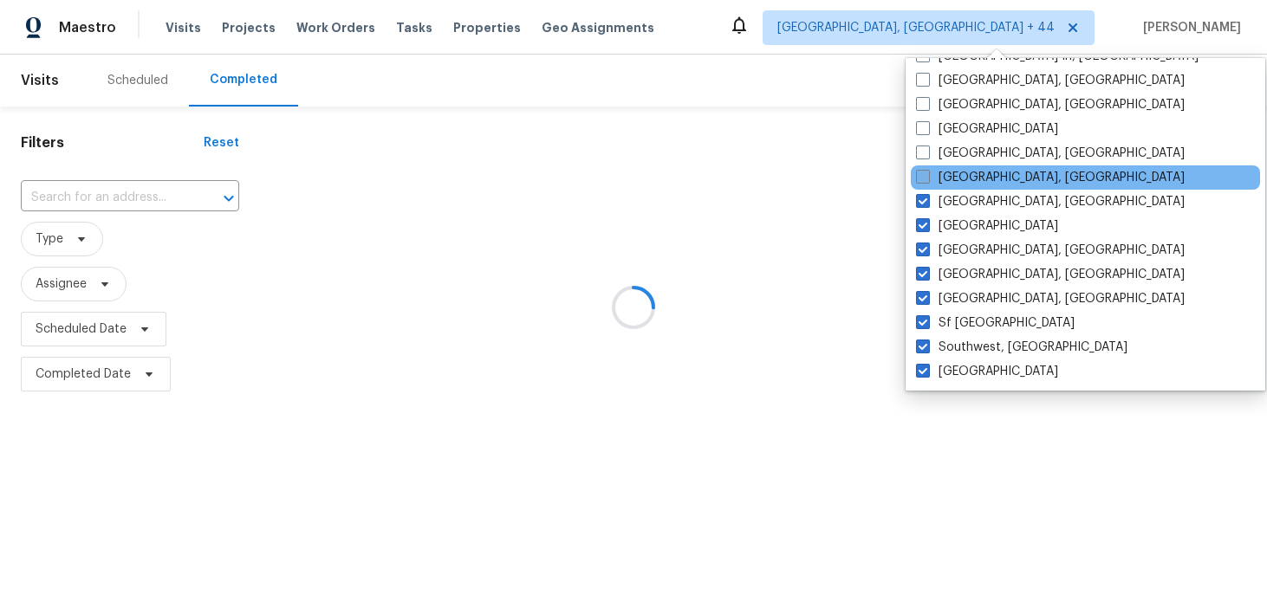
click at [924, 174] on span at bounding box center [923, 177] width 14 height 14
click at [924, 174] on input "[GEOGRAPHIC_DATA], [GEOGRAPHIC_DATA]" at bounding box center [921, 174] width 11 height 11
checkbox input "true"
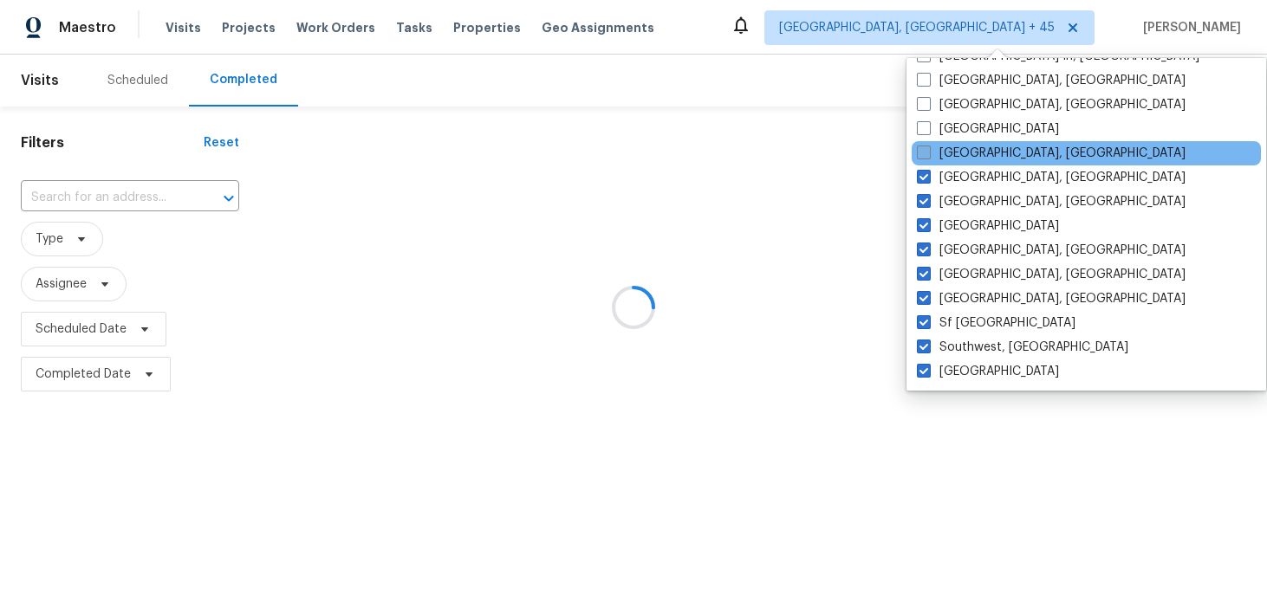
click at [924, 155] on span at bounding box center [924, 153] width 14 height 14
click at [924, 155] on input "[GEOGRAPHIC_DATA], [GEOGRAPHIC_DATA]" at bounding box center [922, 150] width 11 height 11
checkbox input "true"
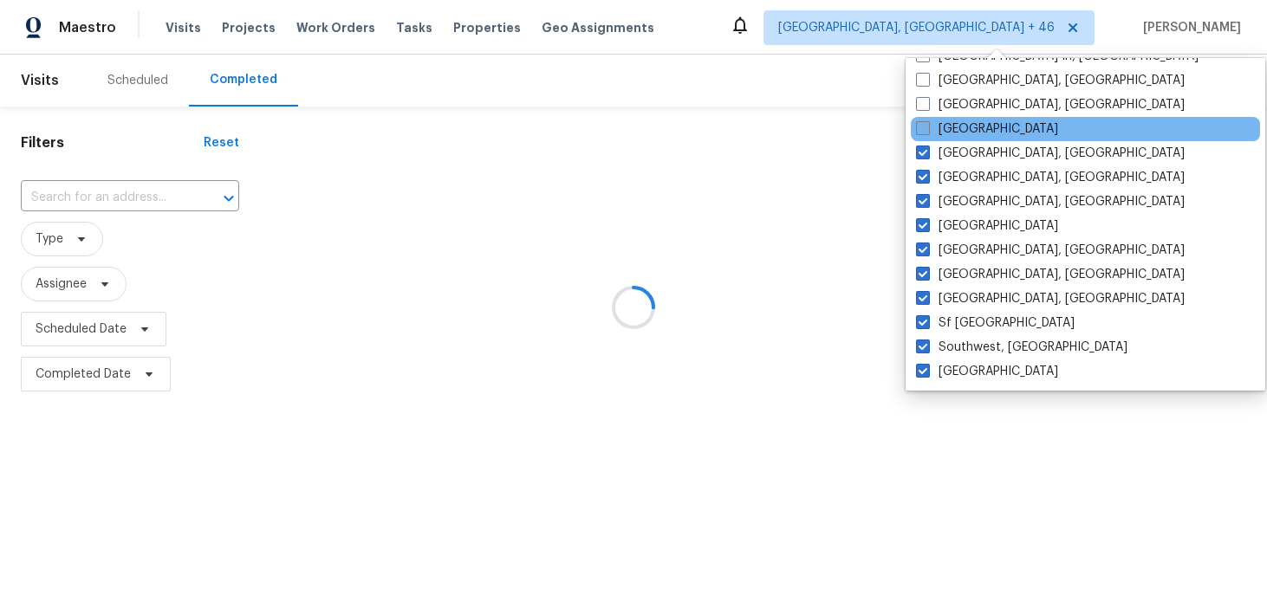
click at [924, 136] on label "[GEOGRAPHIC_DATA]" at bounding box center [987, 128] width 142 height 17
click at [924, 132] on input "[GEOGRAPHIC_DATA]" at bounding box center [921, 125] width 11 height 11
checkbox input "true"
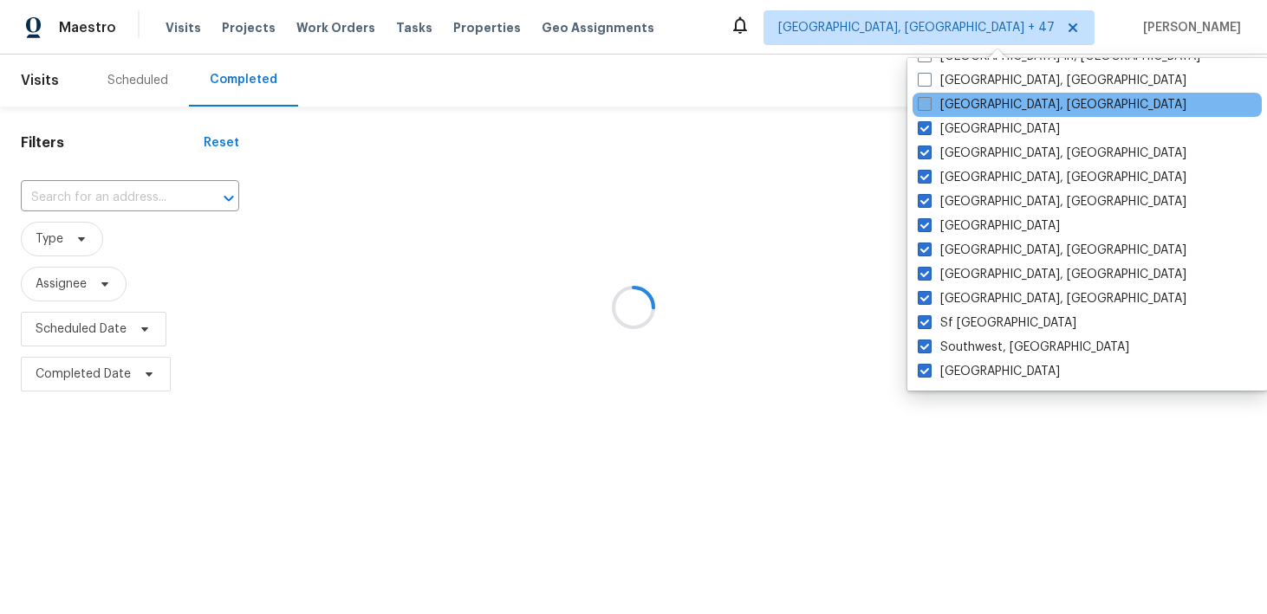
click at [924, 98] on span at bounding box center [924, 104] width 14 height 14
click at [924, 98] on input "[GEOGRAPHIC_DATA], [GEOGRAPHIC_DATA]" at bounding box center [922, 101] width 11 height 11
checkbox input "true"
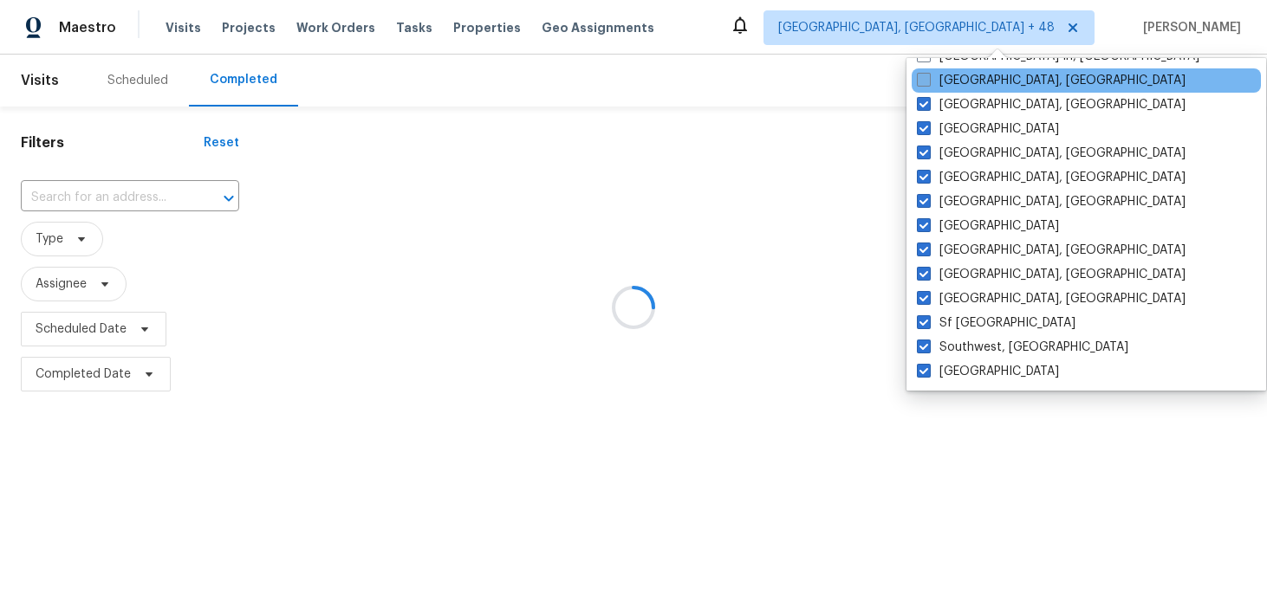
click at [924, 82] on span at bounding box center [924, 80] width 14 height 14
click at [924, 82] on input "[GEOGRAPHIC_DATA], [GEOGRAPHIC_DATA]" at bounding box center [922, 77] width 11 height 11
checkbox input "true"
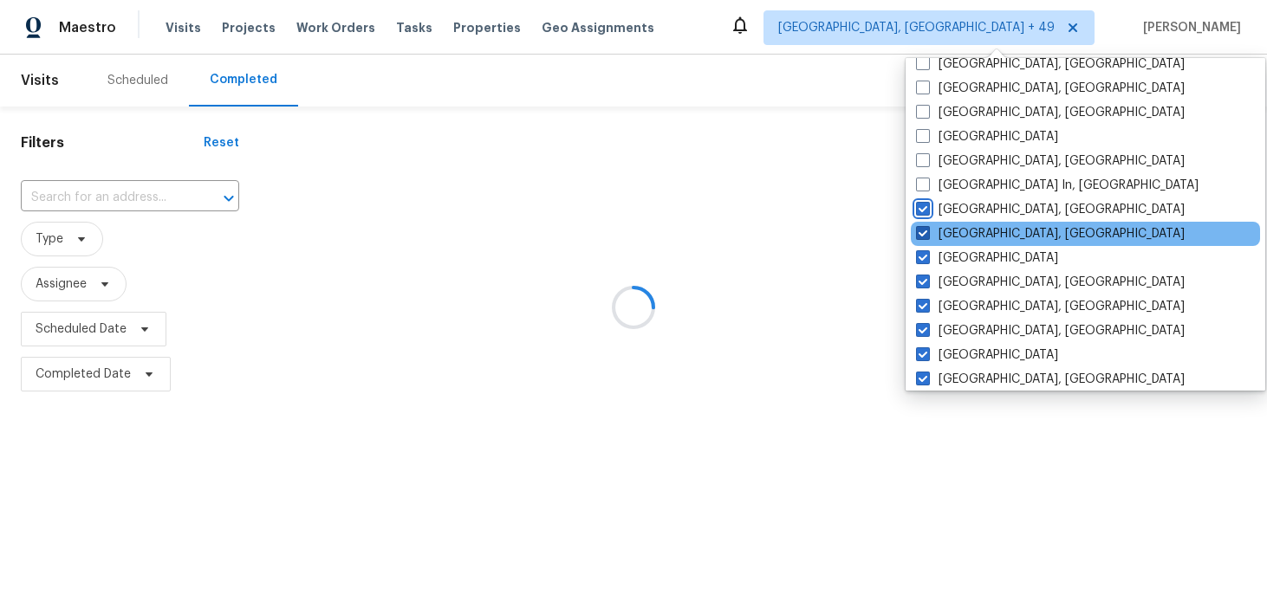
scroll to position [992, 0]
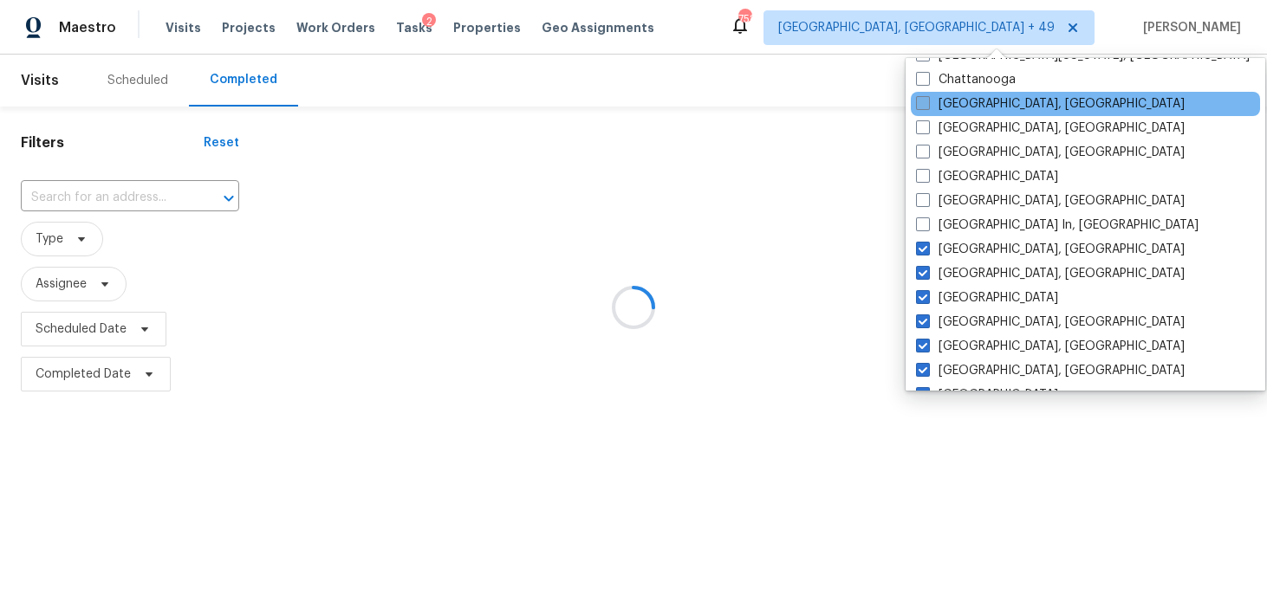
click at [924, 108] on span at bounding box center [923, 103] width 14 height 14
click at [924, 107] on input "[GEOGRAPHIC_DATA], [GEOGRAPHIC_DATA]" at bounding box center [921, 100] width 11 height 11
checkbox input "true"
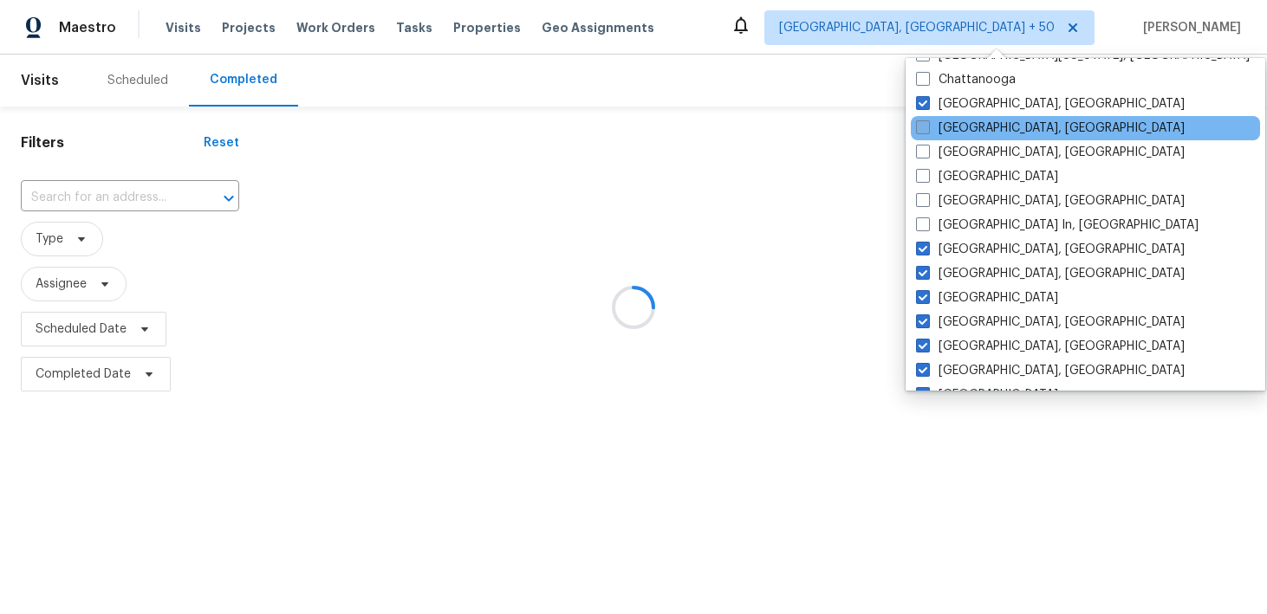
click at [924, 121] on span at bounding box center [923, 127] width 14 height 14
click at [924, 121] on input "[GEOGRAPHIC_DATA], [GEOGRAPHIC_DATA]" at bounding box center [921, 125] width 11 height 11
checkbox input "true"
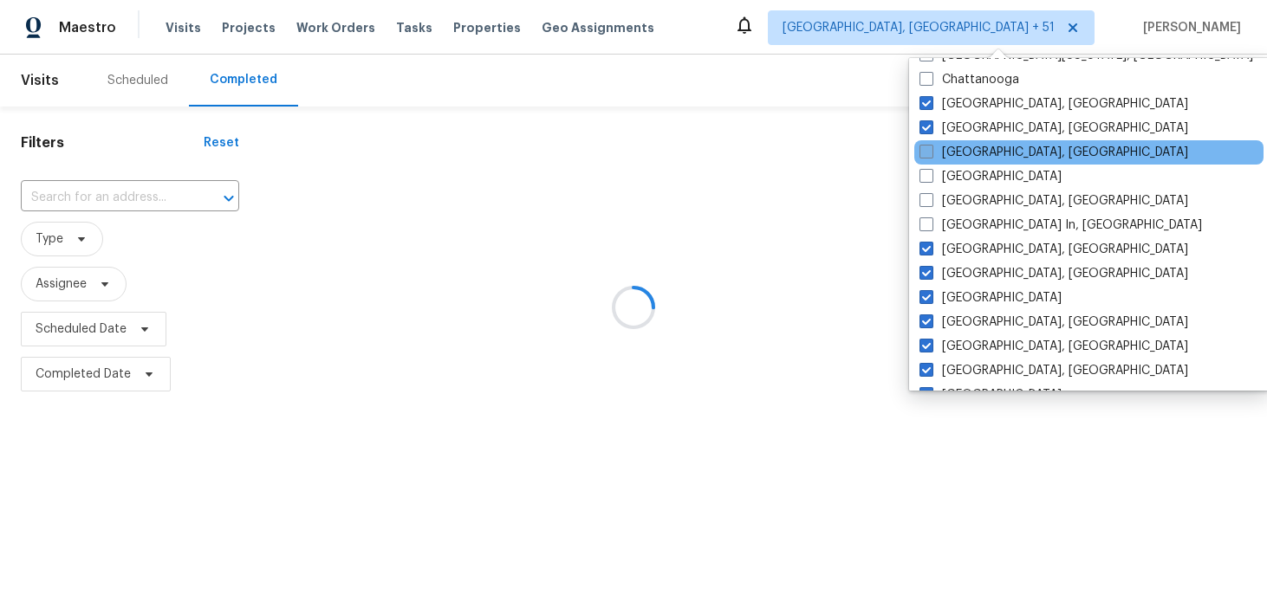
click at [926, 153] on span at bounding box center [926, 152] width 14 height 14
click at [926, 153] on input "[GEOGRAPHIC_DATA], [GEOGRAPHIC_DATA]" at bounding box center [924, 149] width 11 height 11
checkbox input "true"
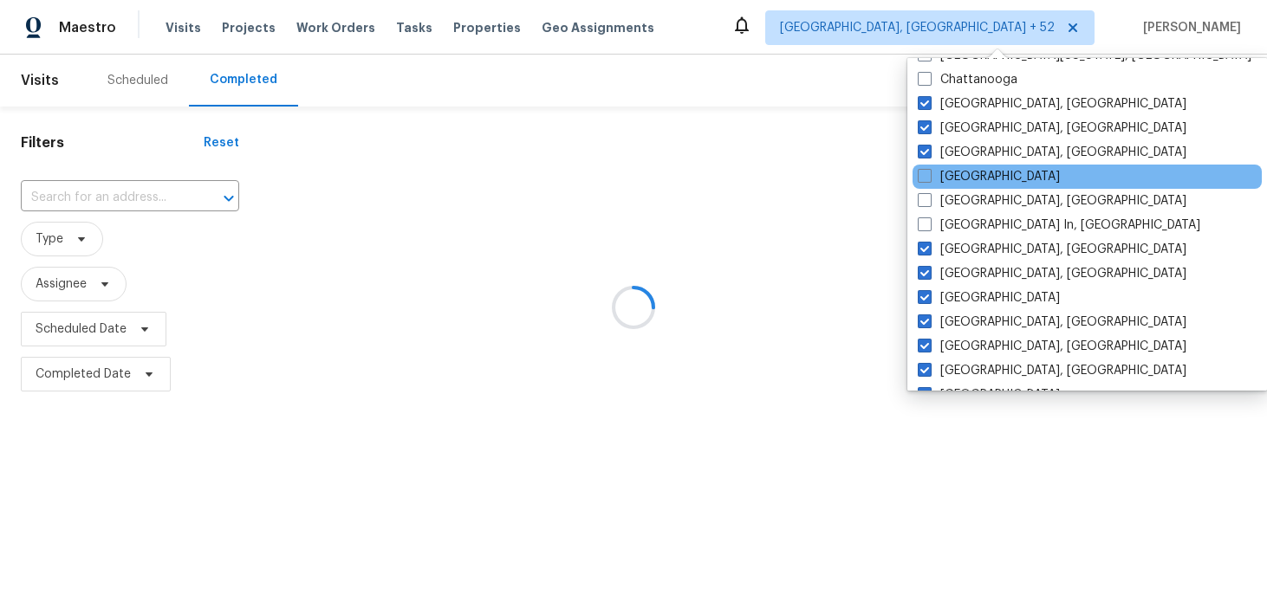
click at [927, 166] on div "[GEOGRAPHIC_DATA]" at bounding box center [1086, 177] width 349 height 24
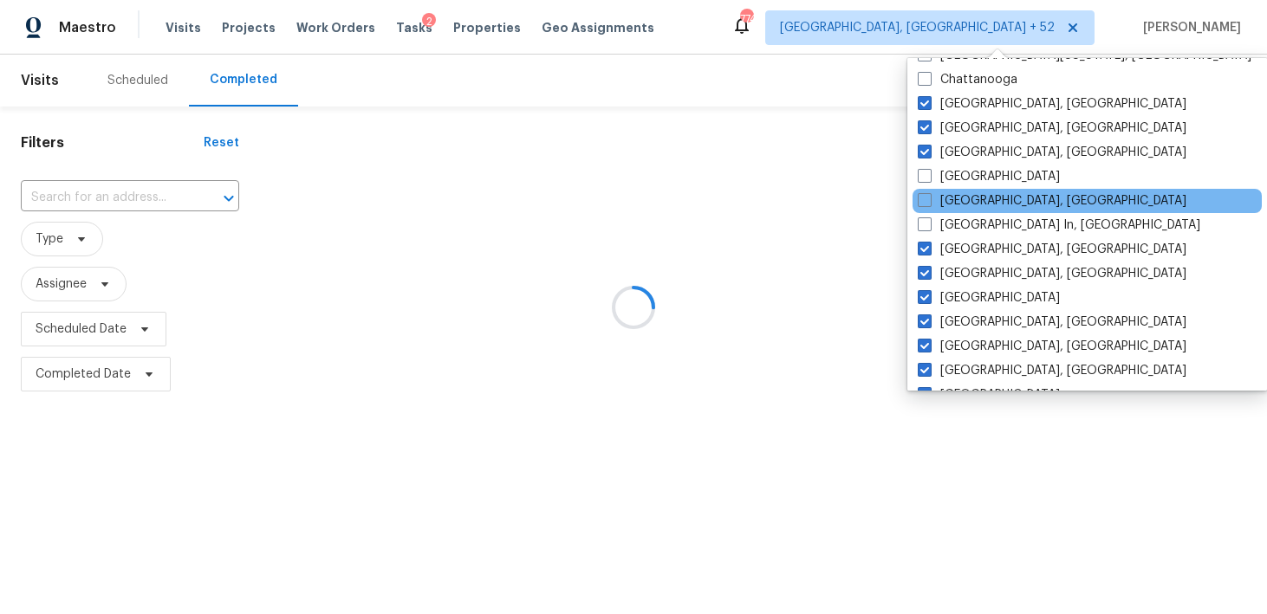
click at [927, 191] on div "[GEOGRAPHIC_DATA], [GEOGRAPHIC_DATA]" at bounding box center [1086, 201] width 349 height 24
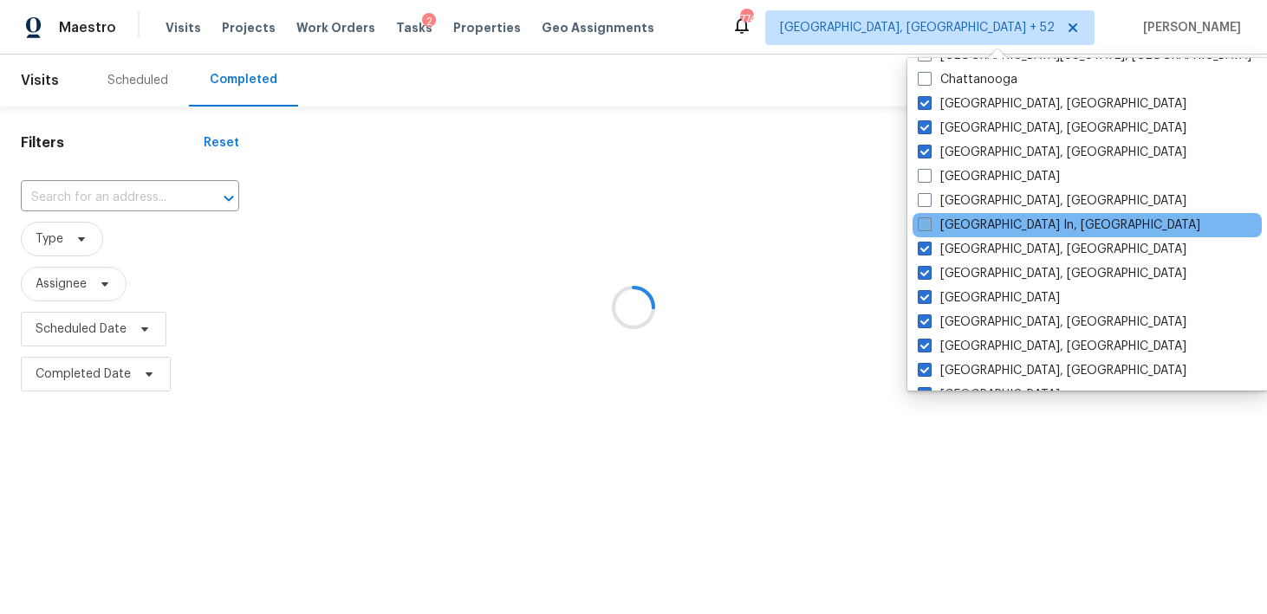
click at [924, 225] on span at bounding box center [924, 224] width 14 height 14
click at [924, 225] on input "[GEOGRAPHIC_DATA] In, [GEOGRAPHIC_DATA]" at bounding box center [922, 222] width 11 height 11
checkbox input "true"
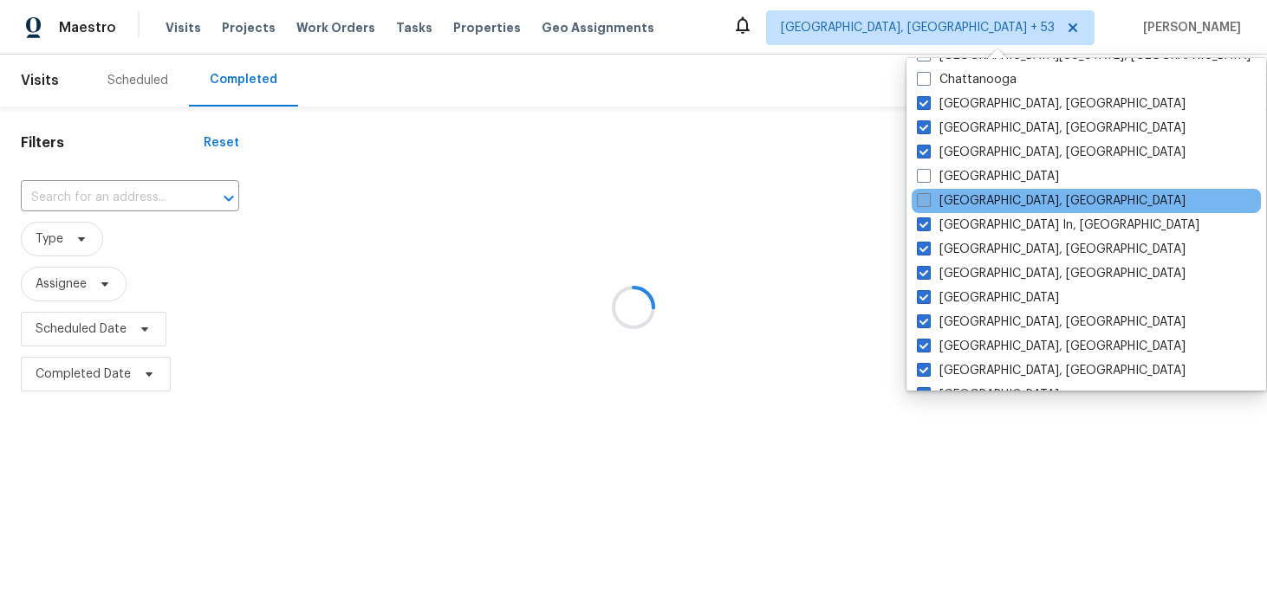
click at [924, 196] on span at bounding box center [924, 200] width 14 height 14
click at [924, 196] on input "[GEOGRAPHIC_DATA], [GEOGRAPHIC_DATA]" at bounding box center [922, 197] width 11 height 11
checkbox input "true"
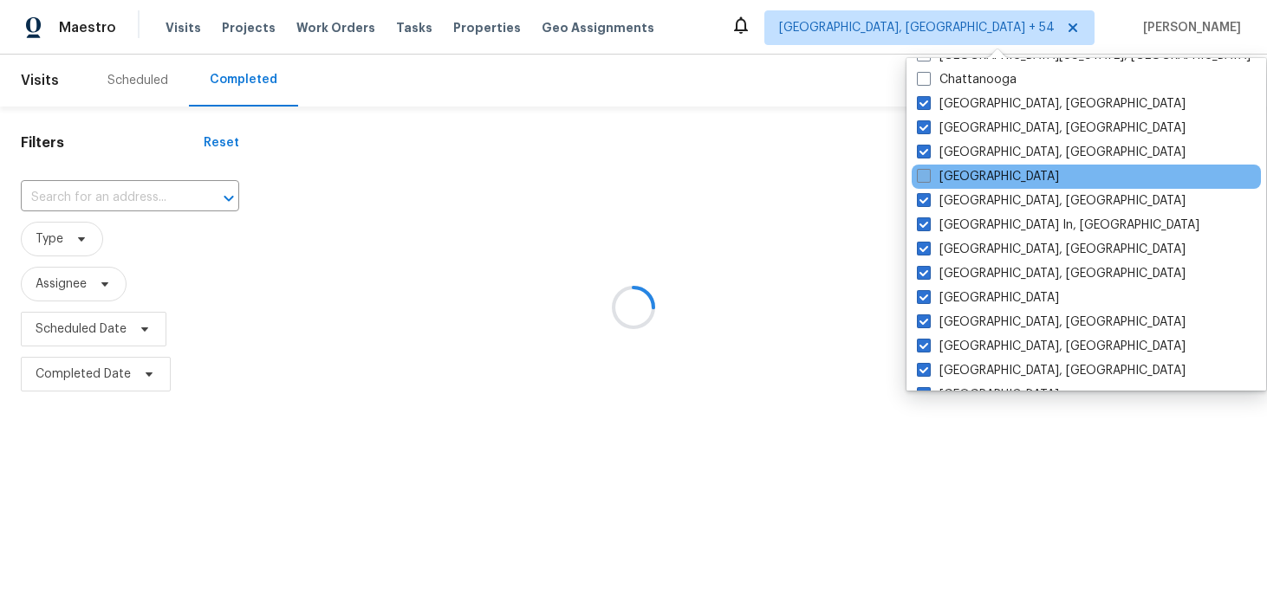
click at [924, 177] on span at bounding box center [924, 176] width 14 height 14
click at [924, 177] on input "[GEOGRAPHIC_DATA]" at bounding box center [922, 173] width 11 height 11
checkbox input "true"
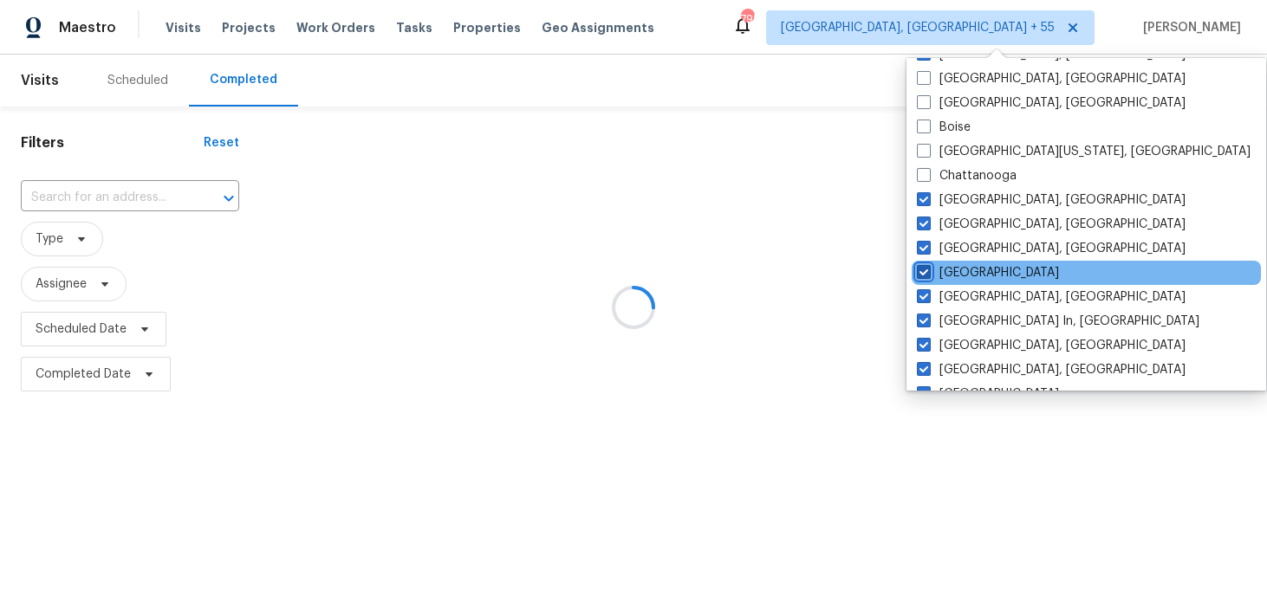
scroll to position [889, 0]
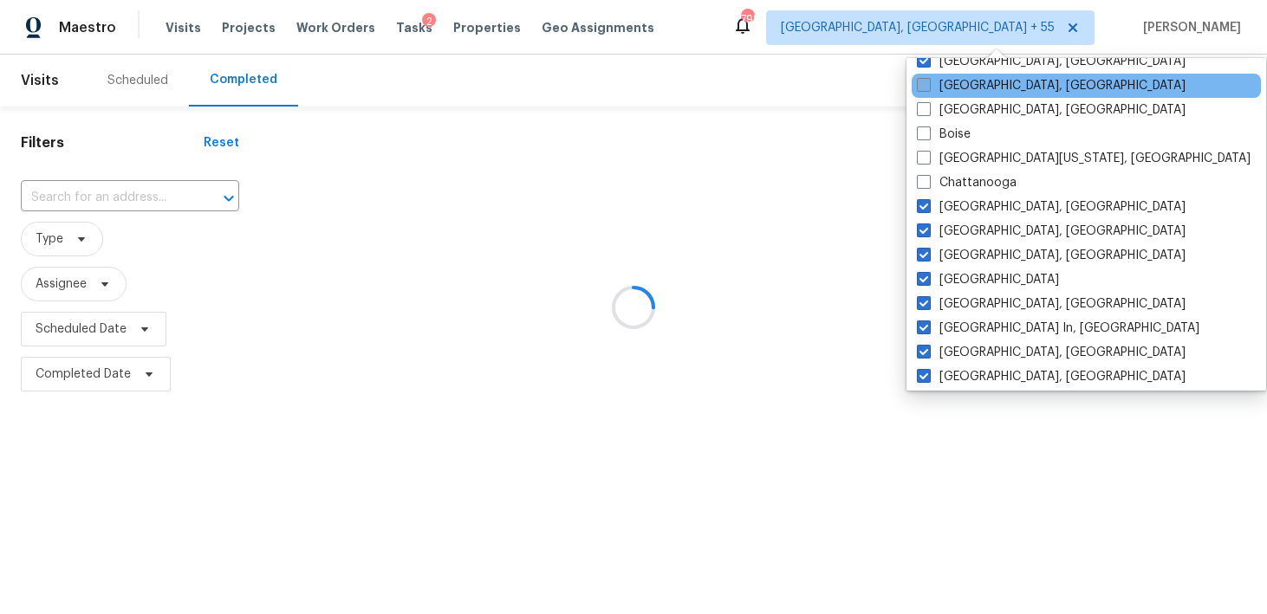
click at [924, 87] on span at bounding box center [924, 85] width 14 height 14
click at [924, 87] on input "[GEOGRAPHIC_DATA], [GEOGRAPHIC_DATA]" at bounding box center [922, 82] width 11 height 11
checkbox input "true"
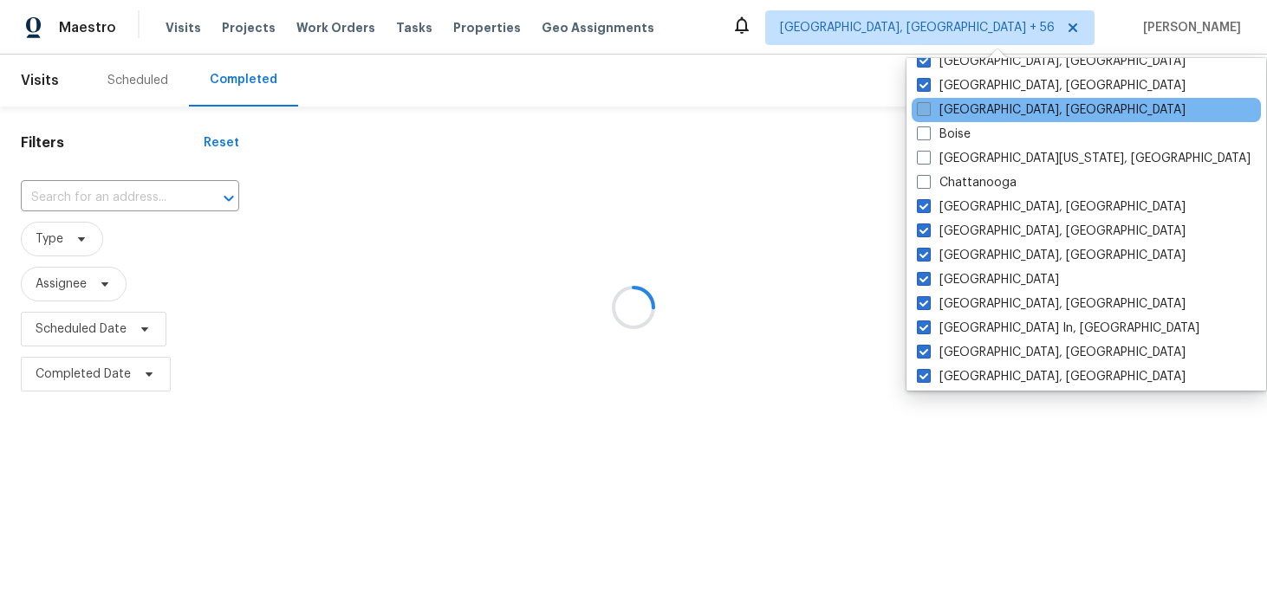
click at [924, 105] on span at bounding box center [924, 109] width 14 height 14
click at [924, 105] on input "[GEOGRAPHIC_DATA], [GEOGRAPHIC_DATA]" at bounding box center [922, 106] width 11 height 11
checkbox input "true"
click at [924, 121] on div "[GEOGRAPHIC_DATA], [GEOGRAPHIC_DATA]" at bounding box center [1087, 110] width 349 height 24
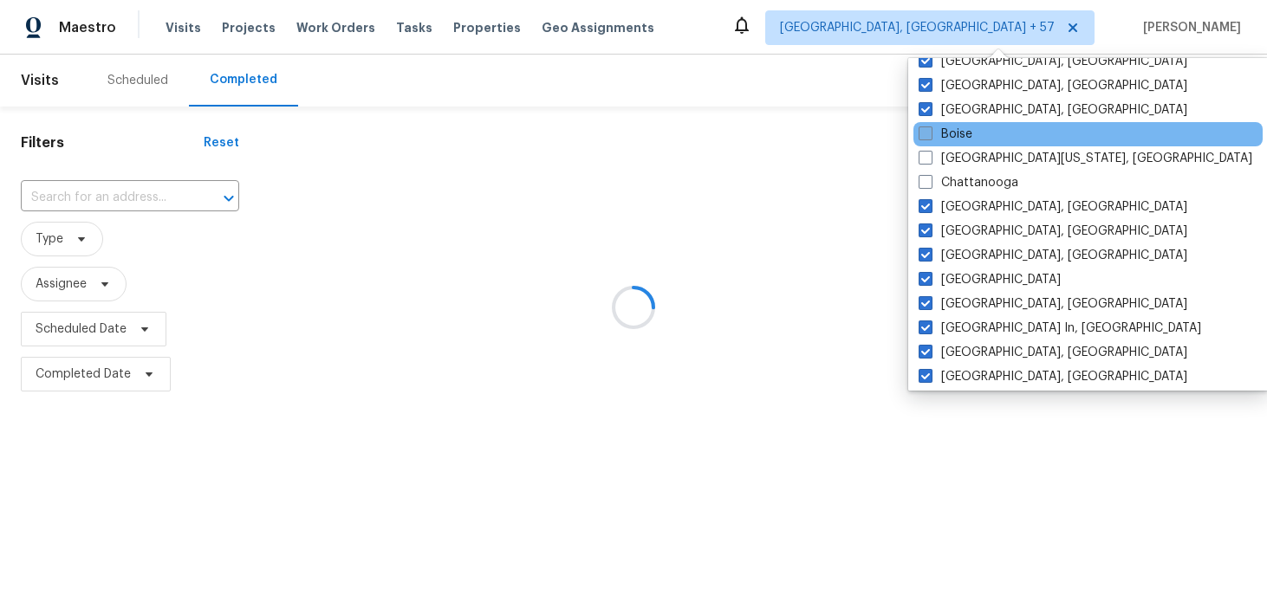
click at [926, 126] on span at bounding box center [925, 133] width 14 height 14
click at [926, 126] on input "Boise" at bounding box center [923, 131] width 11 height 11
checkbox input "true"
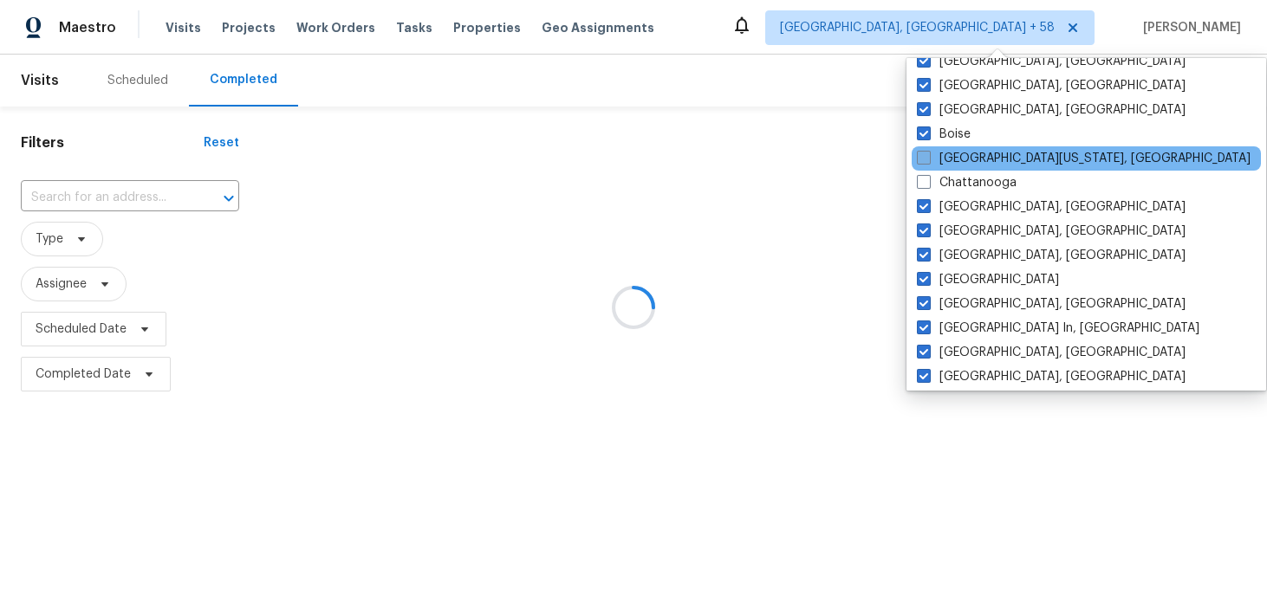
click at [923, 154] on span at bounding box center [924, 158] width 14 height 14
click at [923, 154] on input "[GEOGRAPHIC_DATA][US_STATE], [GEOGRAPHIC_DATA]" at bounding box center [922, 155] width 11 height 11
checkbox input "true"
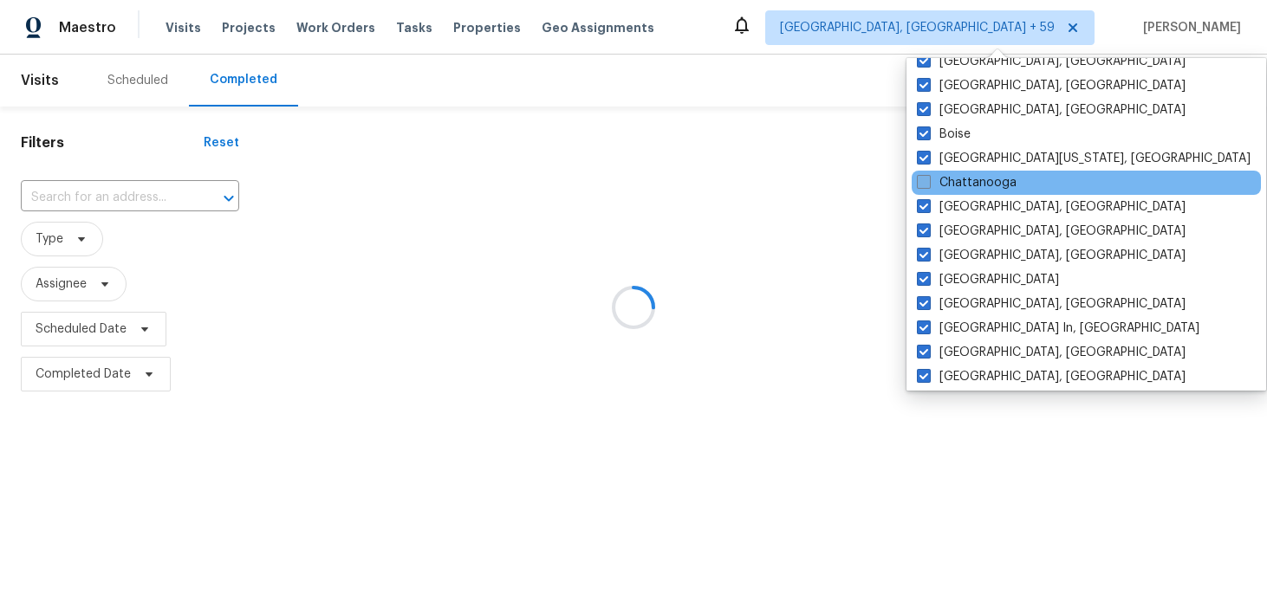
click at [924, 180] on span at bounding box center [924, 182] width 14 height 14
click at [924, 180] on input "Chattanooga" at bounding box center [922, 179] width 11 height 11
checkbox input "true"
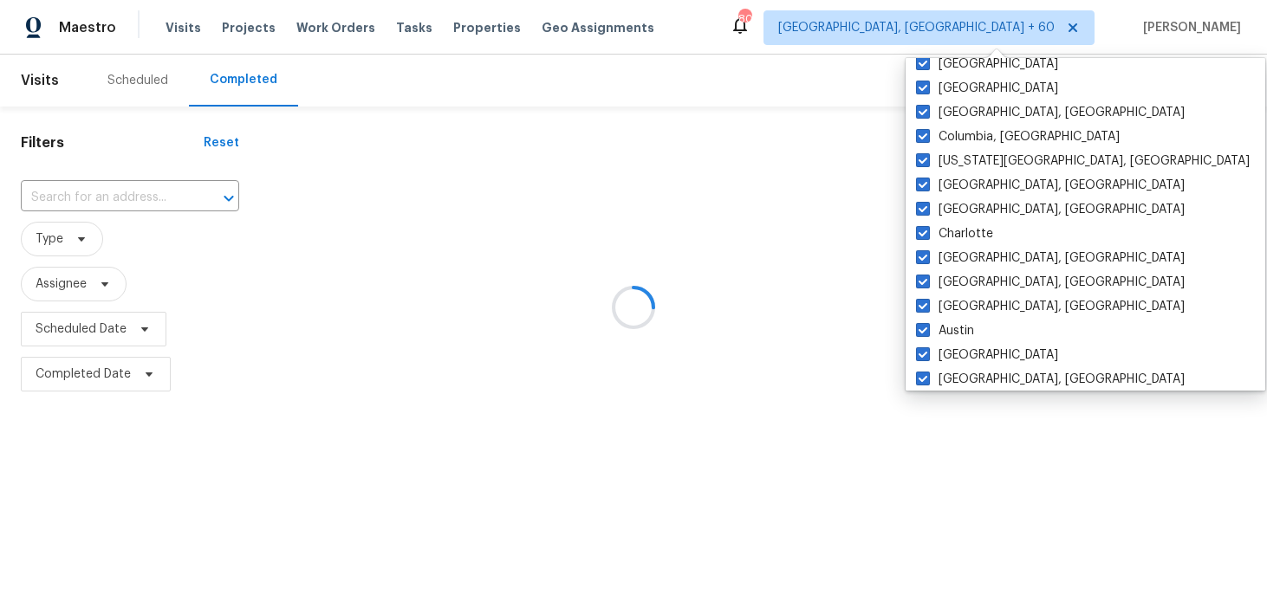
scroll to position [436, 0]
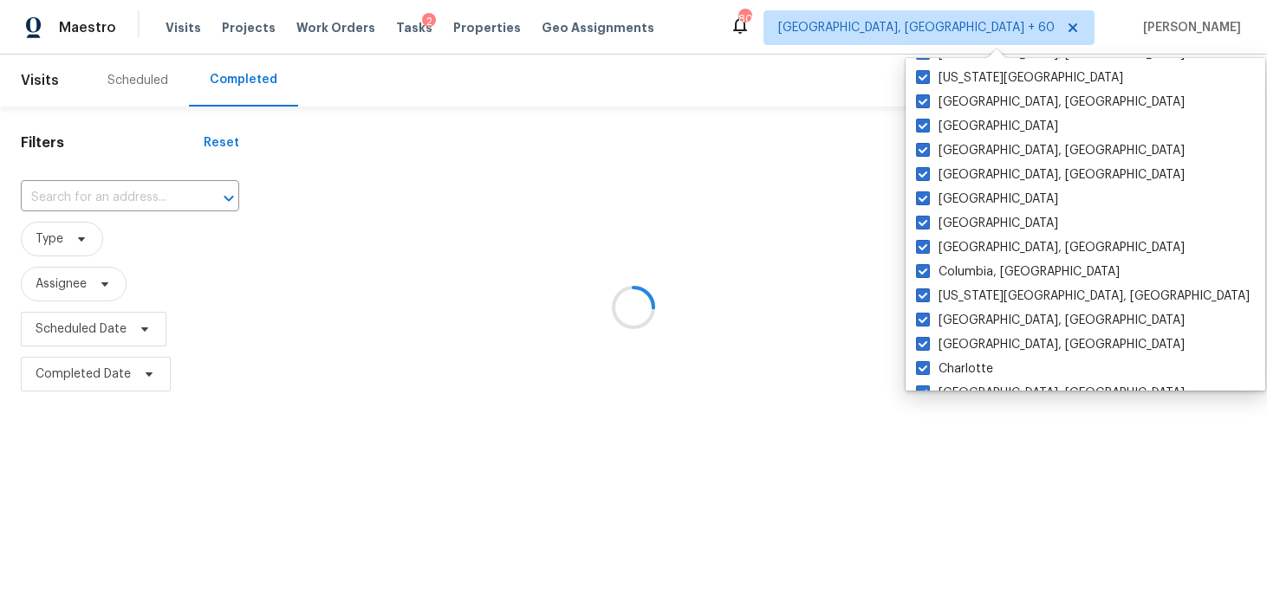
click at [1141, 187] on div at bounding box center [633, 307] width 1267 height 614
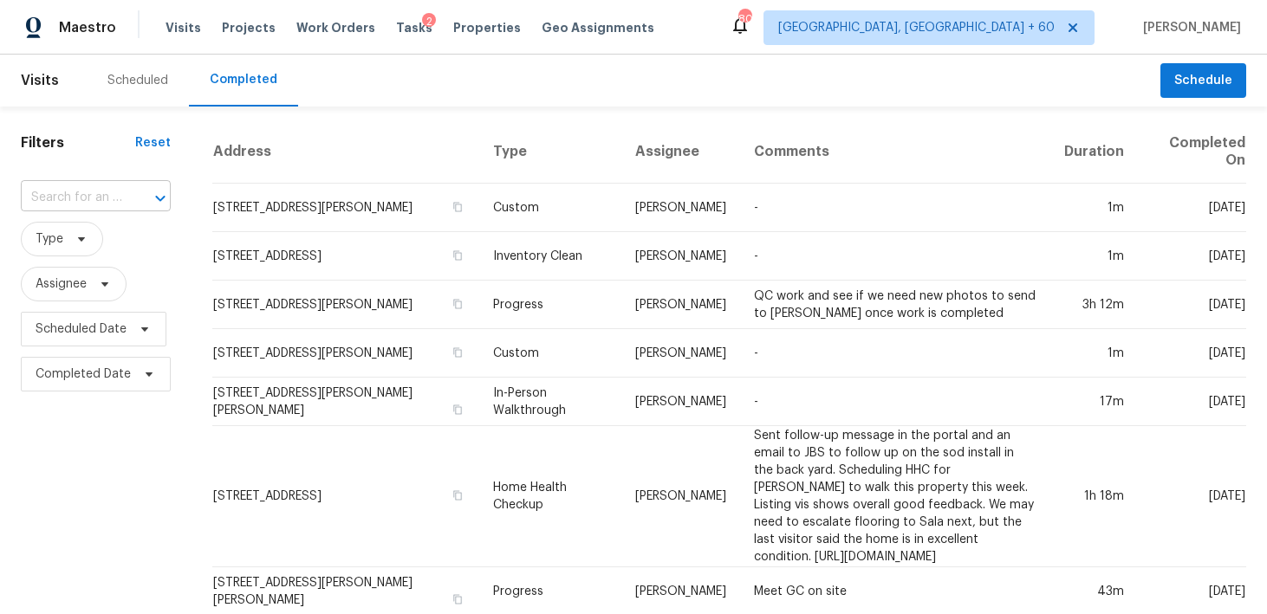
click at [86, 196] on input "text" at bounding box center [71, 198] width 101 height 27
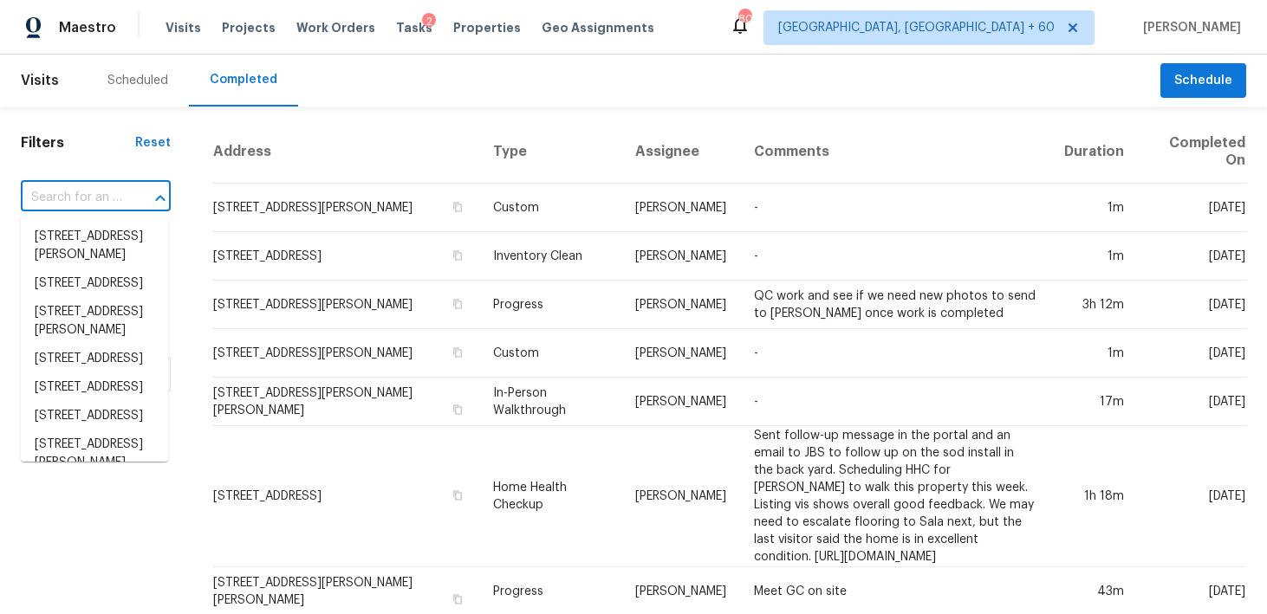
paste input "[STREET_ADDRESS]"
type input "[STREET_ADDRESS]"
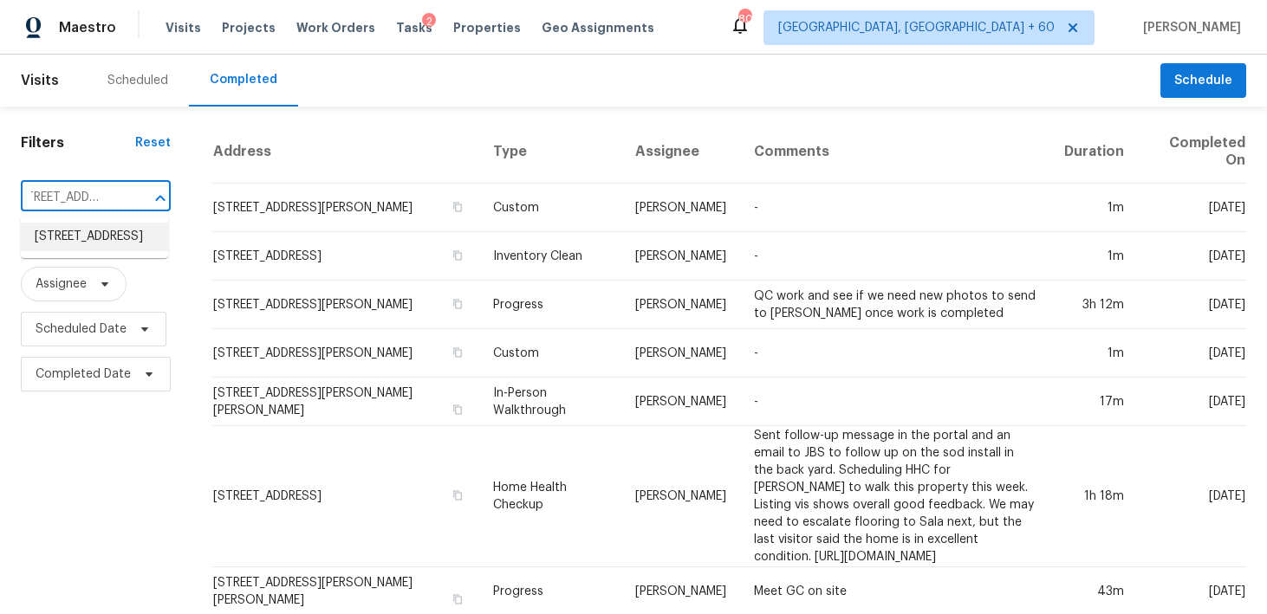
click at [91, 237] on li "[STREET_ADDRESS]" at bounding box center [94, 237] width 147 height 29
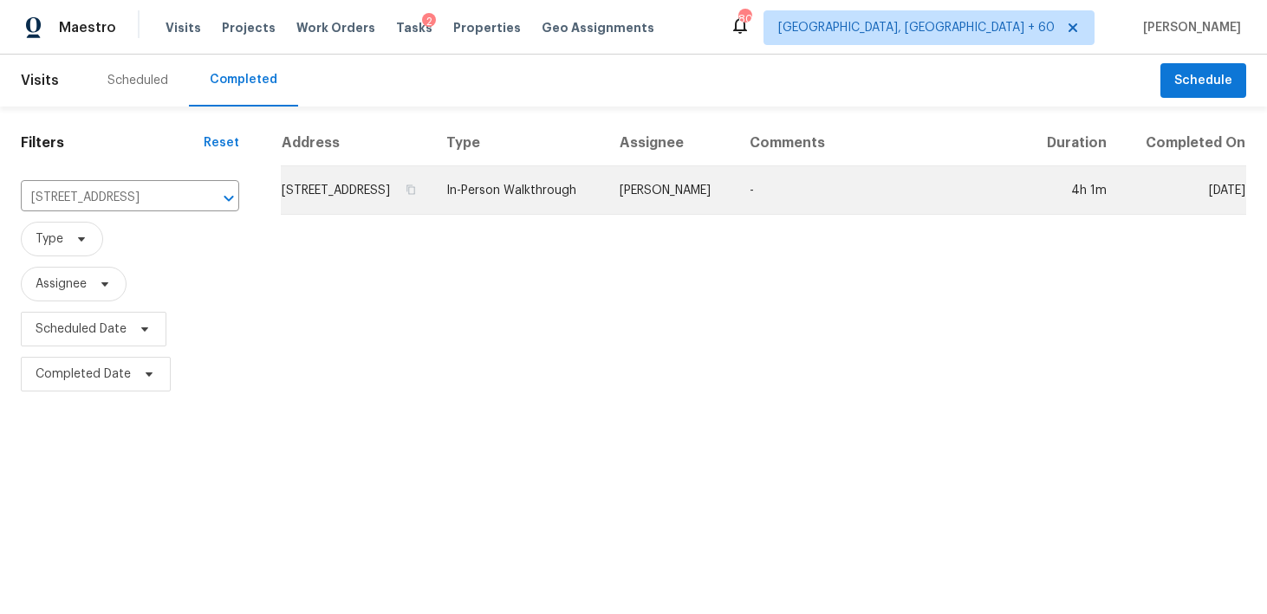
click at [570, 212] on td "In-Person Walkthrough" at bounding box center [518, 190] width 172 height 49
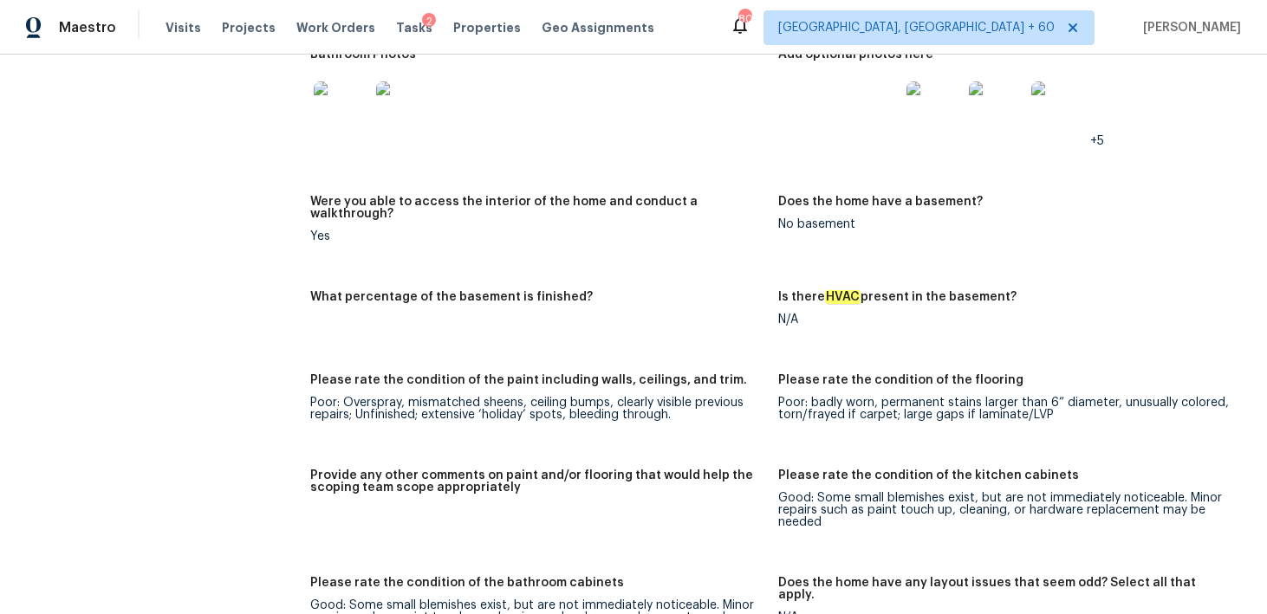
scroll to position [2120, 0]
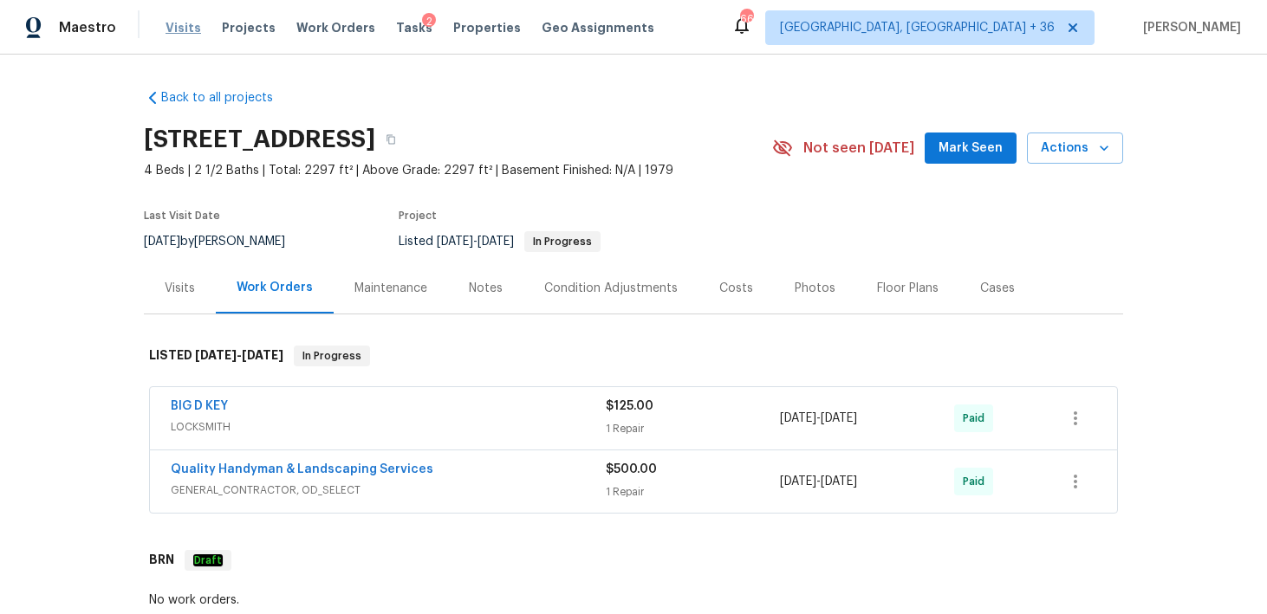
click at [176, 30] on span "Visits" at bounding box center [183, 27] width 36 height 17
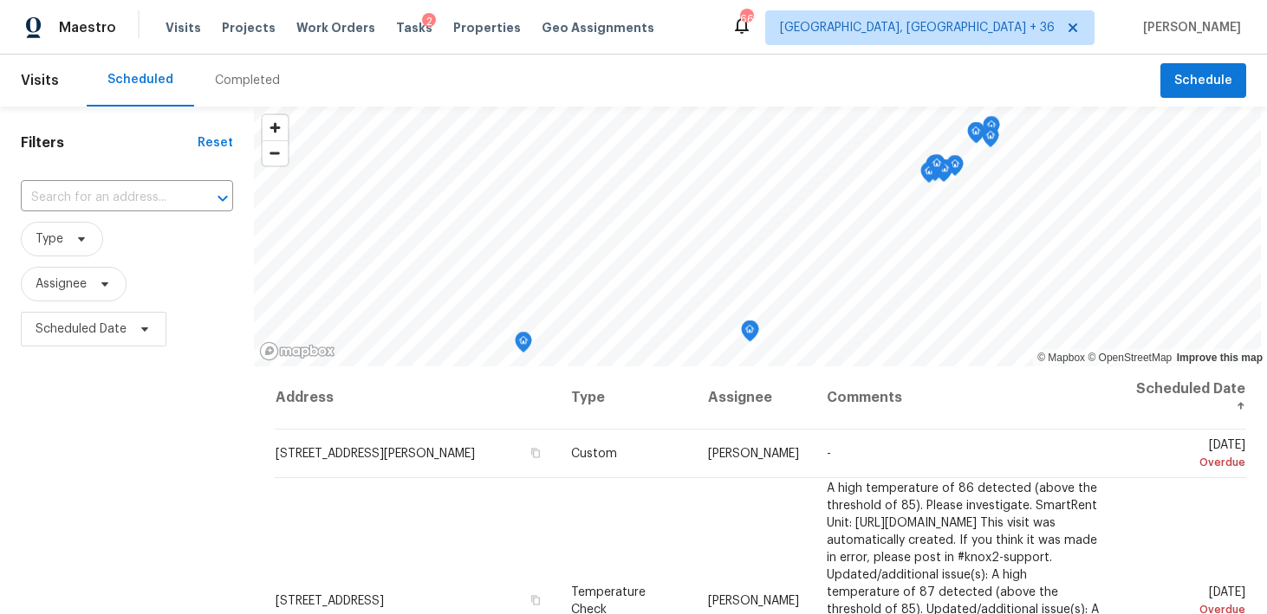
click at [244, 84] on div "Completed" at bounding box center [247, 80] width 65 height 17
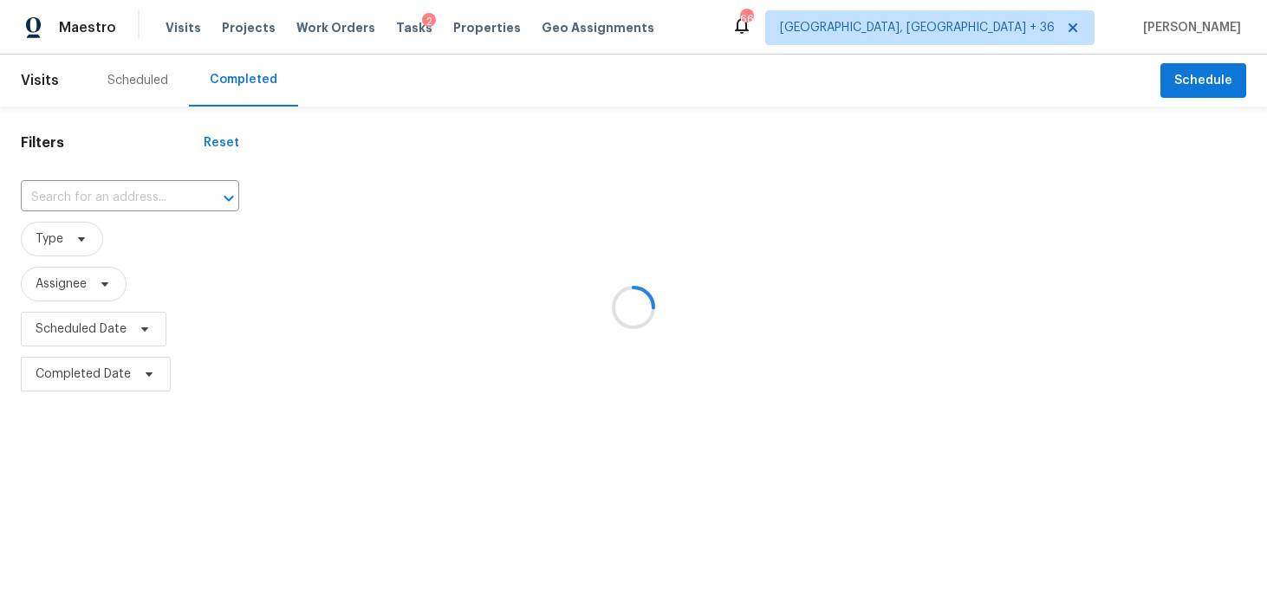
click at [130, 185] on div at bounding box center [633, 307] width 1267 height 614
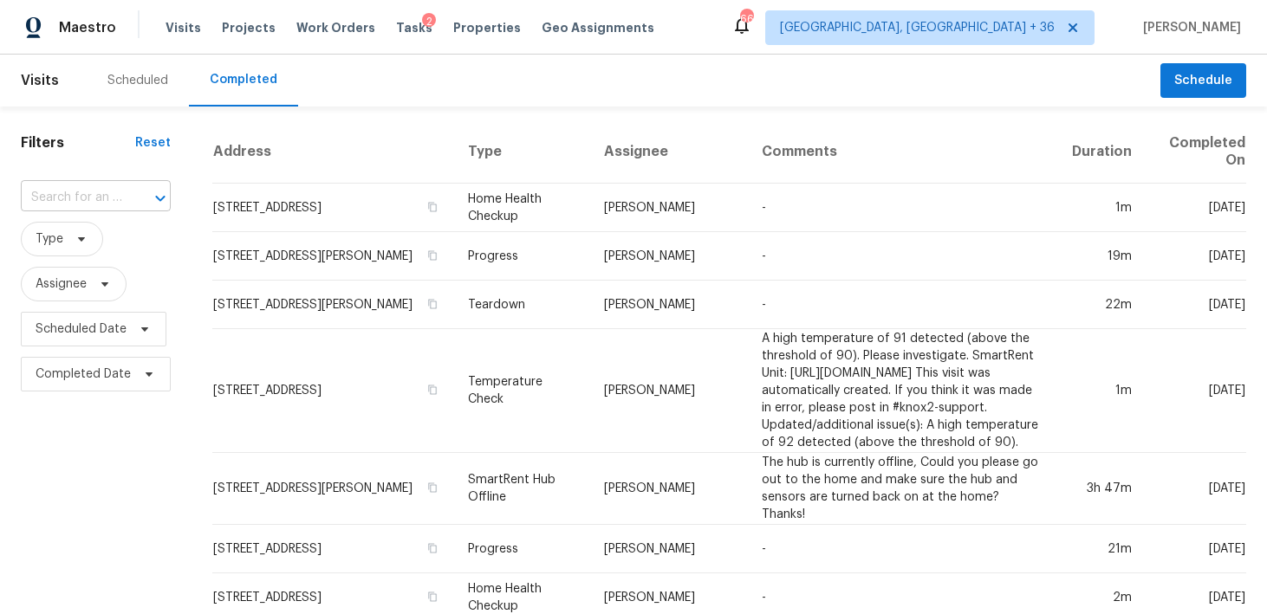
click at [80, 197] on input "text" at bounding box center [71, 198] width 101 height 27
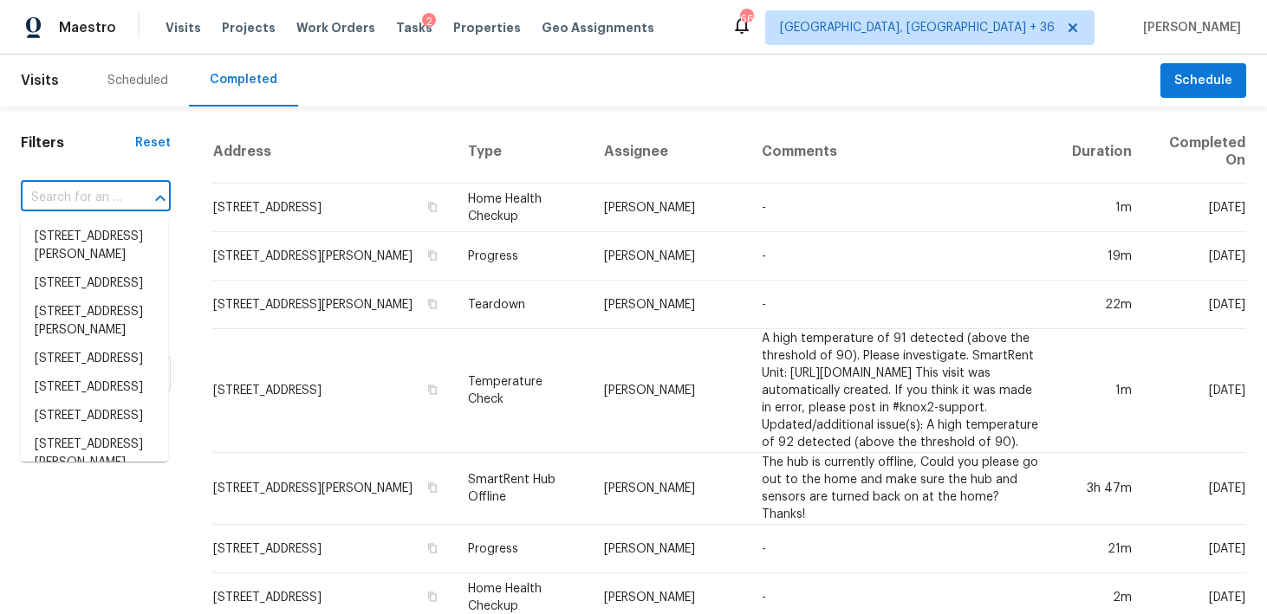
paste input "[STREET_ADDRESS]"
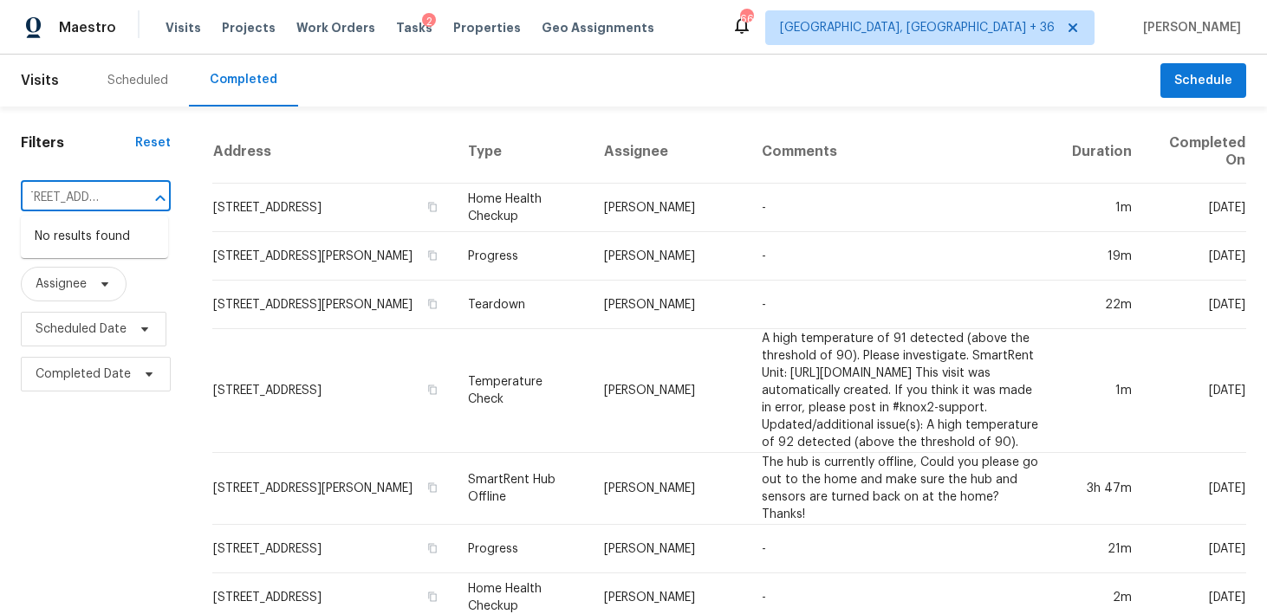
type input "[STREET_ADDRESS]"
drag, startPoint x: 48, startPoint y: 248, endPoint x: 54, endPoint y: 232, distance: 16.7
click at [74, 204] on input "text" at bounding box center [71, 198] width 101 height 27
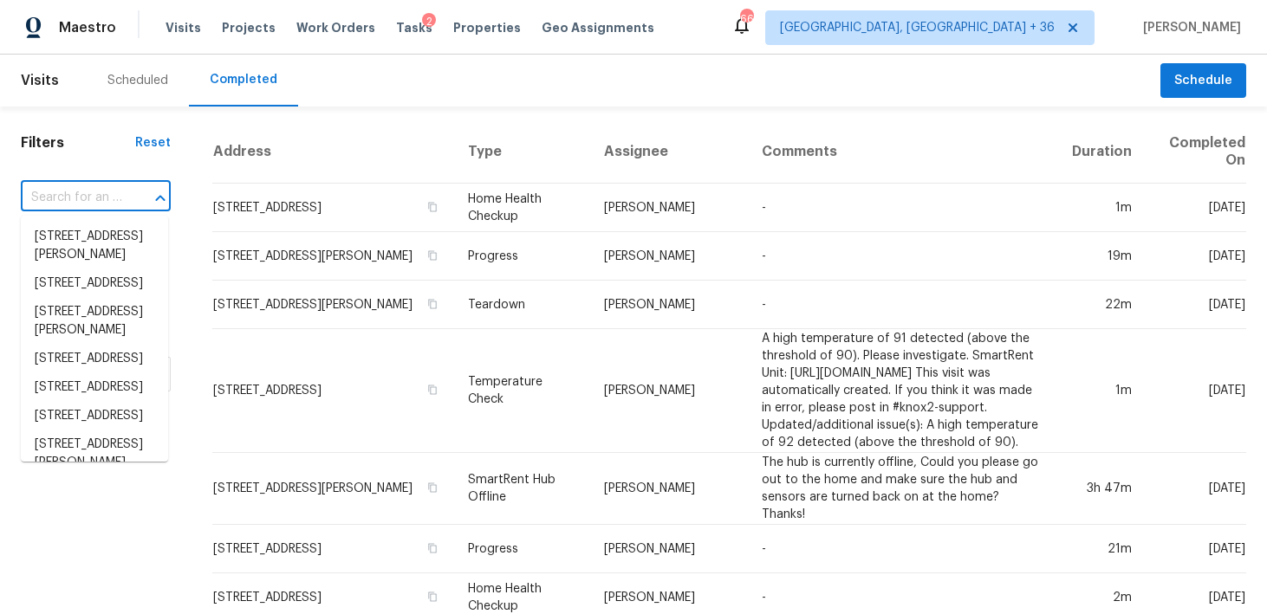
paste input "[STREET_ADDRESS]"
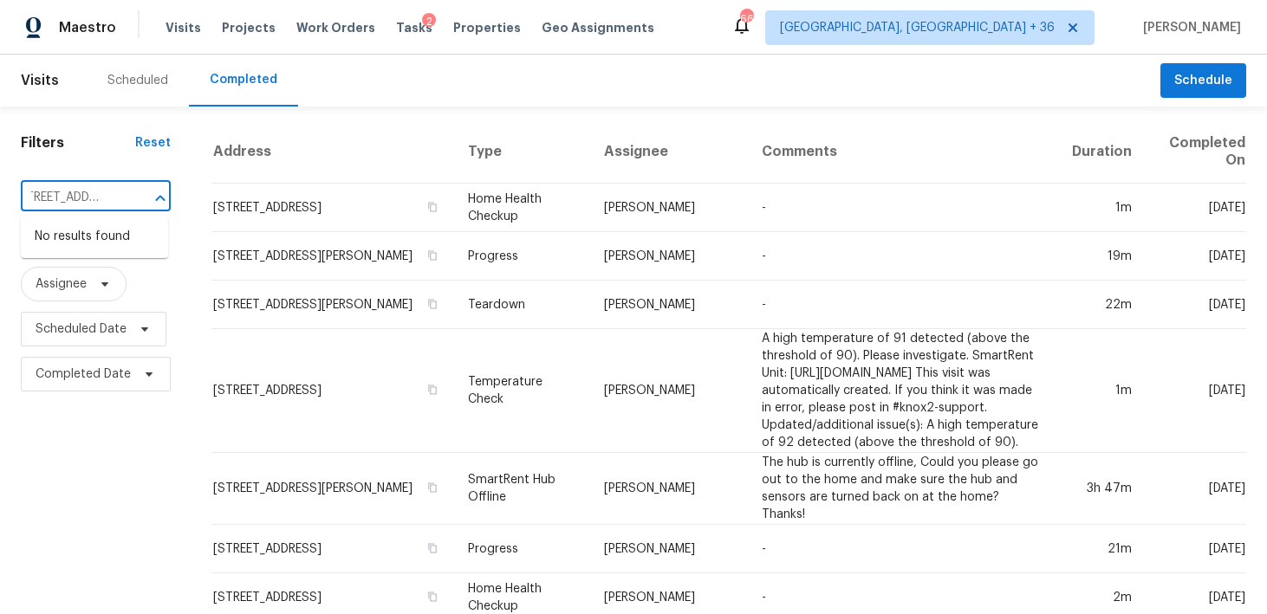
type input "[STREET_ADDRESS]"
click at [944, 24] on span "[GEOGRAPHIC_DATA], [GEOGRAPHIC_DATA] + 36" at bounding box center [917, 27] width 275 height 17
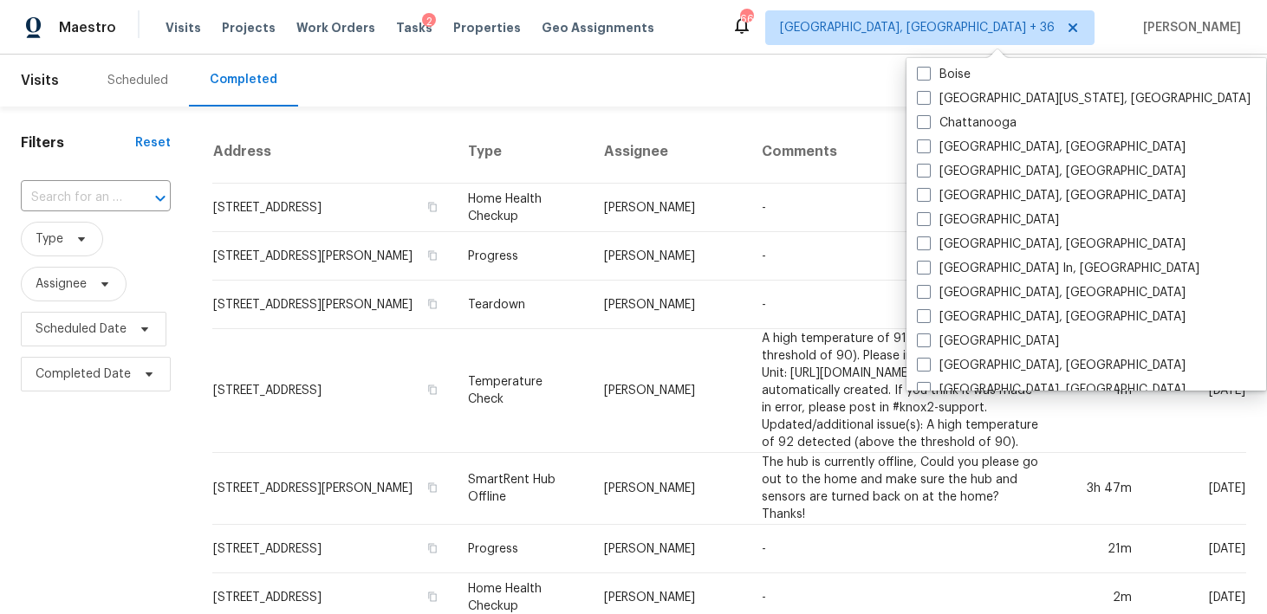
scroll to position [1161, 0]
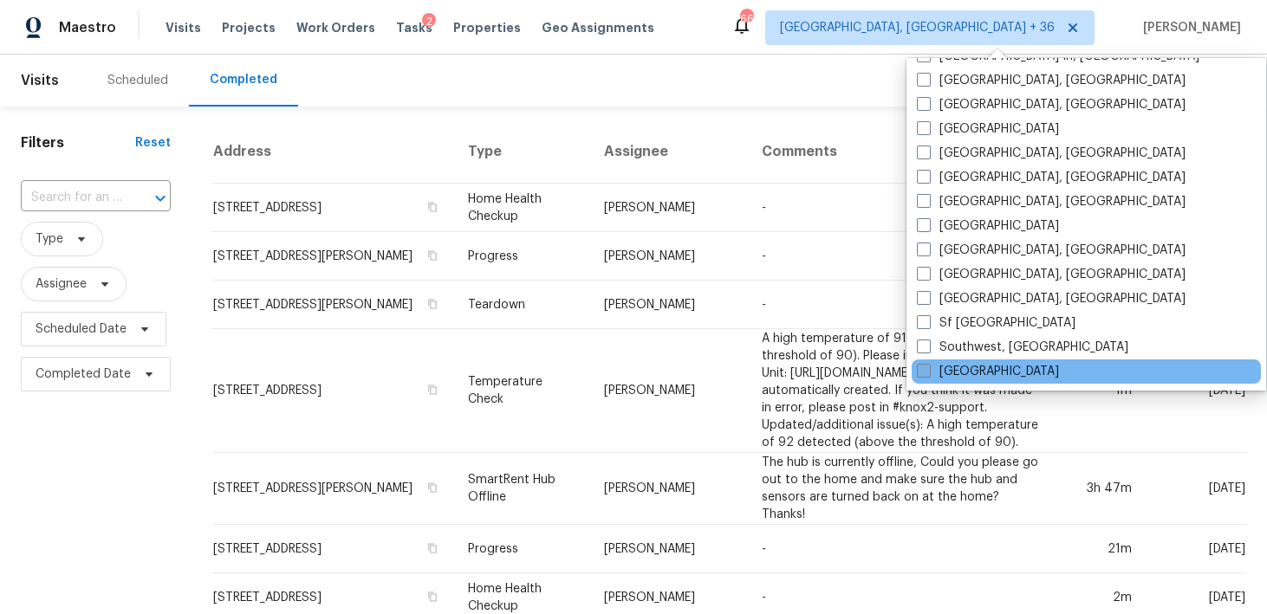
click at [934, 365] on label "[GEOGRAPHIC_DATA]" at bounding box center [988, 371] width 142 height 17
click at [928, 365] on input "[GEOGRAPHIC_DATA]" at bounding box center [922, 368] width 11 height 11
checkbox input "true"
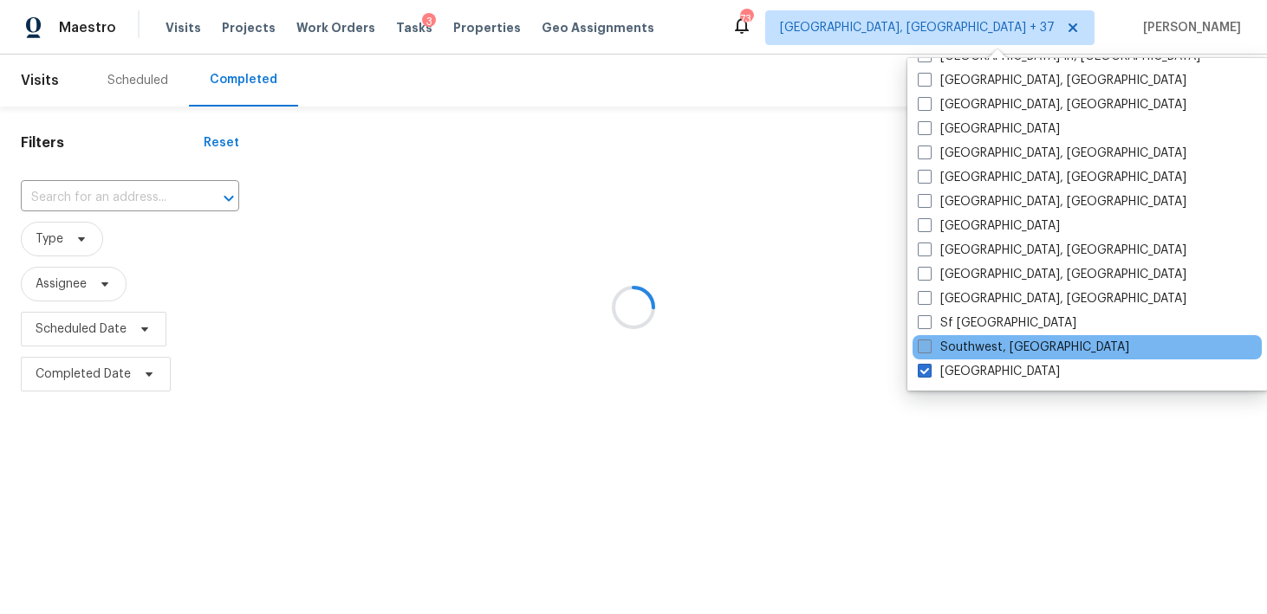
click at [930, 345] on span at bounding box center [924, 347] width 14 height 14
click at [929, 345] on input "Southwest, [GEOGRAPHIC_DATA]" at bounding box center [922, 344] width 11 height 11
checkbox input "true"
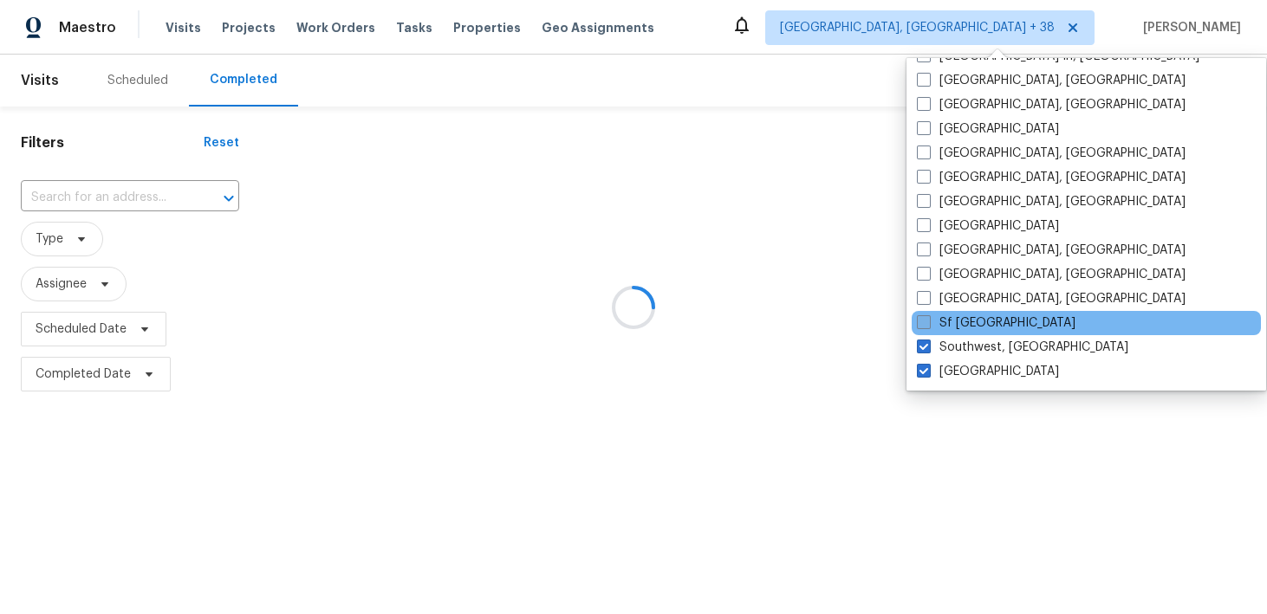
click at [930, 323] on span at bounding box center [924, 322] width 14 height 14
click at [928, 323] on input "Sf [GEOGRAPHIC_DATA]" at bounding box center [922, 319] width 11 height 11
checkbox input "true"
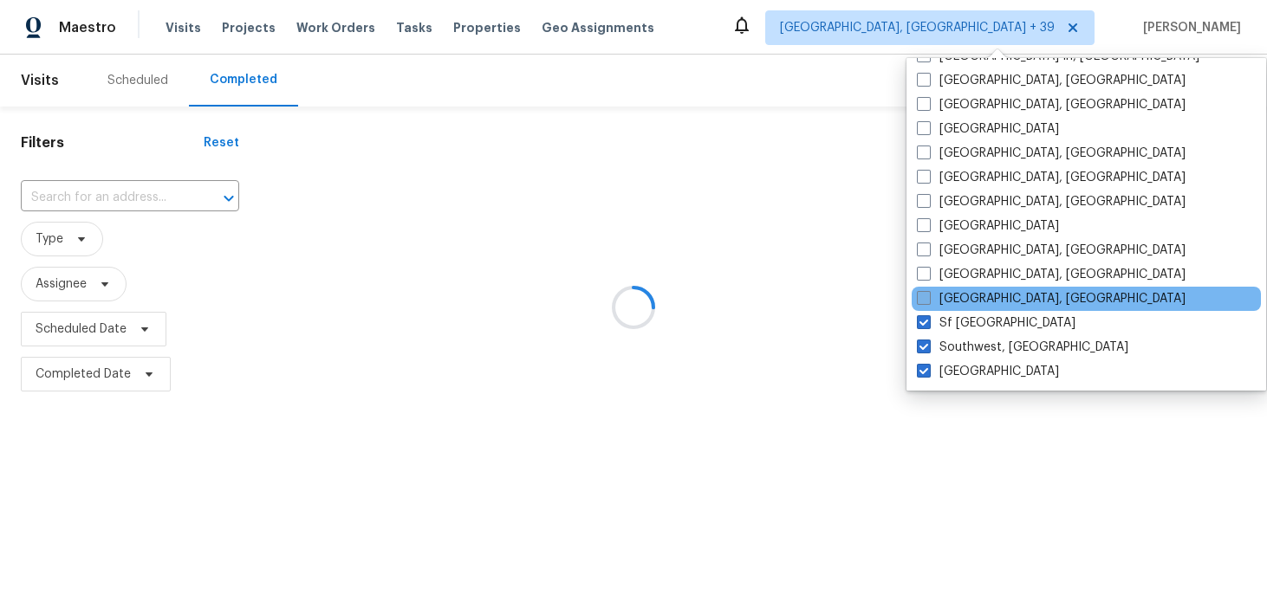
click at [928, 300] on span at bounding box center [924, 298] width 14 height 14
click at [928, 300] on input "Seattle, WA" at bounding box center [922, 295] width 11 height 11
checkbox input "true"
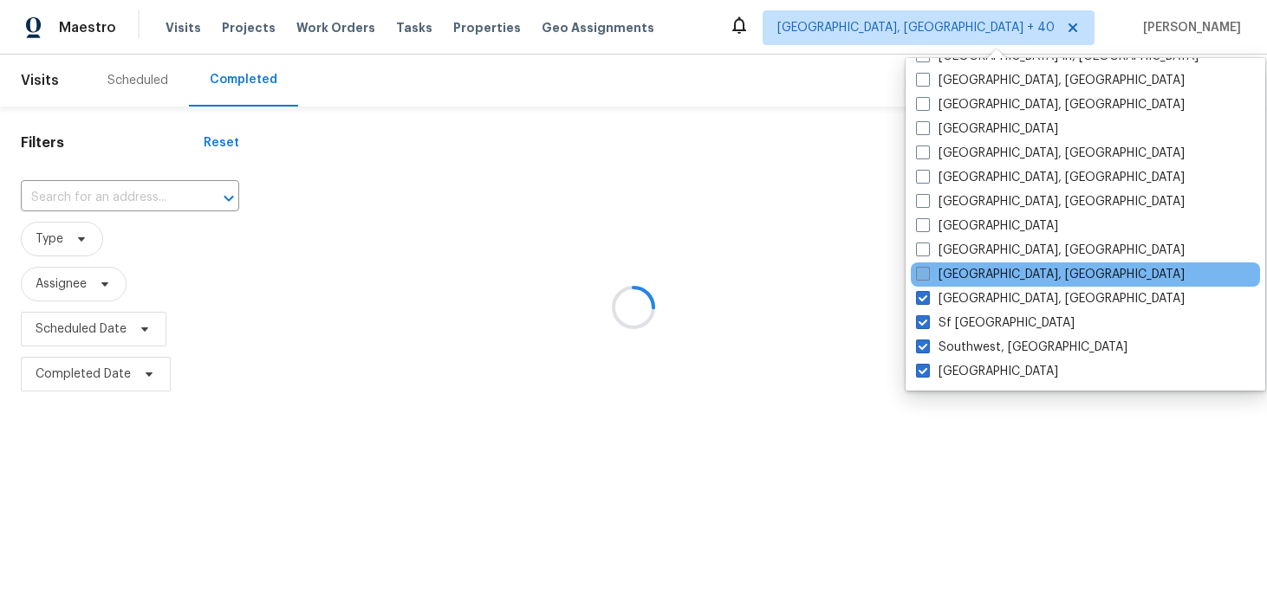
click at [927, 272] on span at bounding box center [923, 274] width 14 height 14
click at [927, 272] on input "Savannah, GA" at bounding box center [921, 271] width 11 height 11
checkbox input "true"
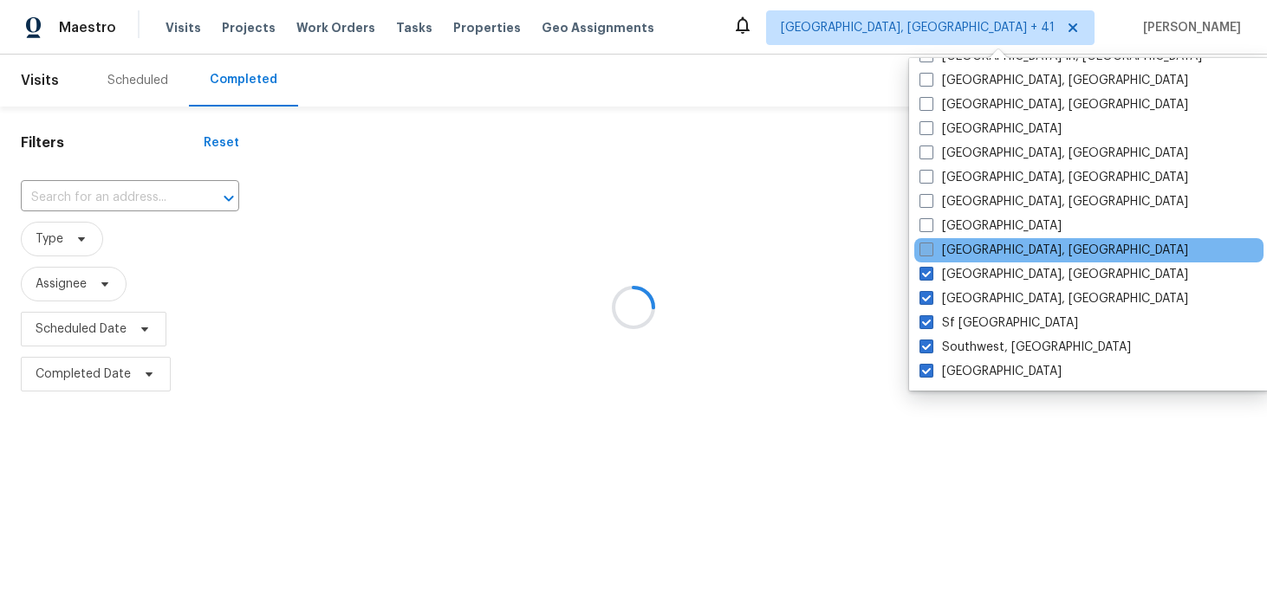
click at [925, 242] on label "San Diego, CA" at bounding box center [1053, 250] width 269 height 17
click at [925, 242] on input "San Diego, CA" at bounding box center [924, 247] width 11 height 11
checkbox input "true"
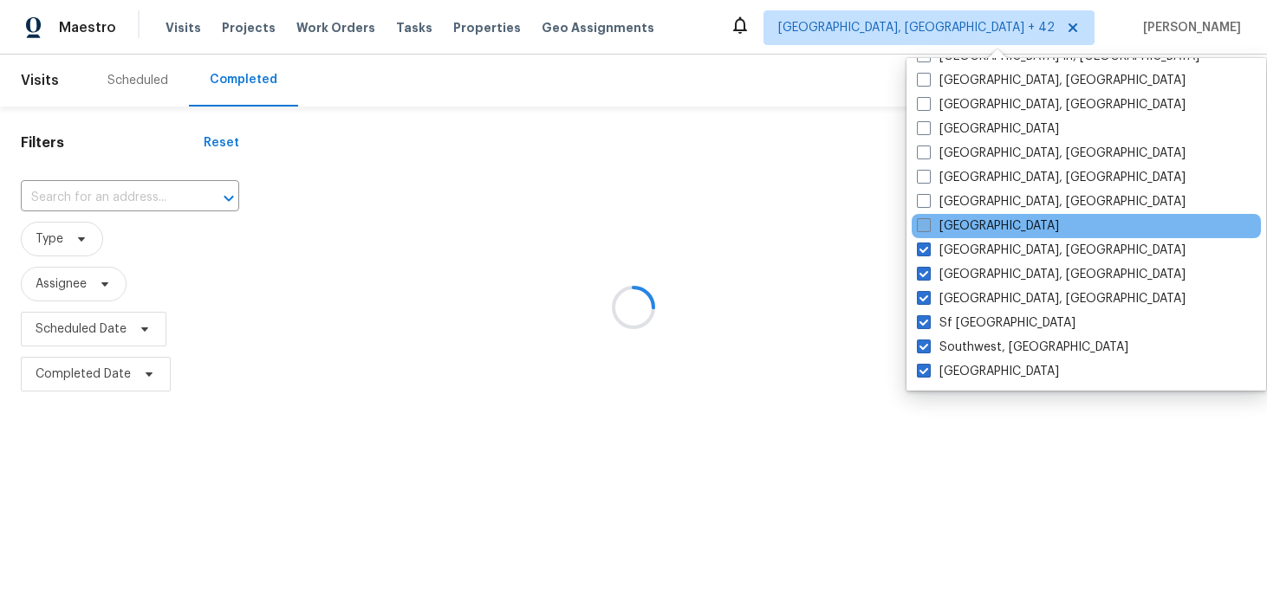
click at [925, 224] on span at bounding box center [924, 225] width 14 height 14
click at [925, 224] on input "Salt Lake City" at bounding box center [922, 222] width 11 height 11
checkbox input "true"
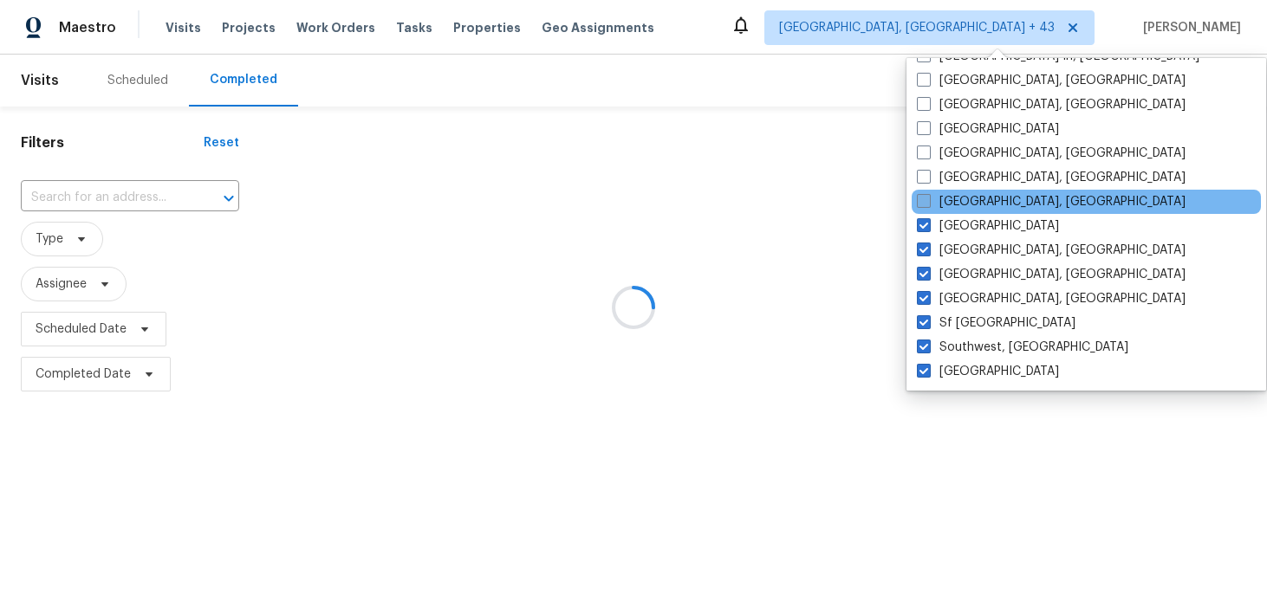
click at [925, 204] on span at bounding box center [924, 201] width 14 height 14
click at [925, 204] on input "Reno, NV" at bounding box center [922, 198] width 11 height 11
checkbox input "true"
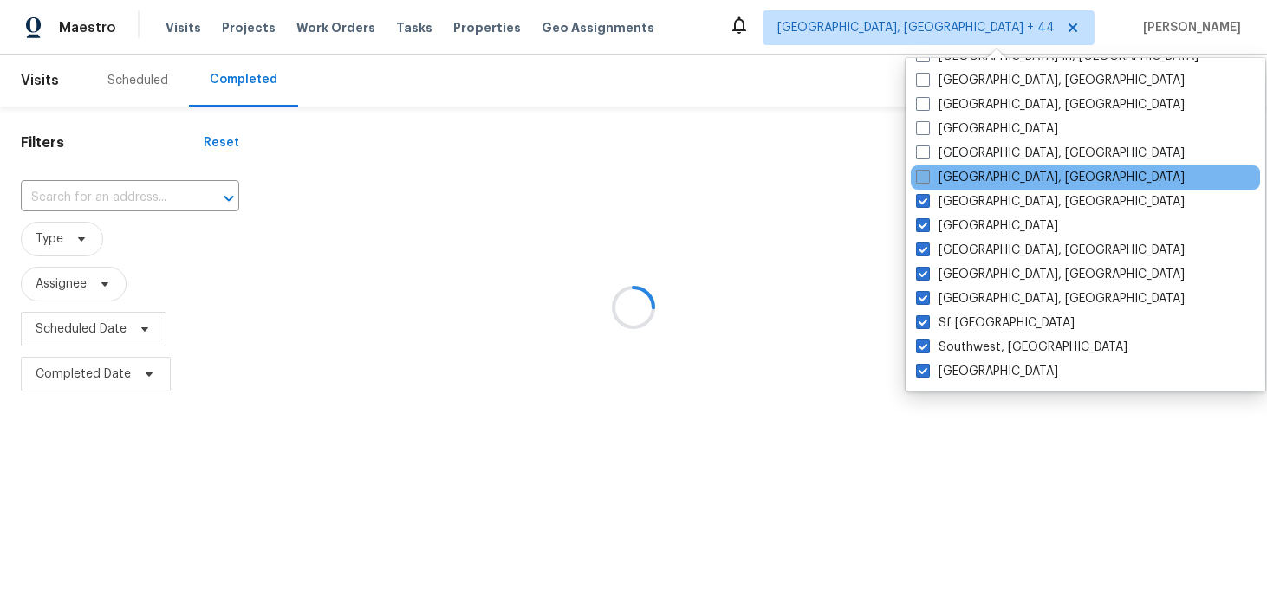
click at [925, 176] on span at bounding box center [923, 177] width 14 height 14
click at [925, 176] on input "Prescott, AZ" at bounding box center [921, 174] width 11 height 11
checkbox input "true"
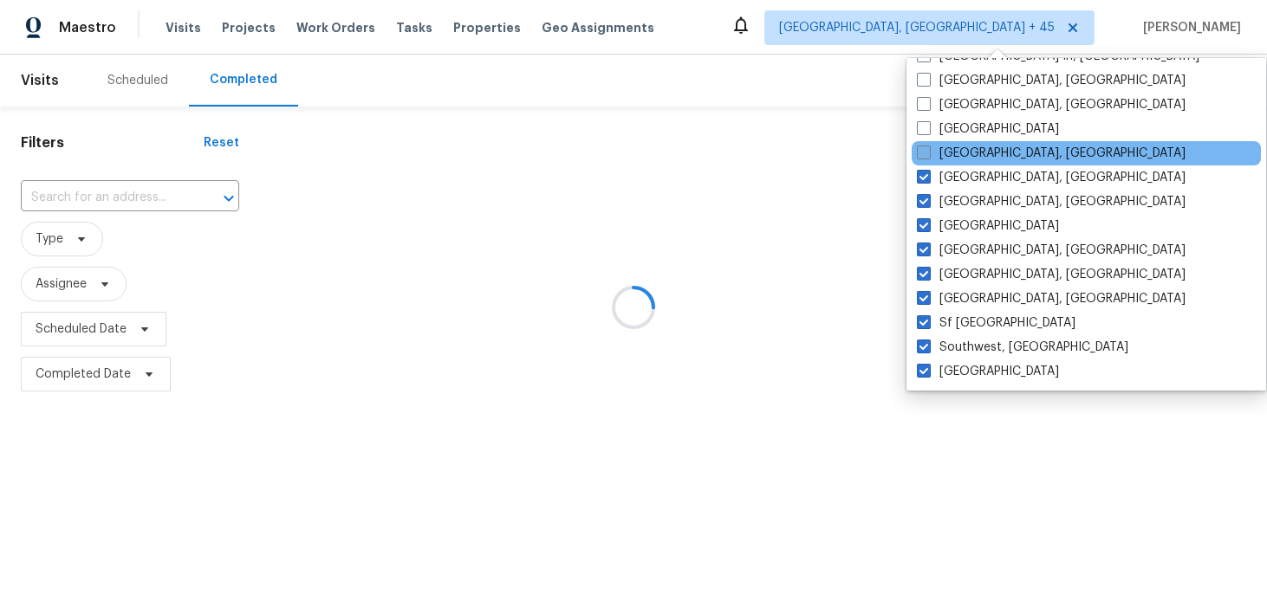
click at [925, 146] on span at bounding box center [924, 153] width 14 height 14
click at [925, 146] on input "Philadelphia, PA" at bounding box center [922, 150] width 11 height 11
checkbox input "true"
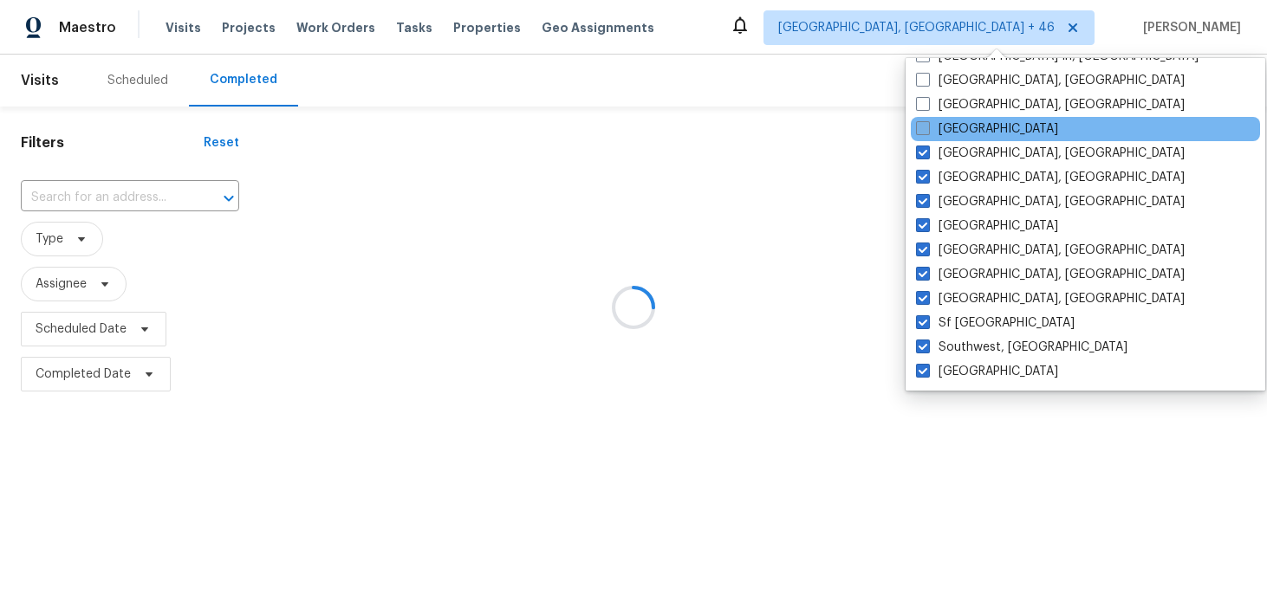
click at [926, 133] on span at bounding box center [923, 128] width 14 height 14
click at [926, 132] on input "Minneapolis" at bounding box center [921, 125] width 11 height 11
checkbox input "true"
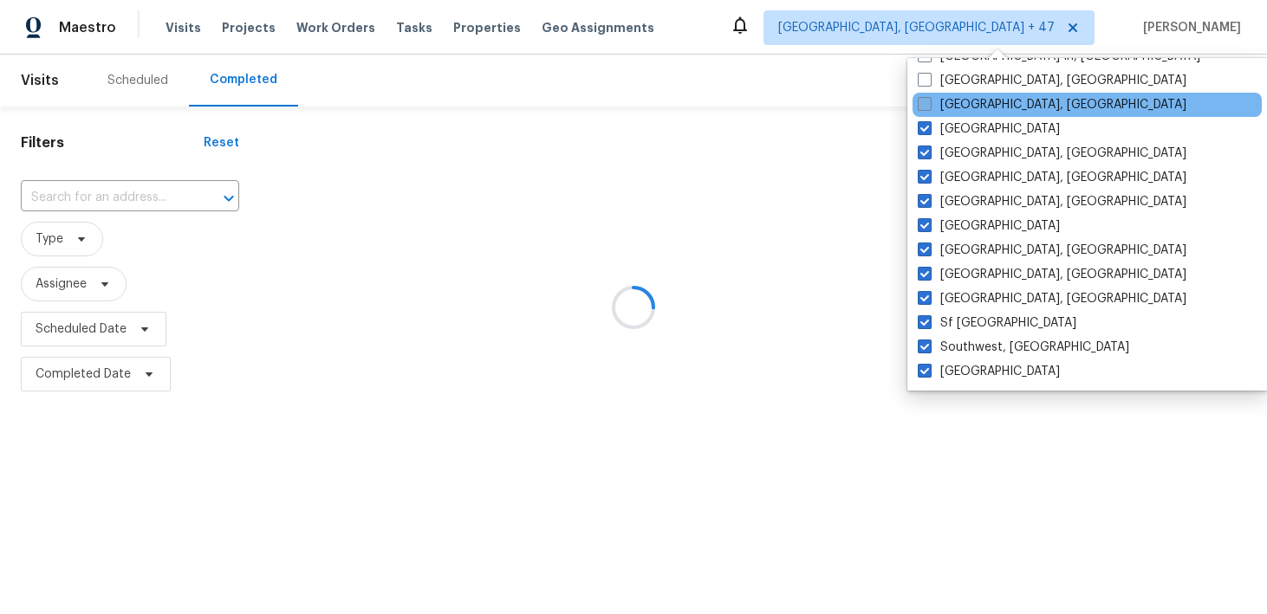
click at [924, 108] on span at bounding box center [924, 104] width 14 height 14
click at [924, 107] on input "Miami, FL" at bounding box center [922, 101] width 11 height 11
checkbox input "true"
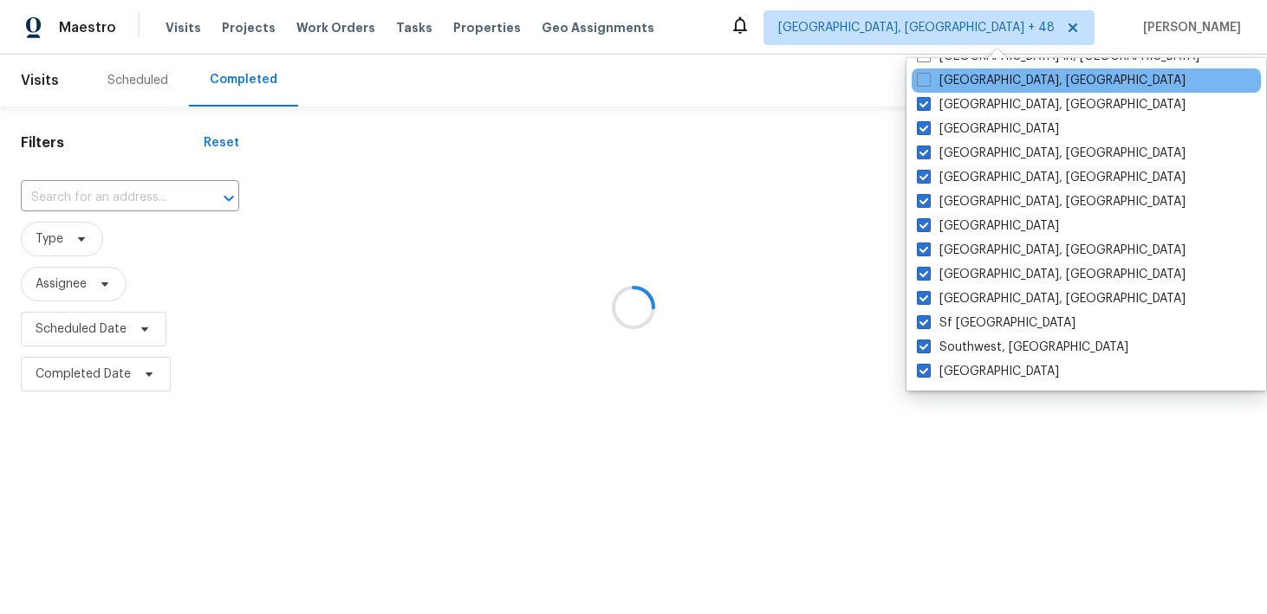
click at [928, 71] on div "Memphis, TN" at bounding box center [1085, 80] width 349 height 24
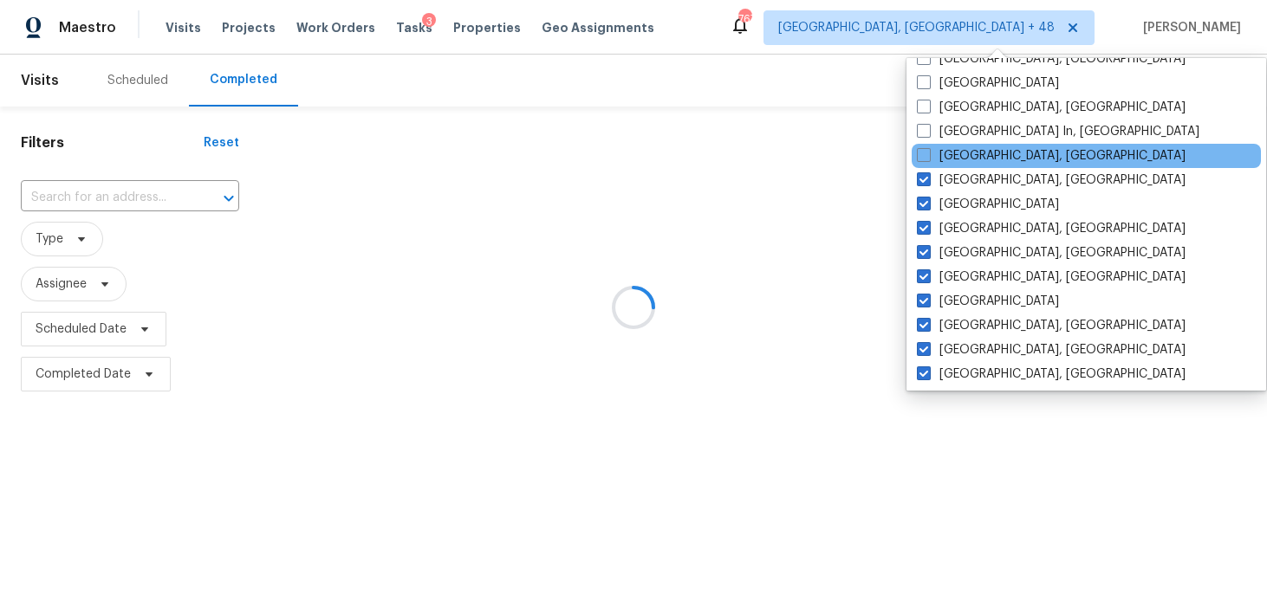
scroll to position [1077, 0]
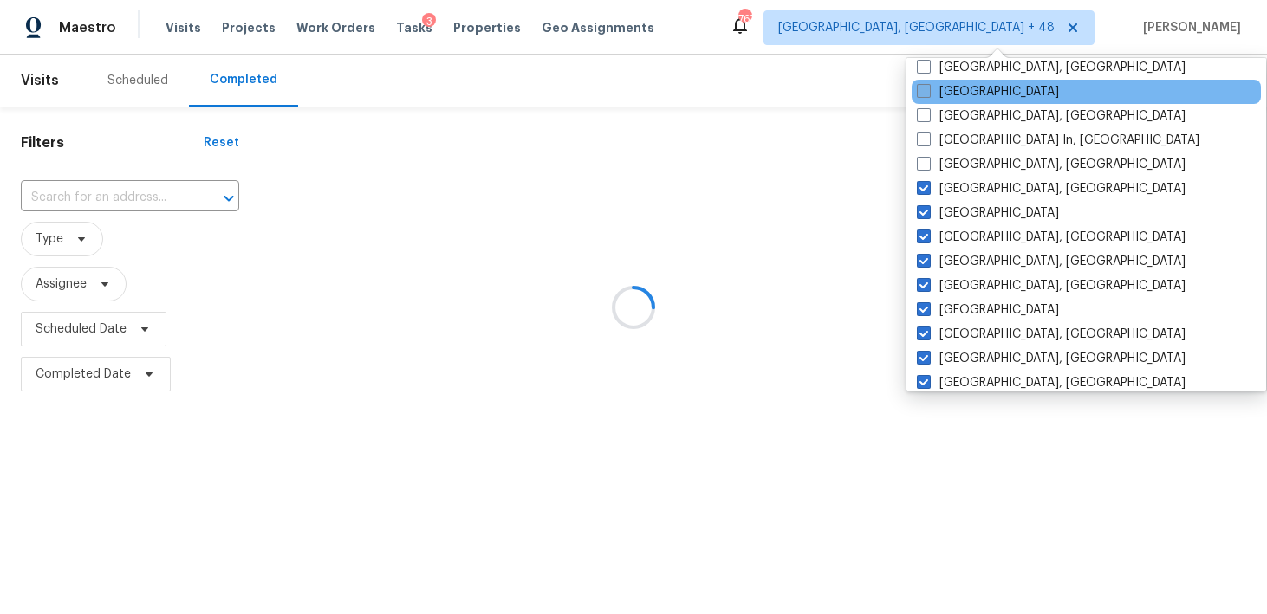
click at [926, 85] on span at bounding box center [924, 91] width 14 height 14
click at [926, 85] on input "Jacksonville" at bounding box center [922, 88] width 11 height 11
checkbox input "true"
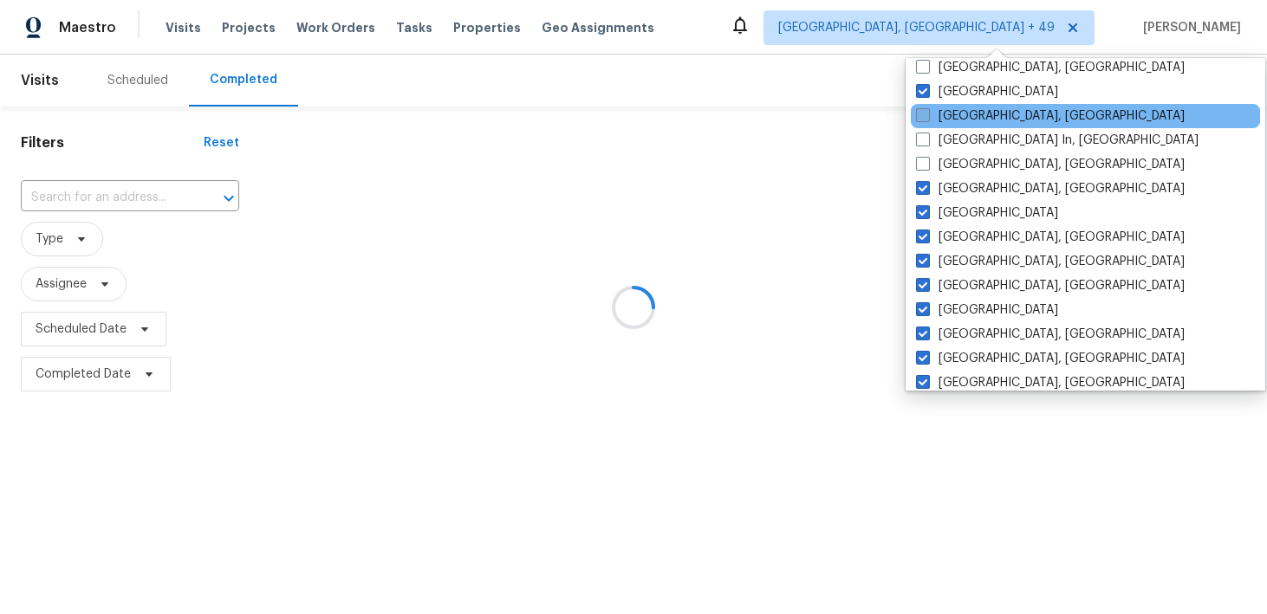
click at [926, 119] on span at bounding box center [923, 115] width 14 height 14
click at [926, 119] on input "Killeen, TX" at bounding box center [921, 112] width 11 height 11
checkbox input "true"
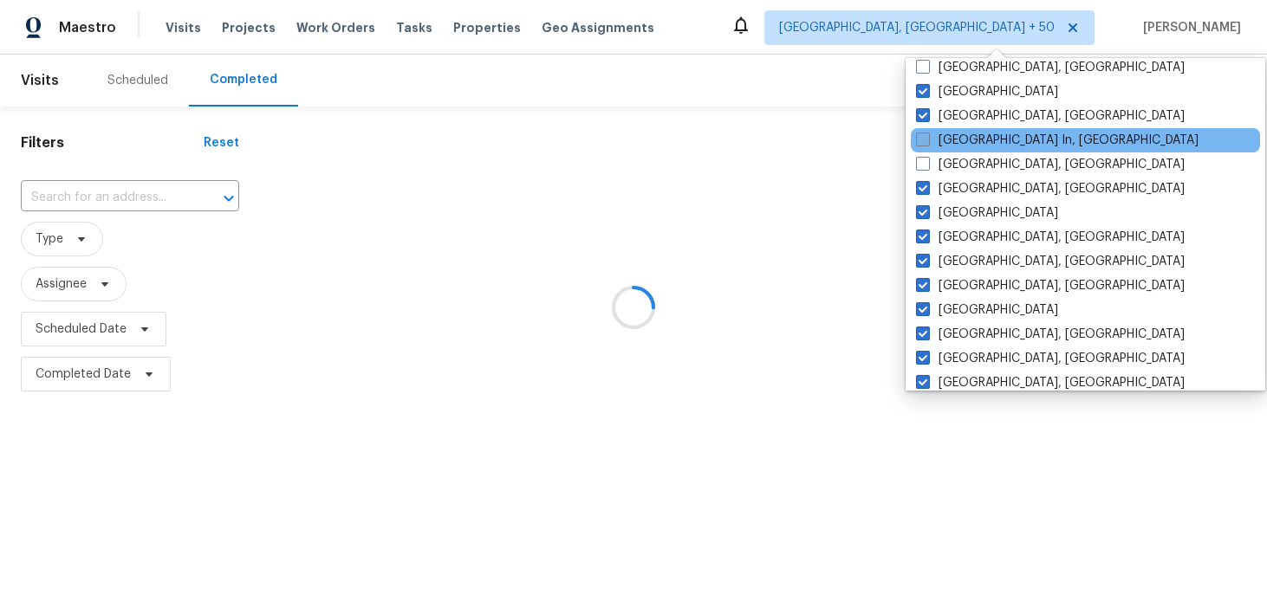
click at [926, 135] on span at bounding box center [923, 140] width 14 height 14
click at [926, 135] on input "Louisville In, KY" at bounding box center [921, 137] width 11 height 11
checkbox input "true"
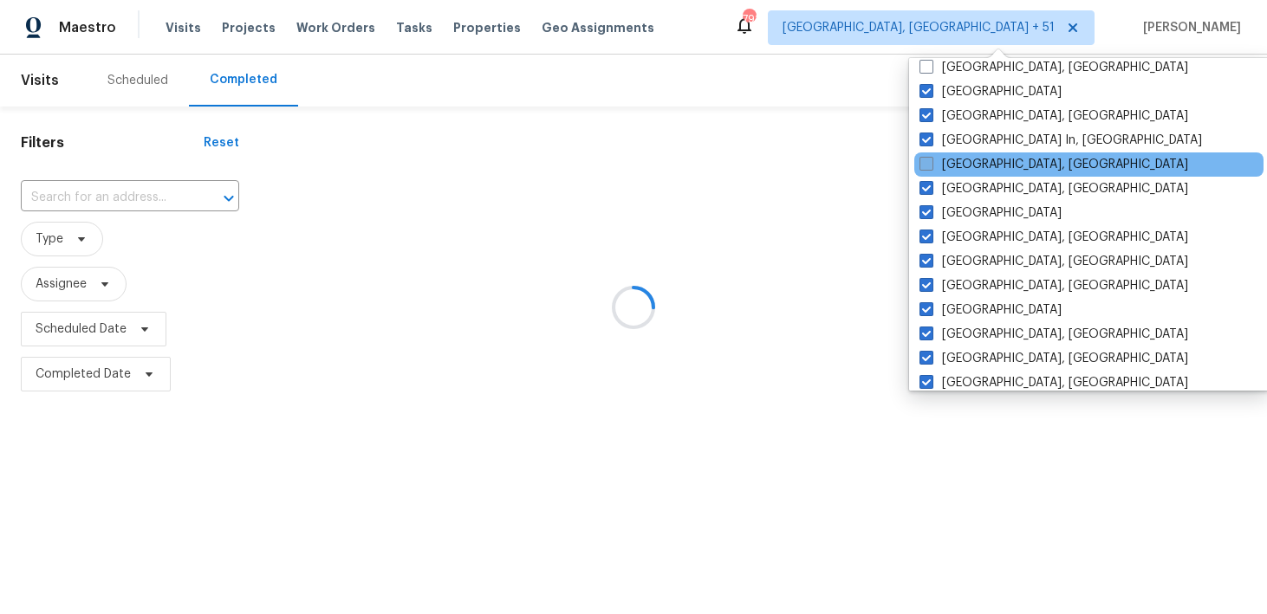
click at [924, 163] on span at bounding box center [926, 164] width 14 height 14
click at [924, 163] on input "Memphis, TN" at bounding box center [924, 161] width 11 height 11
checkbox input "true"
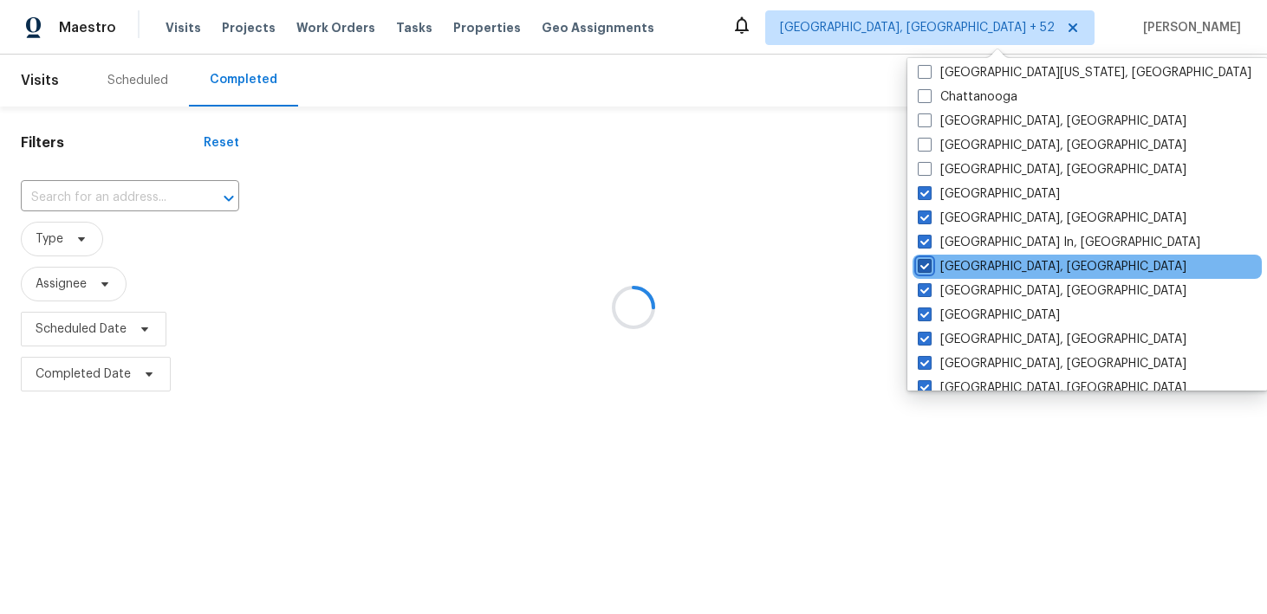
scroll to position [968, 0]
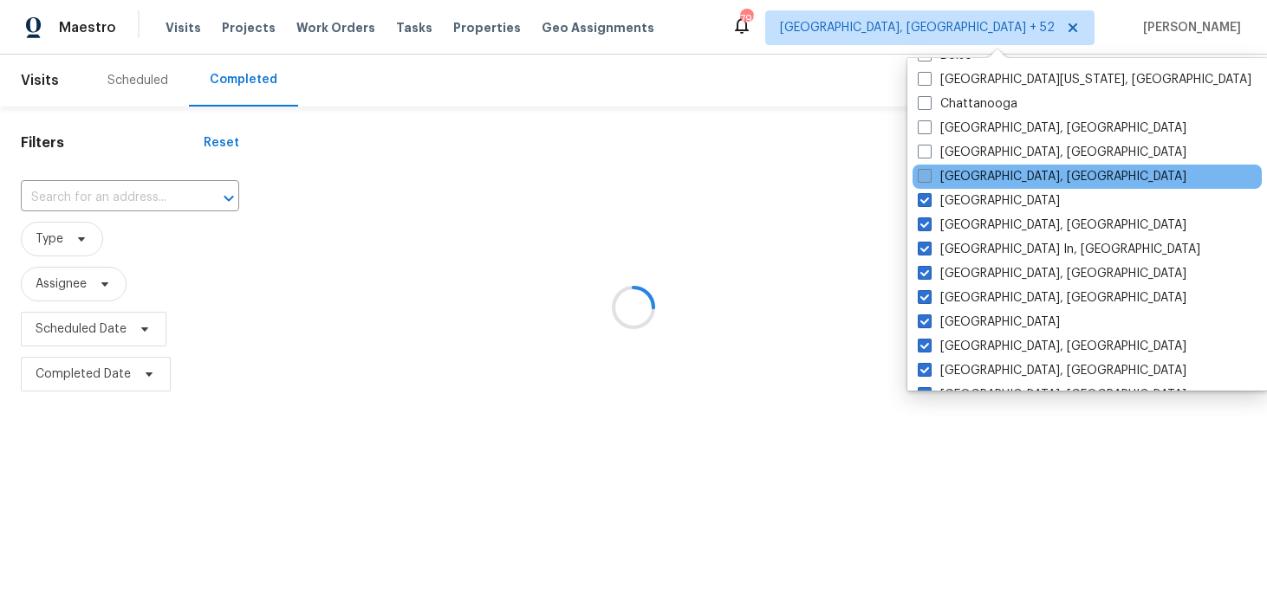
click at [925, 177] on span at bounding box center [924, 176] width 14 height 14
click at [925, 177] on input "Detroit, MI" at bounding box center [922, 173] width 11 height 11
checkbox input "true"
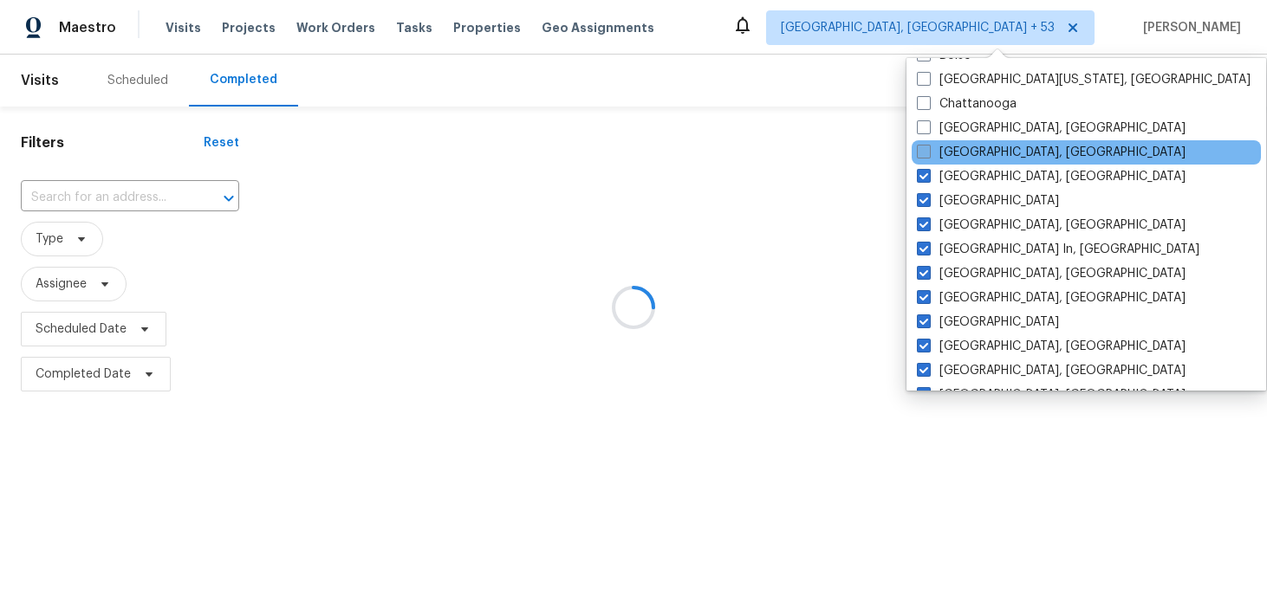
click at [926, 158] on span at bounding box center [924, 152] width 14 height 14
click at [926, 155] on input "Columbus, OH" at bounding box center [922, 149] width 11 height 11
checkbox input "true"
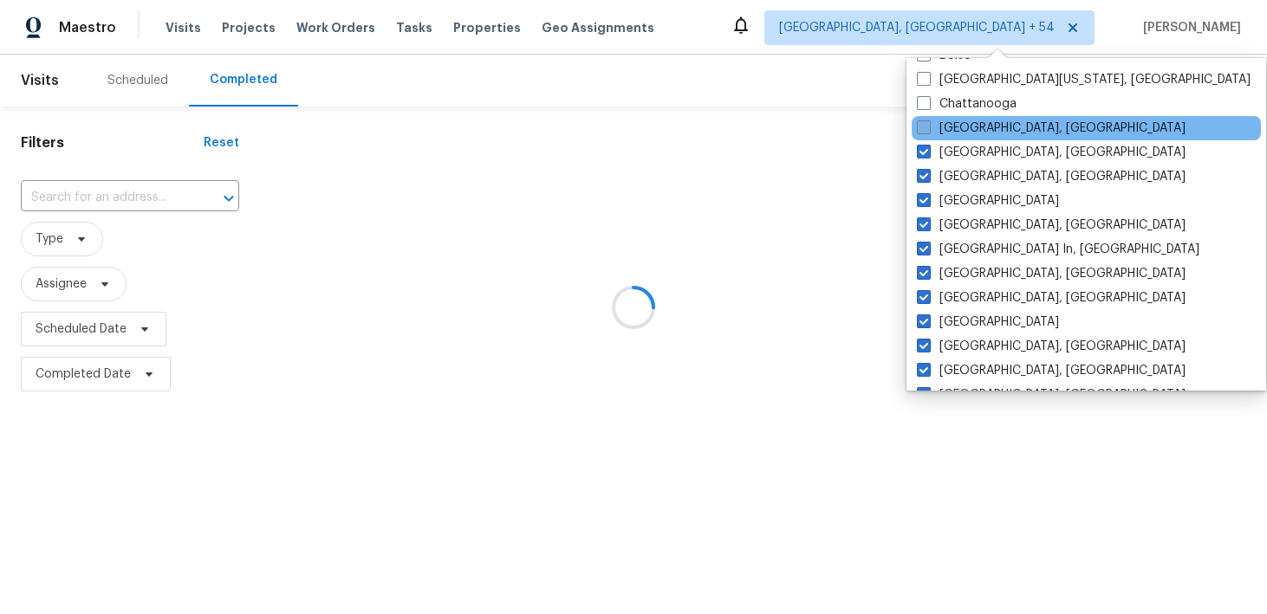
click at [929, 126] on span at bounding box center [924, 127] width 14 height 14
click at [928, 126] on input "Chicago, IL" at bounding box center [922, 125] width 11 height 11
checkbox input "true"
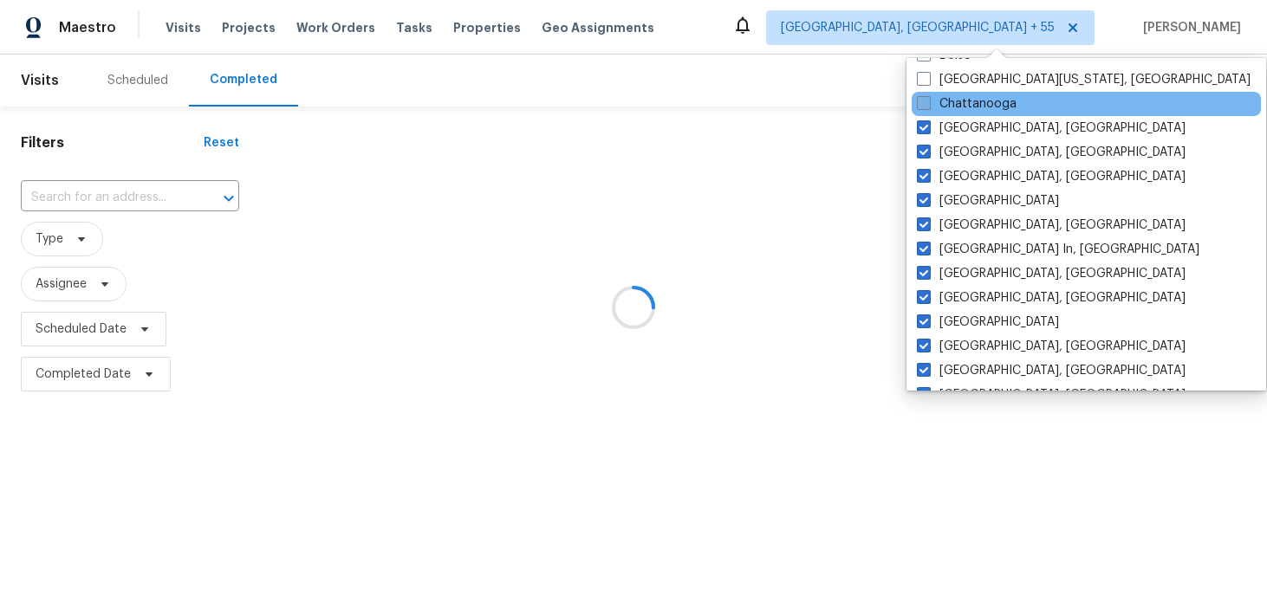
click at [926, 100] on span at bounding box center [924, 103] width 14 height 14
click at [926, 100] on input "Chattanooga" at bounding box center [922, 100] width 11 height 11
checkbox input "true"
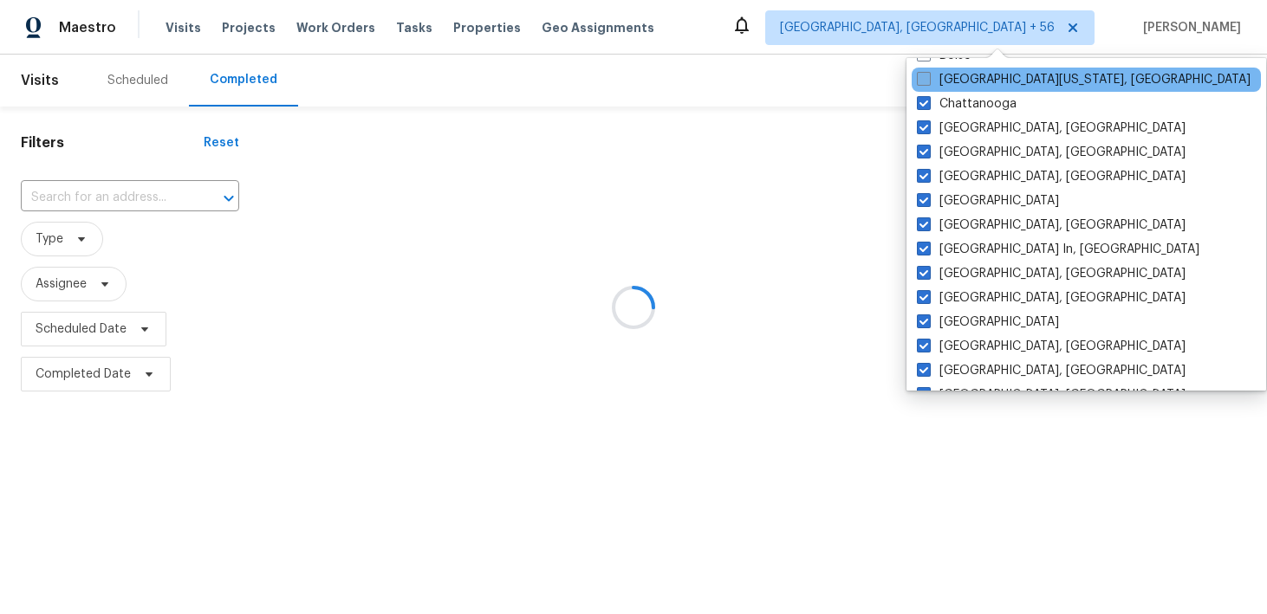
click at [926, 83] on span at bounding box center [924, 79] width 14 height 14
click at [926, 82] on input "Central California, CA" at bounding box center [922, 76] width 11 height 11
checkbox input "true"
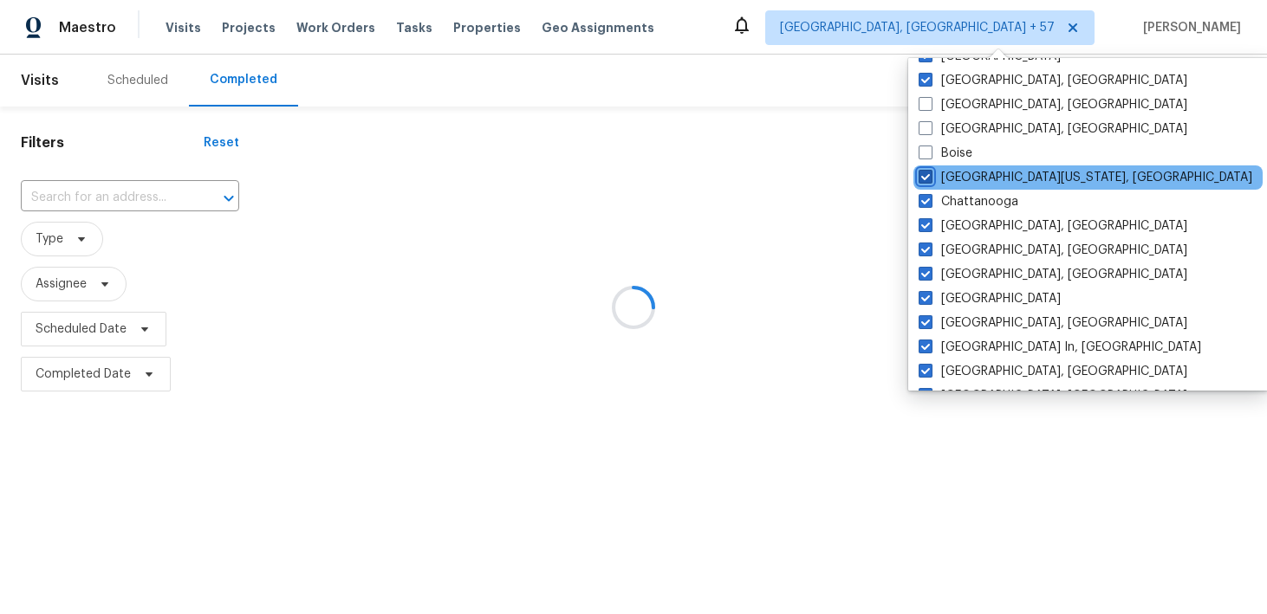
scroll to position [861, 0]
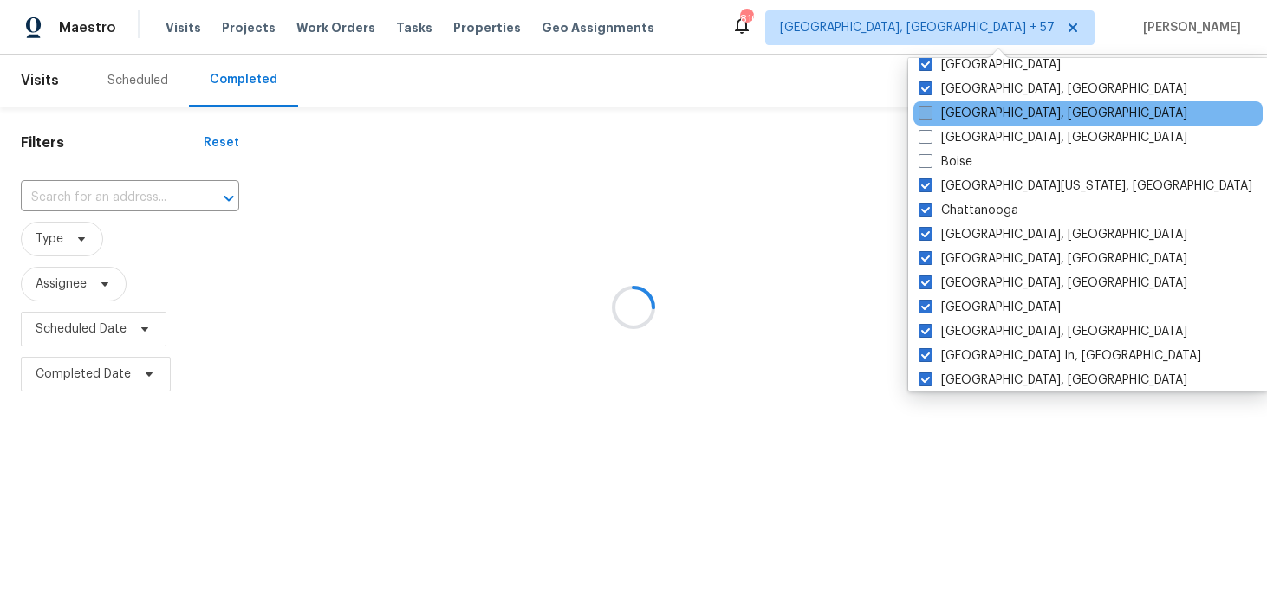
click at [925, 107] on span at bounding box center [925, 113] width 14 height 14
click at [925, 107] on input "Asheville, NC" at bounding box center [923, 110] width 11 height 11
checkbox input "true"
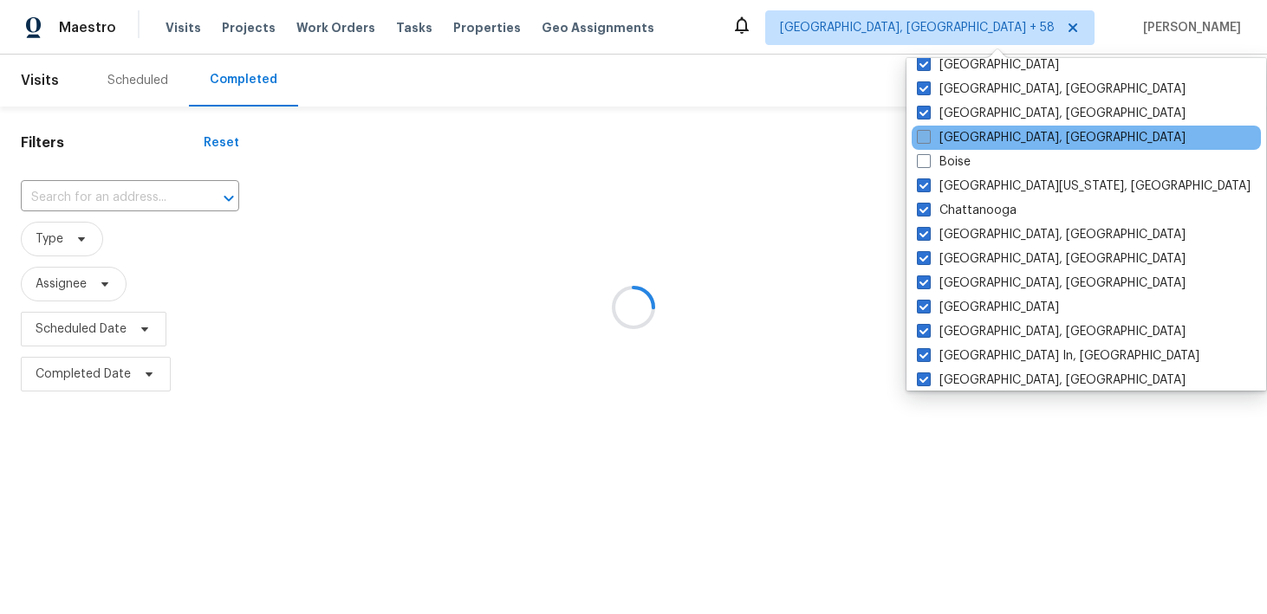
click at [925, 139] on span at bounding box center [924, 137] width 14 height 14
click at [925, 139] on input "Baltimore, MD" at bounding box center [922, 134] width 11 height 11
checkbox input "true"
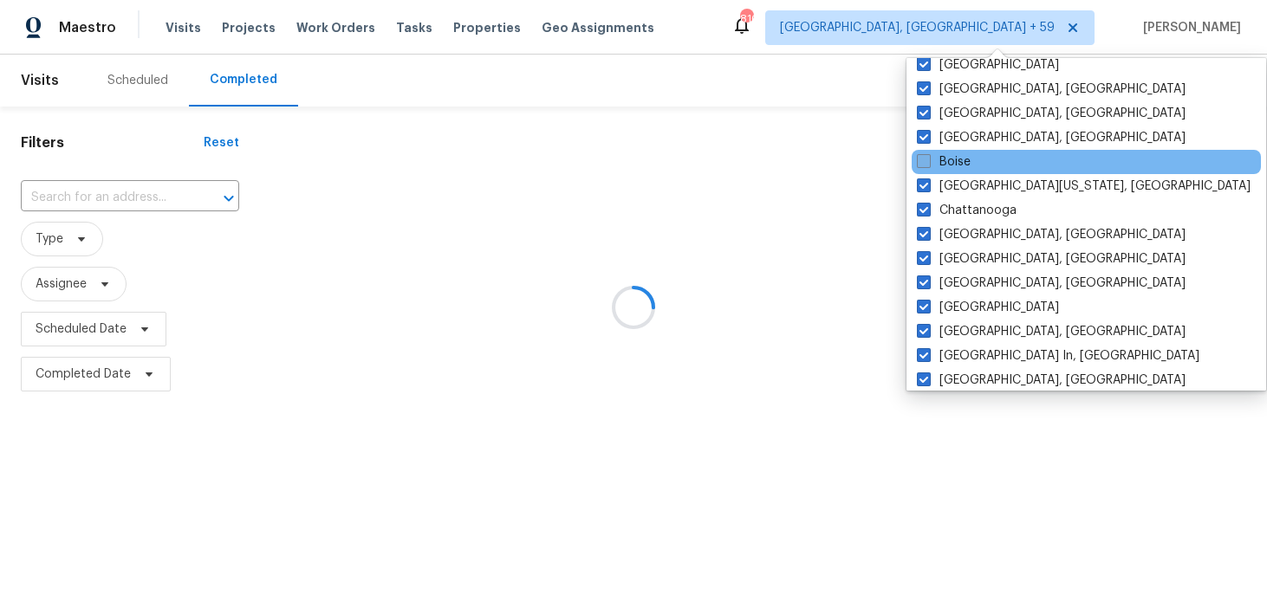
click at [928, 162] on span at bounding box center [924, 161] width 14 height 14
click at [928, 162] on input "Boise" at bounding box center [922, 158] width 11 height 11
checkbox input "true"
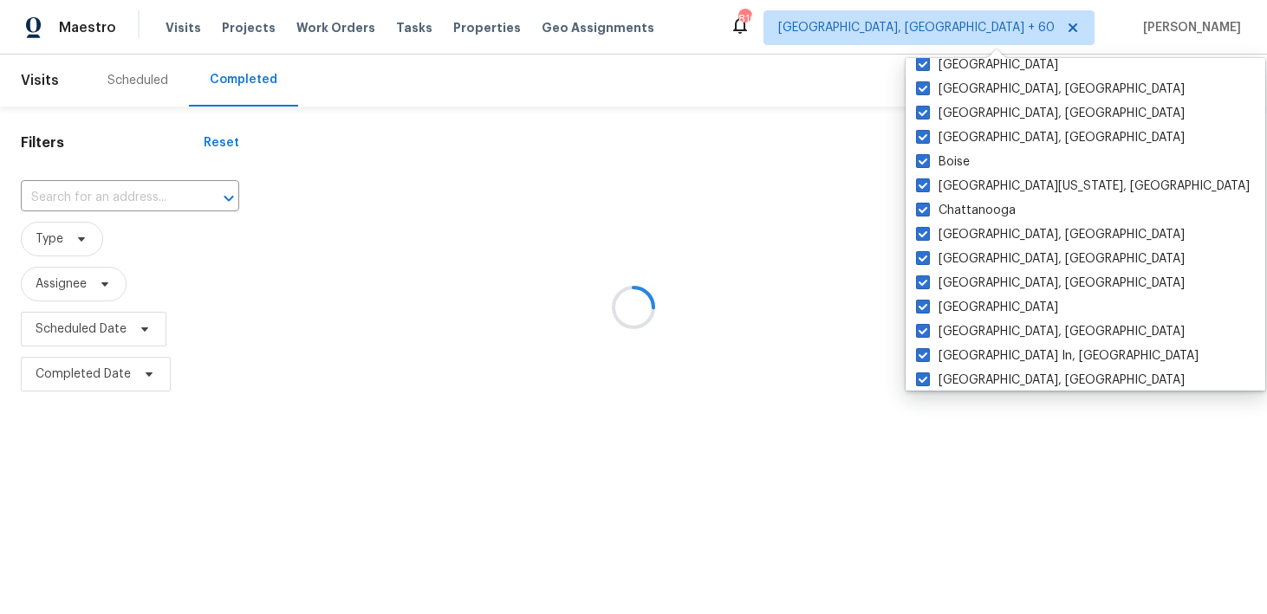
click at [1125, 191] on div at bounding box center [633, 307] width 1267 height 614
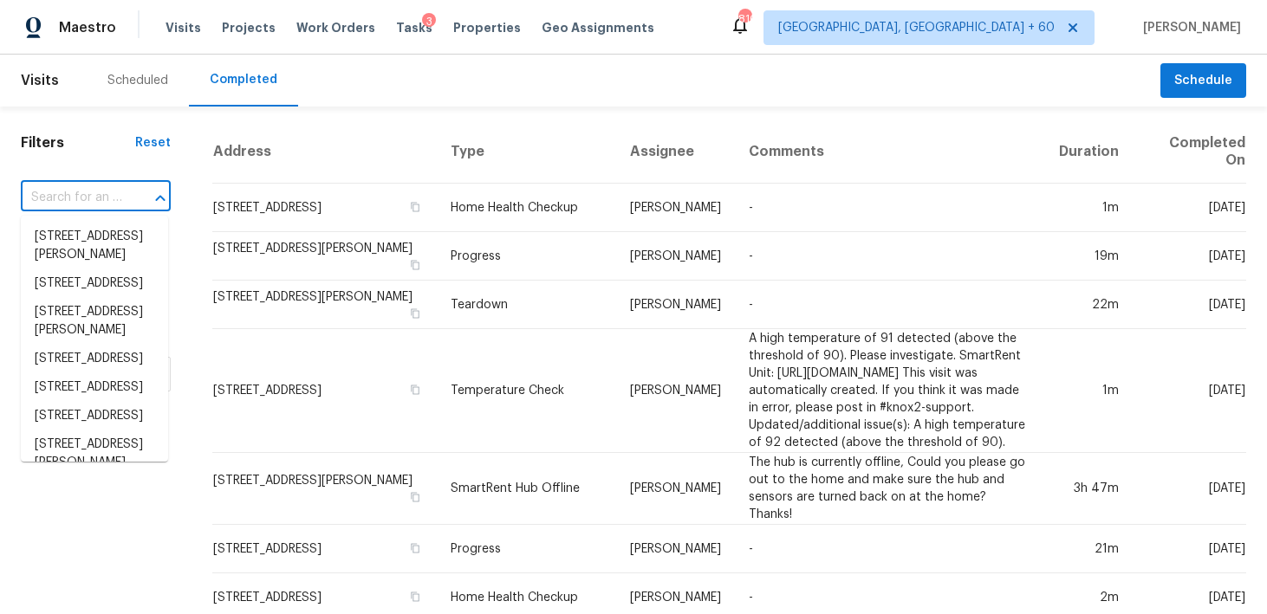
click at [102, 201] on input "text" at bounding box center [71, 198] width 101 height 27
paste input "3703 Peregrine Way Lakeland, FL, 33811"
type input "3703 Peregrine Way Lakeland, FL, 33811"
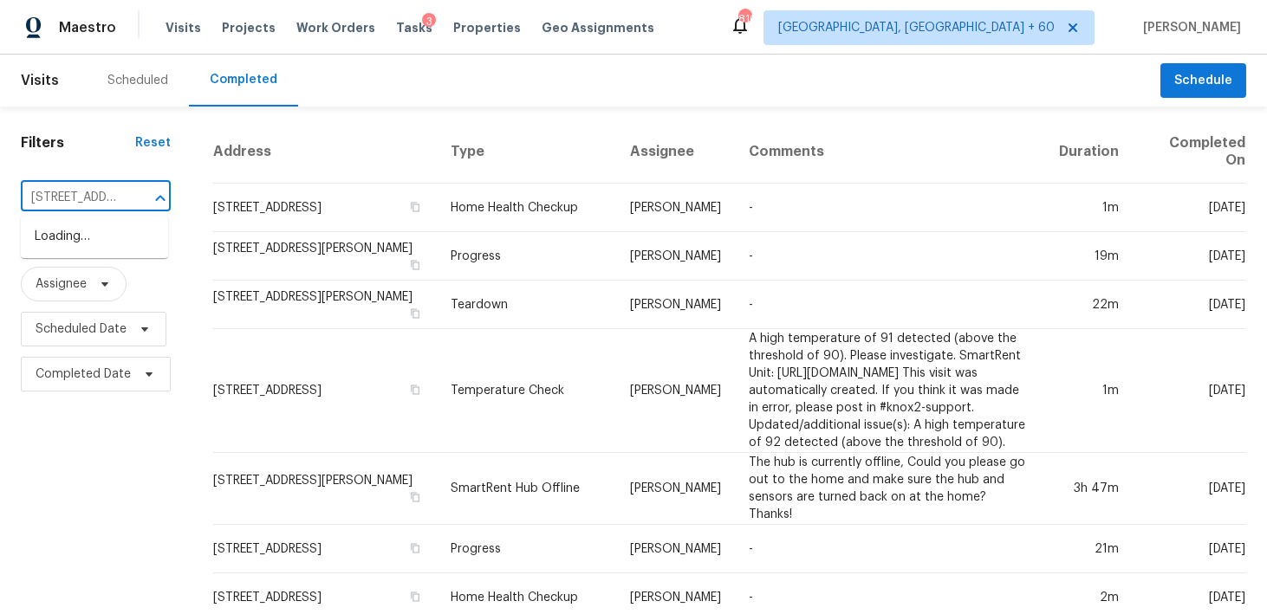
scroll to position [0, 136]
click at [62, 234] on li "3703 Peregrine Way, Lakeland, FL 33811" at bounding box center [94, 237] width 147 height 29
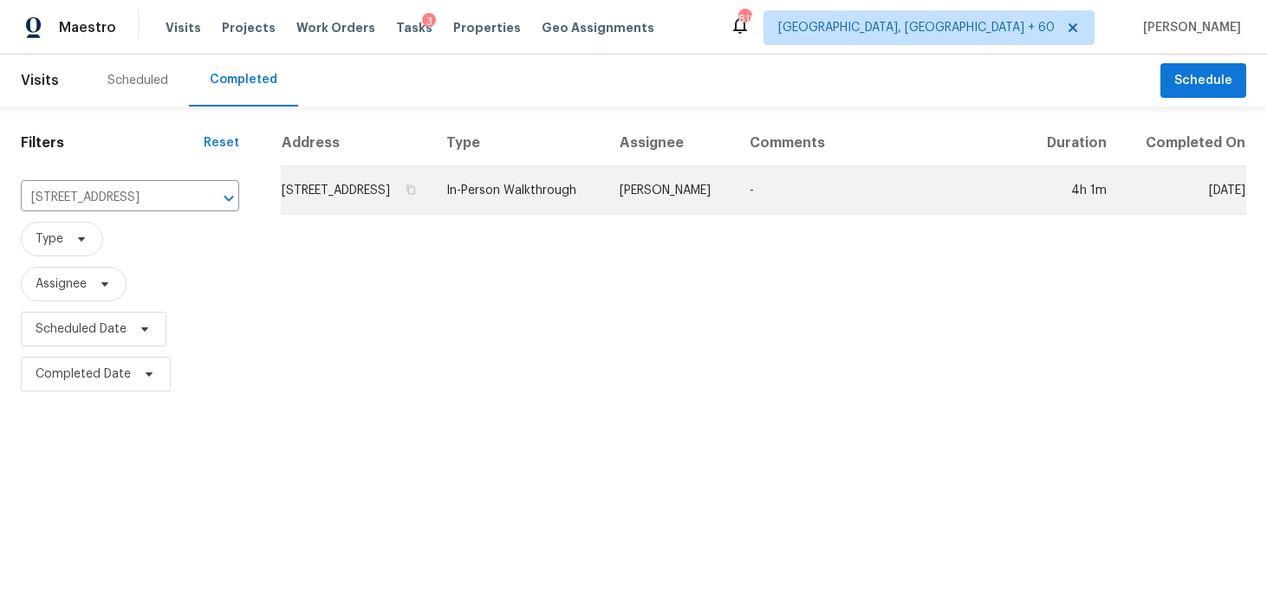
click at [556, 202] on td "In-Person Walkthrough" at bounding box center [518, 190] width 172 height 49
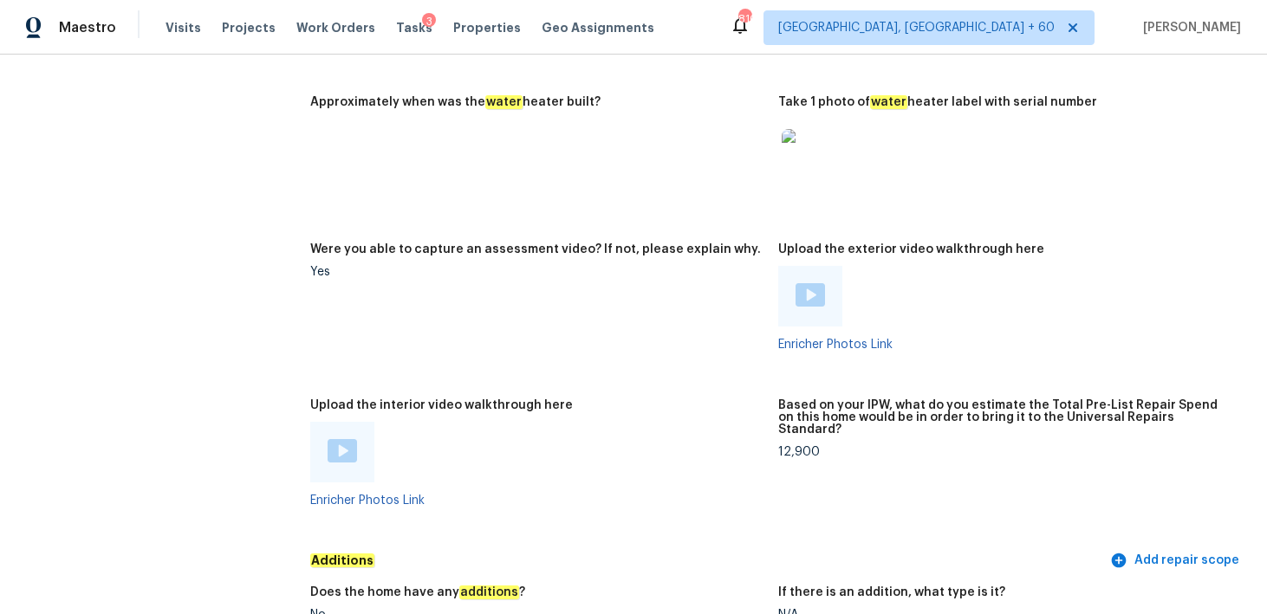
scroll to position [3031, 0]
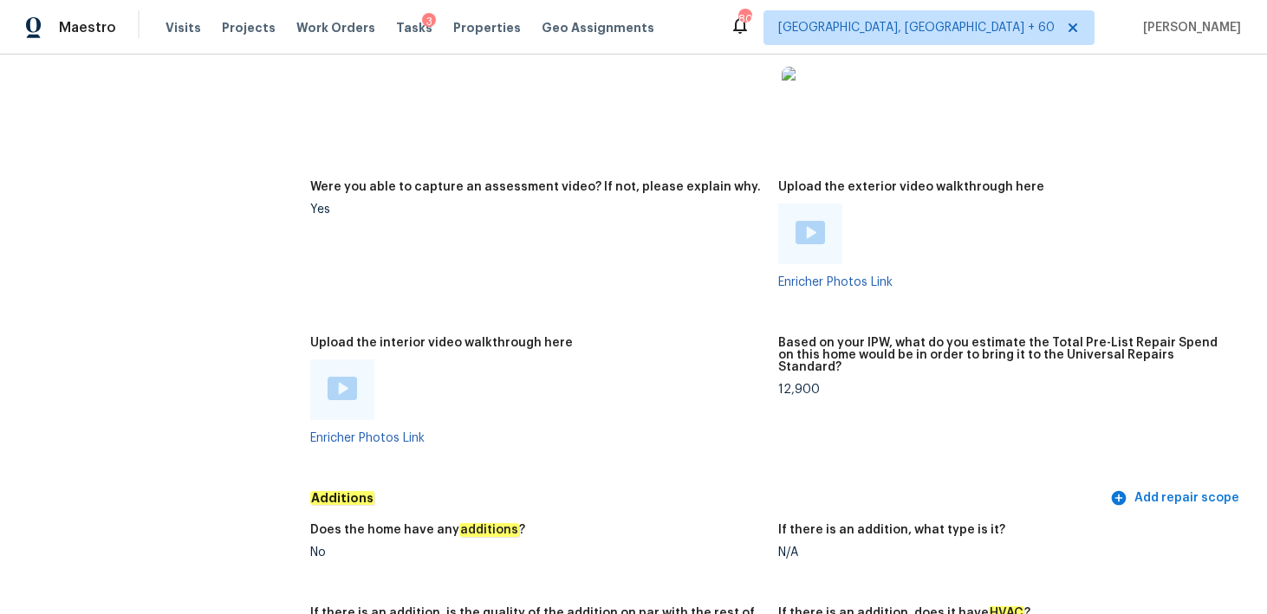
click at [351, 377] on img at bounding box center [341, 388] width 29 height 23
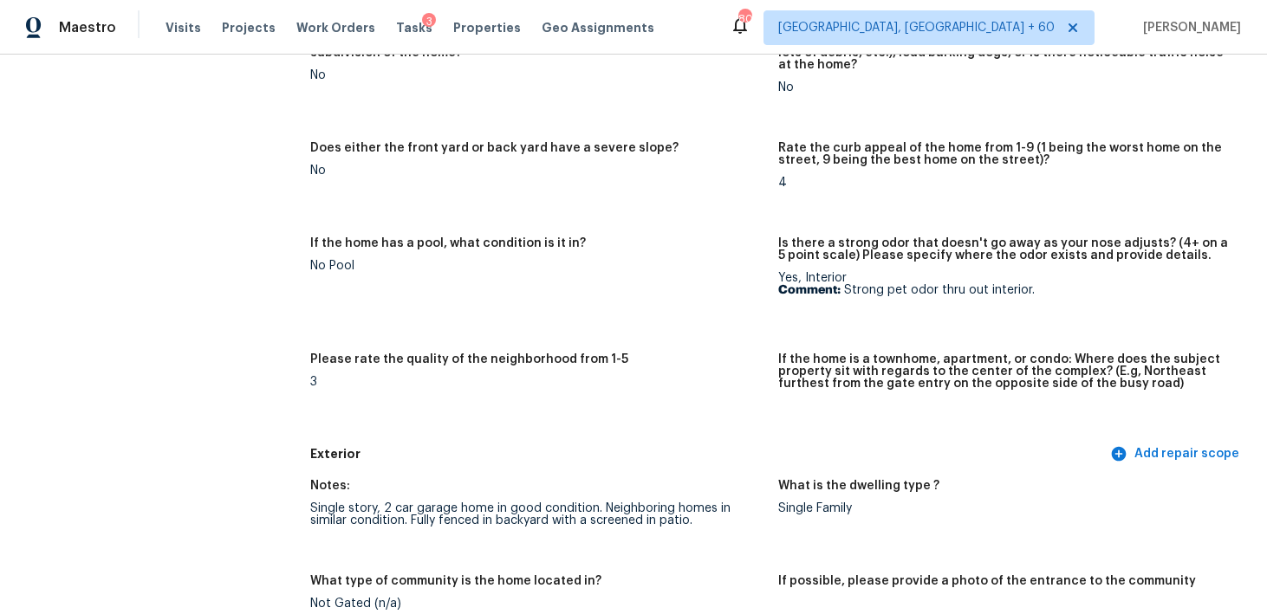
scroll to position [0, 0]
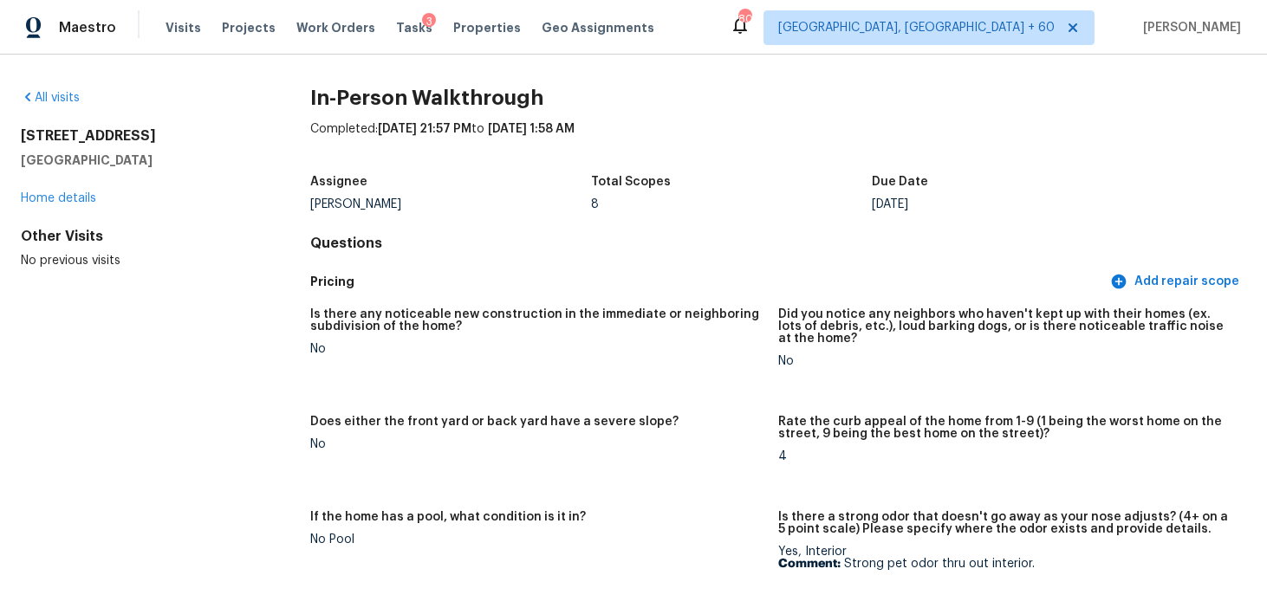
click at [1191, 124] on div "Completed: 8/15/2025, 21:57 PM to 8/16/2025, 1:58 AM" at bounding box center [778, 142] width 936 height 45
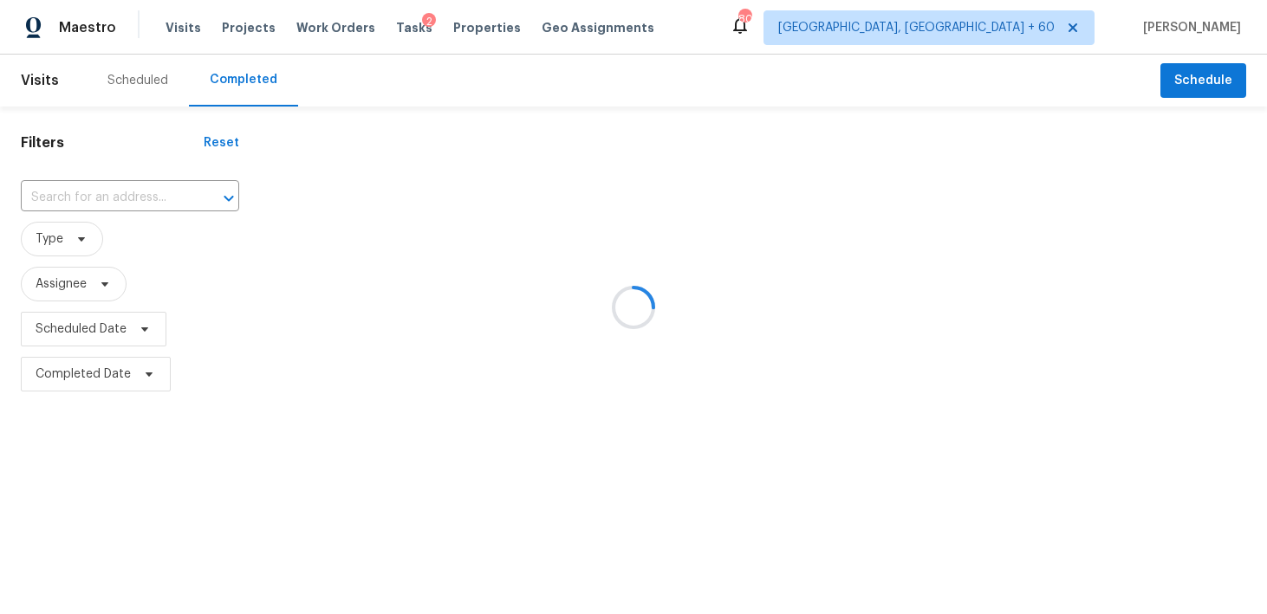
click at [133, 192] on div at bounding box center [633, 307] width 1267 height 614
click at [86, 183] on div at bounding box center [633, 307] width 1267 height 614
click at [68, 188] on div at bounding box center [633, 307] width 1267 height 614
click at [104, 198] on div at bounding box center [633, 307] width 1267 height 614
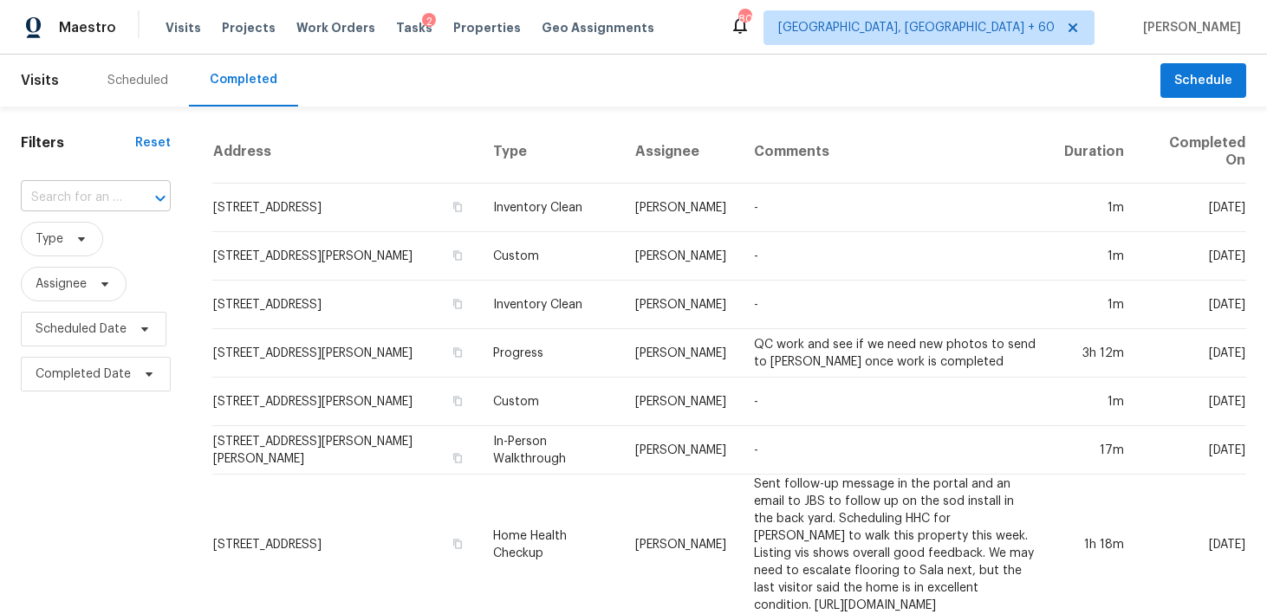
click at [44, 202] on input "text" at bounding box center [71, 198] width 101 height 27
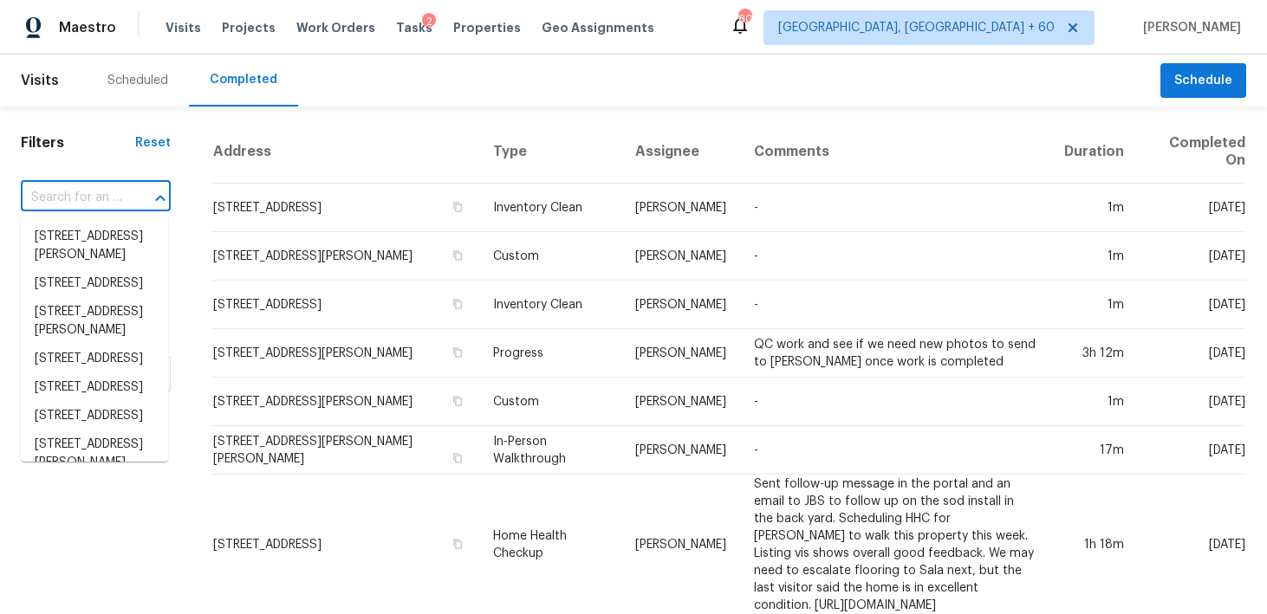
paste input "[STREET_ADDRESS]"
type input "[STREET_ADDRESS]"
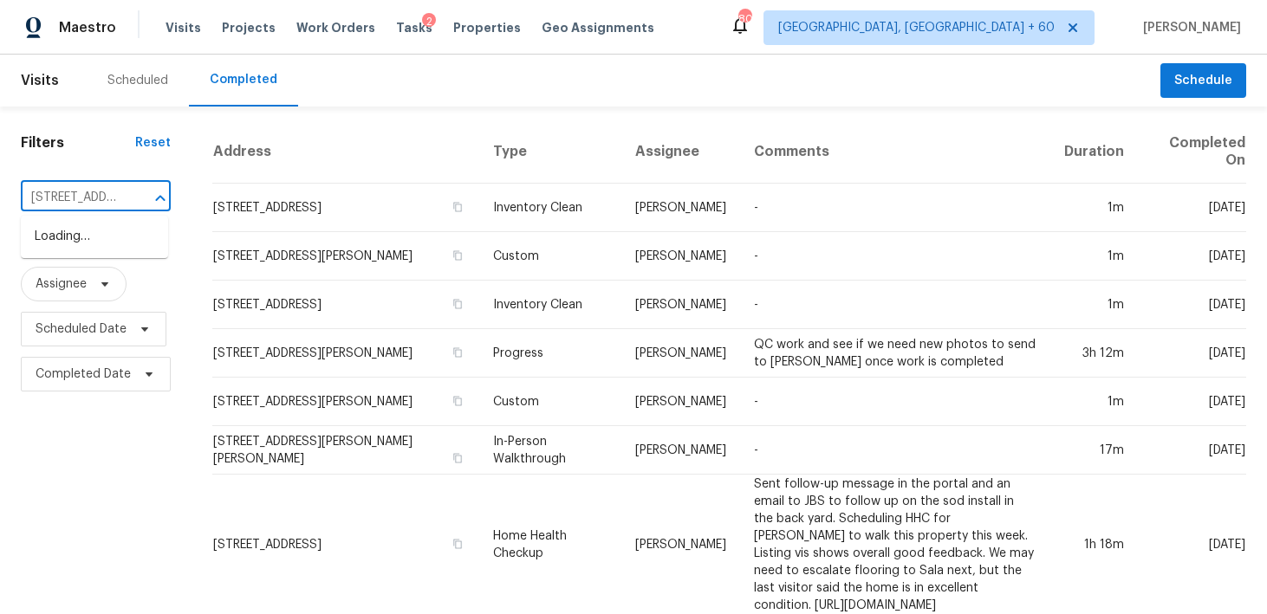
scroll to position [0, 136]
click at [83, 240] on li "[STREET_ADDRESS]" at bounding box center [94, 237] width 147 height 29
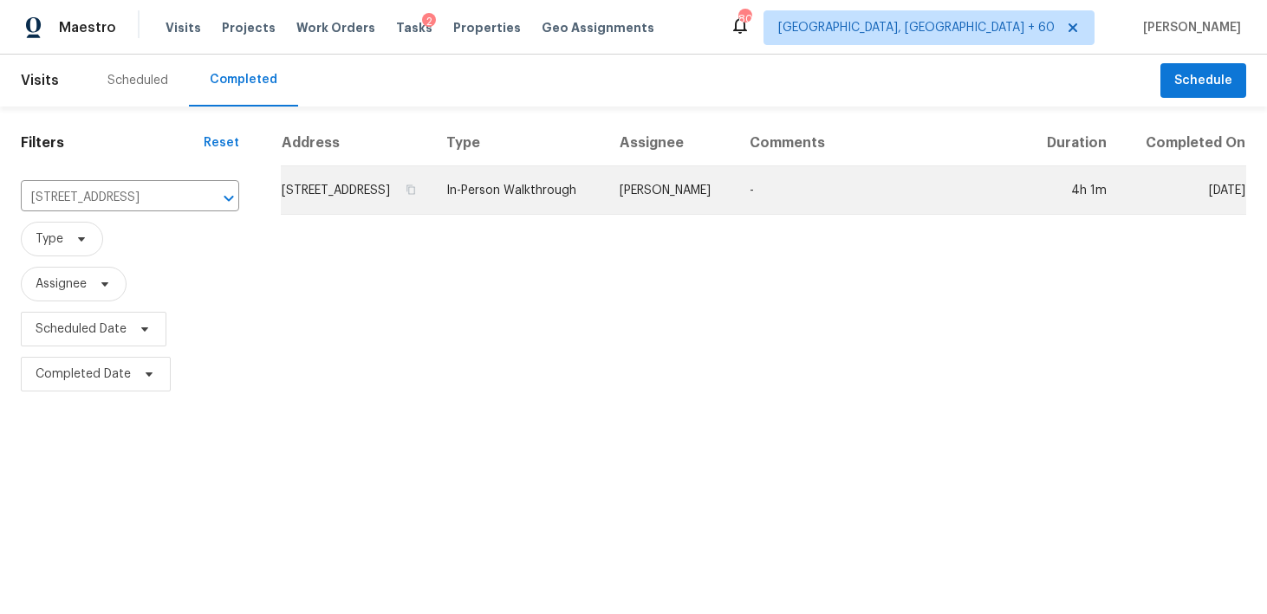
click at [558, 197] on td "In-Person Walkthrough" at bounding box center [518, 190] width 172 height 49
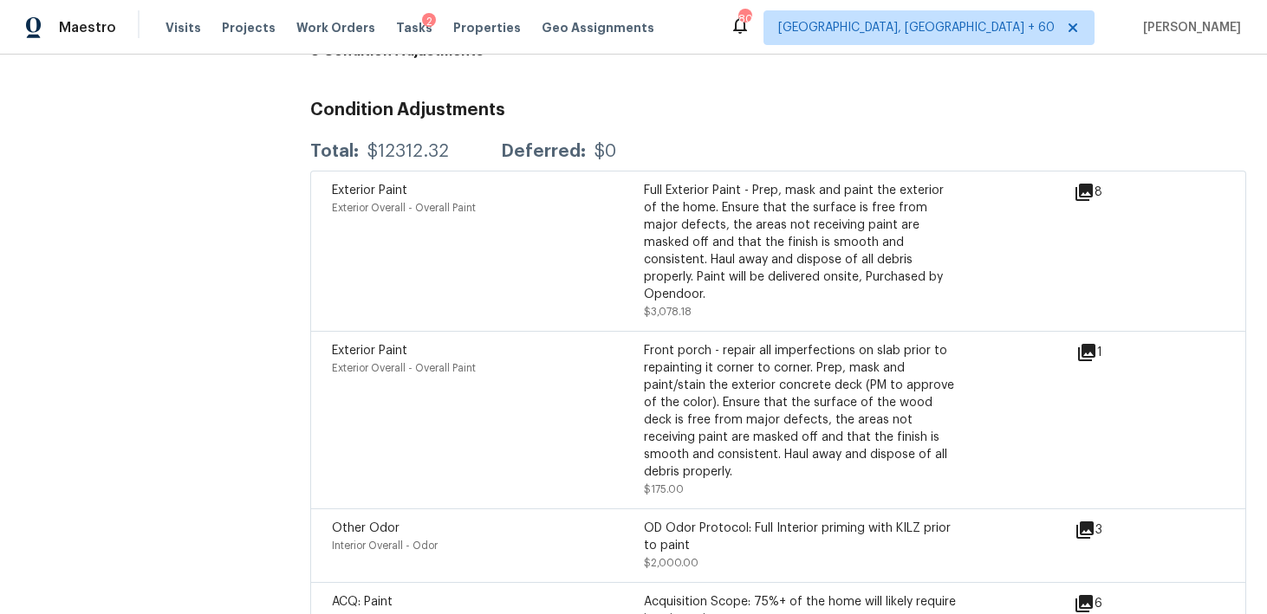
scroll to position [3990, 0]
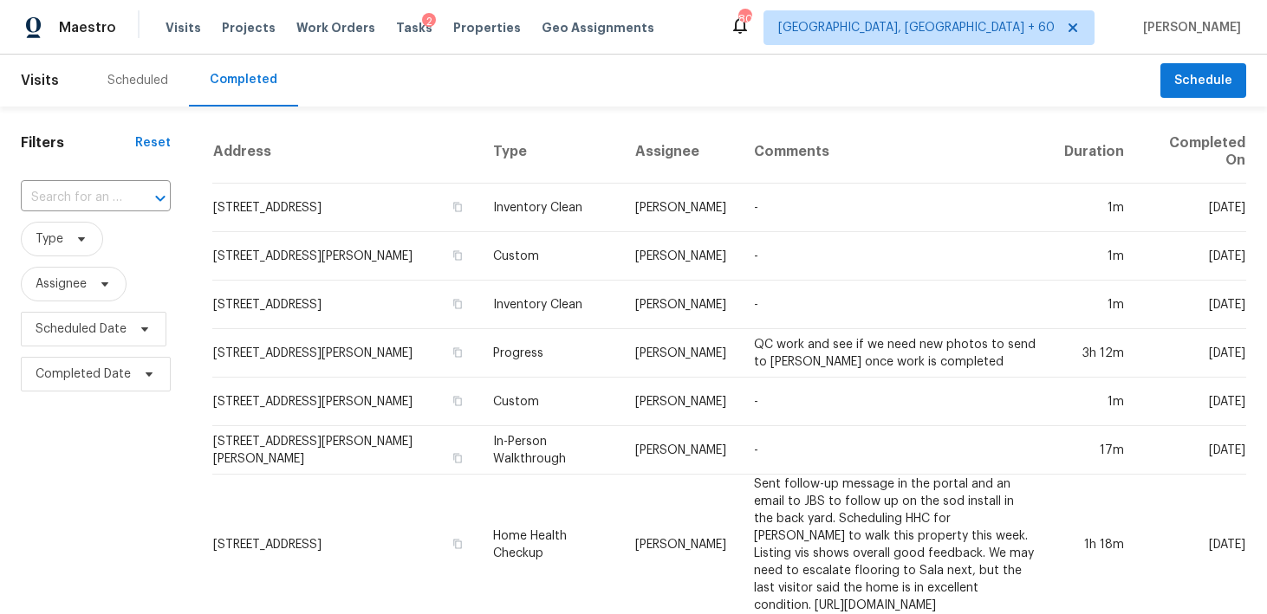
click at [108, 199] on input "text" at bounding box center [71, 198] width 101 height 27
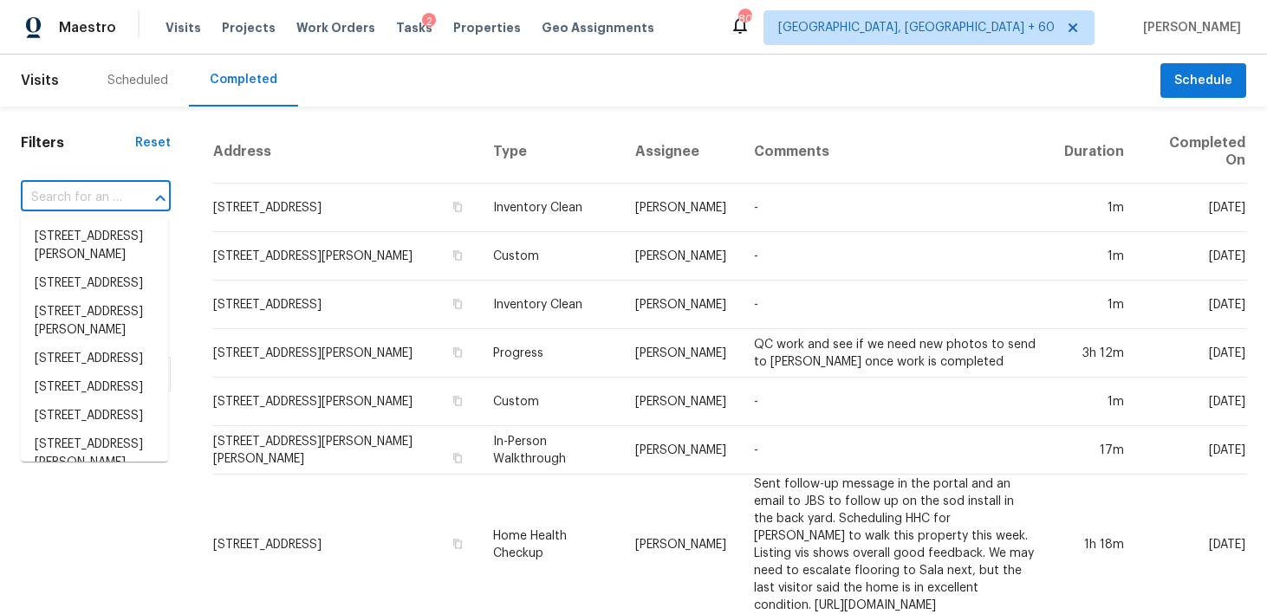
paste input "[STREET_ADDRESS]"
type input "[STREET_ADDRESS]"
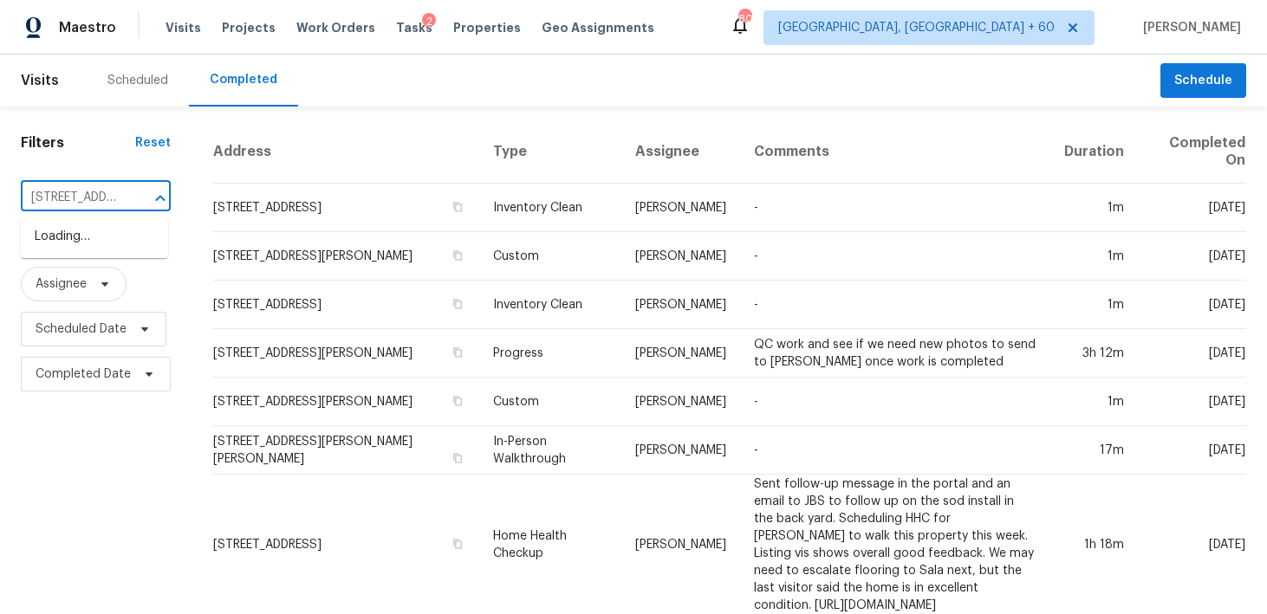
scroll to position [0, 136]
click at [69, 234] on li "[STREET_ADDRESS]" at bounding box center [94, 237] width 147 height 29
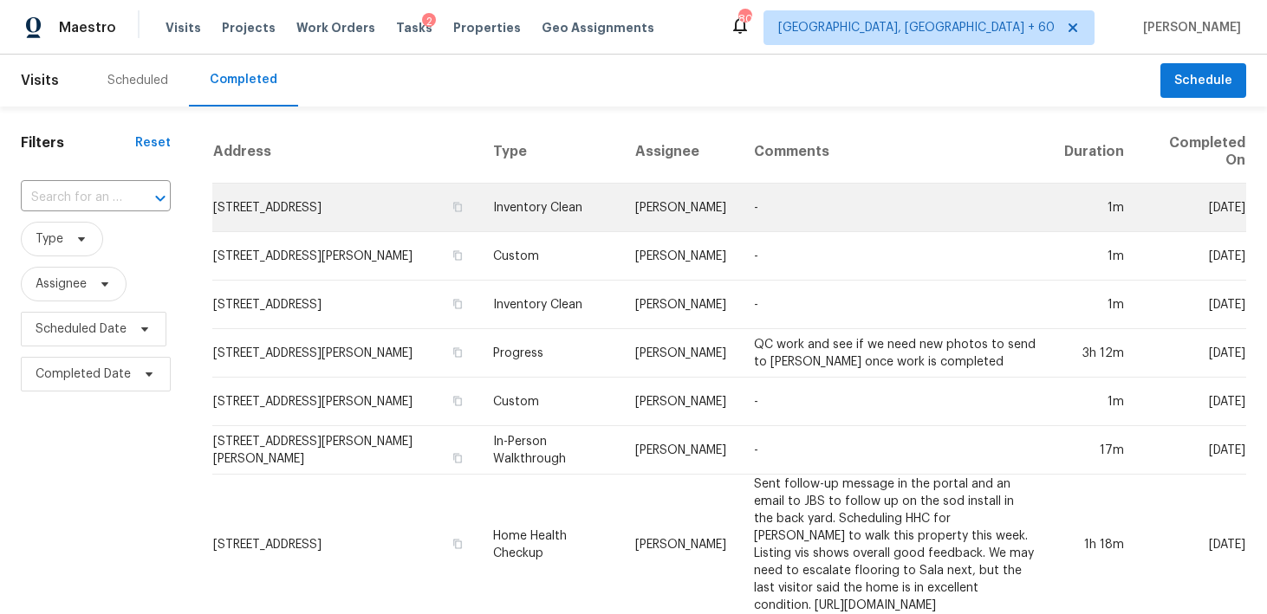
click at [479, 211] on td "Inventory Clean" at bounding box center [550, 208] width 143 height 49
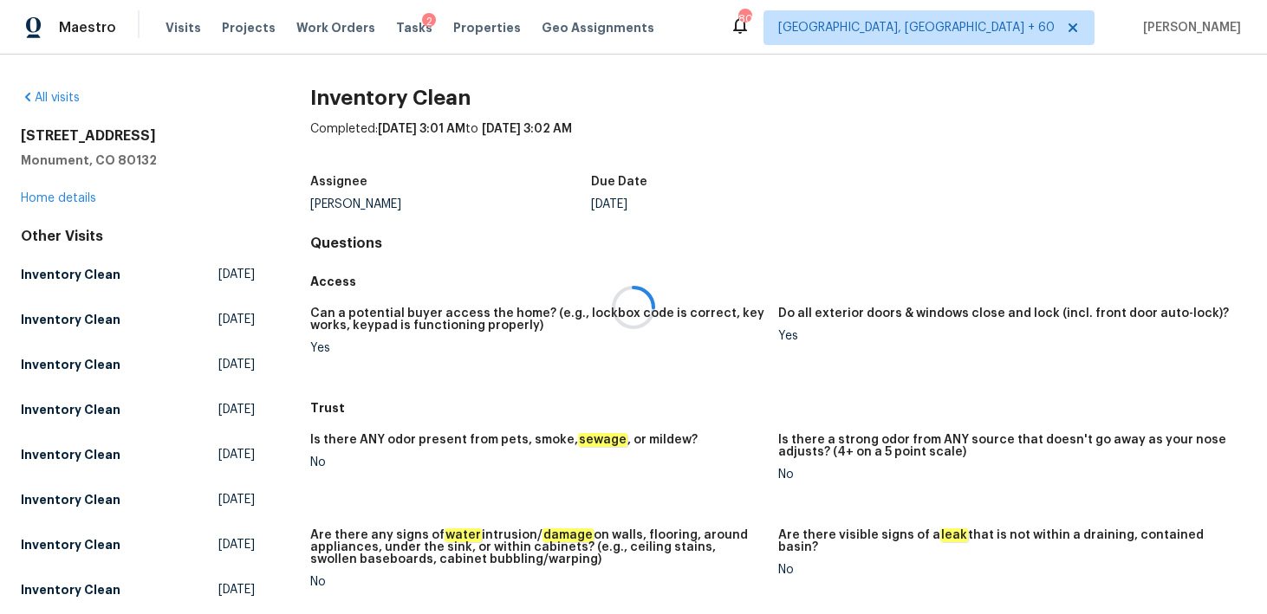
click at [38, 199] on div at bounding box center [633, 307] width 1267 height 614
click at [38, 199] on link "Home details" at bounding box center [58, 198] width 75 height 12
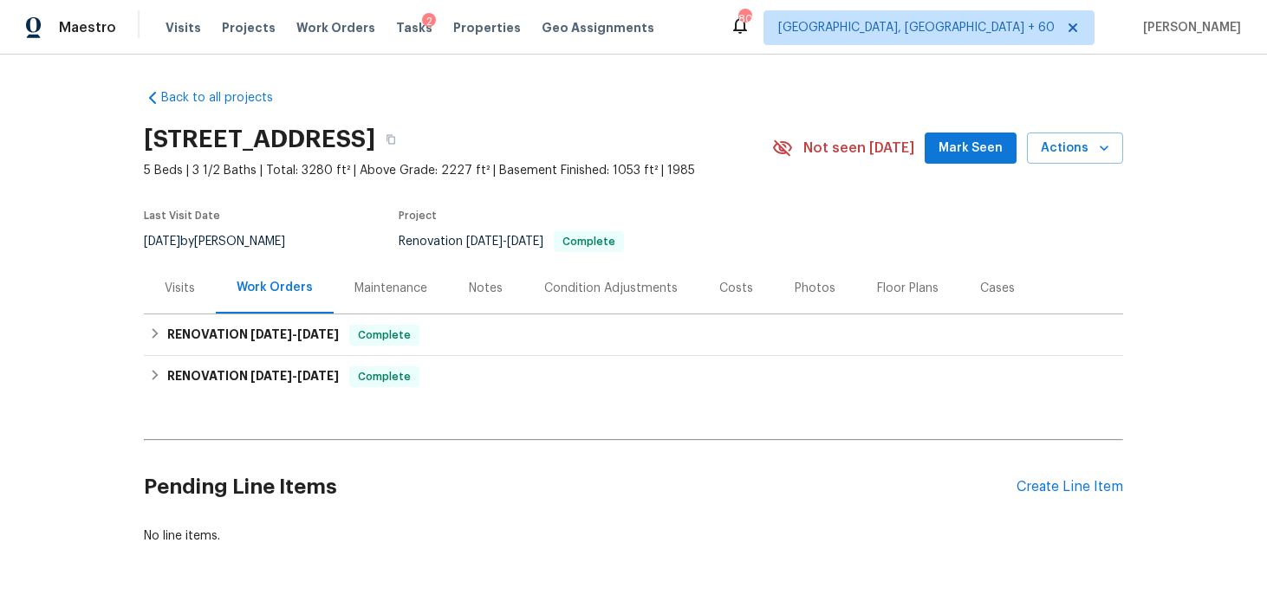
click at [191, 276] on div "Visits" at bounding box center [180, 288] width 72 height 51
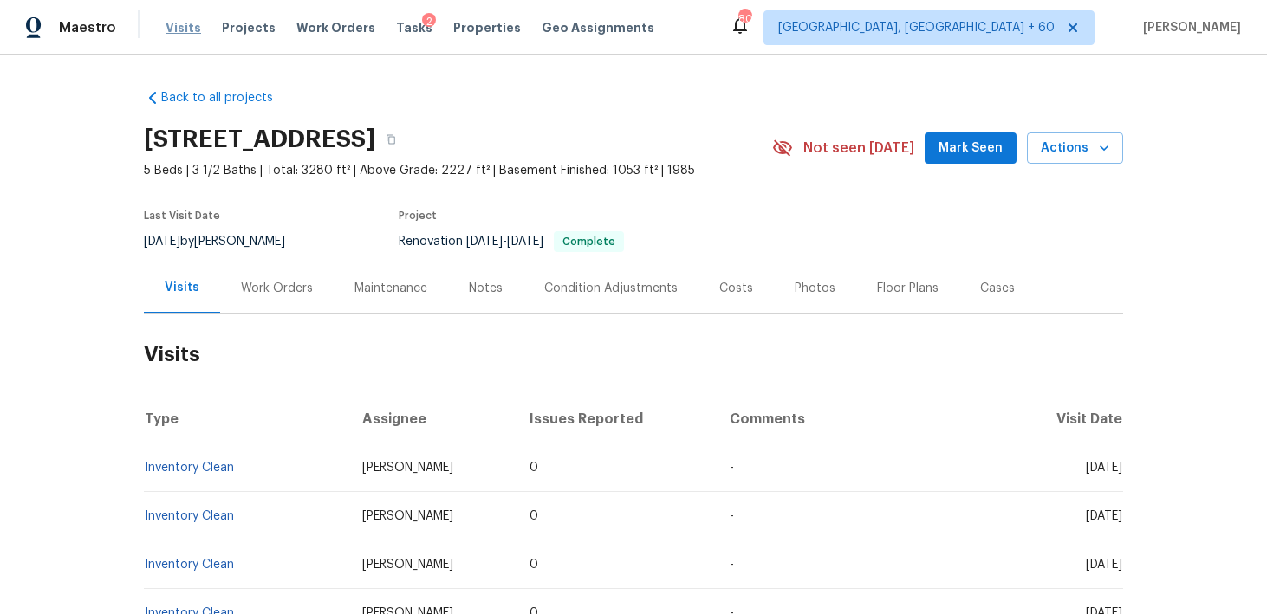
click at [176, 26] on span "Visits" at bounding box center [183, 27] width 36 height 17
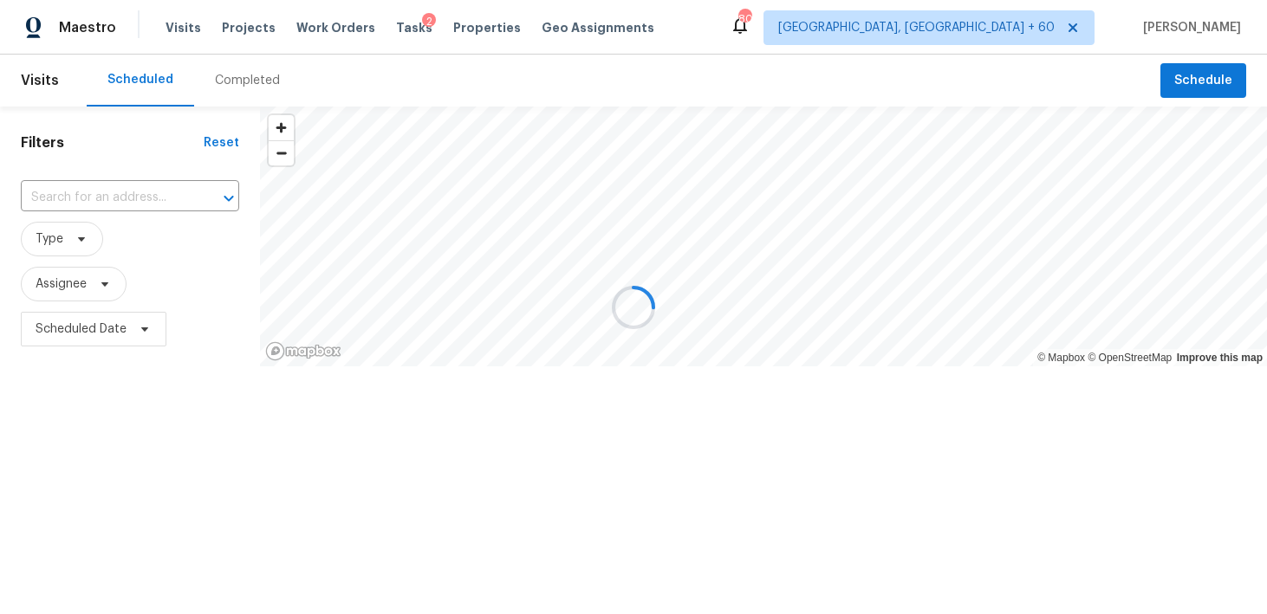
click at [208, 94] on div at bounding box center [633, 307] width 1267 height 614
click at [223, 86] on div at bounding box center [633, 307] width 1267 height 614
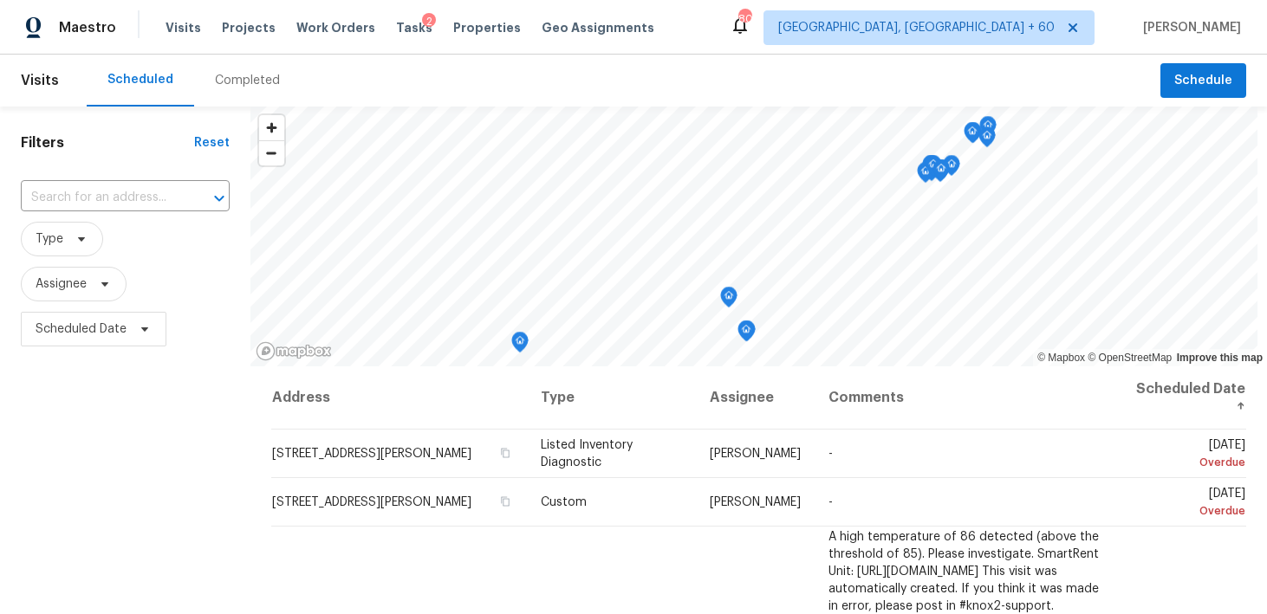
click at [240, 89] on div "Completed" at bounding box center [247, 81] width 107 height 52
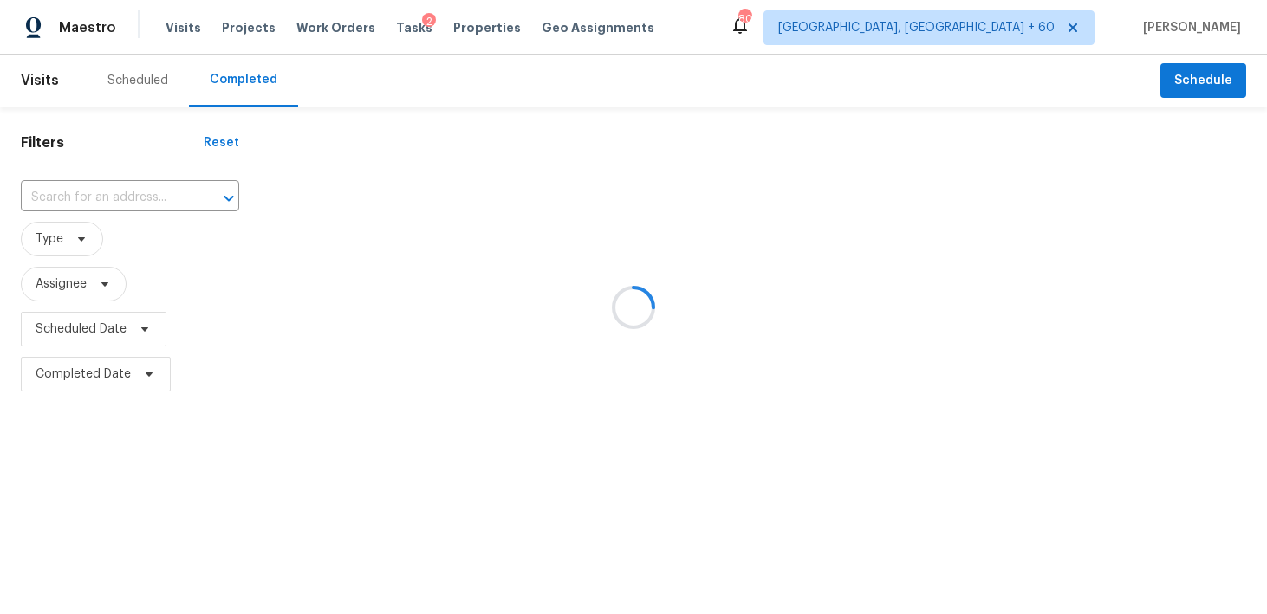
click at [105, 194] on div at bounding box center [633, 307] width 1267 height 614
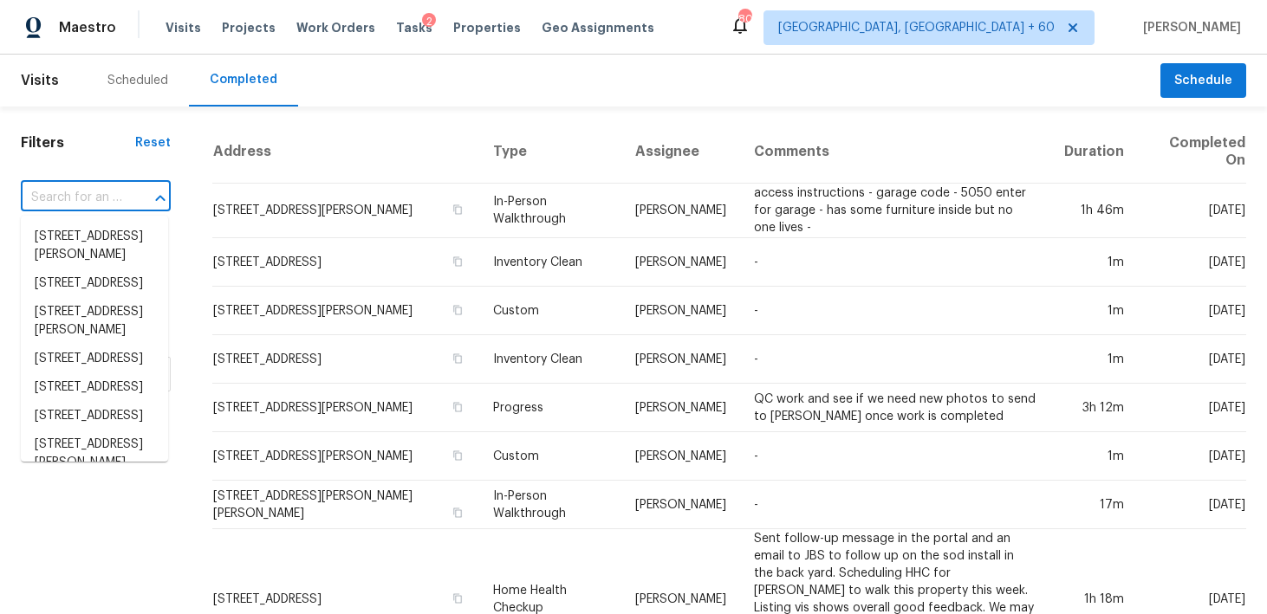
click at [102, 200] on input "text" at bounding box center [71, 198] width 101 height 27
paste input "[STREET_ADDRESS]"
type input "[STREET_ADDRESS]"
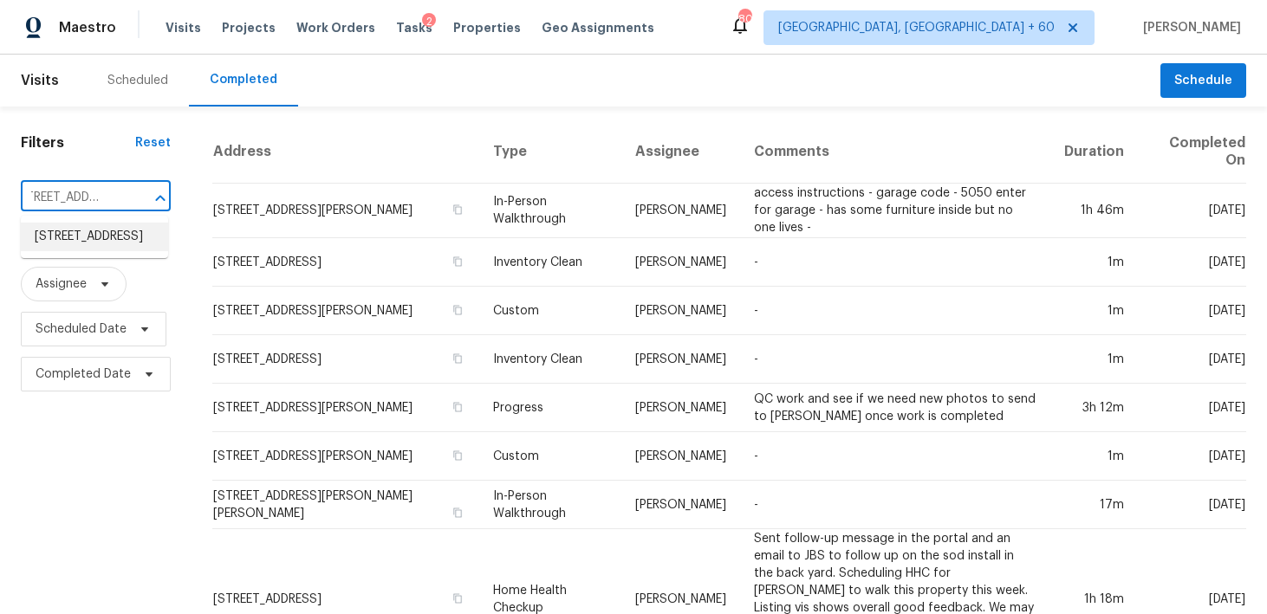
click at [70, 248] on li "[STREET_ADDRESS]" at bounding box center [94, 237] width 147 height 29
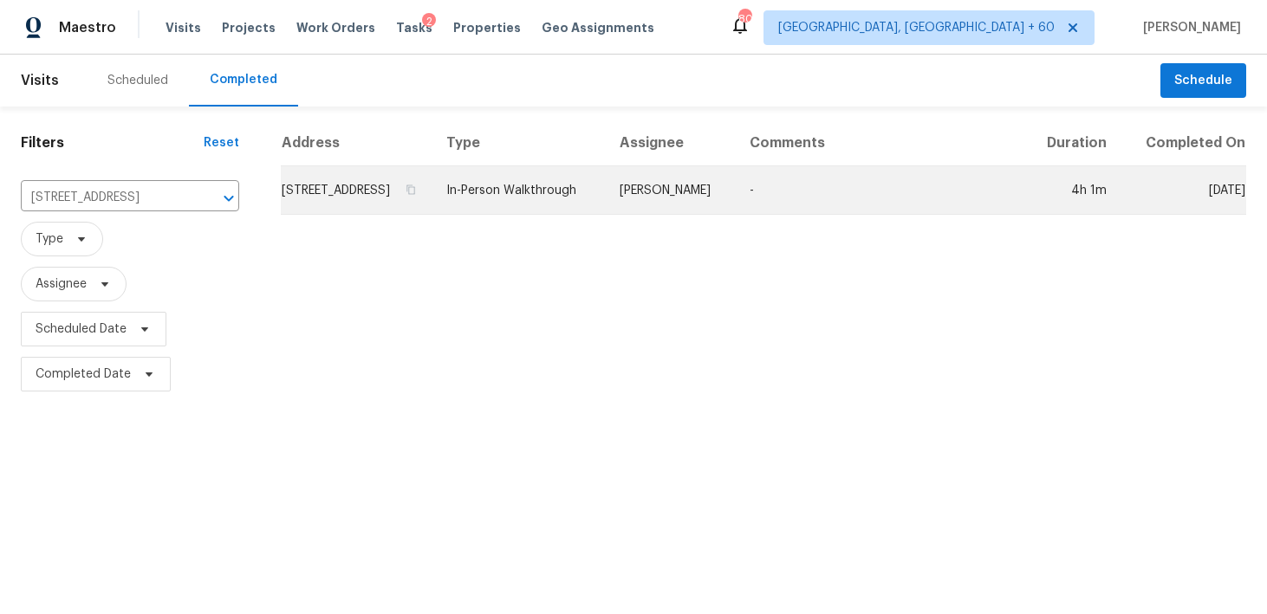
click at [579, 215] on td "In-Person Walkthrough" at bounding box center [518, 190] width 172 height 49
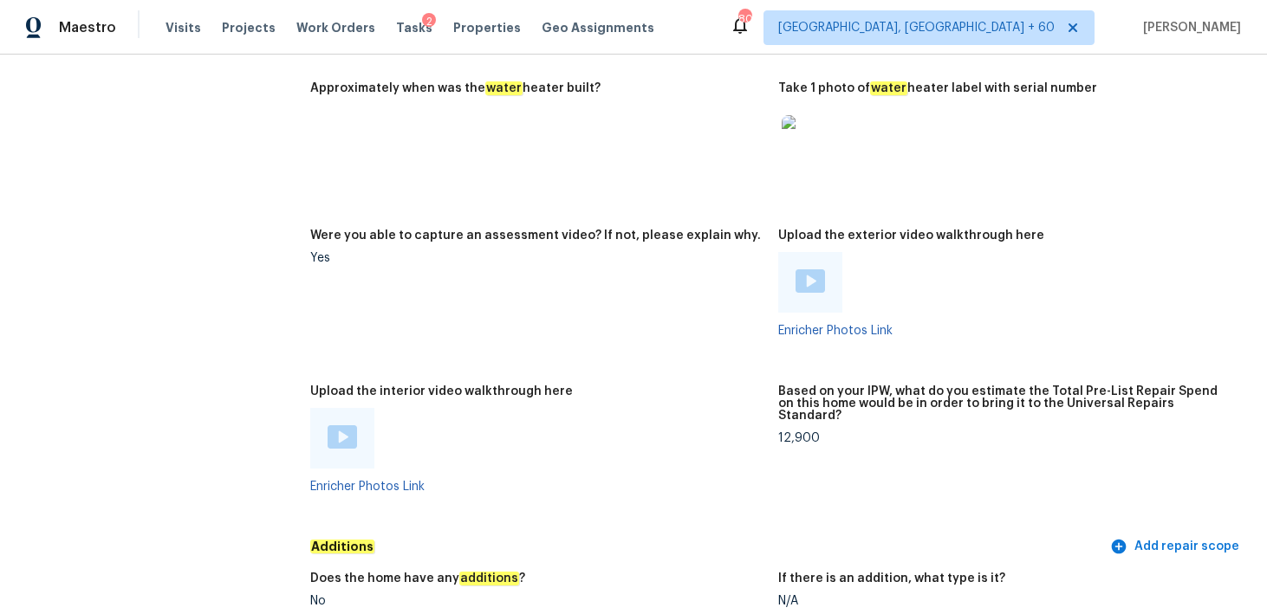
scroll to position [3013, 0]
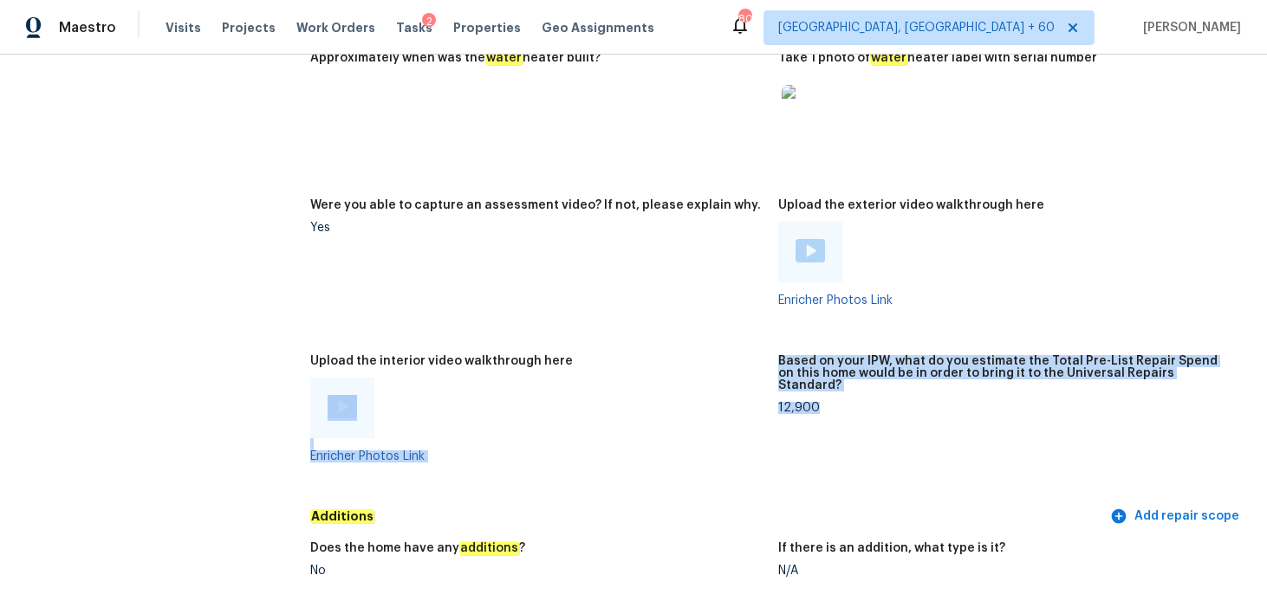
drag, startPoint x: 771, startPoint y: 386, endPoint x: 859, endPoint y: 384, distance: 87.5
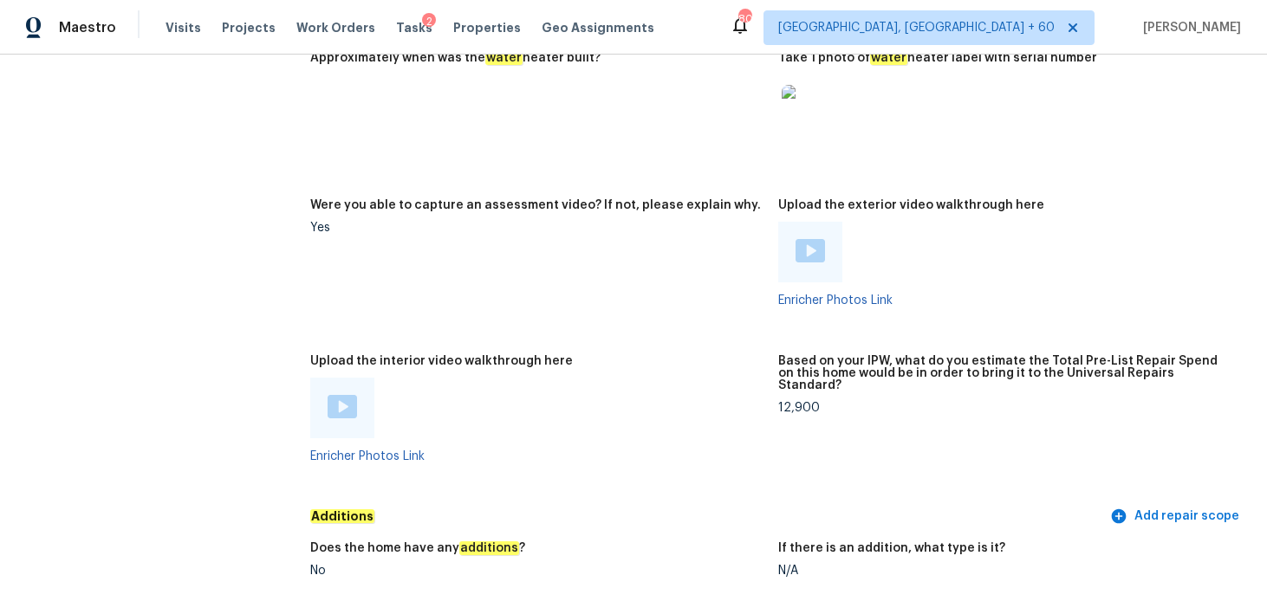
click at [796, 402] on div "12,900" at bounding box center [1005, 408] width 454 height 12
copy div "12,900"
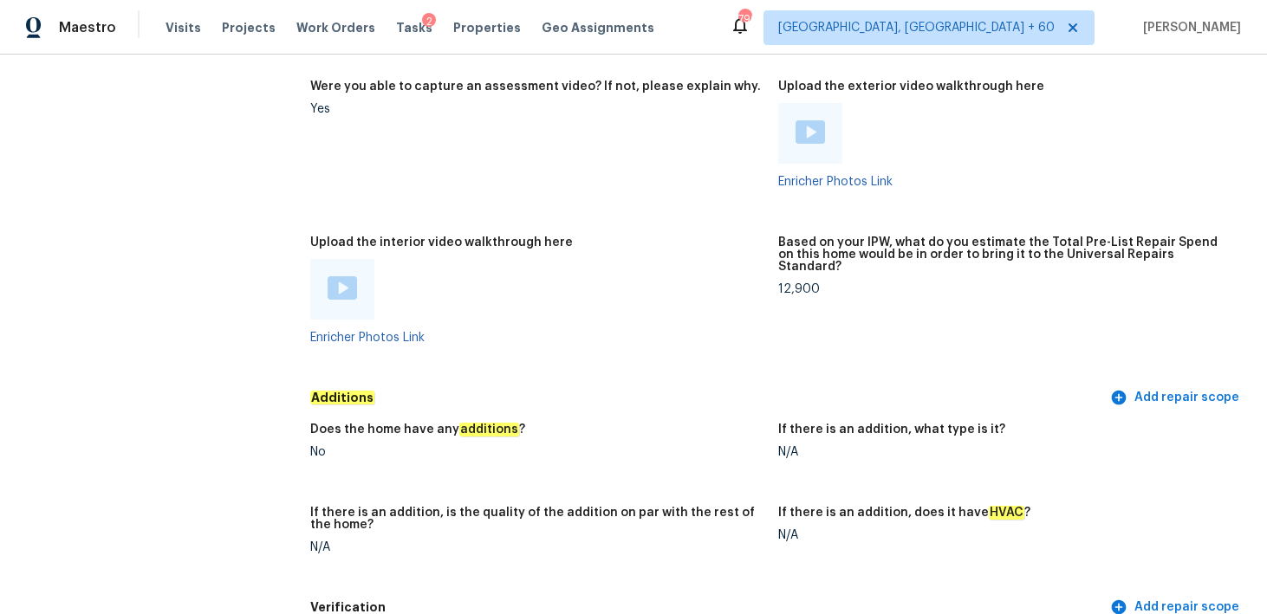
scroll to position [3136, 0]
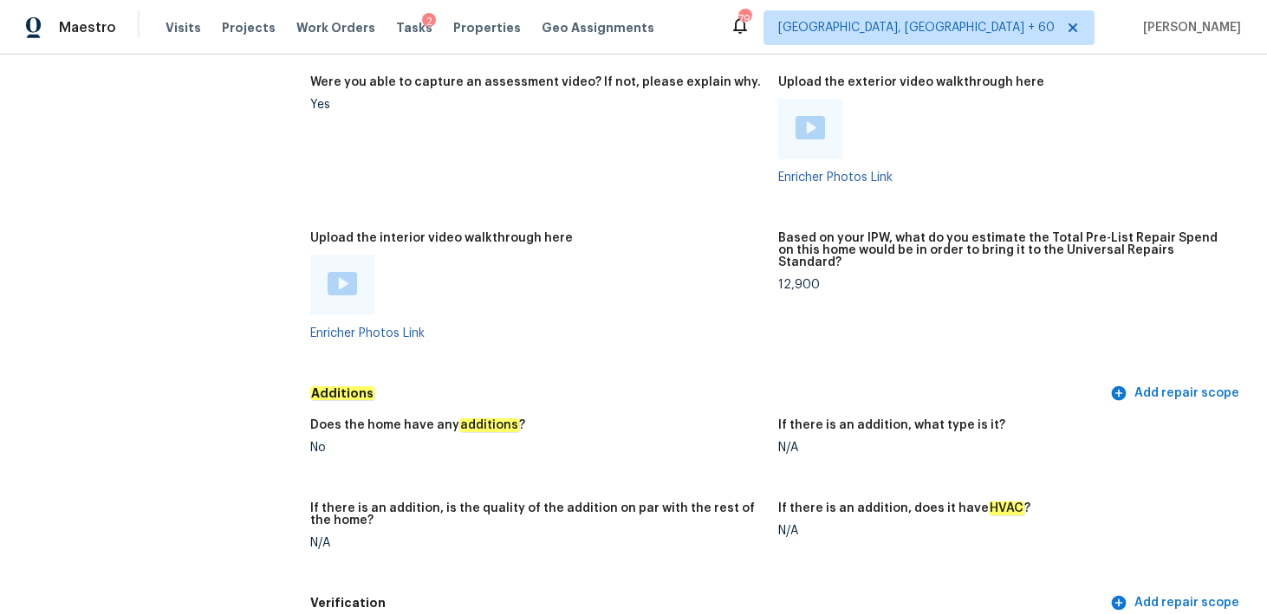
click at [792, 279] on div "12,900" at bounding box center [1005, 285] width 454 height 12
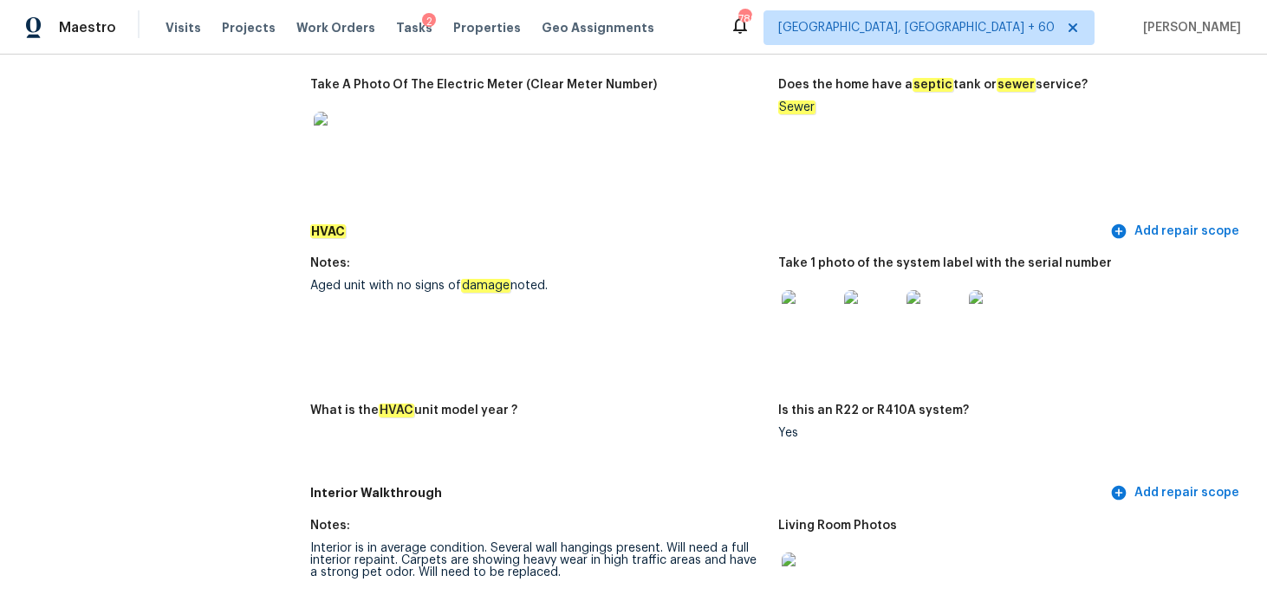
scroll to position [1338, 0]
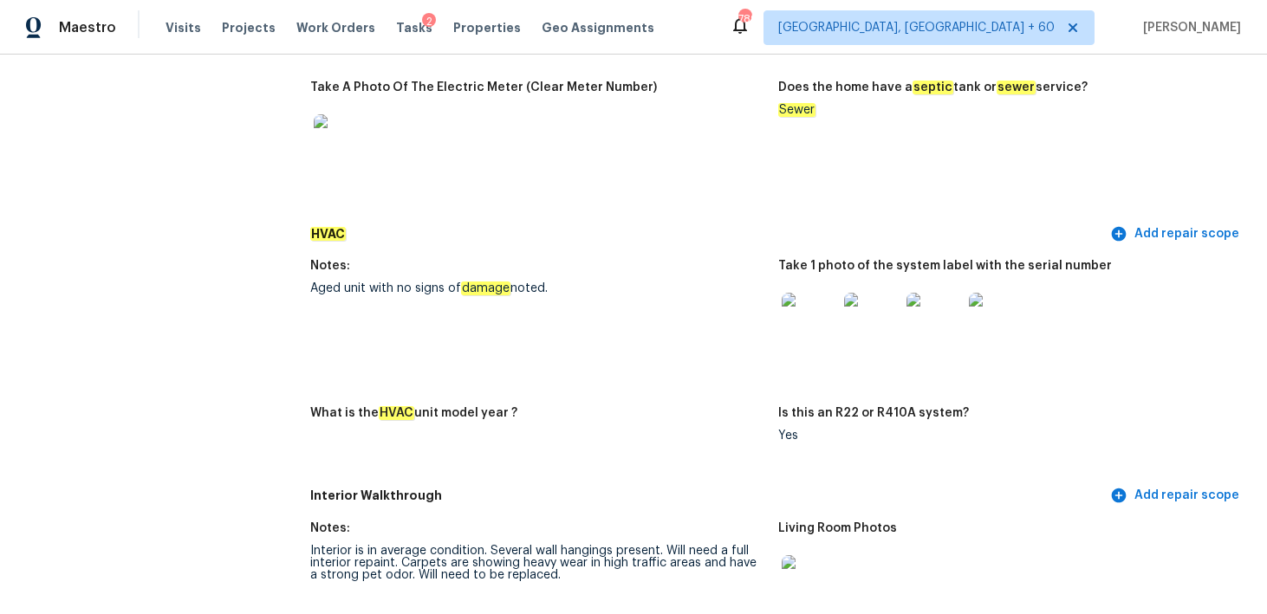
drag, startPoint x: 416, startPoint y: 282, endPoint x: 557, endPoint y: 274, distance: 141.4
click at [557, 274] on div "Notes:" at bounding box center [537, 271] width 454 height 23
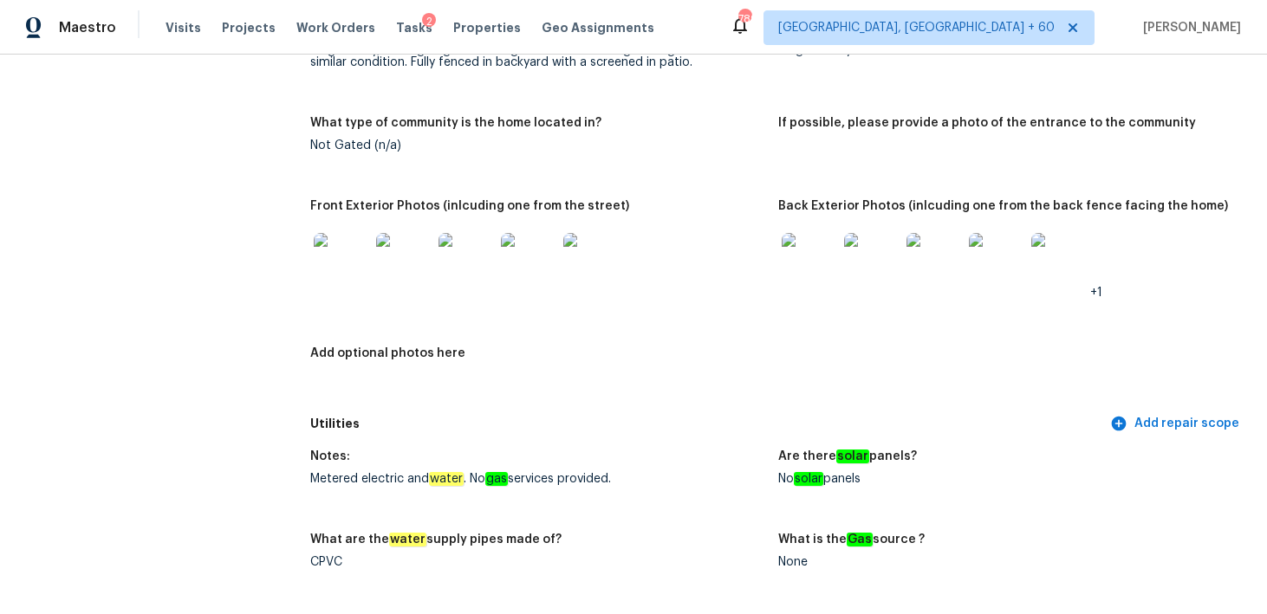
scroll to position [820, 0]
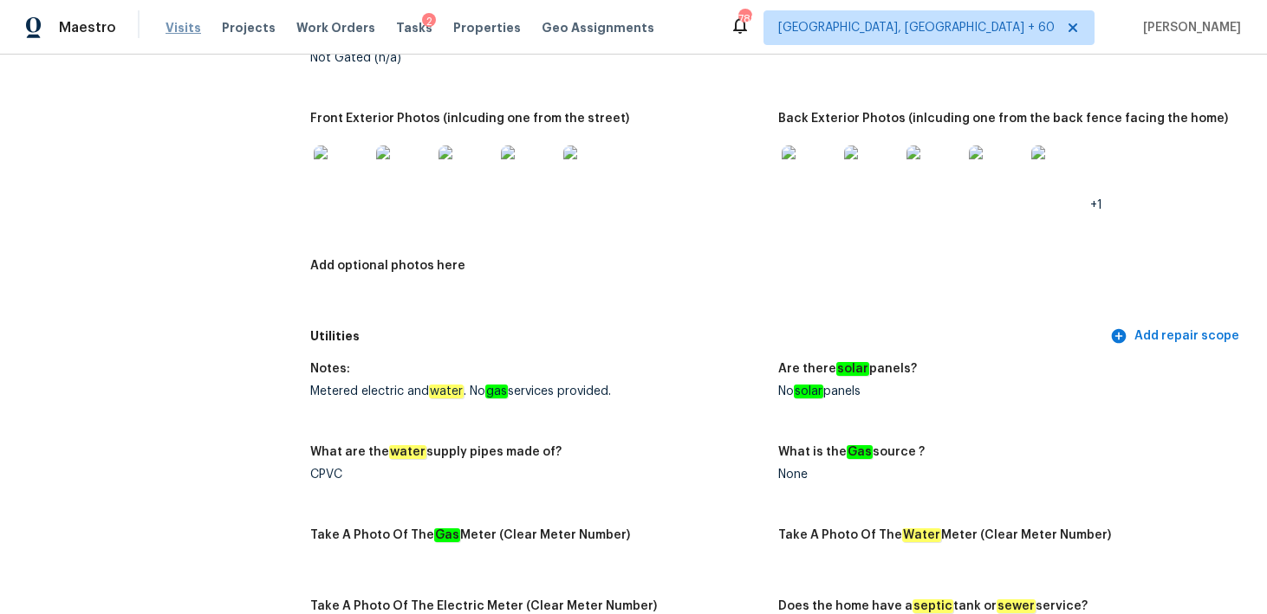
click at [184, 35] on span "Visits" at bounding box center [183, 27] width 36 height 17
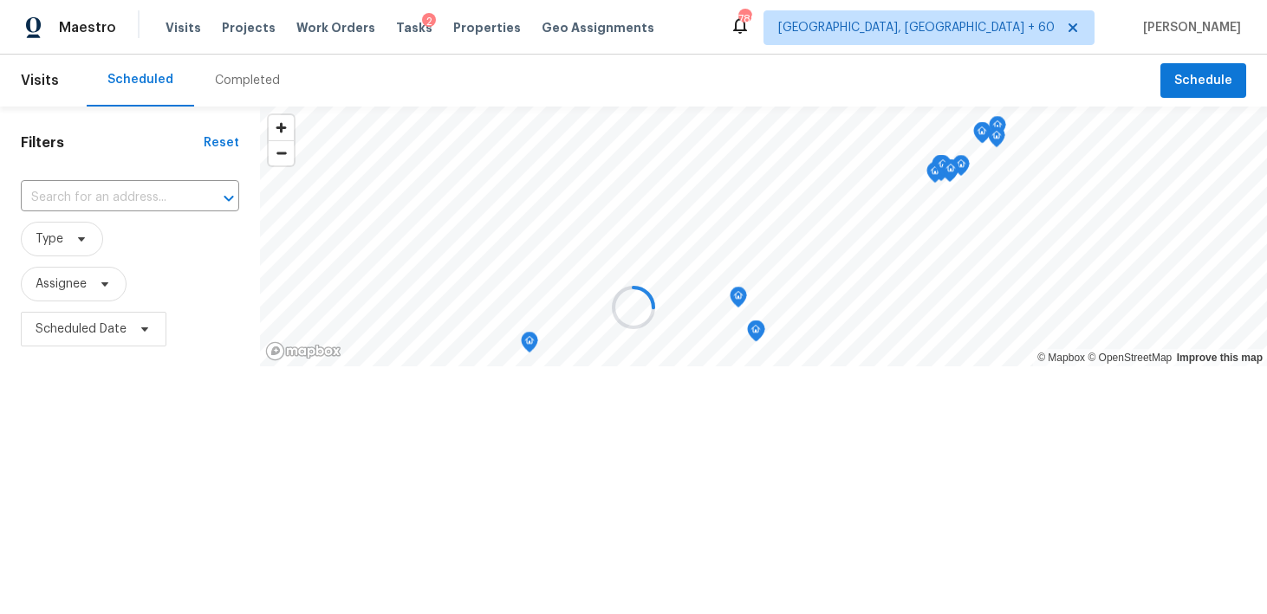
click at [246, 78] on div at bounding box center [633, 307] width 1267 height 614
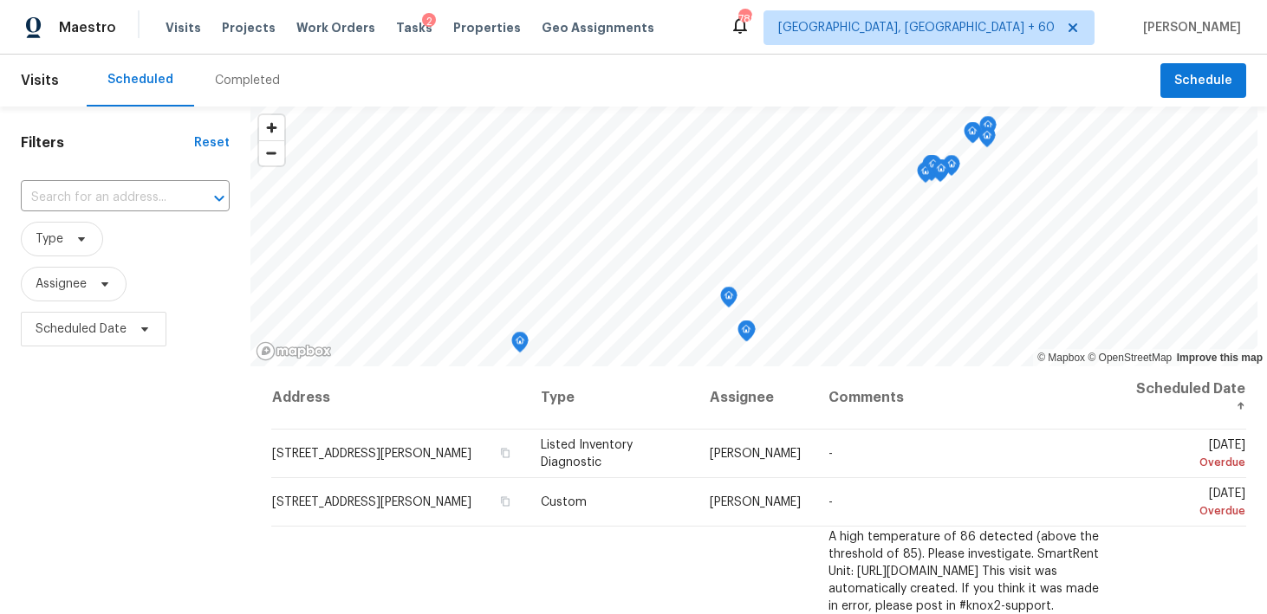
click at [225, 86] on div "Completed" at bounding box center [247, 80] width 65 height 17
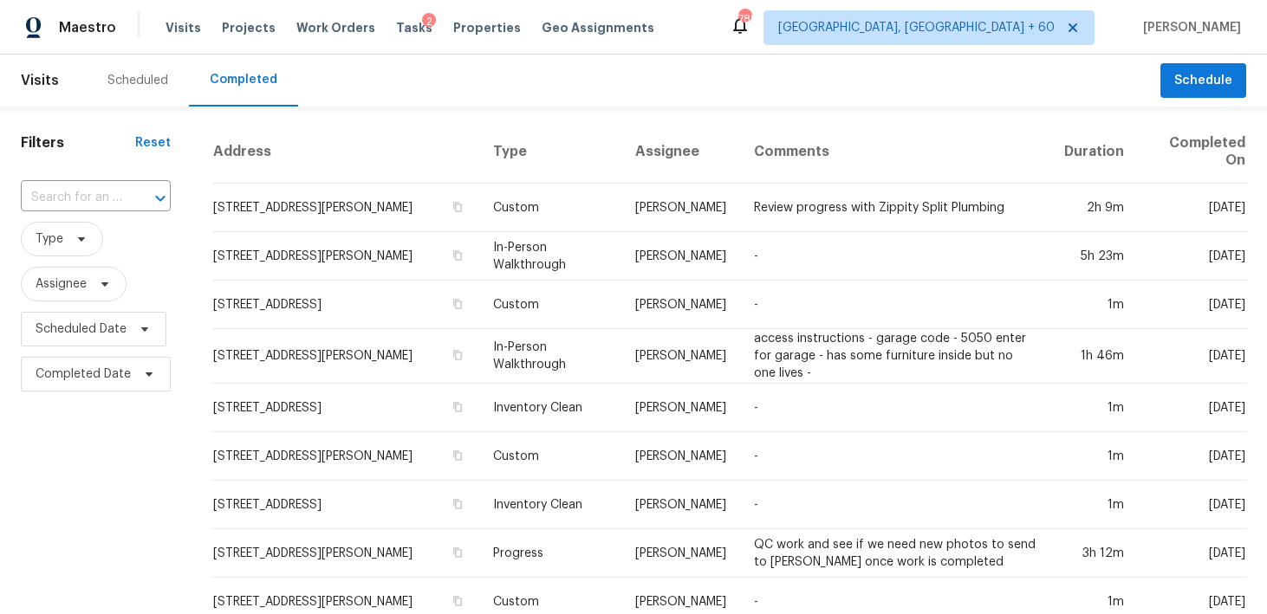
click at [670, 62] on div "Scheduled Completed" at bounding box center [623, 81] width 1073 height 52
click at [108, 196] on input "text" at bounding box center [71, 198] width 101 height 27
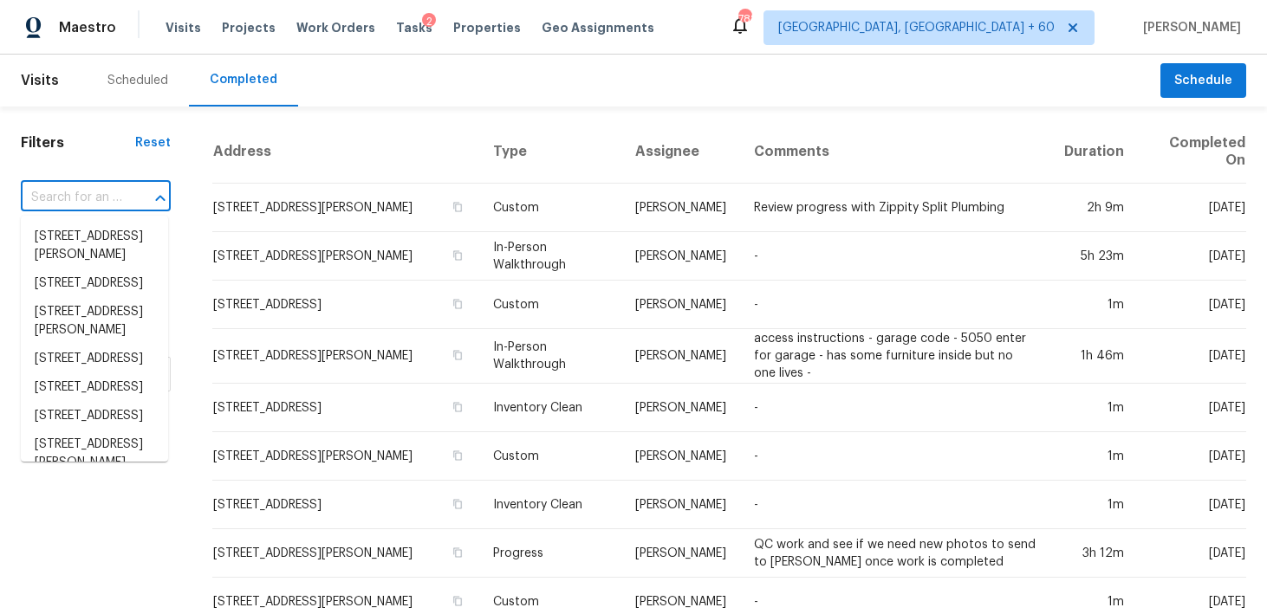
paste input "[STREET_ADDRESS]"
type input "[STREET_ADDRESS]"
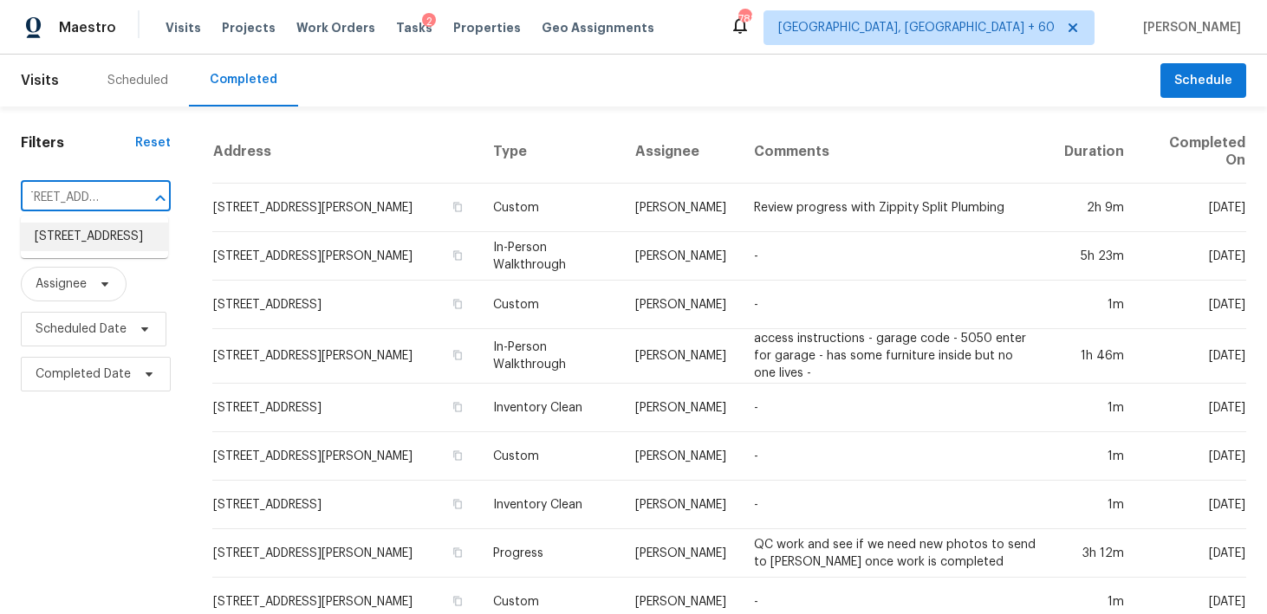
click at [74, 237] on li "[STREET_ADDRESS]" at bounding box center [94, 237] width 147 height 29
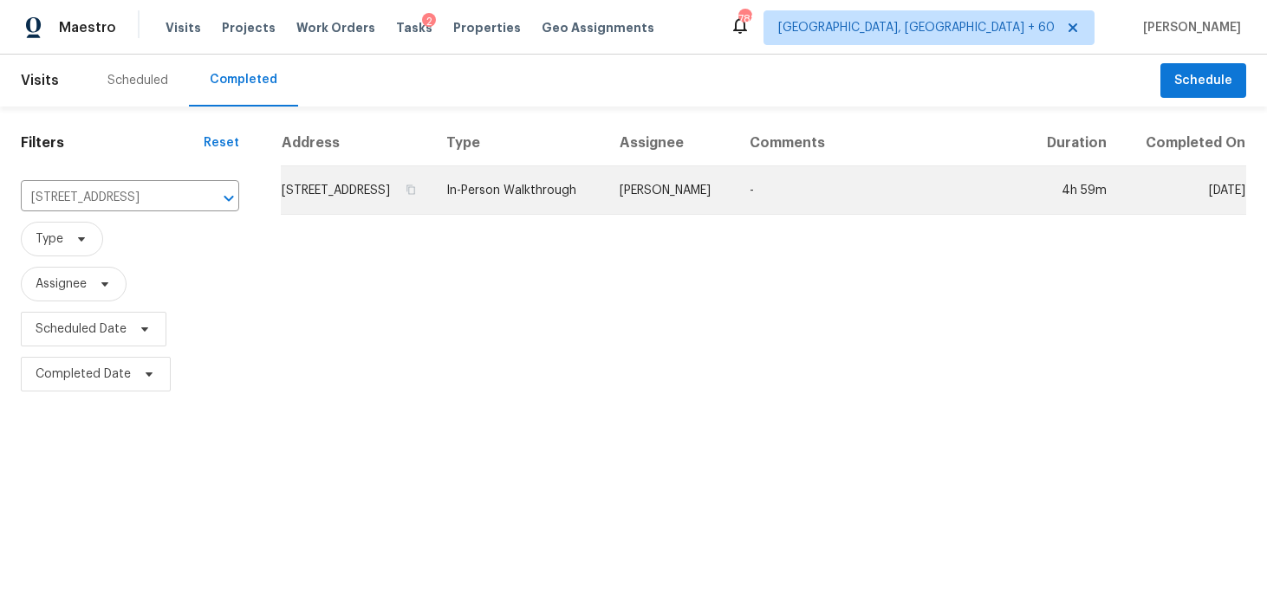
click at [551, 196] on td "In-Person Walkthrough" at bounding box center [518, 190] width 172 height 49
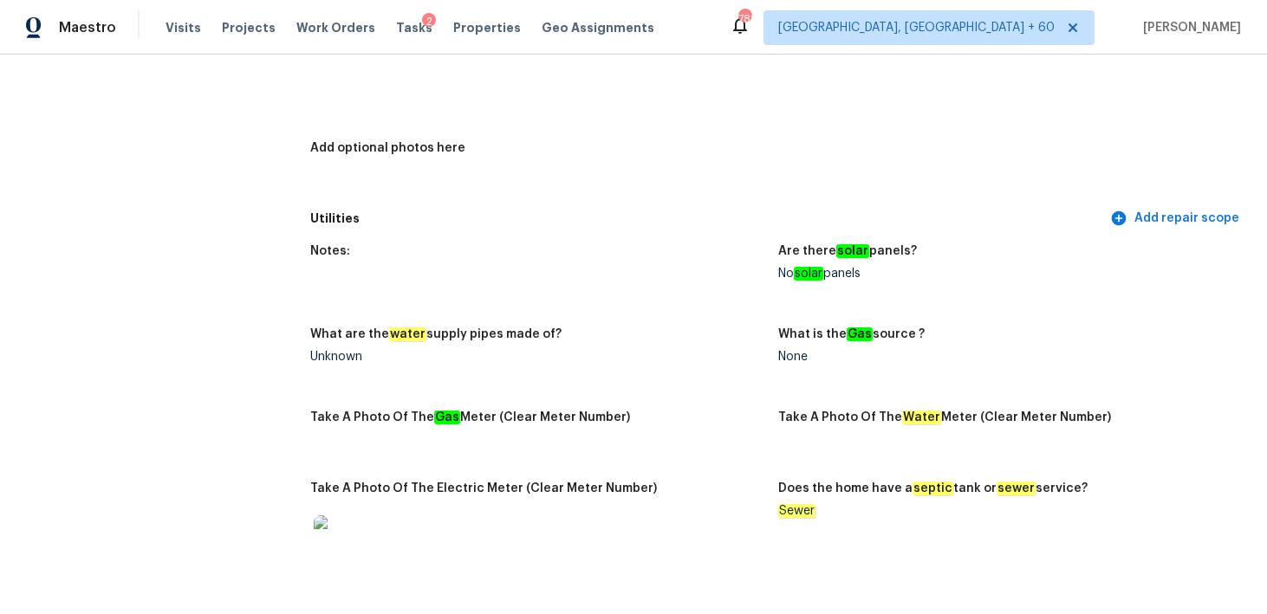
scroll to position [2451, 0]
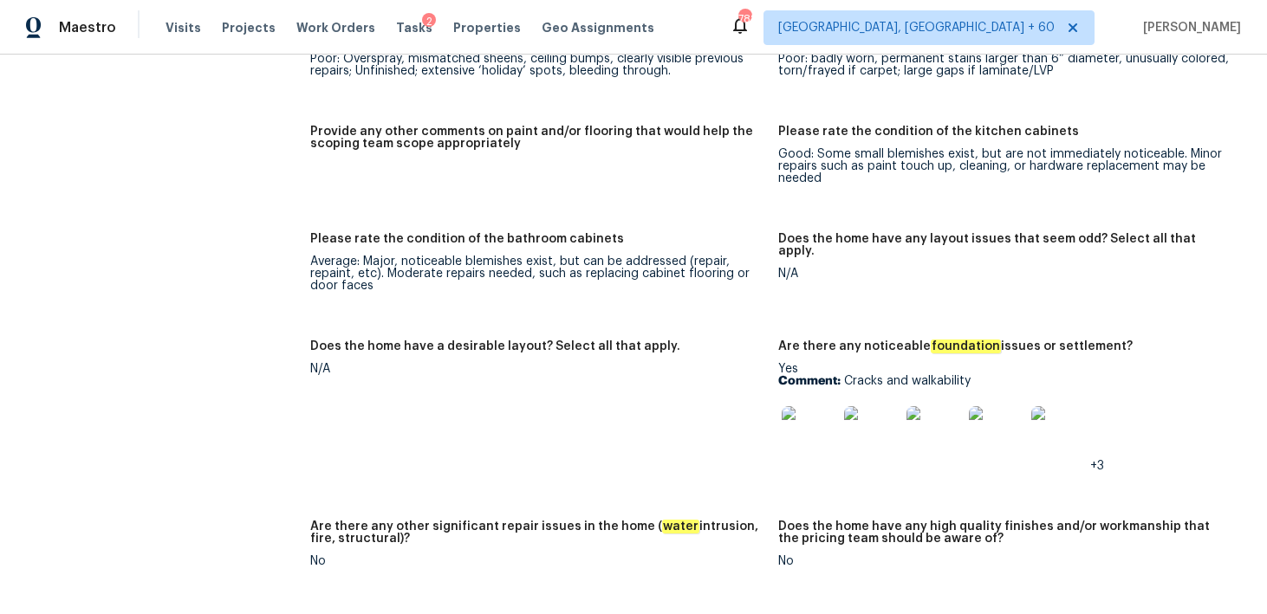
click at [918, 375] on p "Comment: Cracks and walkability" at bounding box center [1005, 381] width 454 height 12
drag, startPoint x: 845, startPoint y: 372, endPoint x: 1043, endPoint y: 371, distance: 198.4
click at [1043, 375] on p "Comment: Cracks and walkability" at bounding box center [1005, 381] width 454 height 12
copy p "Cracks and walkability"
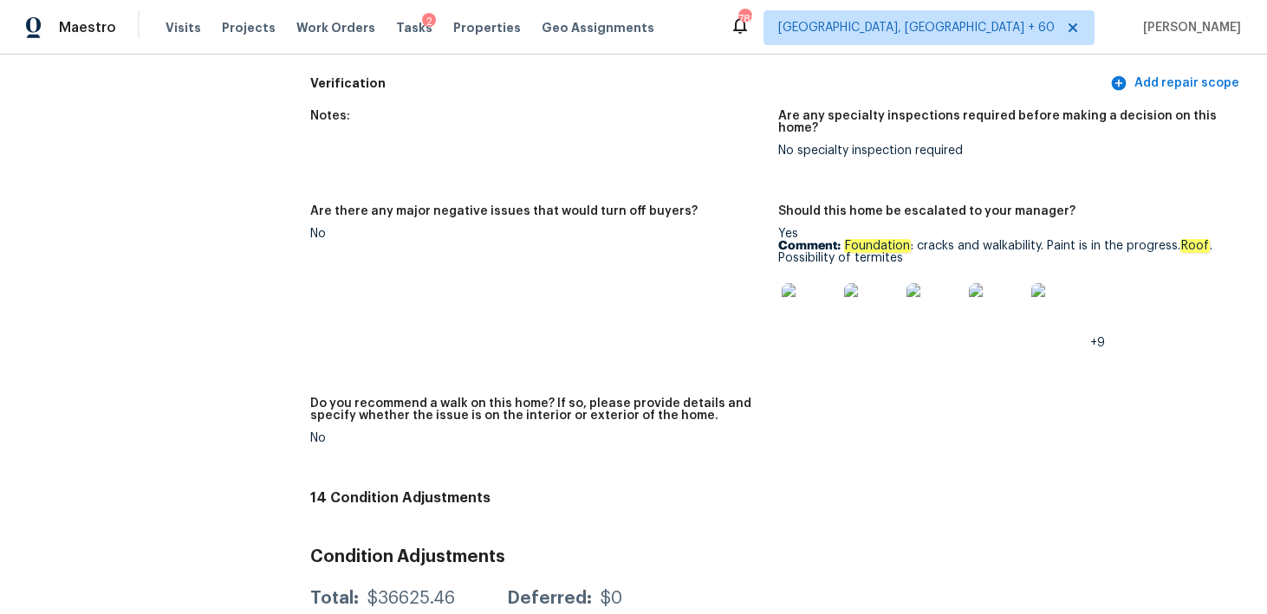
scroll to position [3682, 0]
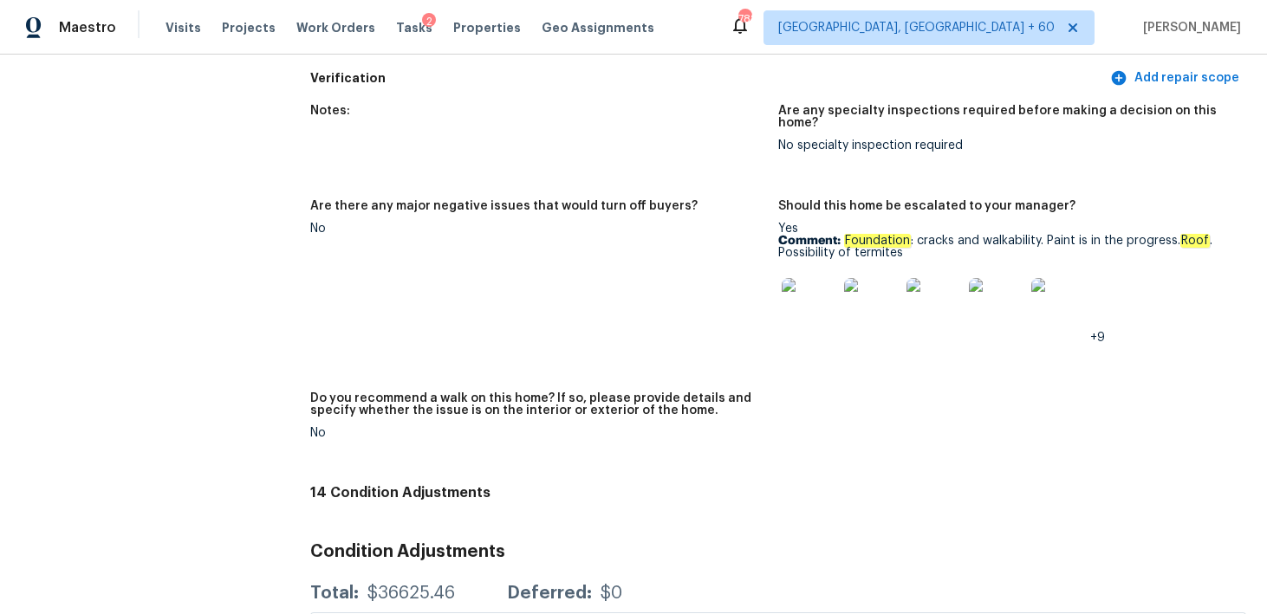
click at [1180, 234] on em "Foundation" at bounding box center [1194, 241] width 29 height 14
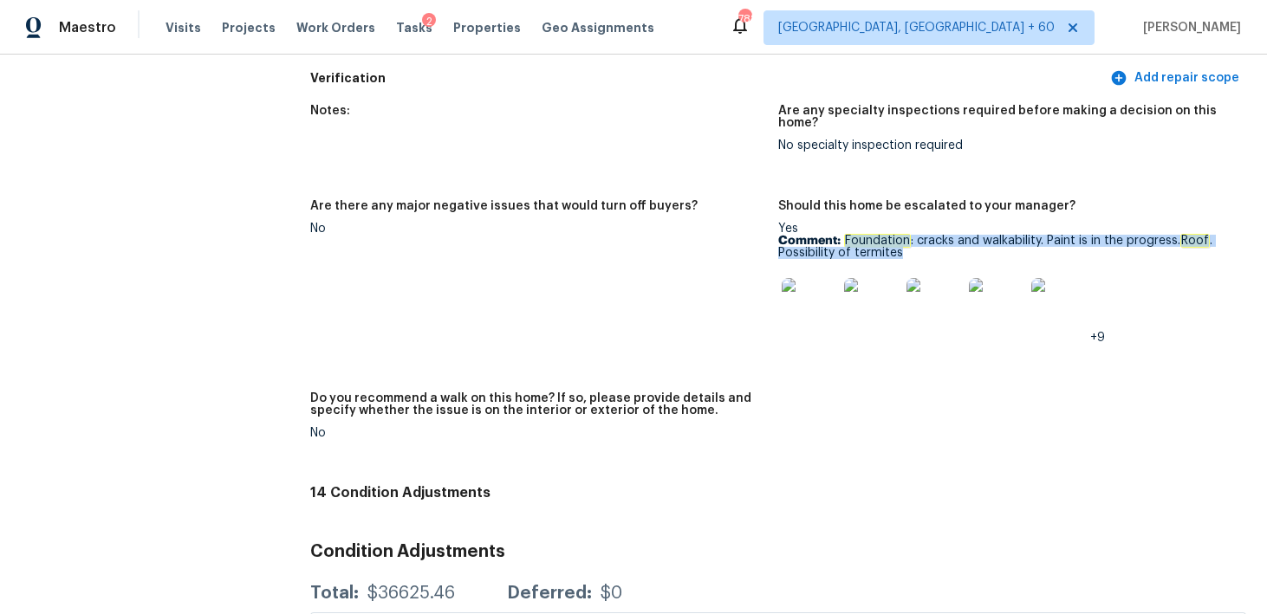
drag, startPoint x: 846, startPoint y: 219, endPoint x: 902, endPoint y: 228, distance: 56.1
click at [902, 235] on p "Comment: Foundation : cracks and walkability. Paint is in the progress. Roof . …" at bounding box center [1005, 247] width 454 height 24
copy p "Foundation : cracks and walkability. Paint is in the progress. Roof . Possibili…"
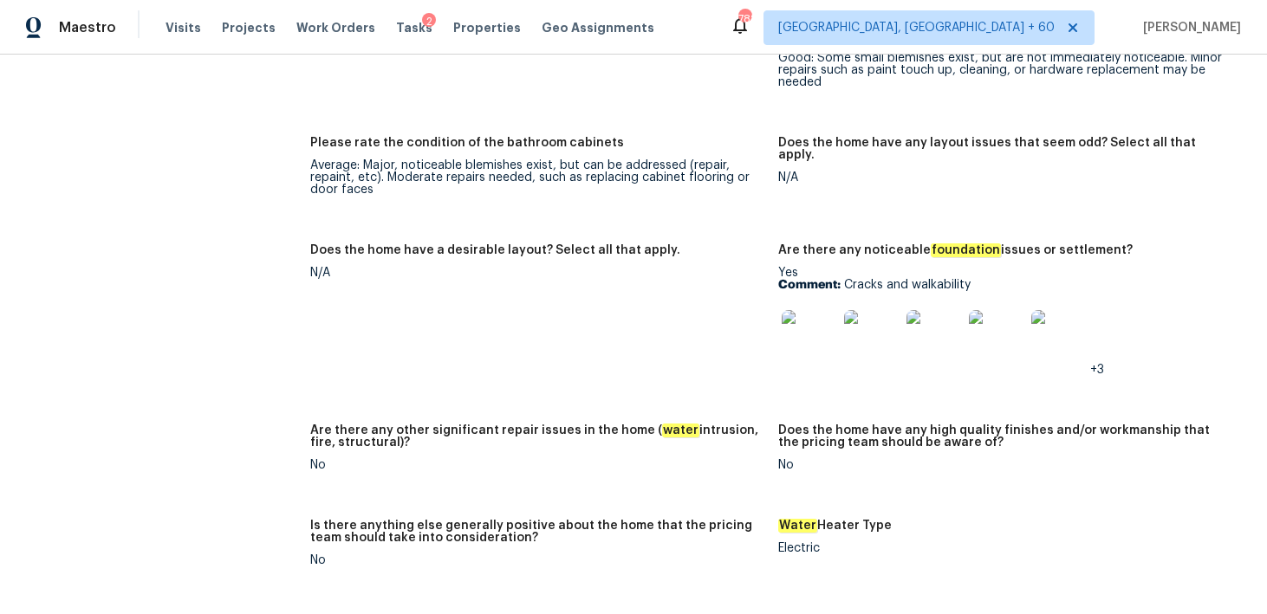
scroll to position [2474, 0]
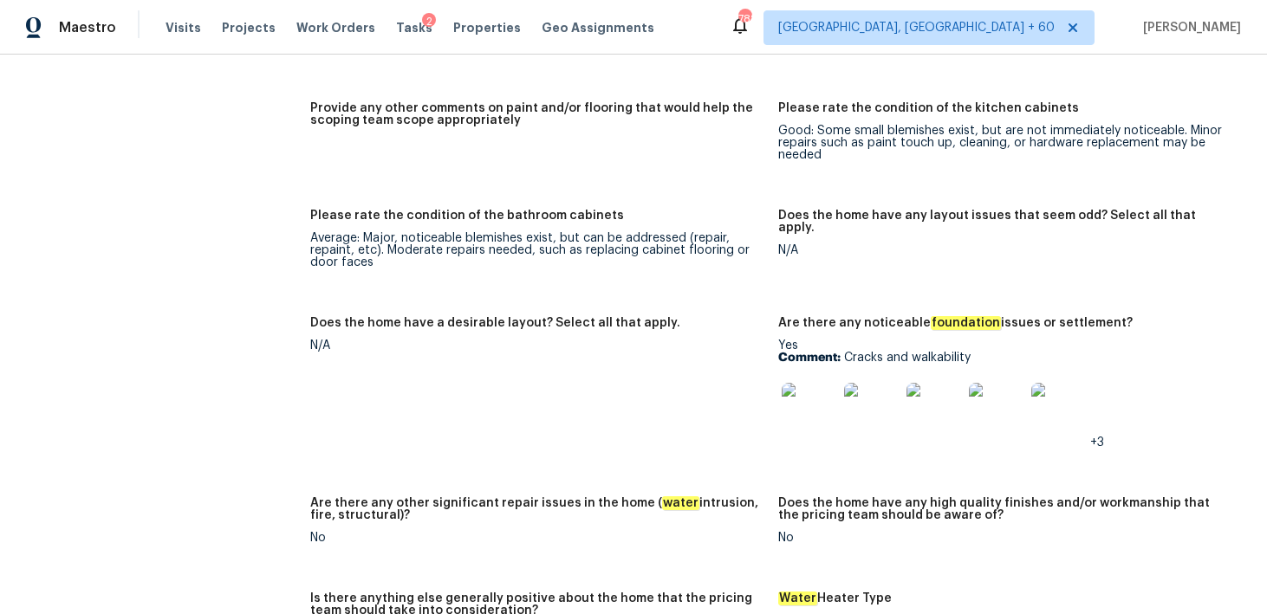
click at [816, 398] on img at bounding box center [808, 410] width 55 height 55
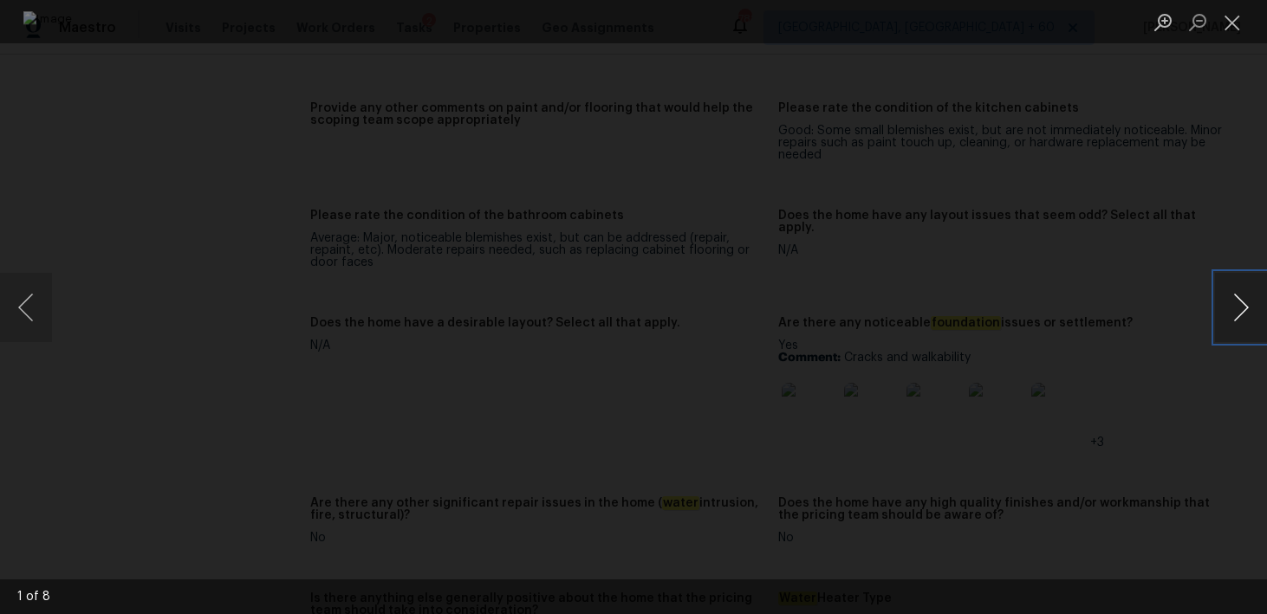
click at [1237, 314] on button "Next image" at bounding box center [1241, 307] width 52 height 69
click at [1243, 316] on button "Next image" at bounding box center [1241, 307] width 52 height 69
click at [1234, 35] on button "Close lightbox" at bounding box center [1232, 22] width 35 height 30
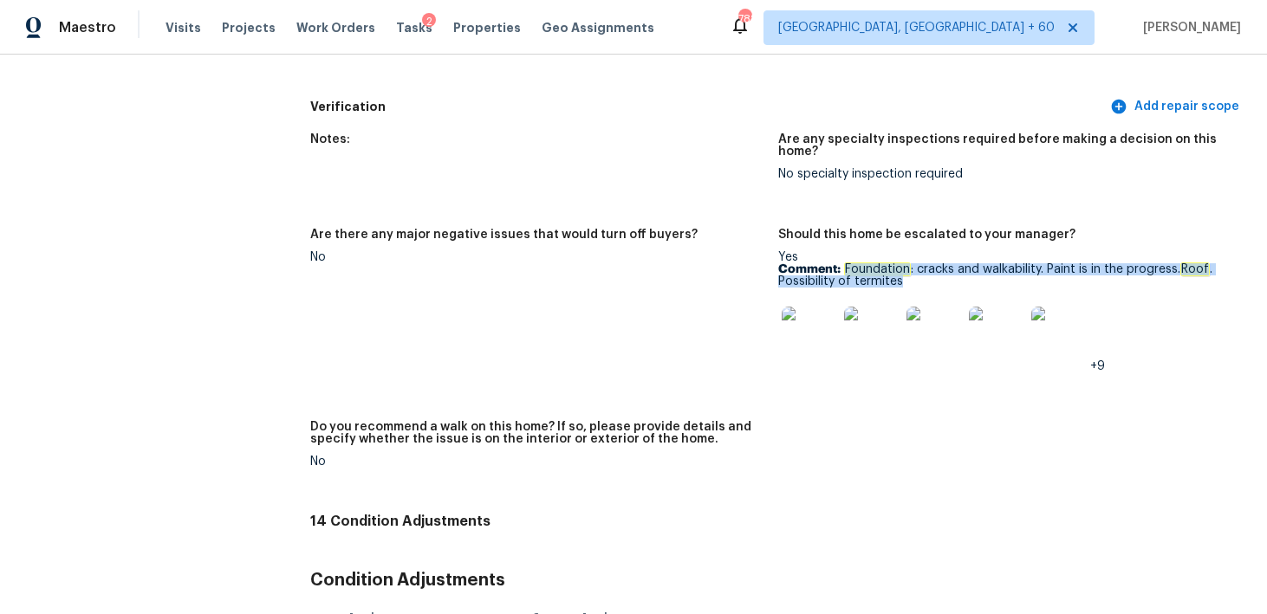
scroll to position [3709, 0]
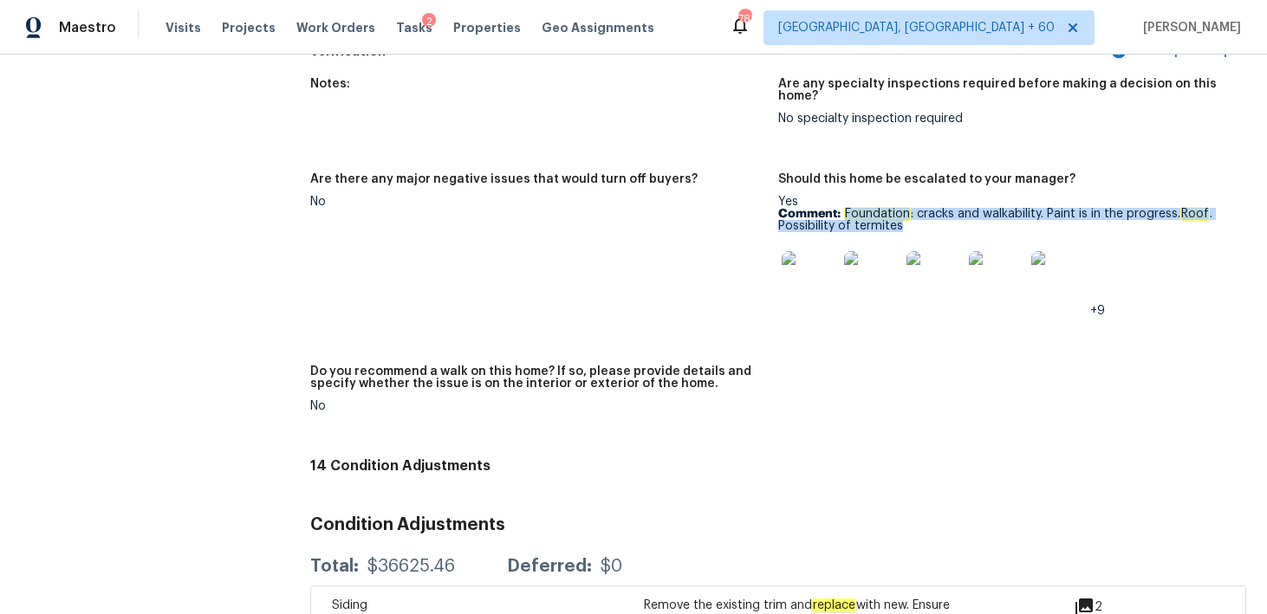
click at [855, 270] on img at bounding box center [871, 278] width 55 height 55
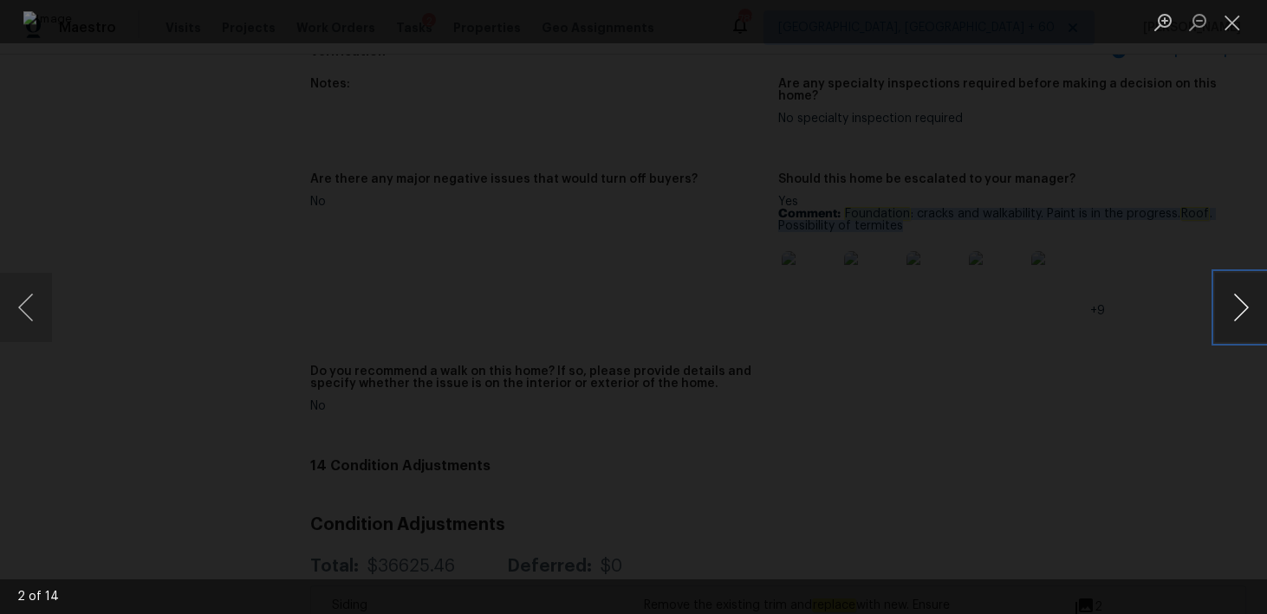
click at [1244, 310] on button "Next image" at bounding box center [1241, 307] width 52 height 69
click at [1231, 18] on button "Close lightbox" at bounding box center [1232, 22] width 35 height 30
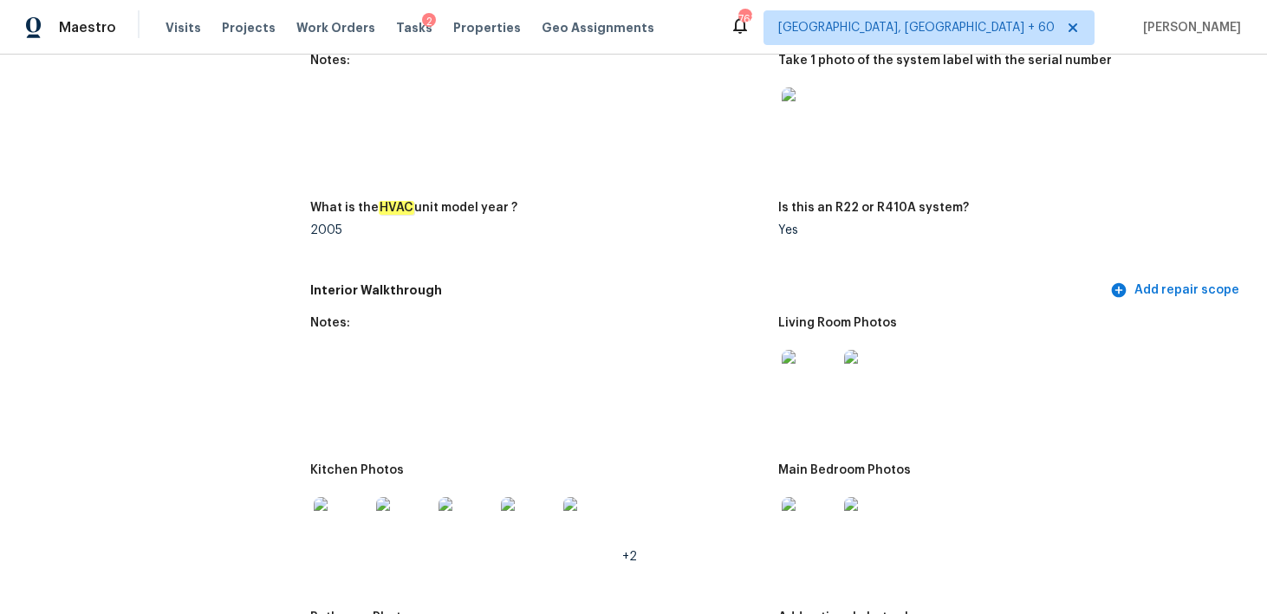
scroll to position [0, 0]
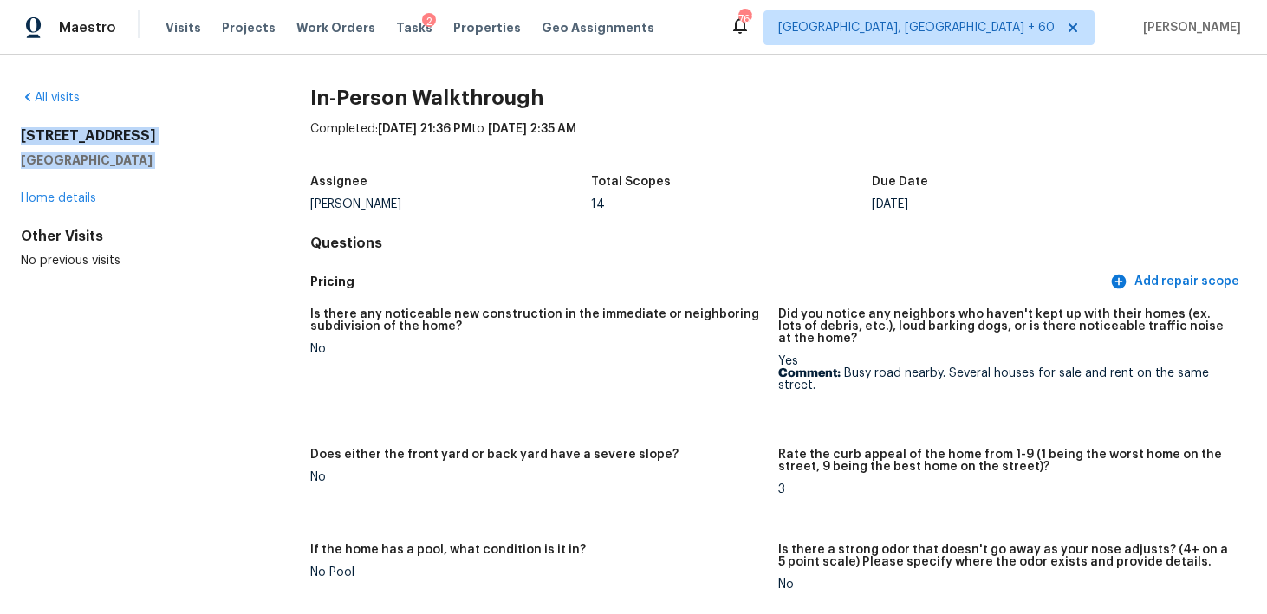
drag, startPoint x: 19, startPoint y: 128, endPoint x: 139, endPoint y: 186, distance: 133.7
click at [139, 186] on div "All visits [STREET_ADDRESS] Home details Other Visits No previous visits In-Per…" at bounding box center [633, 335] width 1267 height 560
copy div "[STREET_ADDRESS]"
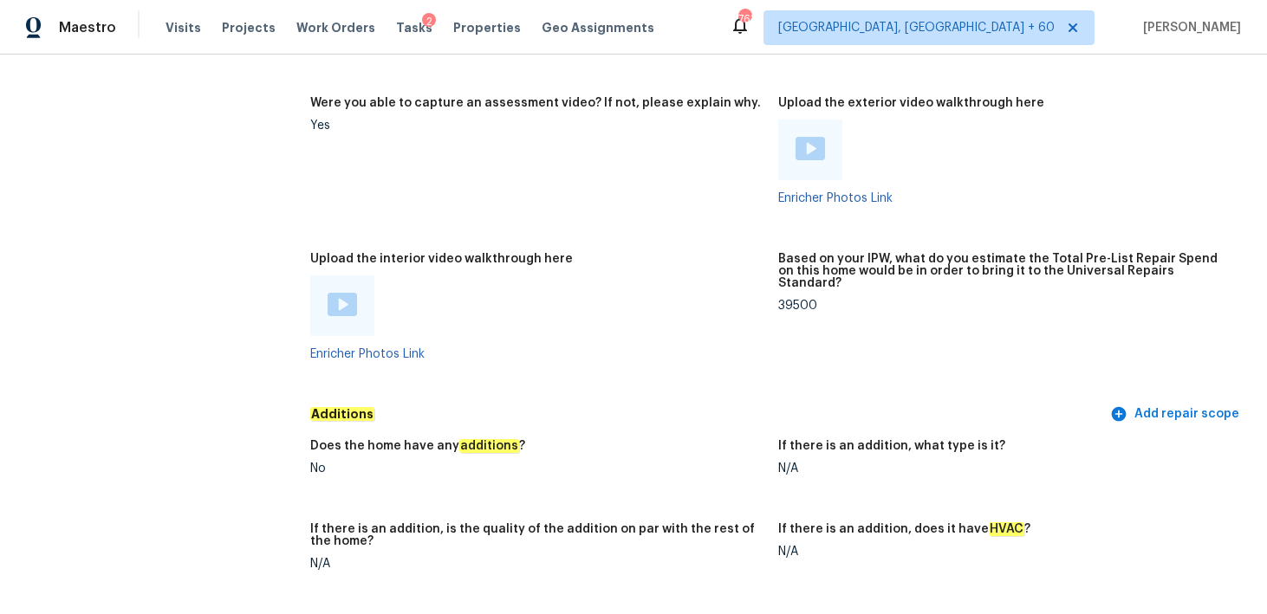
scroll to position [3137, 0]
click at [807, 299] on div "39500" at bounding box center [1005, 305] width 454 height 12
copy div "39500"
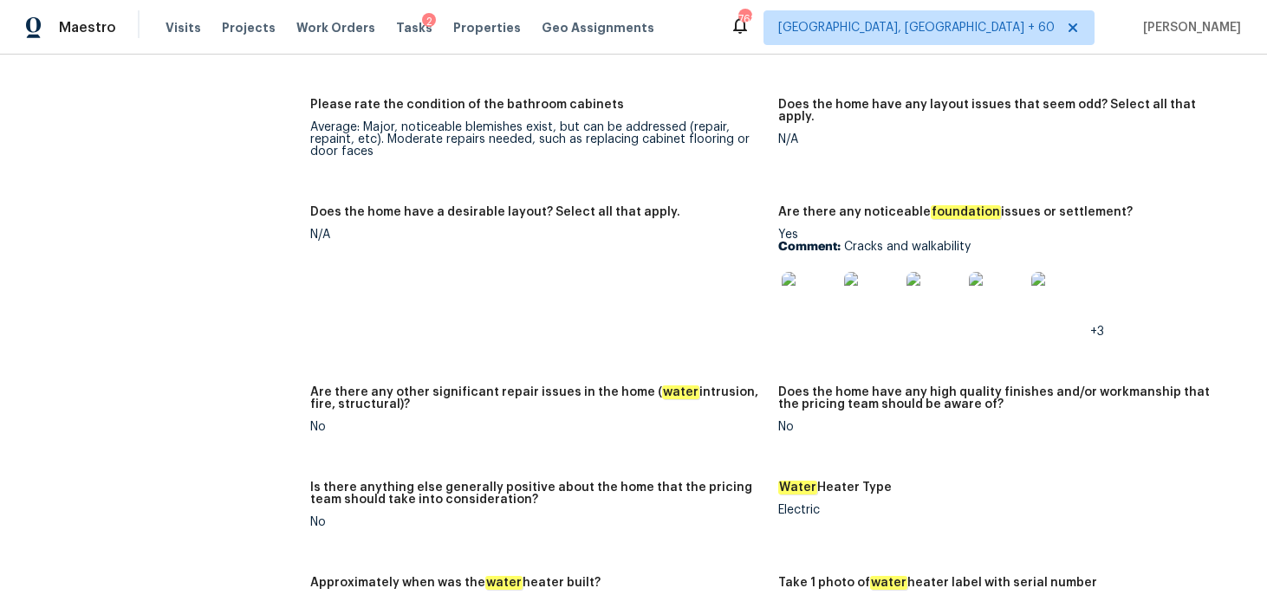
scroll to position [2615, 0]
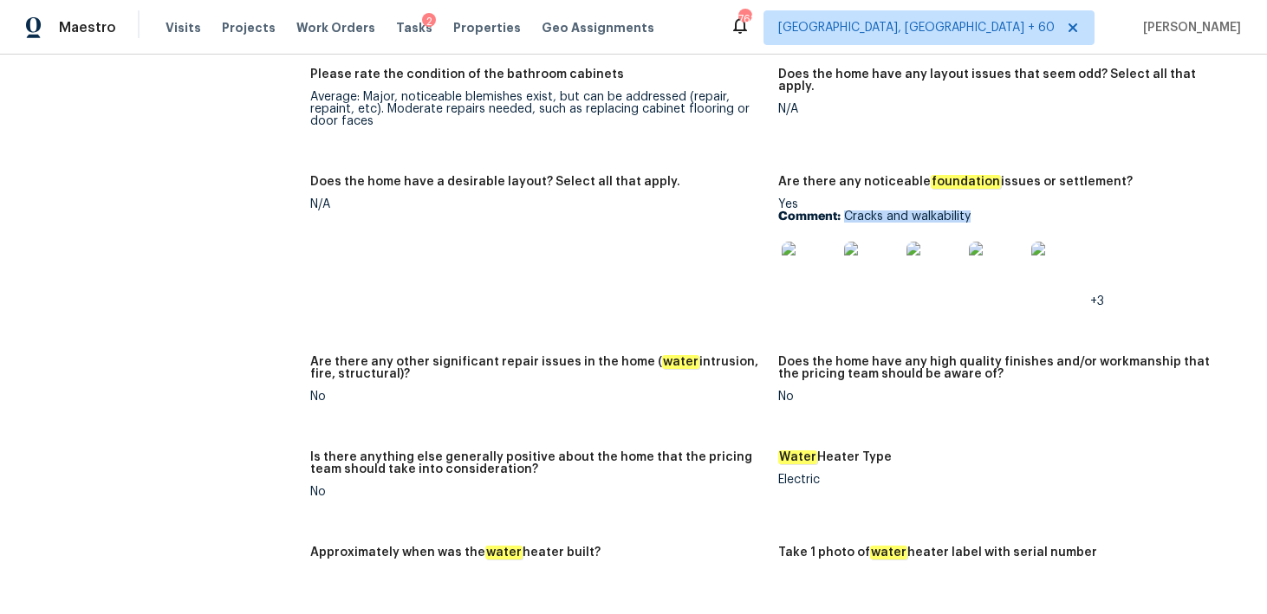
drag, startPoint x: 846, startPoint y: 204, endPoint x: 975, endPoint y: 204, distance: 129.1
click at [975, 211] on p "Comment: Cracks and walkability" at bounding box center [1005, 217] width 454 height 12
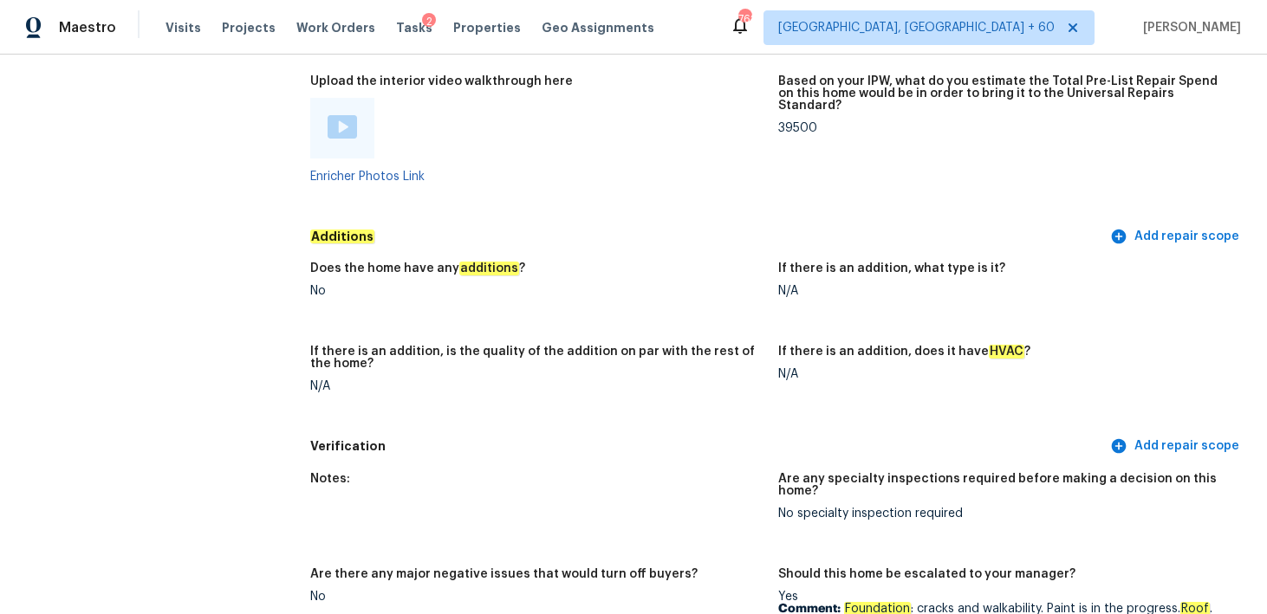
scroll to position [3312, 0]
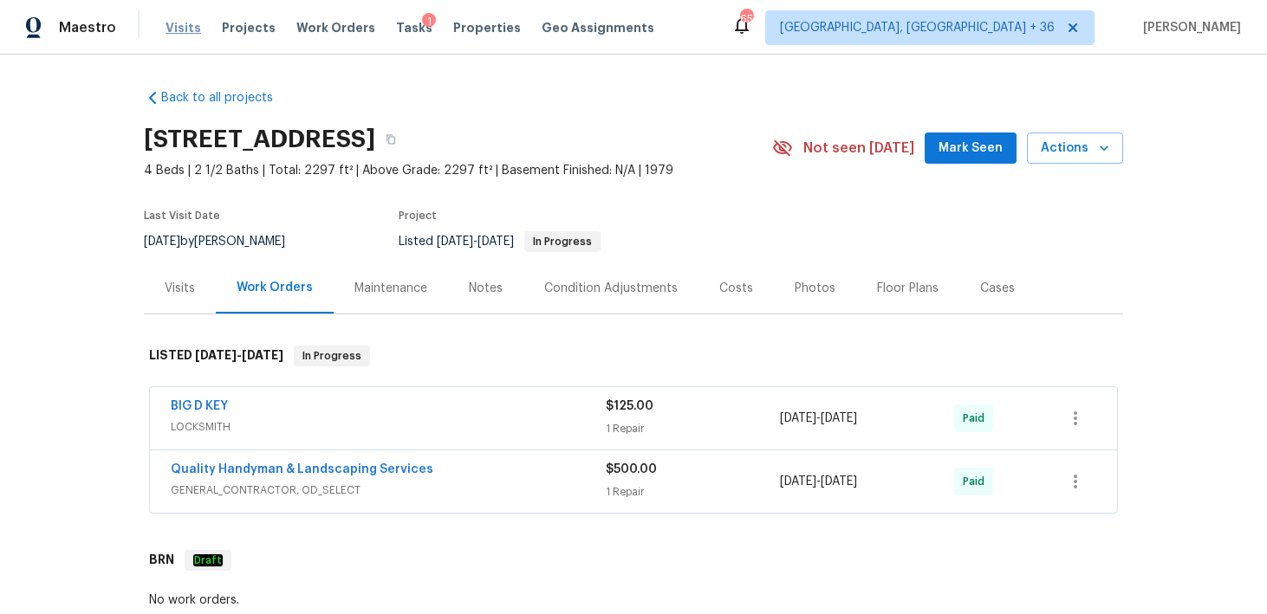
click at [186, 25] on span "Visits" at bounding box center [183, 27] width 36 height 17
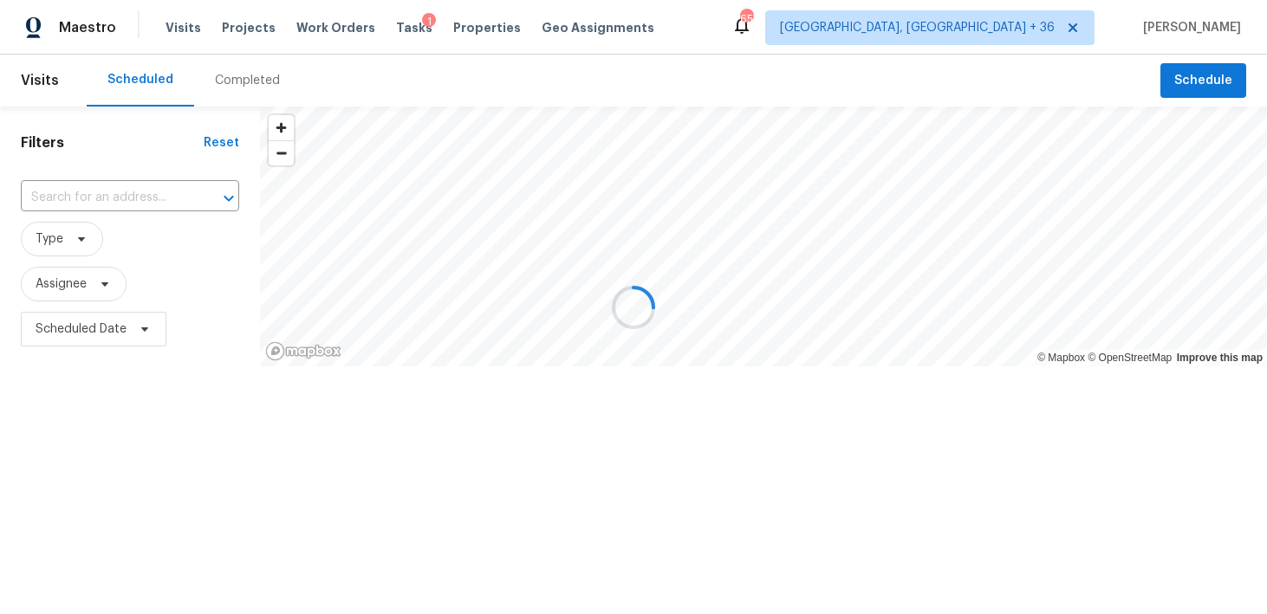
click at [235, 91] on div at bounding box center [633, 307] width 1267 height 614
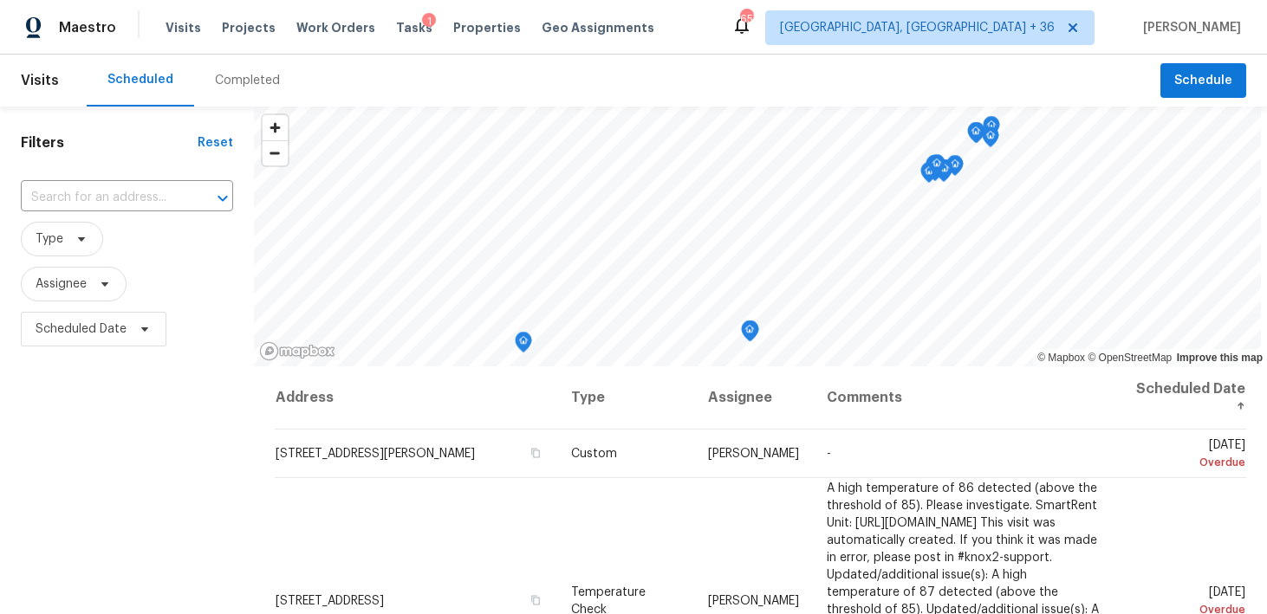
click at [223, 82] on div "Completed" at bounding box center [247, 80] width 65 height 17
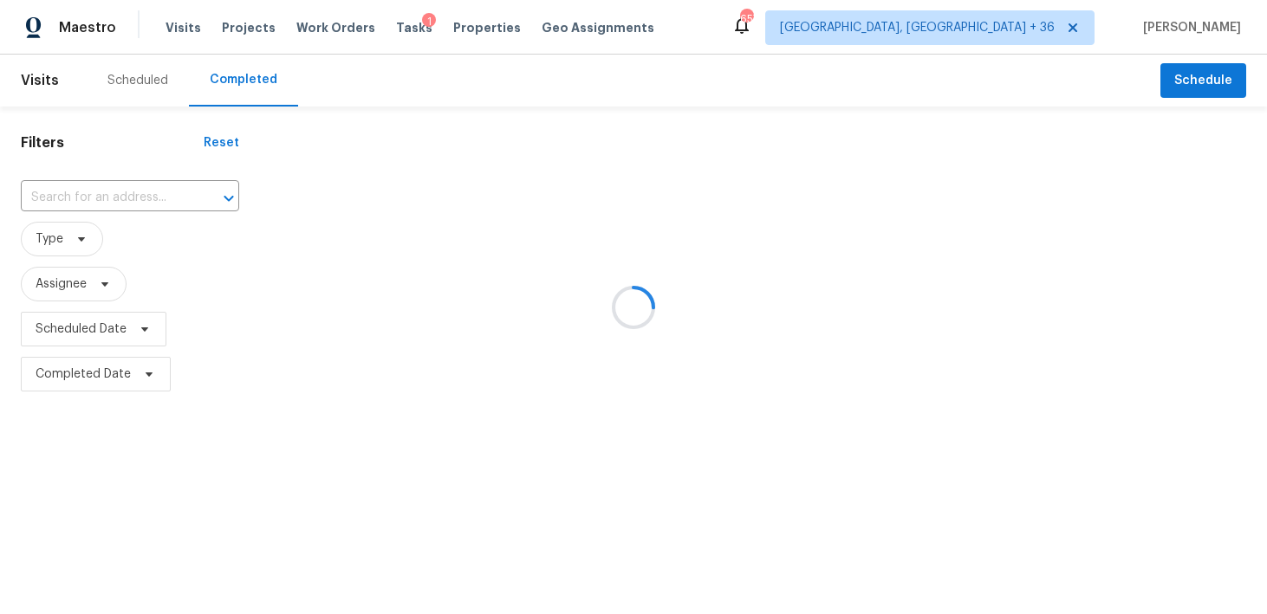
click at [107, 197] on div at bounding box center [633, 307] width 1267 height 614
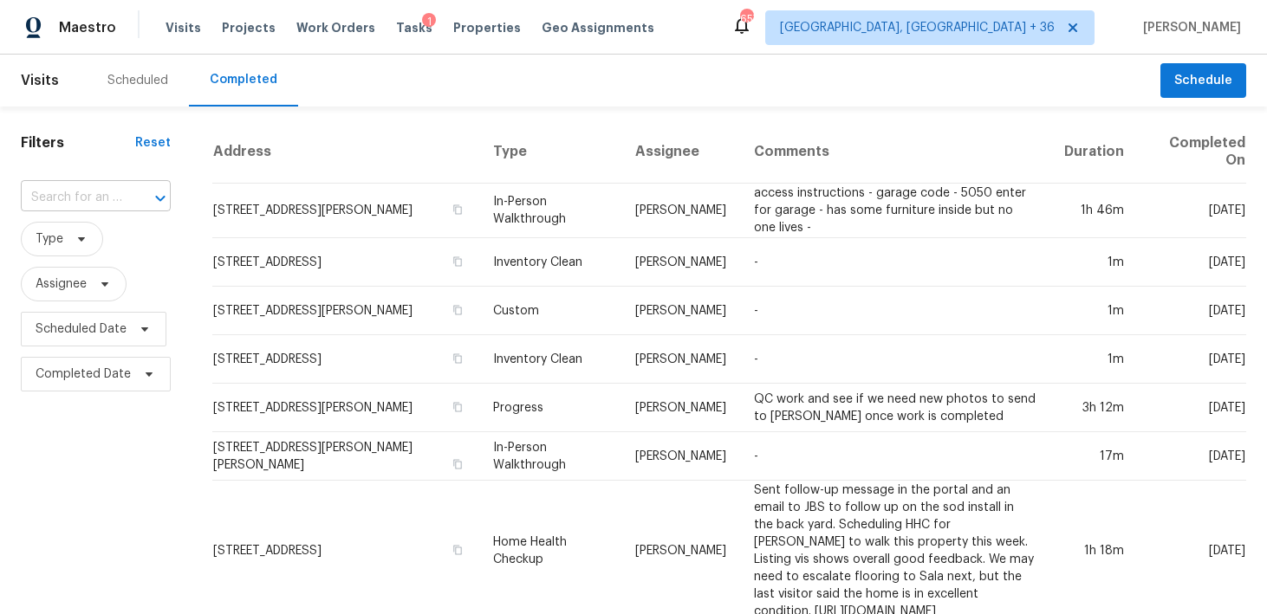
click at [92, 195] on input "text" at bounding box center [71, 198] width 101 height 27
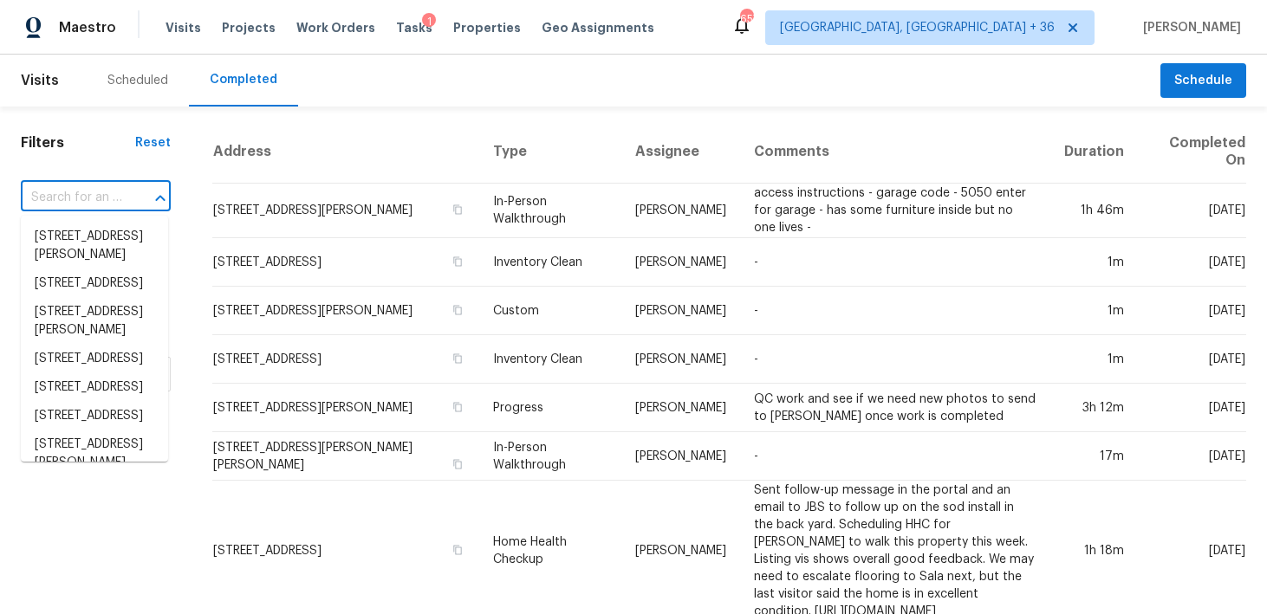
paste input "[STREET_ADDRESS]"
type input "[STREET_ADDRESS]"
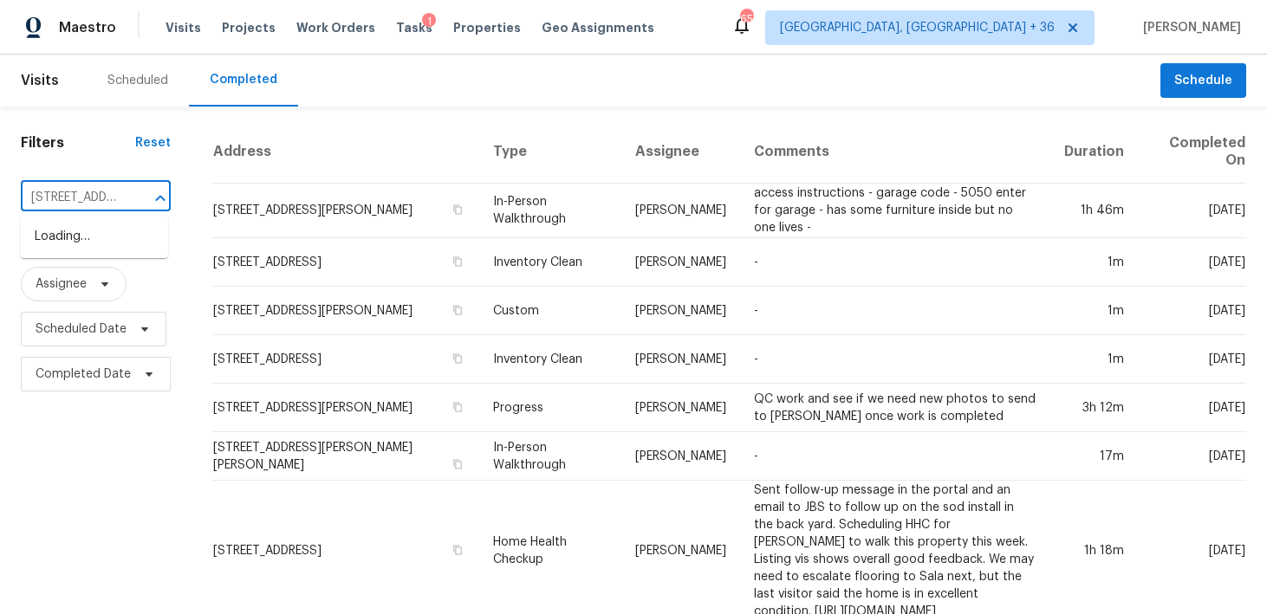
scroll to position [0, 136]
click at [64, 238] on li "[STREET_ADDRESS]" at bounding box center [94, 237] width 147 height 29
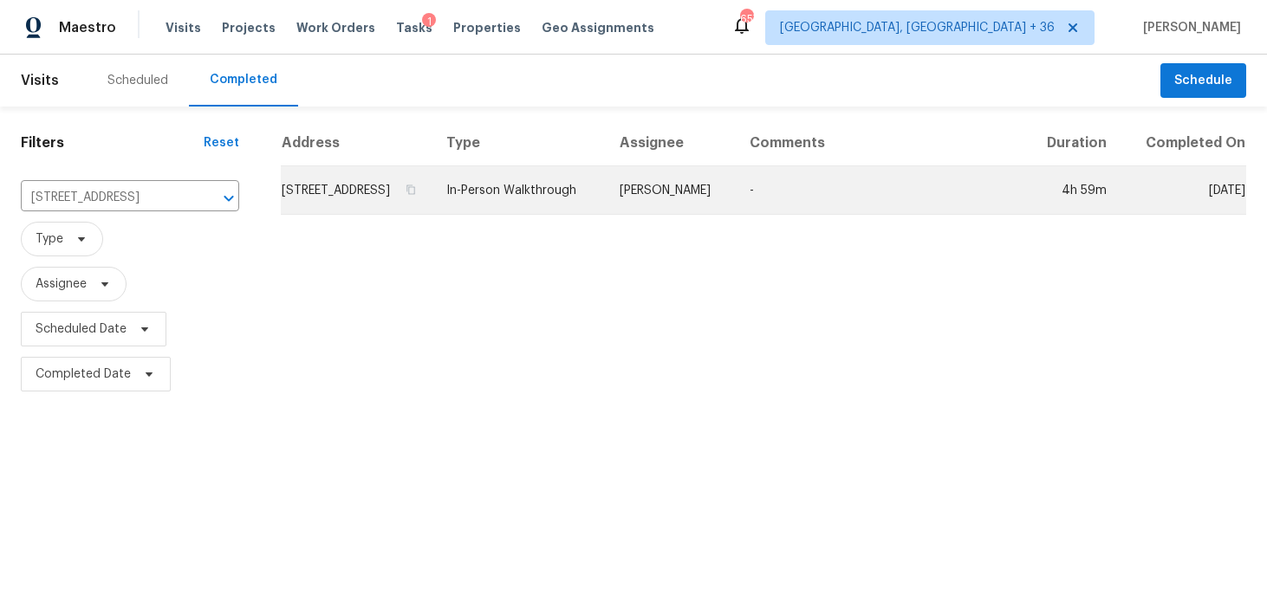
click at [520, 204] on td "In-Person Walkthrough" at bounding box center [518, 190] width 172 height 49
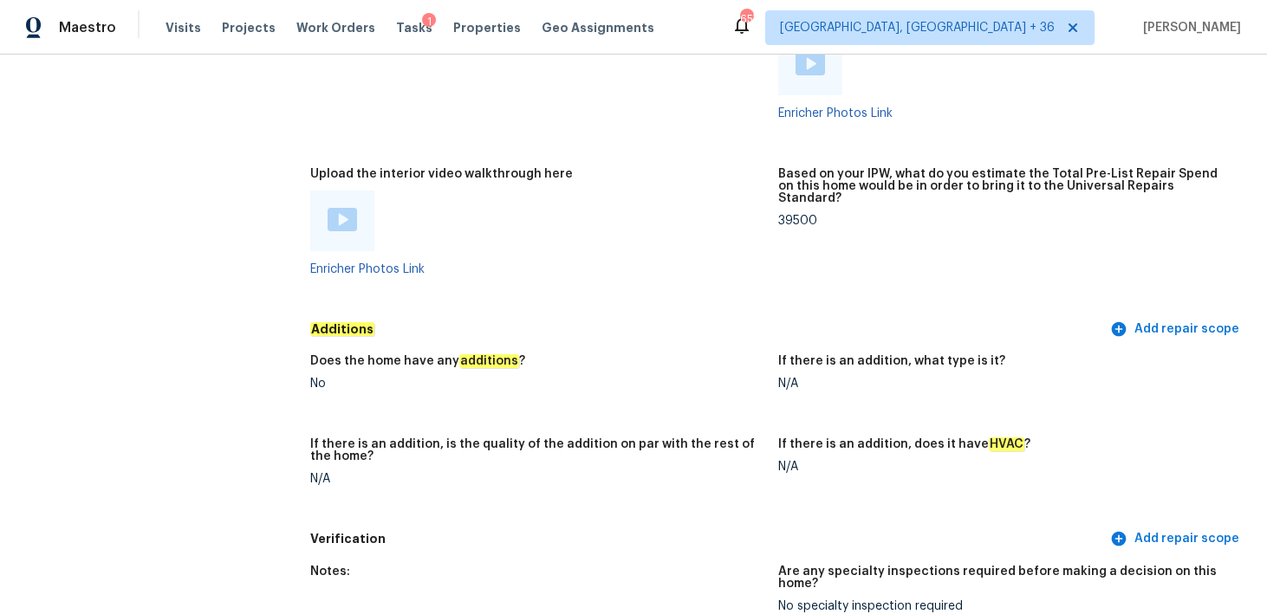
scroll to position [3222, 0]
click at [347, 207] on img at bounding box center [341, 218] width 29 height 23
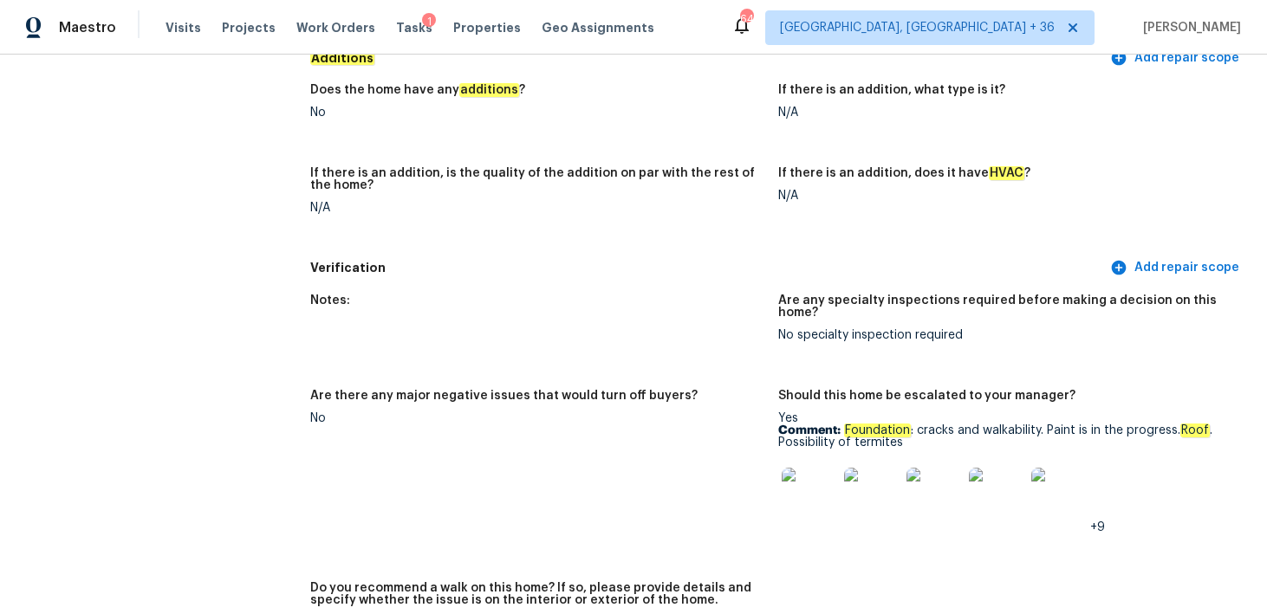
scroll to position [3468, 0]
